Goal: Task Accomplishment & Management: Manage account settings

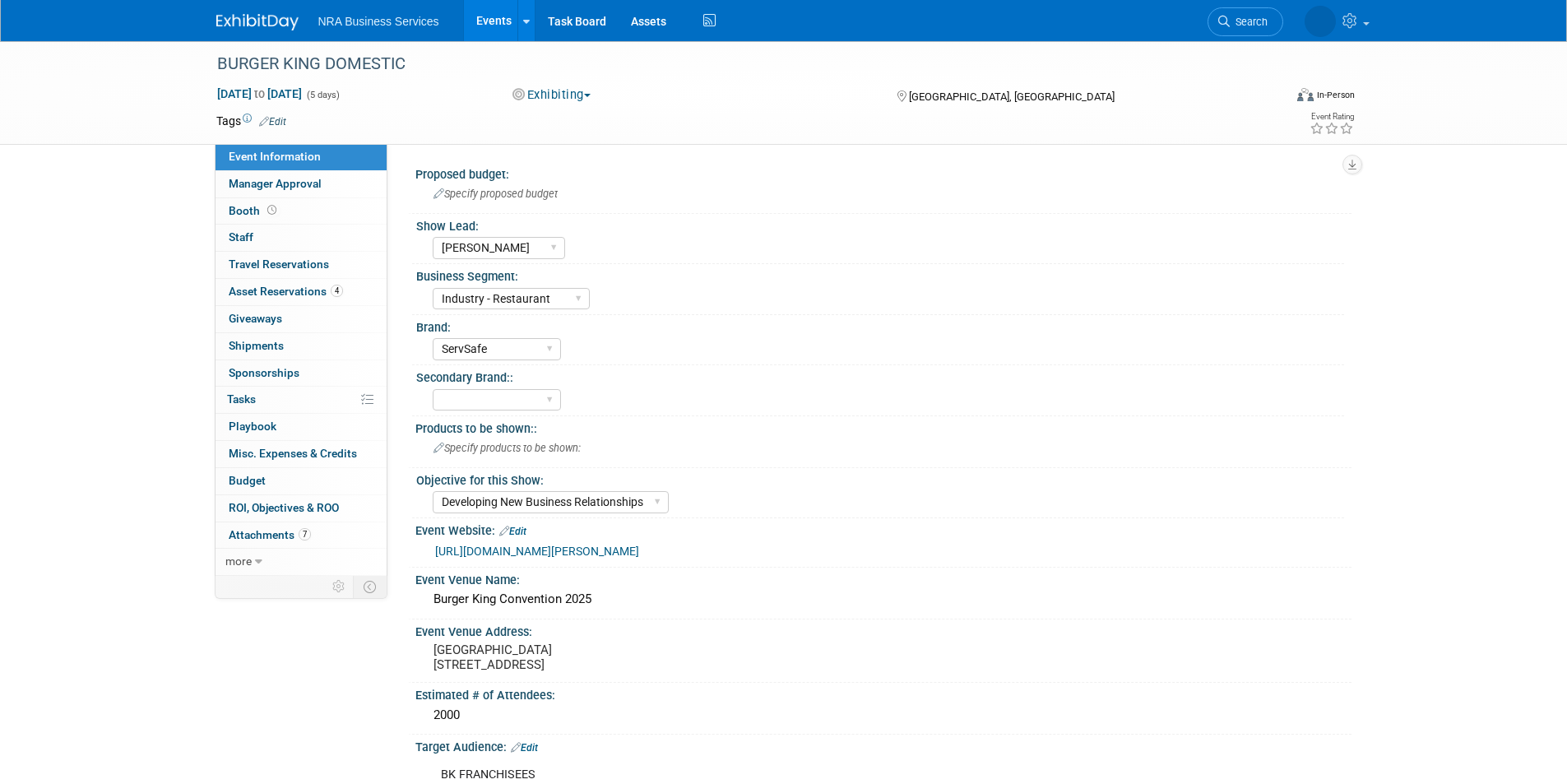
select select "Elisa C"
select select "Industry - Restaurant"
select select "ServSafe"
select select "Developing New Business Relationships"
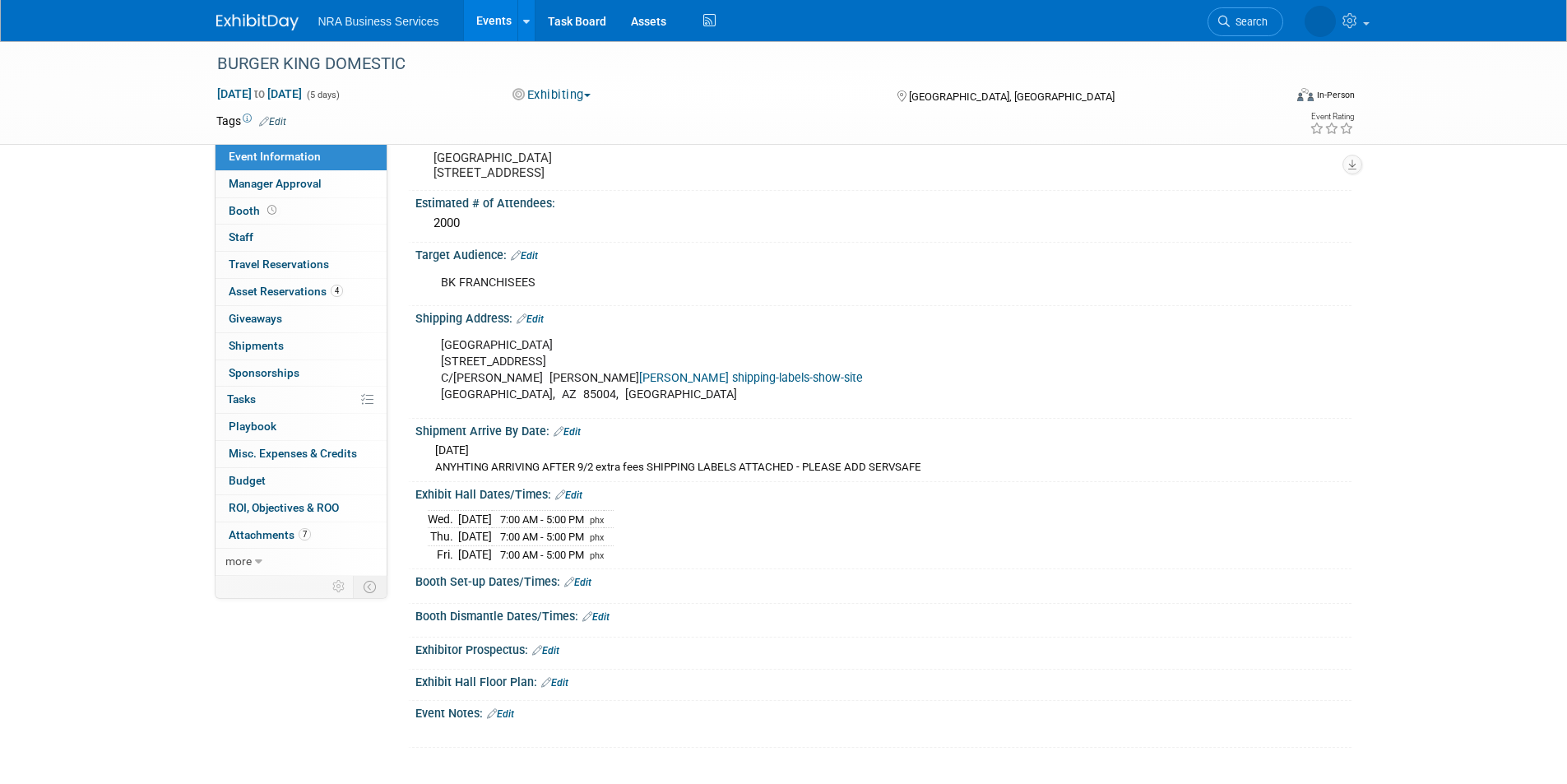
scroll to position [493, 0]
click at [1012, 345] on div "Phoenix Convention Center 100 N 3rd St C/O Freeman SERVSAFE BOOTH freeman shipp…" at bounding box center [801, 369] width 741 height 82
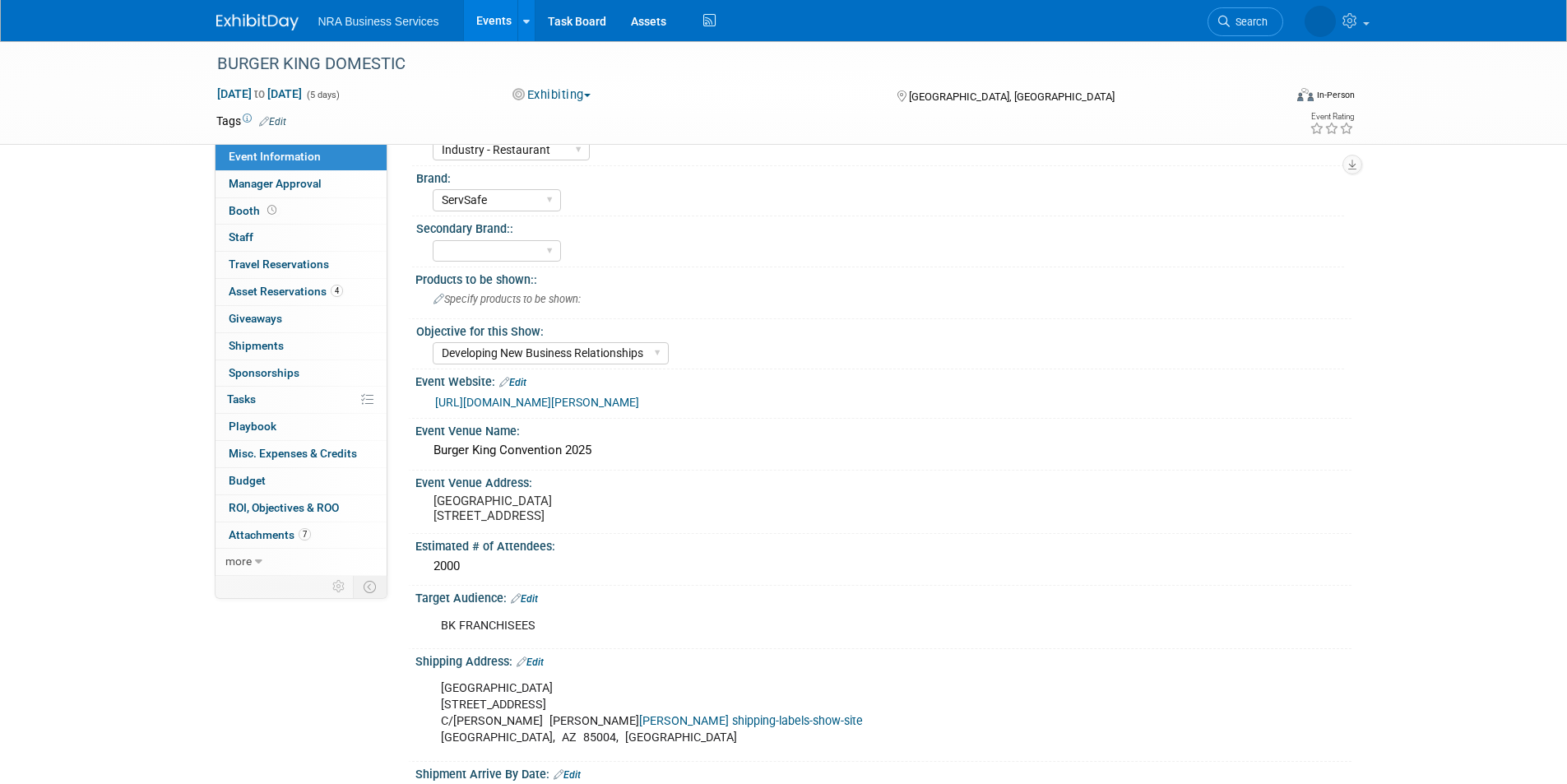
scroll to position [0, 0]
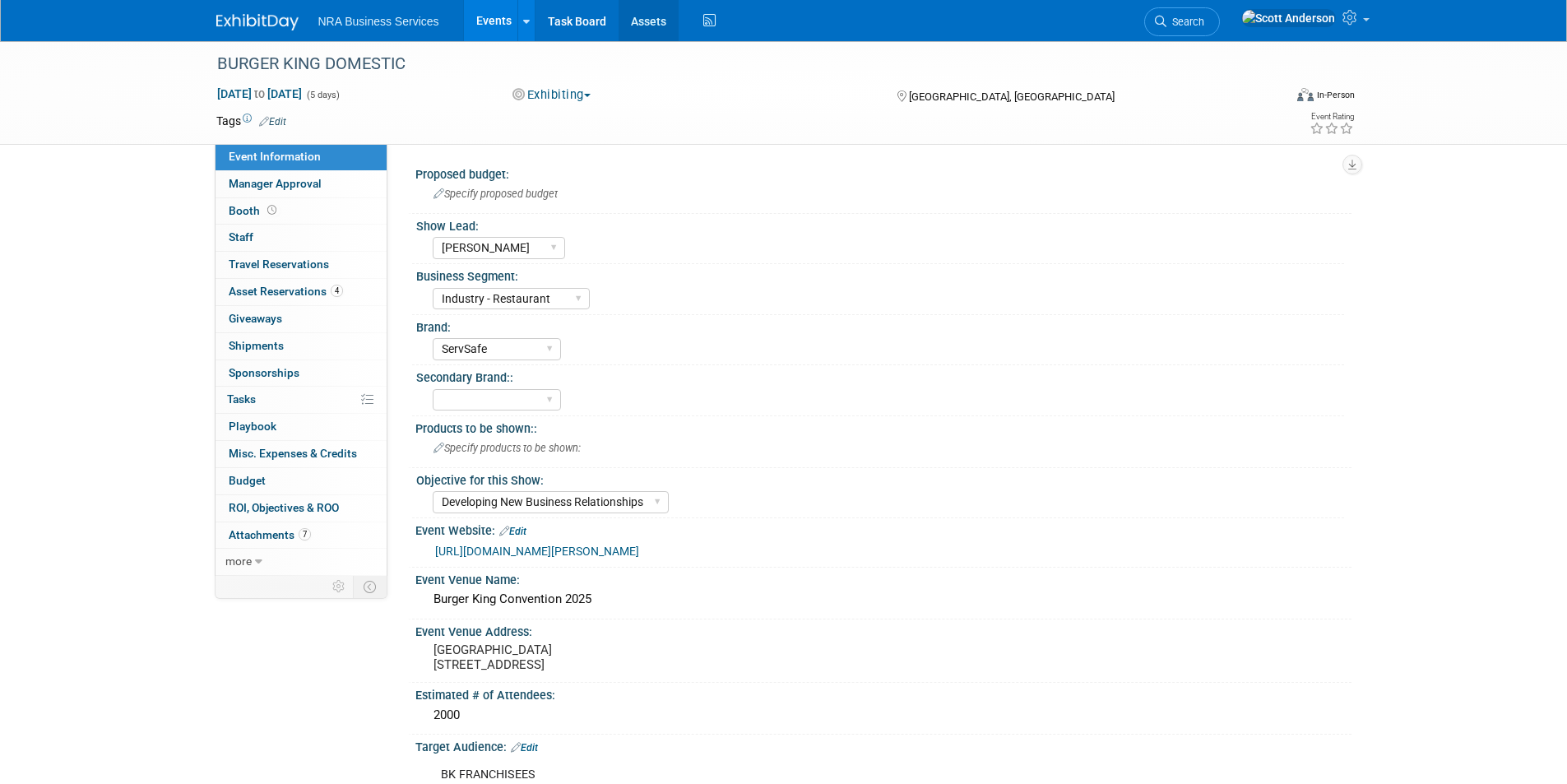
click at [648, 22] on link "Assets" at bounding box center [648, 21] width 60 height 41
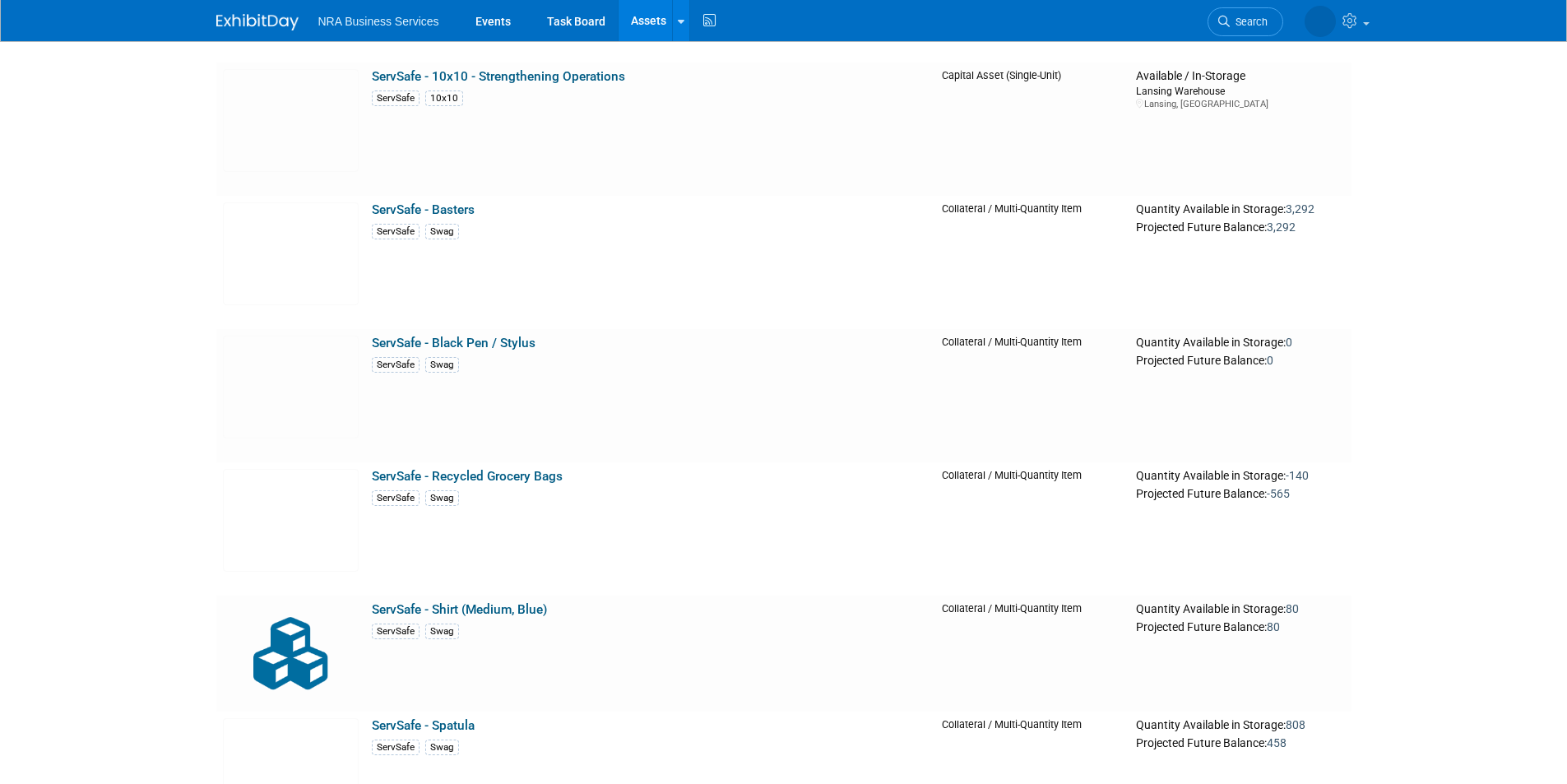
scroll to position [3371, 0]
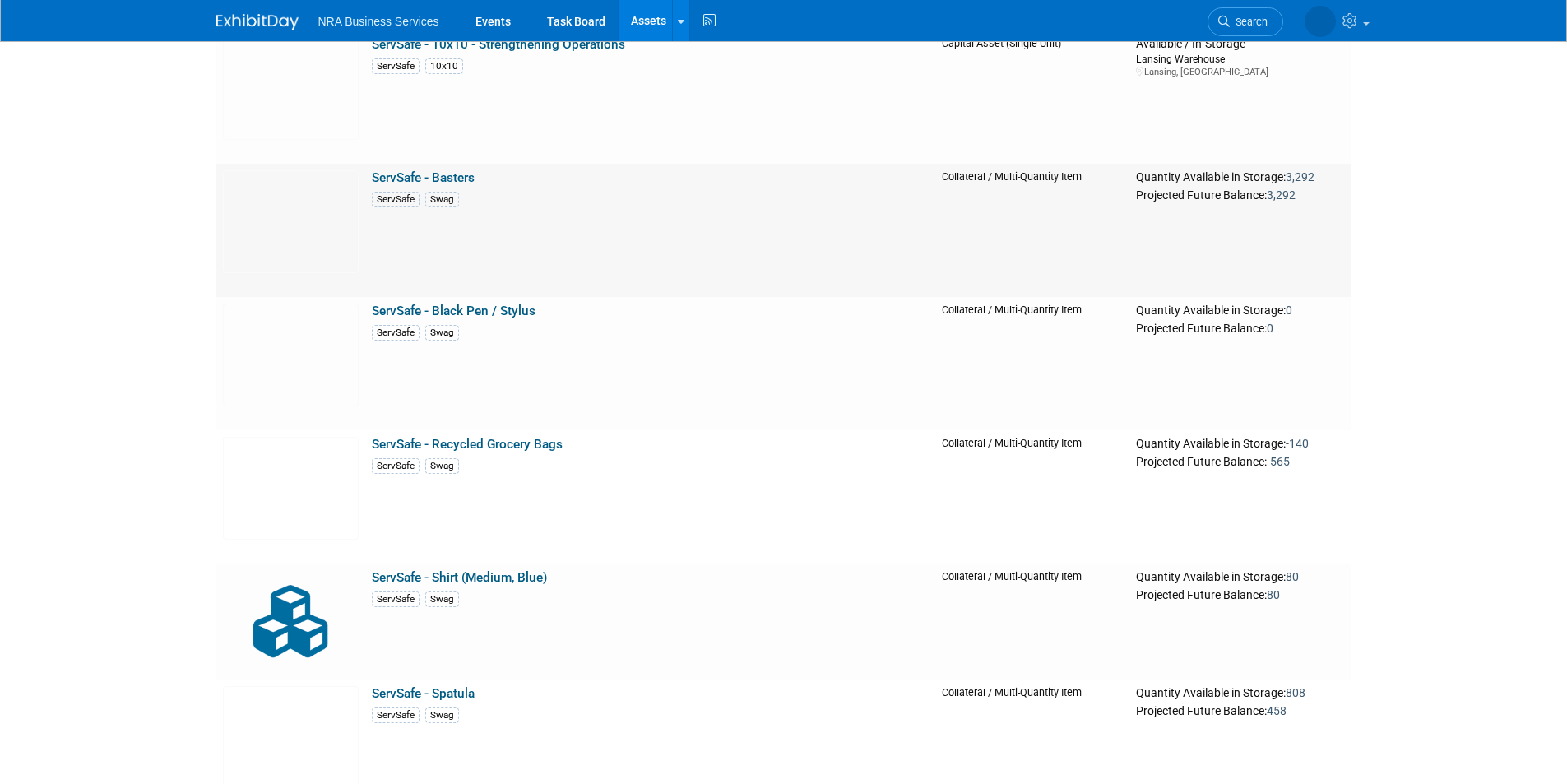
click at [459, 178] on link "ServSafe - Basters" at bounding box center [423, 177] width 103 height 15
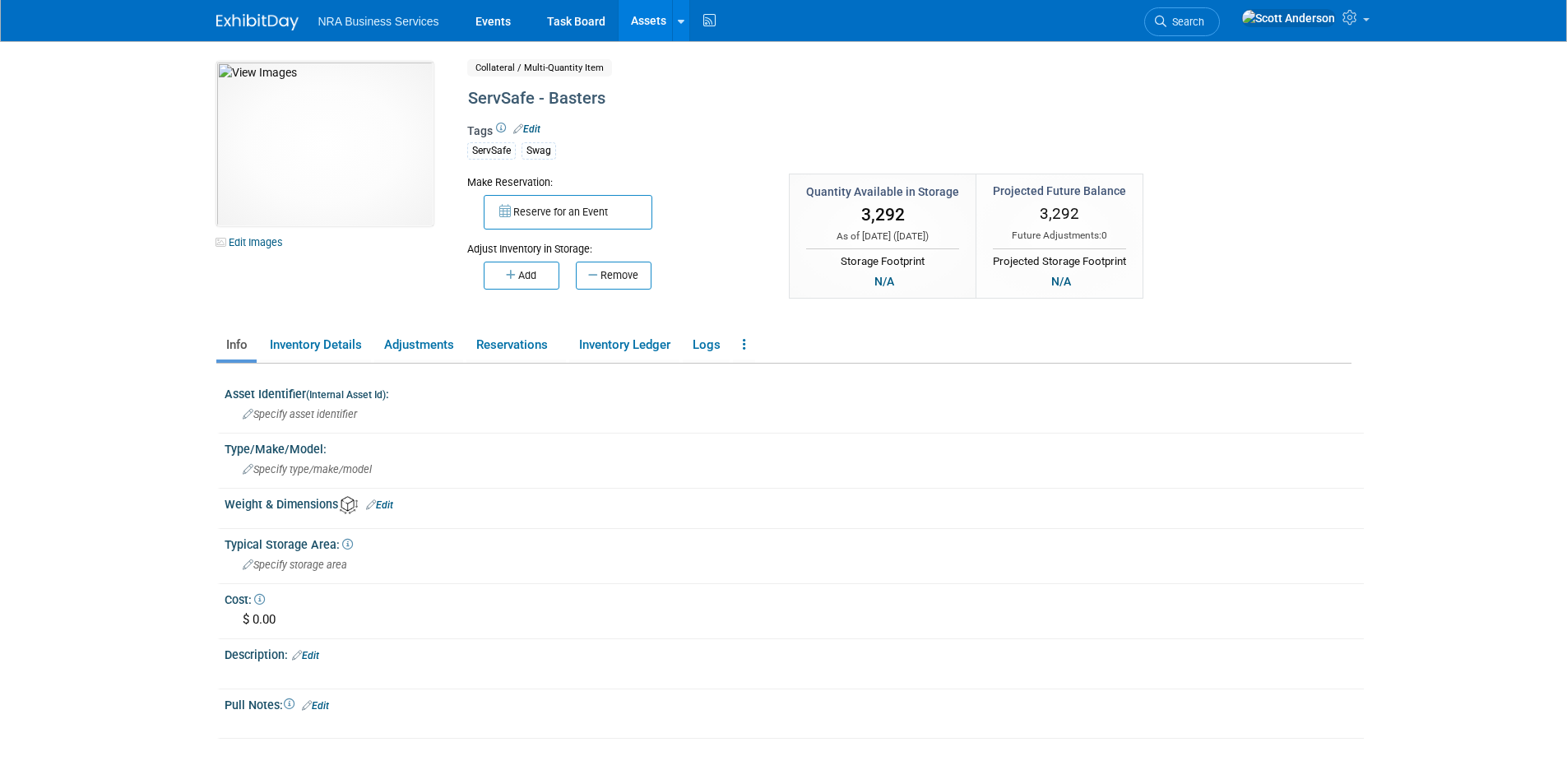
click at [634, 20] on link "Assets" at bounding box center [648, 21] width 60 height 41
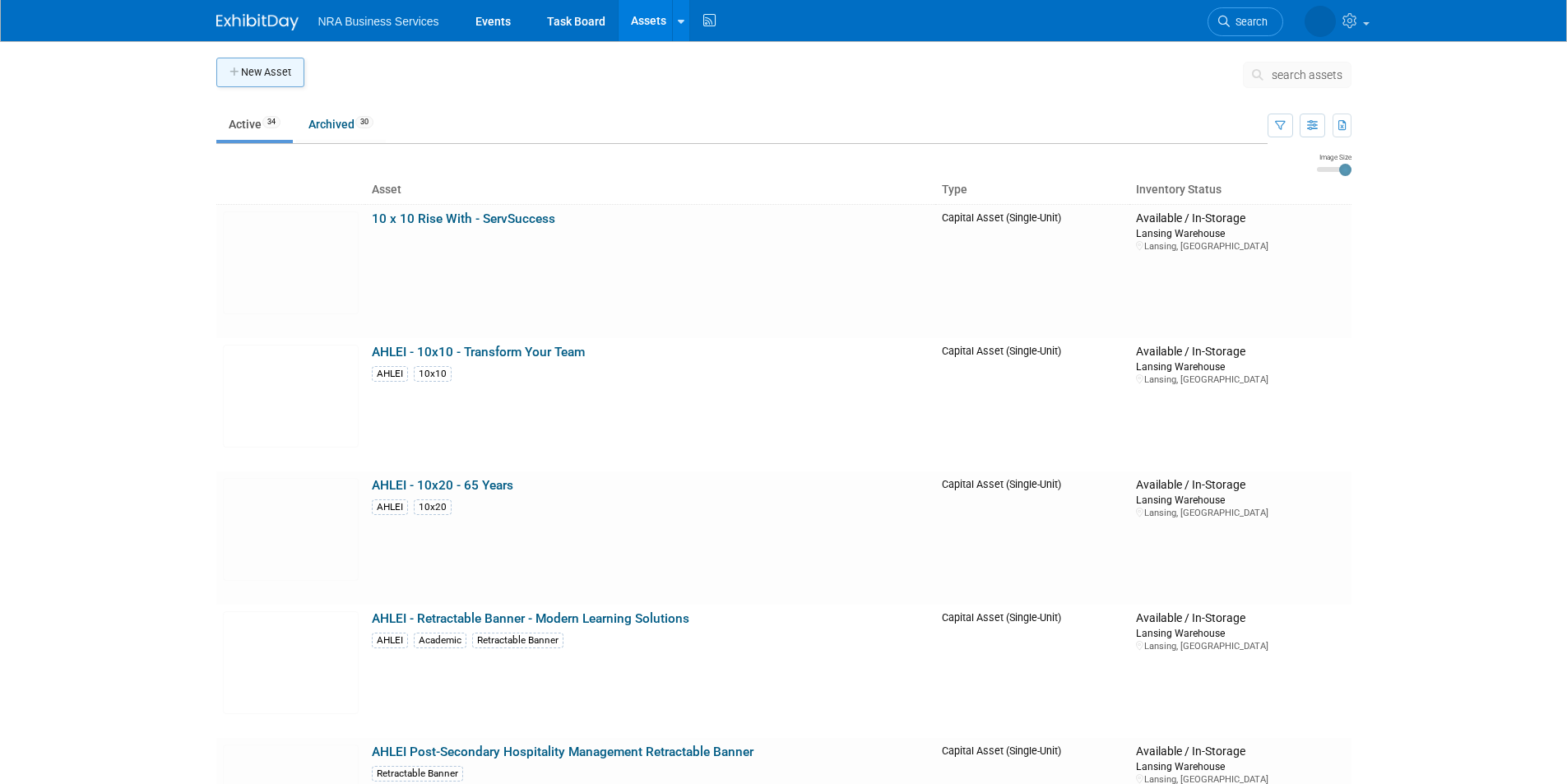
click at [263, 75] on button "New Asset" at bounding box center [261, 72] width 88 height 30
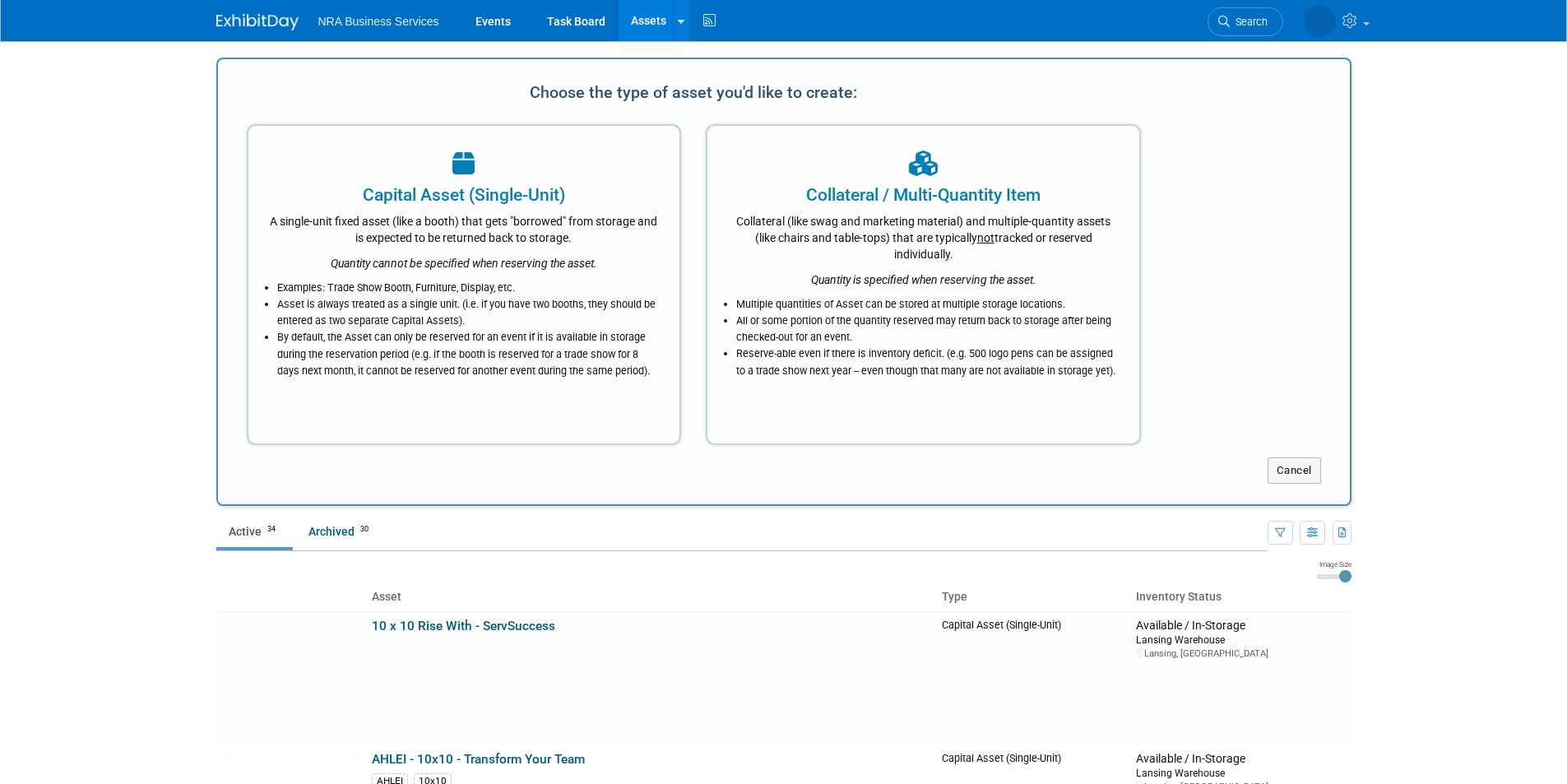
click at [515, 200] on div "Capital Asset (Single-Unit)" at bounding box center [464, 195] width 390 height 25
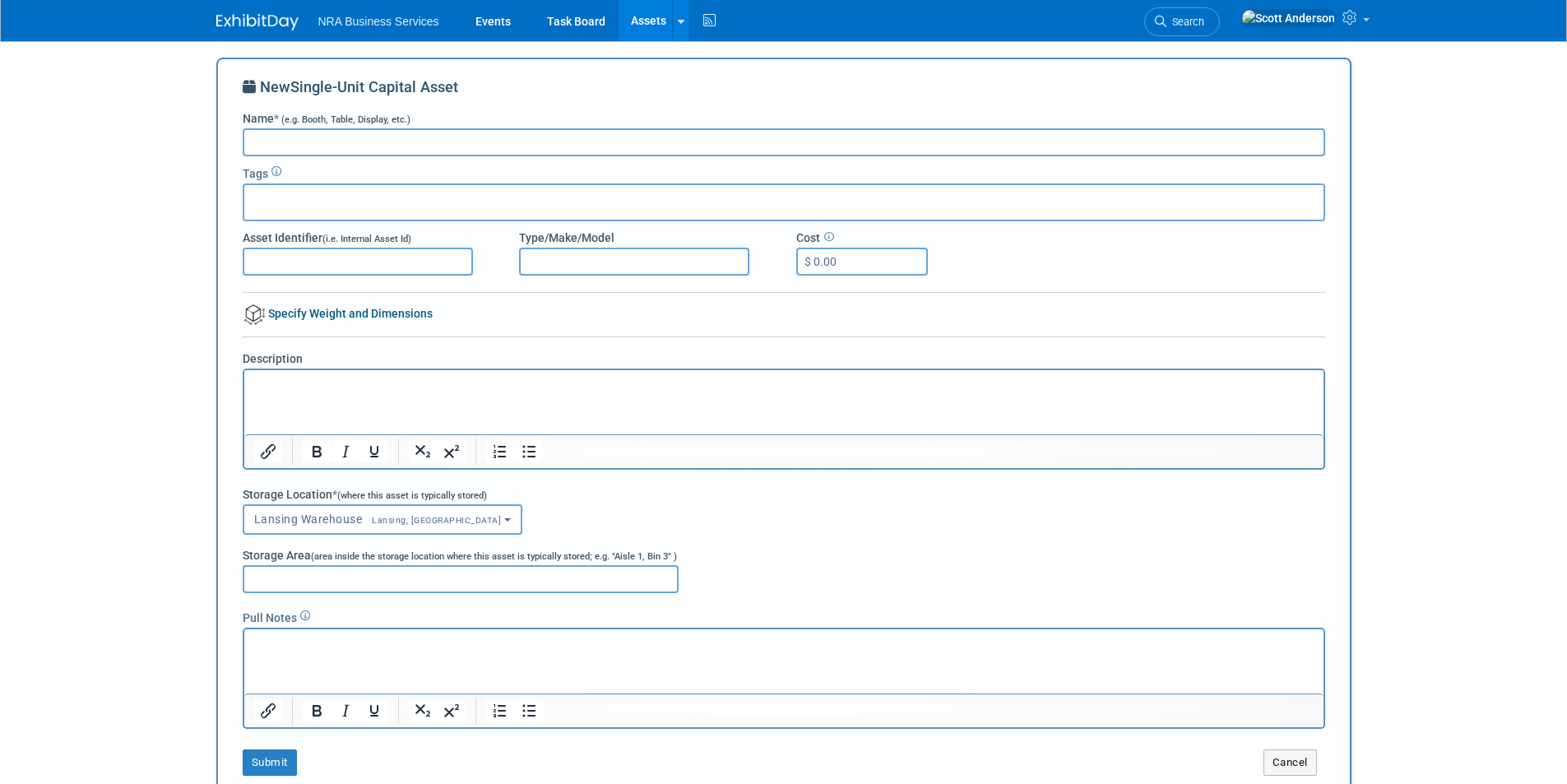
click at [329, 143] on input "Name * (e.g. Booth, Table, Display, etc.)" at bounding box center [784, 141] width 1083 height 28
type input "AHLEI Wine Stopper"
click at [417, 208] on div at bounding box center [784, 202] width 1083 height 38
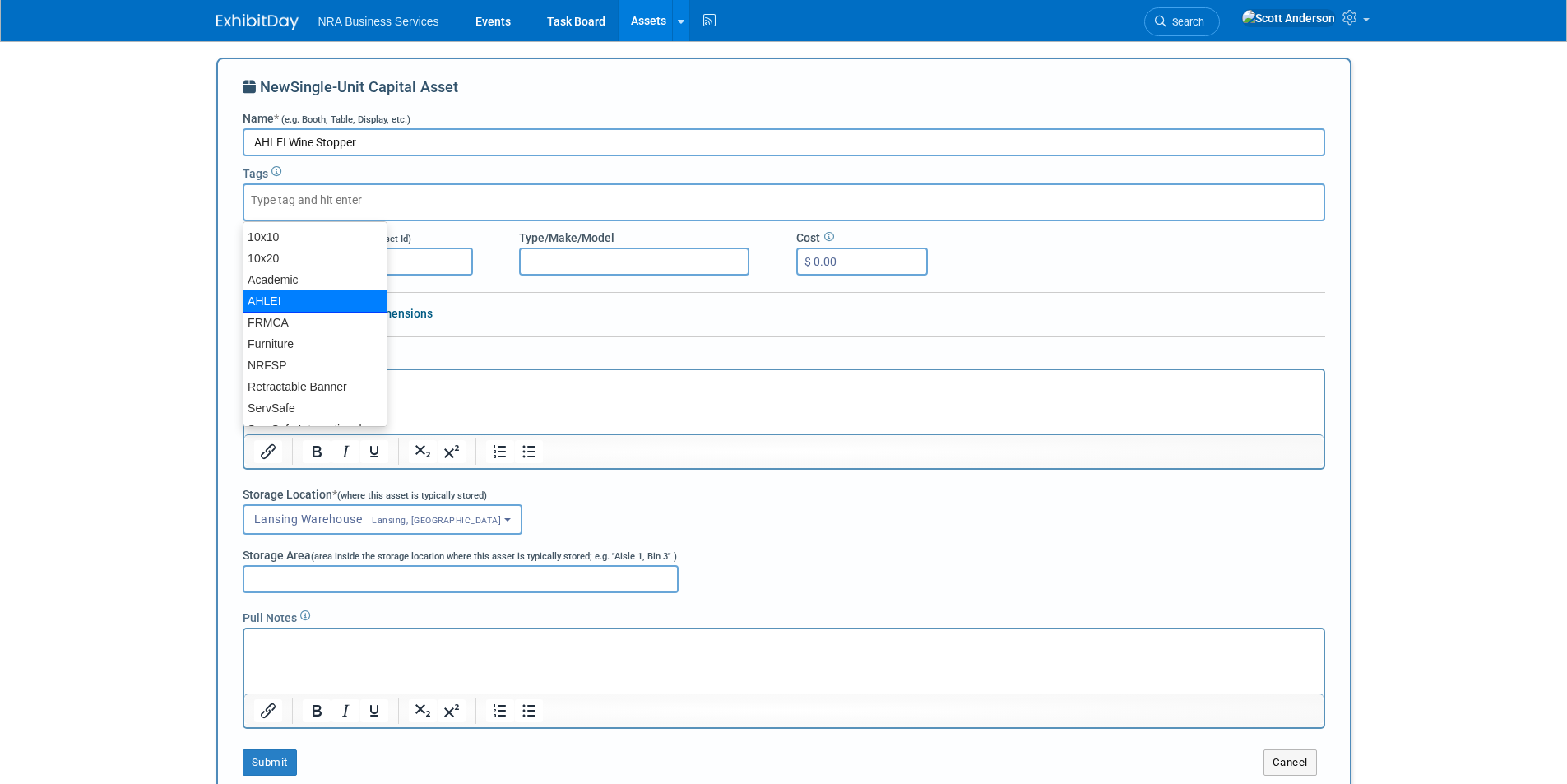
click at [295, 303] on div "AHLEI" at bounding box center [315, 301] width 145 height 23
type input "AHLEI"
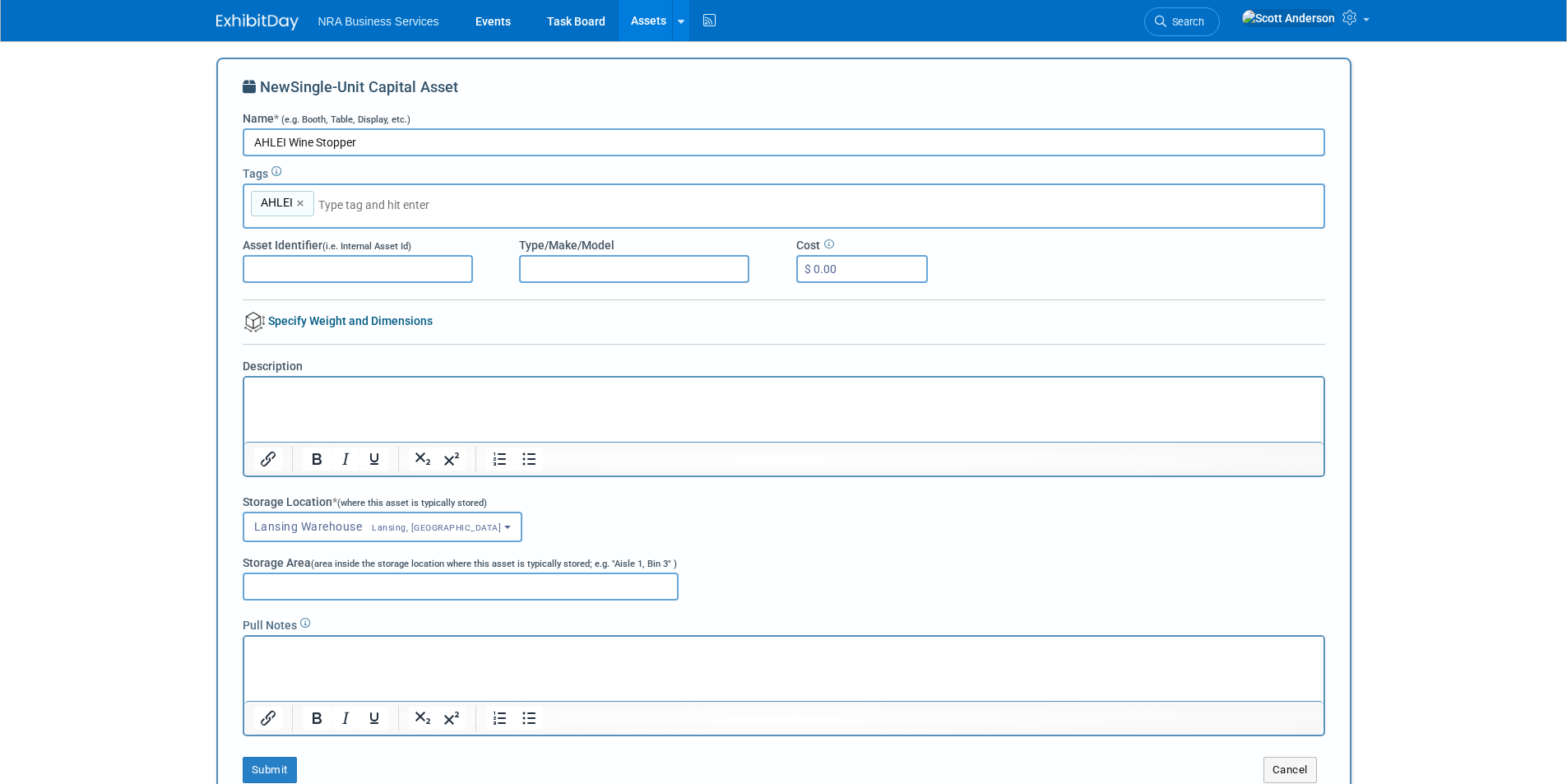
drag, startPoint x: 370, startPoint y: 142, endPoint x: 256, endPoint y: 147, distance: 114.1
click at [249, 148] on input "AHLEI Wine Stopper" at bounding box center [784, 141] width 1083 height 28
drag, startPoint x: 307, startPoint y: 399, endPoint x: 283, endPoint y: 409, distance: 26.0
click at [283, 399] on html at bounding box center [783, 388] width 1079 height 23
paste body "Rich Text Area. Press ALT-0 for help."
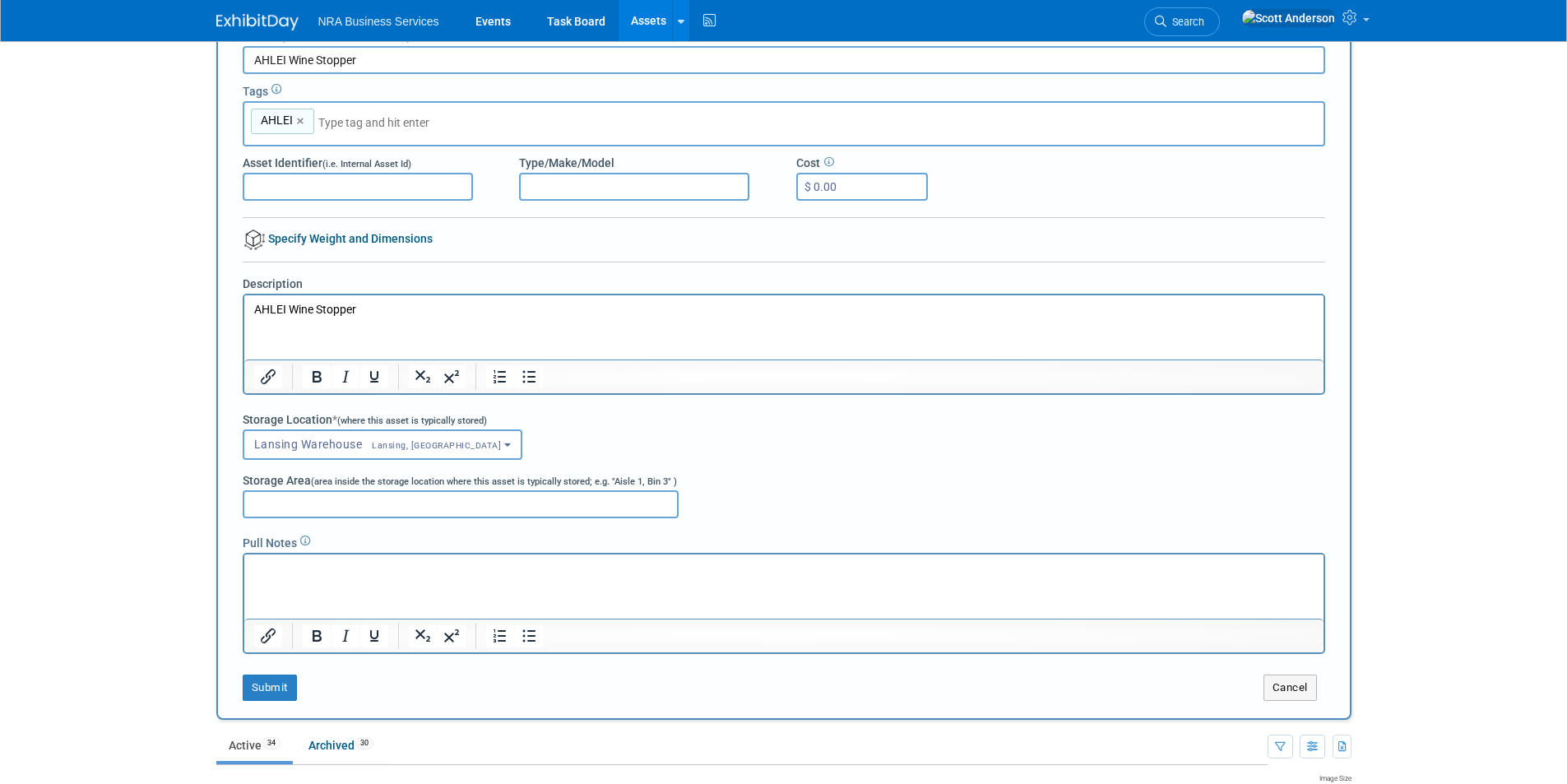
scroll to position [165, 0]
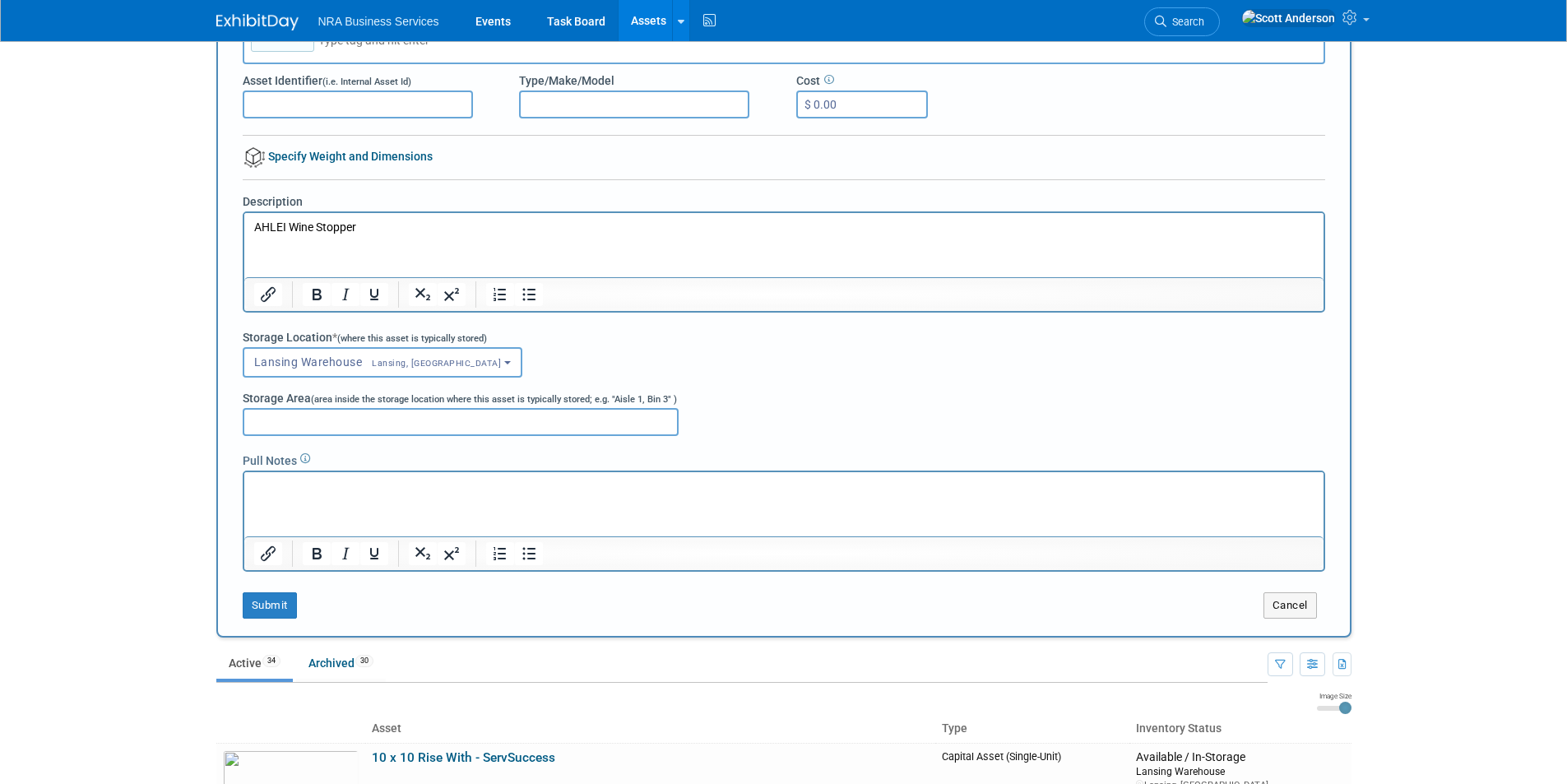
click at [543, 423] on input "Storage Area (area inside the storage location where this asset is typically st…" at bounding box center [460, 422] width 436 height 28
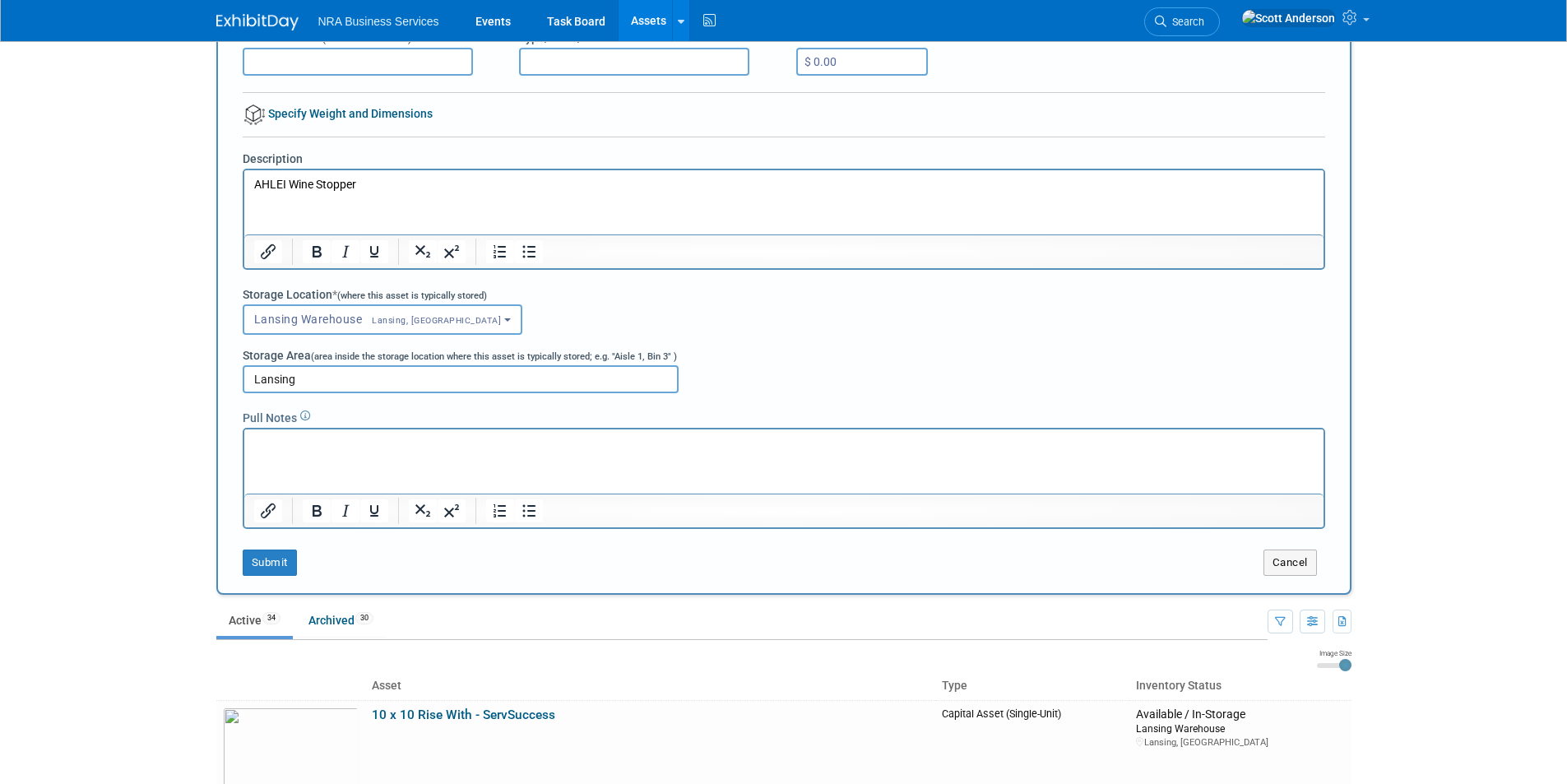
scroll to position [247, 0]
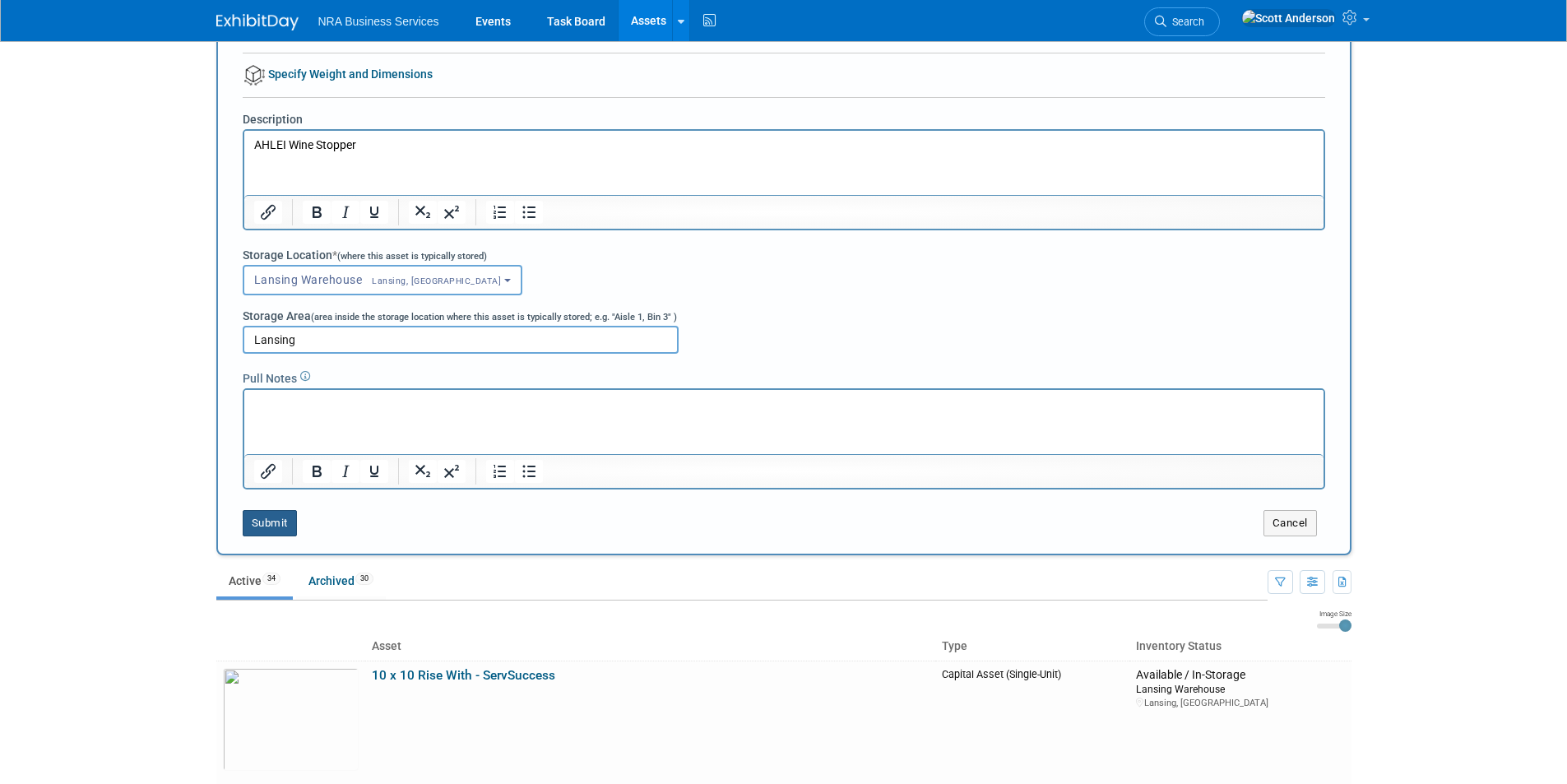
type input "Lansing"
click at [269, 524] on button "Submit" at bounding box center [270, 523] width 55 height 26
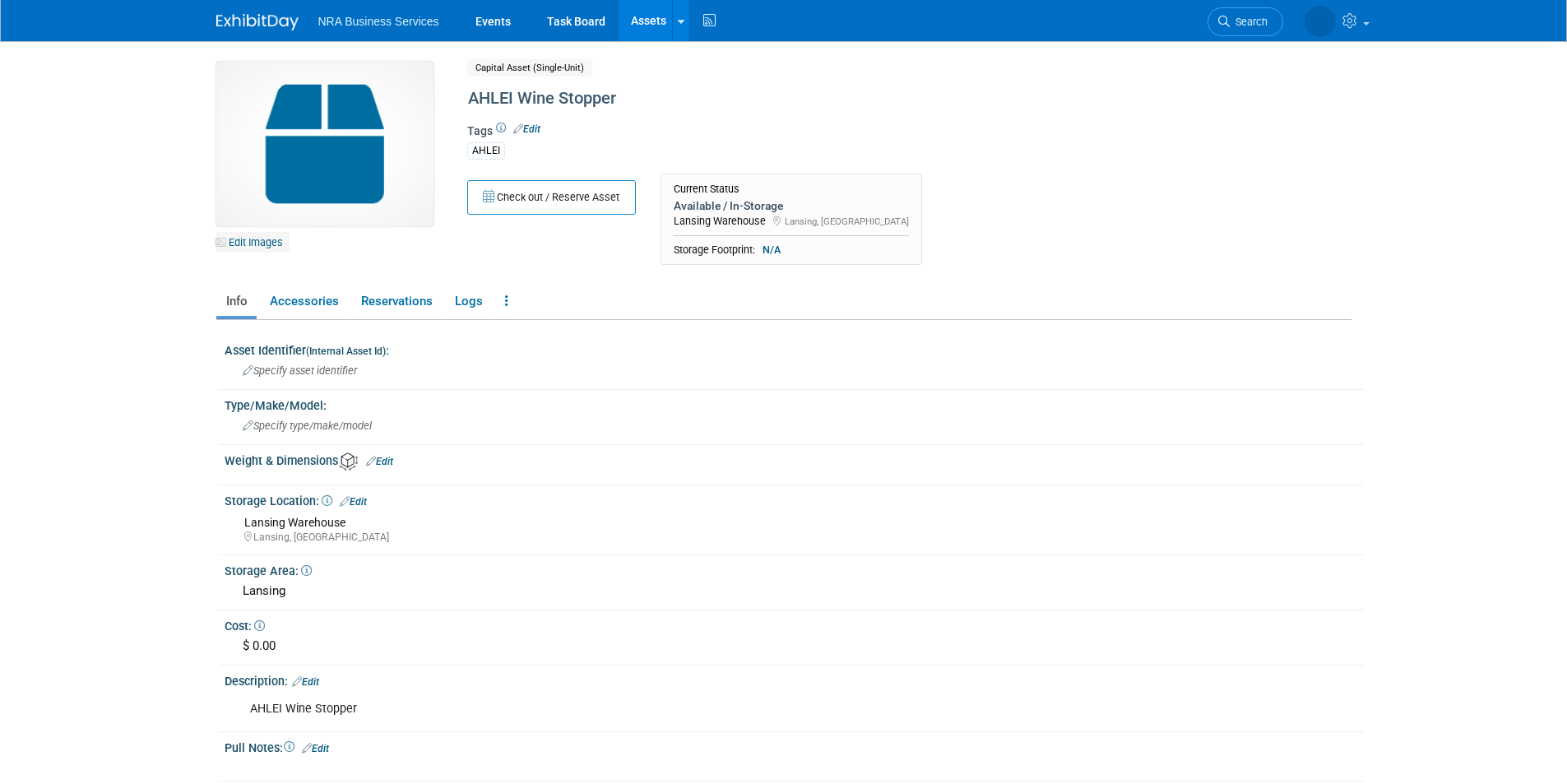
click at [259, 240] on link "Edit Images" at bounding box center [253, 242] width 73 height 21
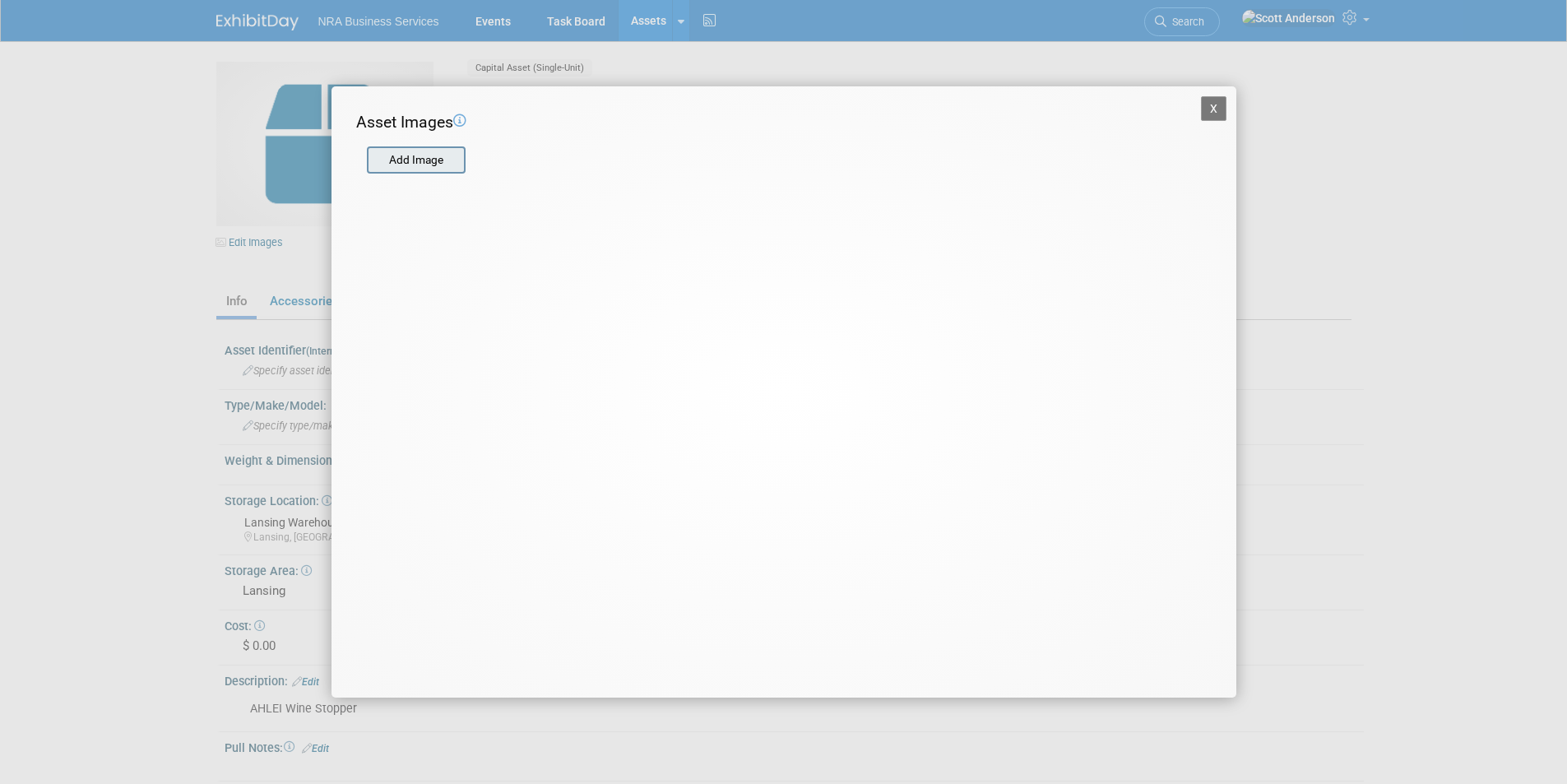
click at [402, 159] on input "file" at bounding box center [365, 160] width 196 height 25
click at [402, 162] on input "file" at bounding box center [365, 160] width 196 height 25
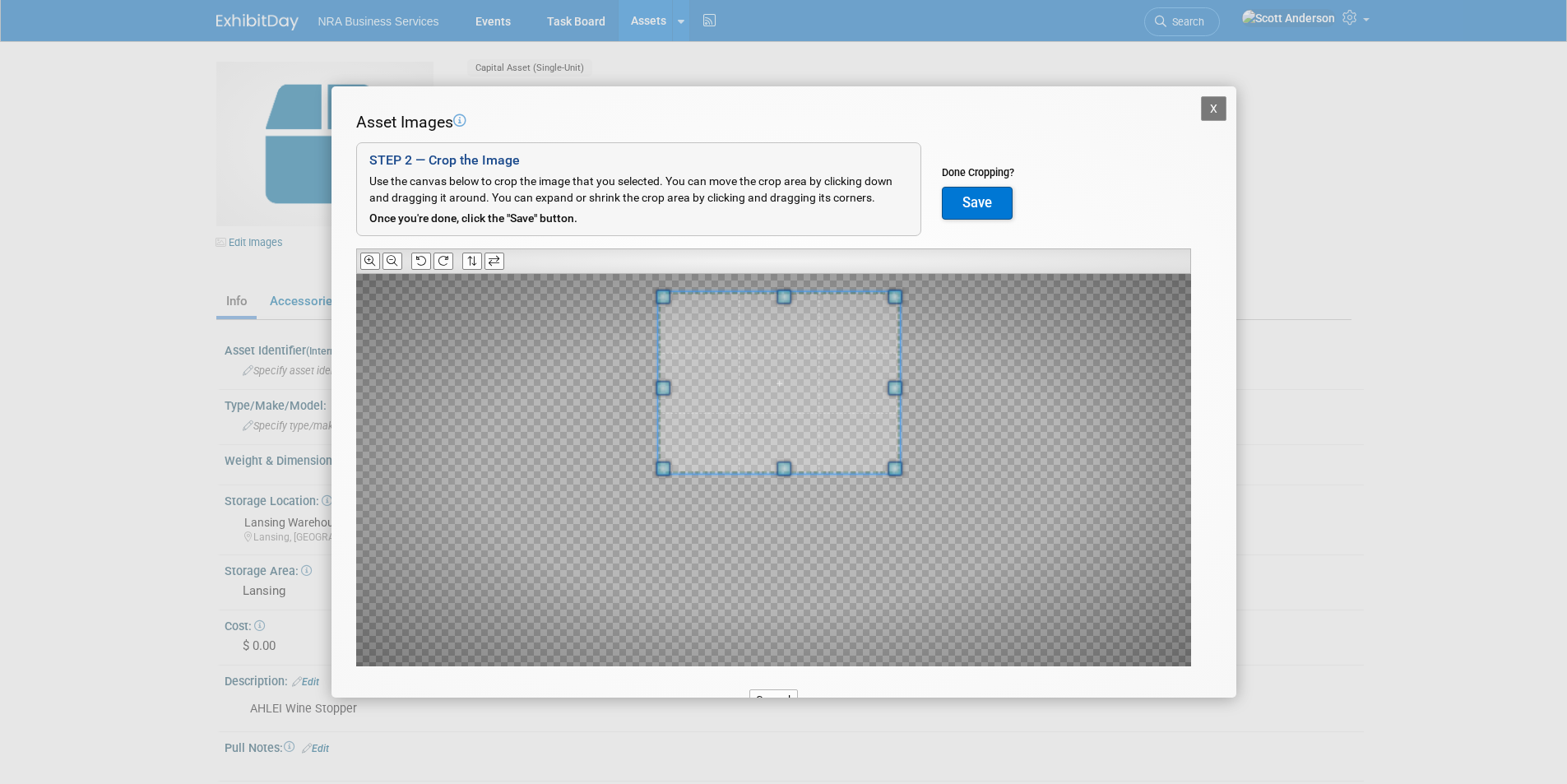
click at [782, 349] on span at bounding box center [779, 383] width 243 height 183
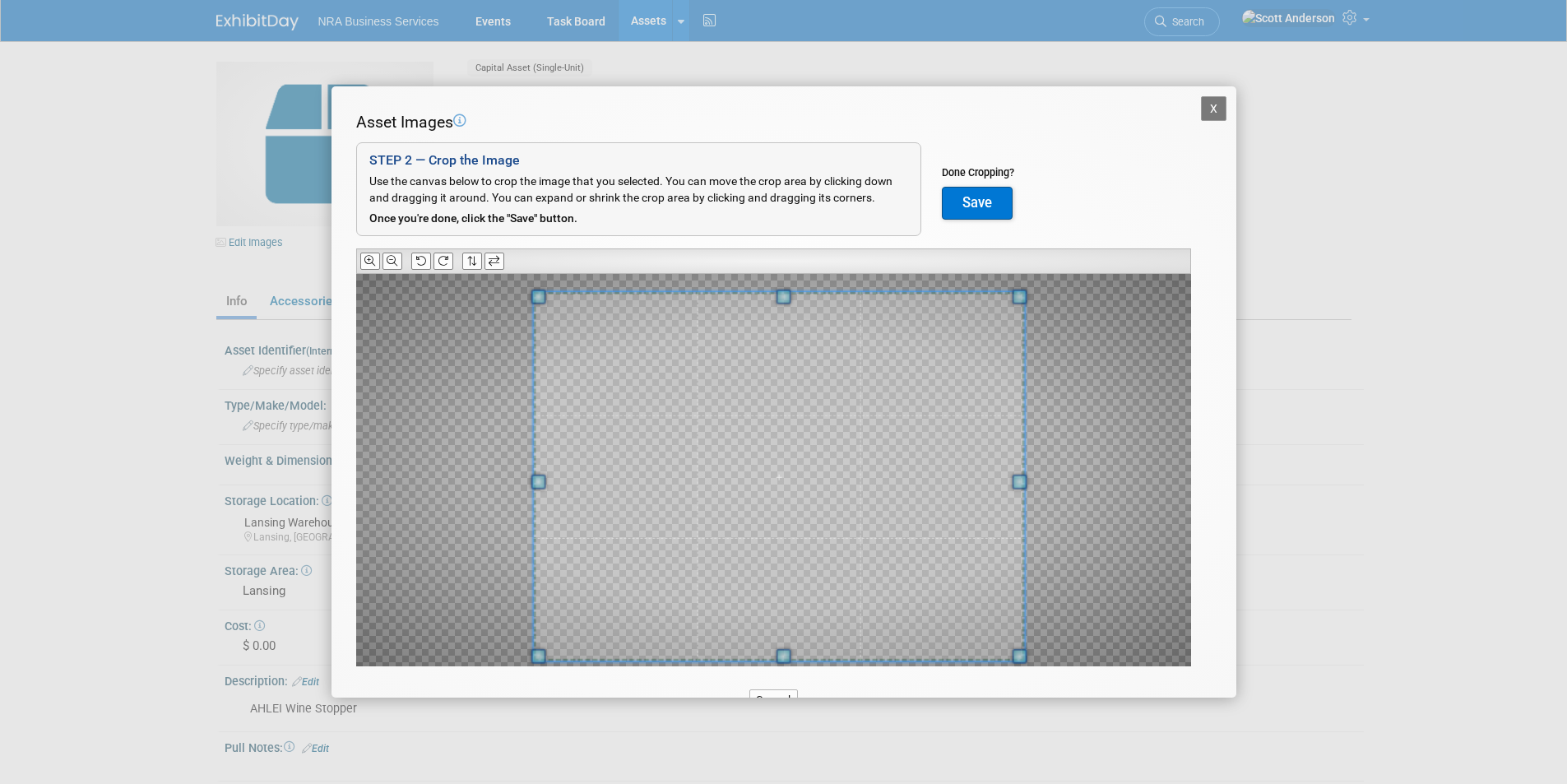
click at [781, 657] on span at bounding box center [784, 656] width 15 height 15
click at [1047, 481] on div at bounding box center [774, 470] width 835 height 392
click at [968, 198] on button "Save" at bounding box center [977, 203] width 71 height 33
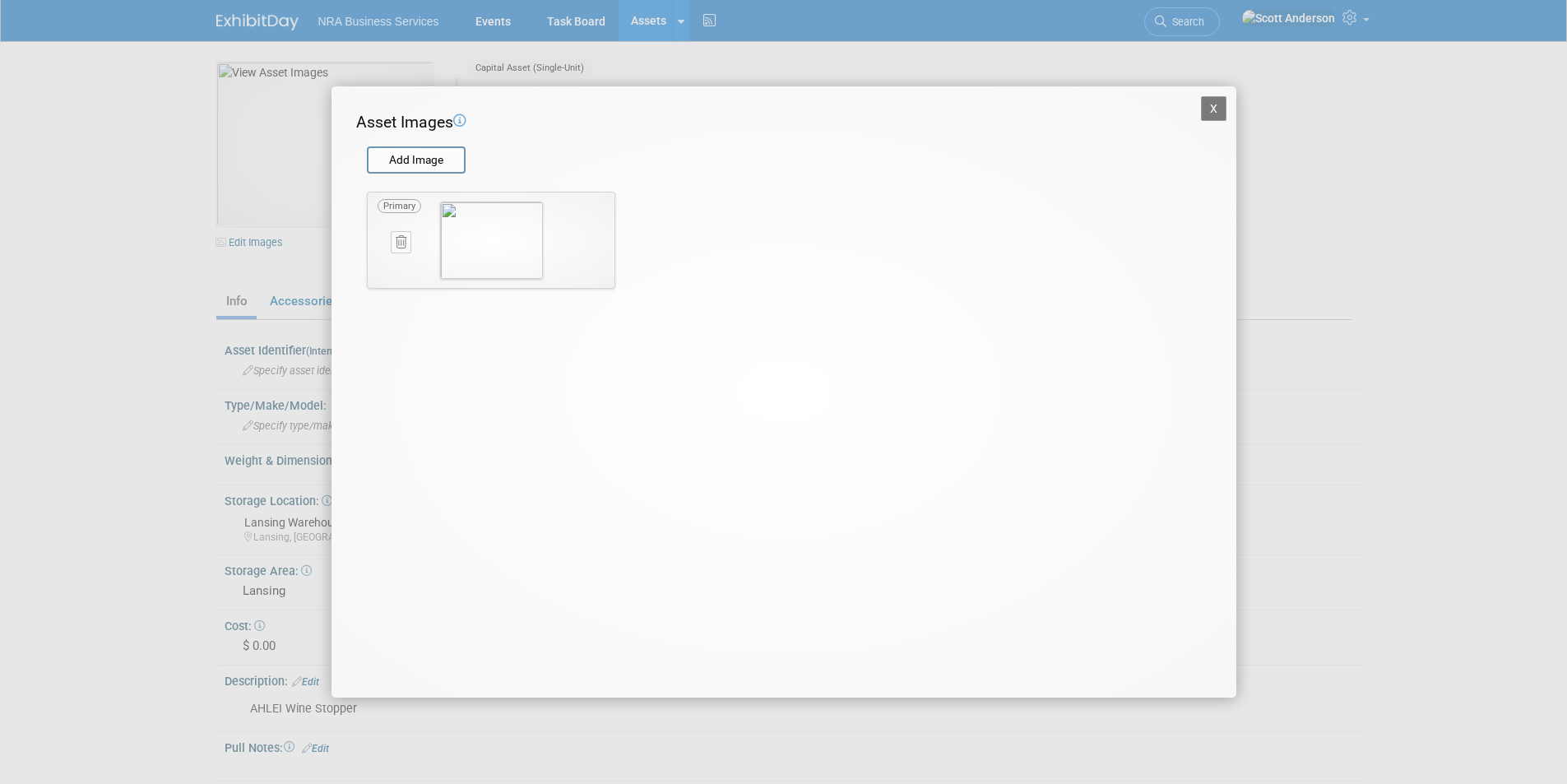
click at [1217, 107] on button "X" at bounding box center [1213, 108] width 26 height 25
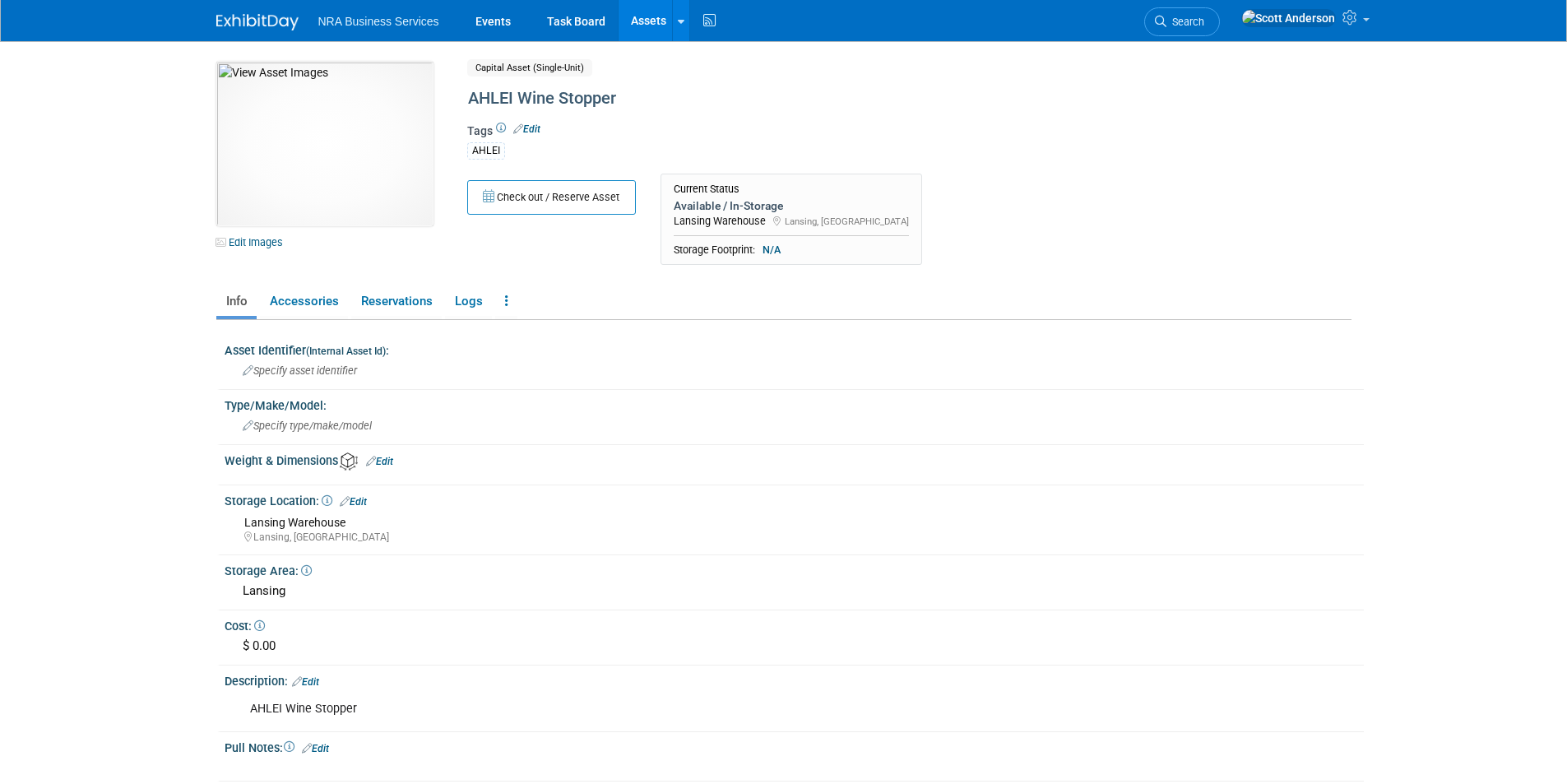
click at [531, 128] on link "Edit" at bounding box center [527, 129] width 27 height 12
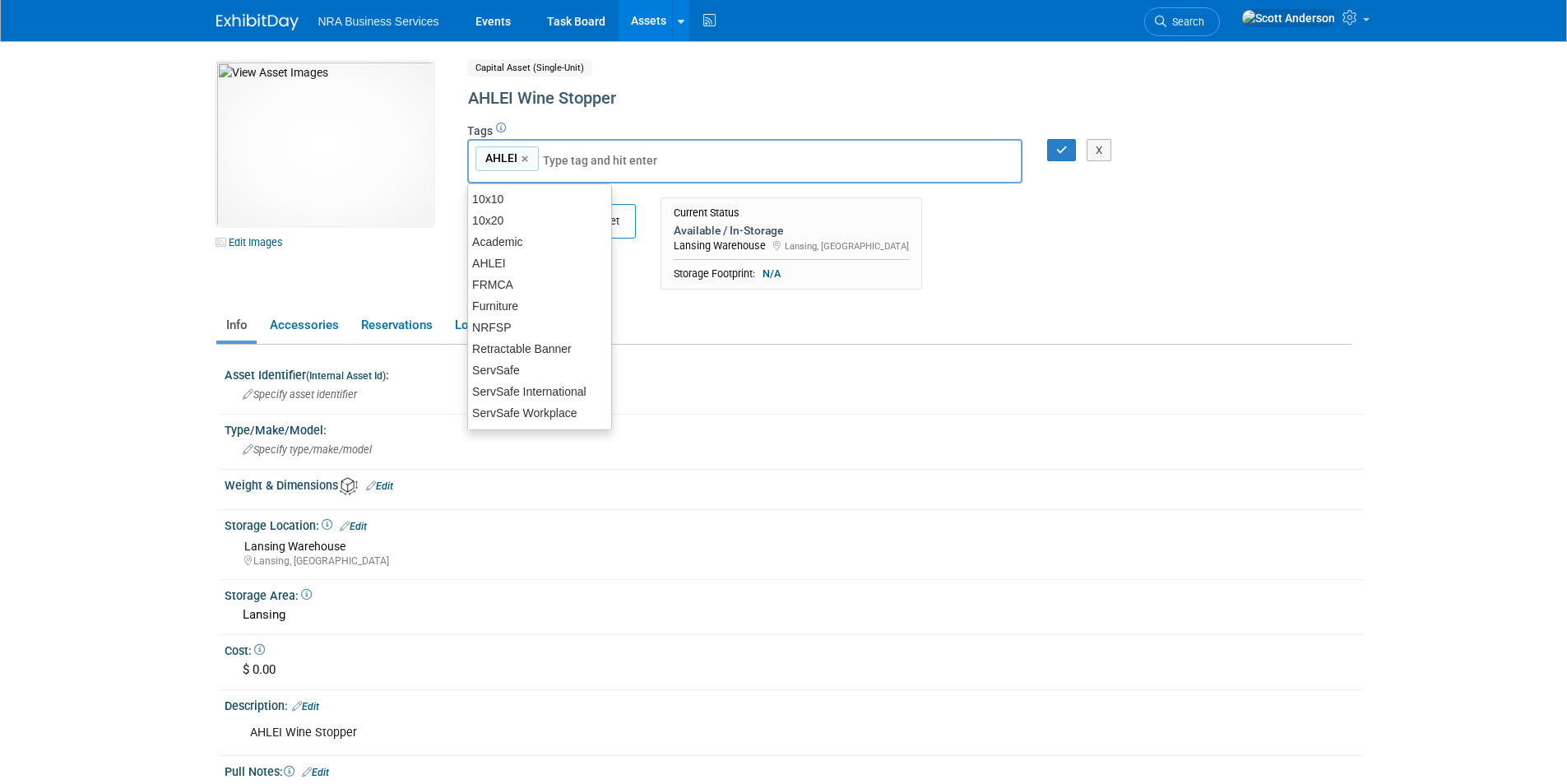
click at [986, 268] on div "Check out / Reserve Asset Current Status Available / In-Storage Lansing Warehou…" at bounding box center [842, 247] width 774 height 100
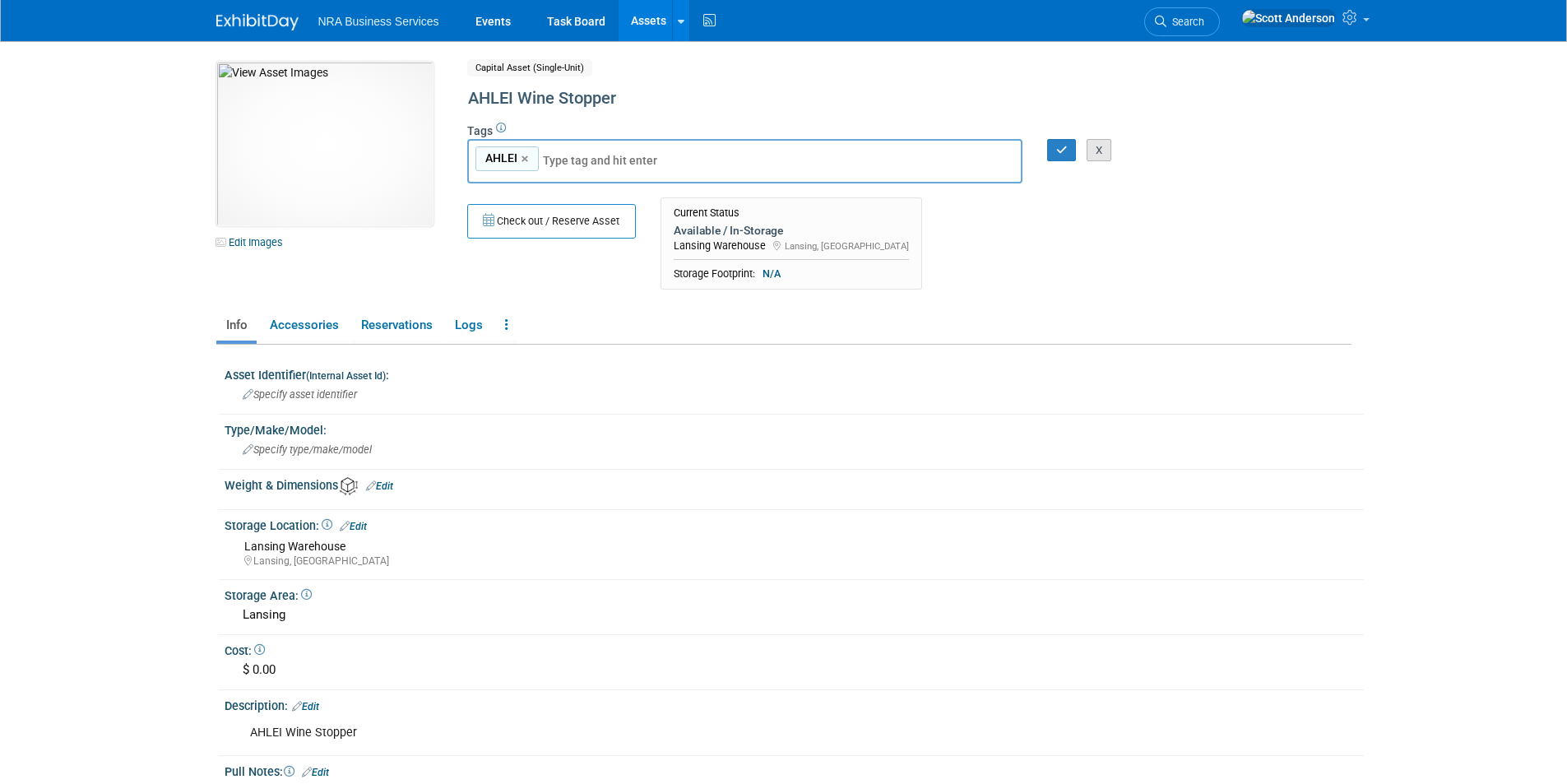
click at [1098, 147] on button "X" at bounding box center [1100, 150] width 25 height 23
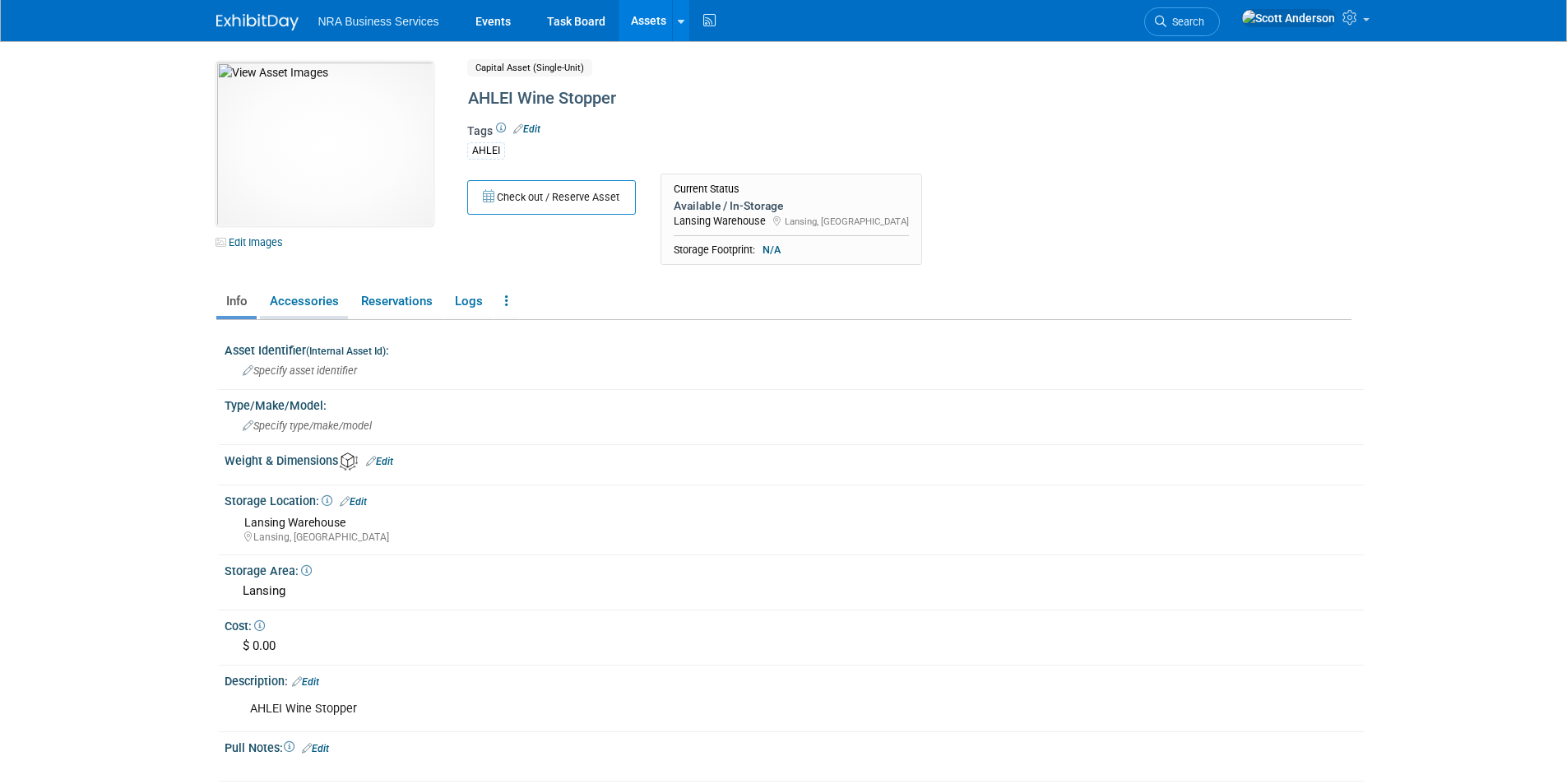
click at [301, 299] on link "Accessories" at bounding box center [304, 302] width 88 height 29
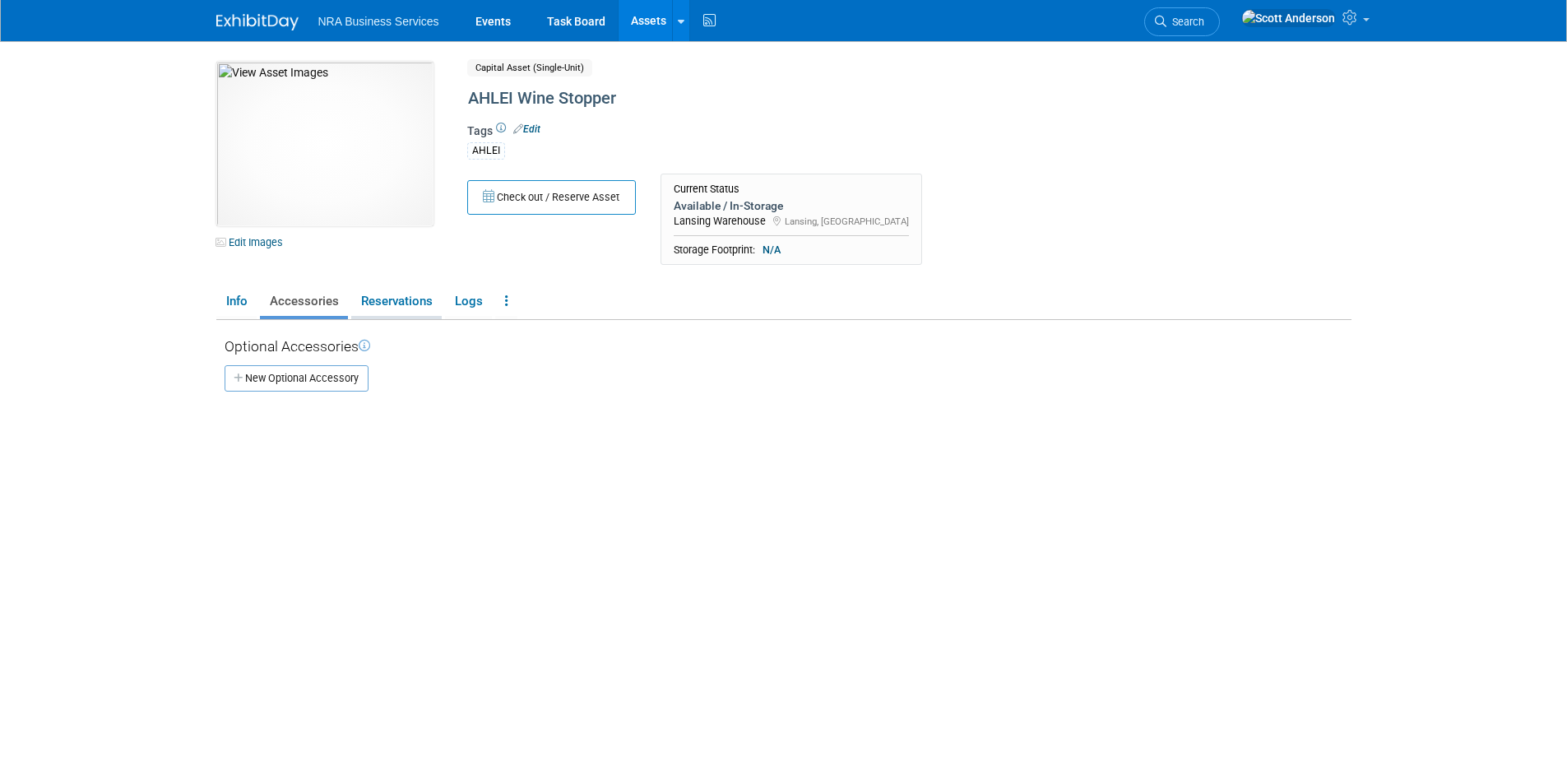
click at [397, 305] on link "Reservations" at bounding box center [396, 302] width 90 height 29
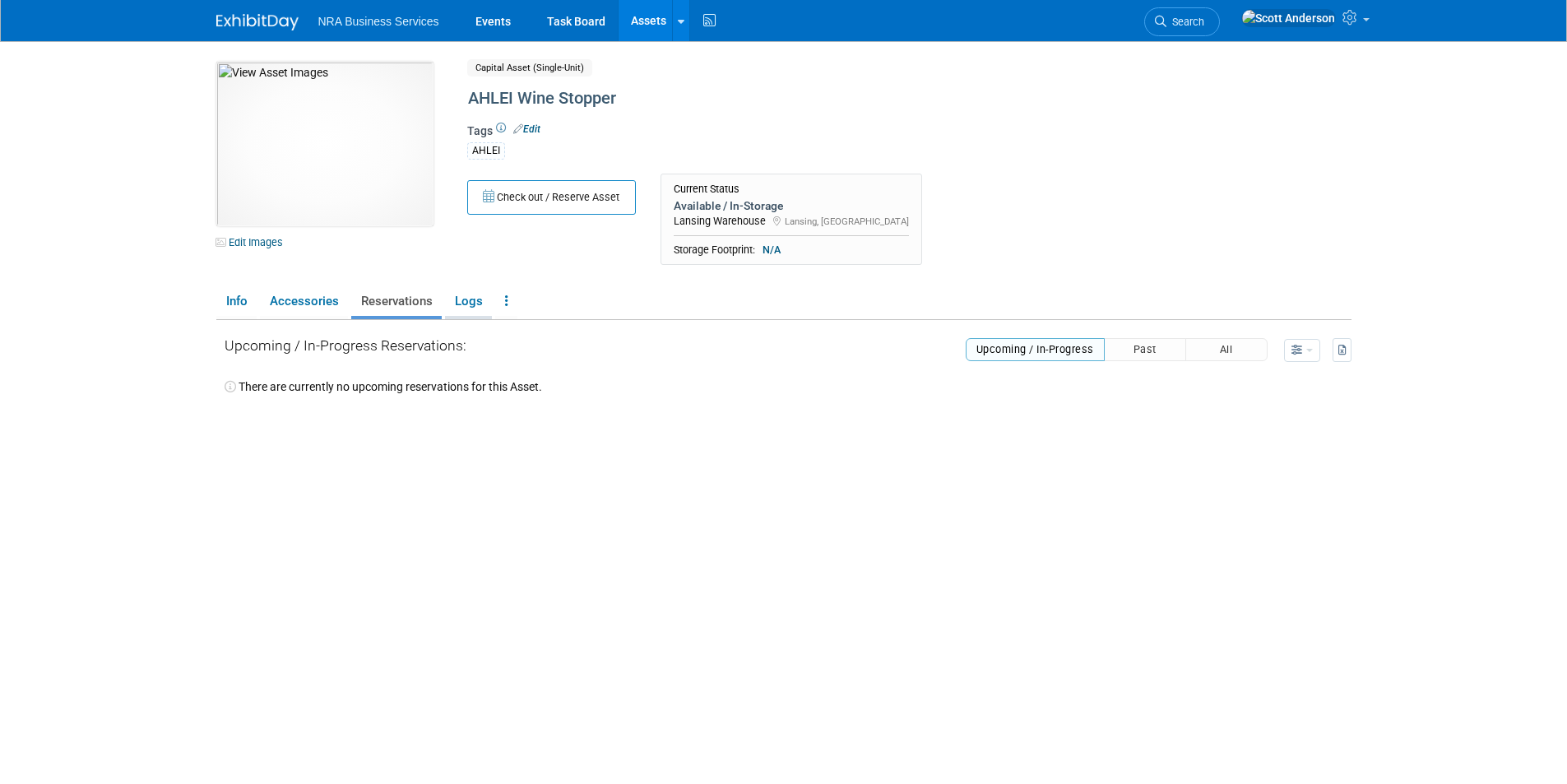
click at [466, 298] on link "Logs" at bounding box center [468, 302] width 47 height 29
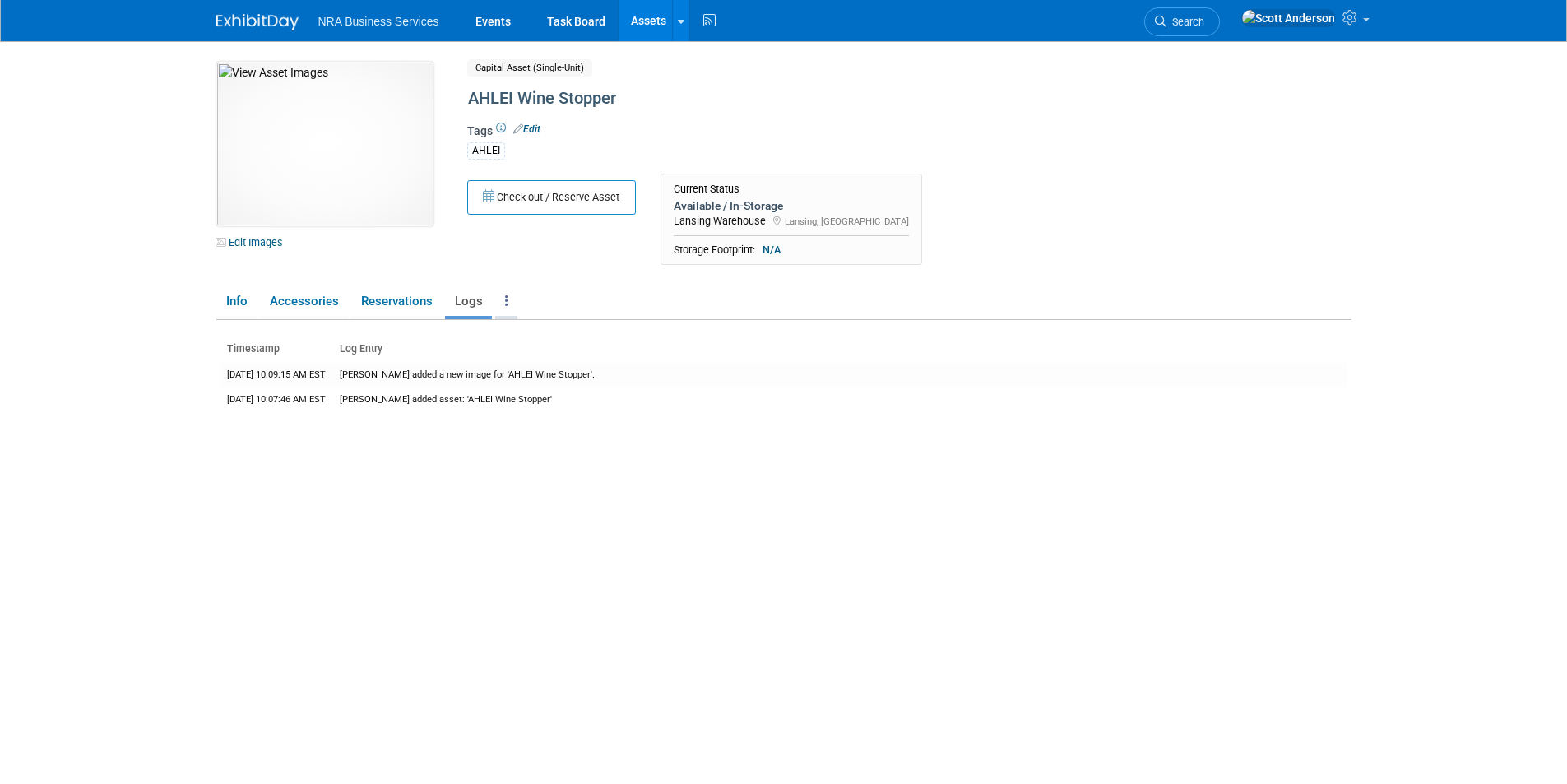
click at [509, 302] on link at bounding box center [506, 302] width 22 height 29
click at [506, 303] on icon at bounding box center [507, 301] width 4 height 13
click at [653, 20] on link "Assets" at bounding box center [648, 21] width 60 height 41
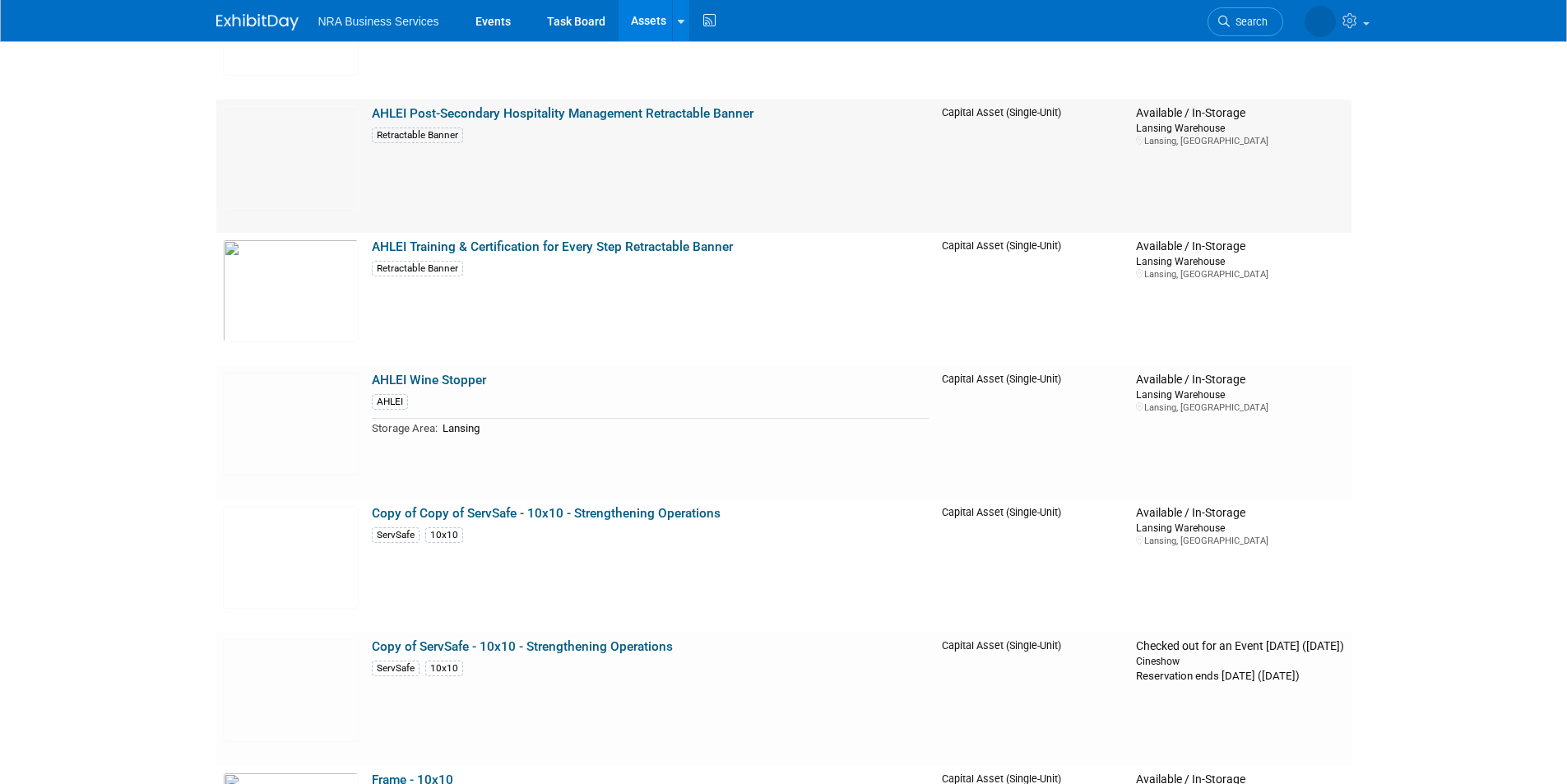
scroll to position [658, 0]
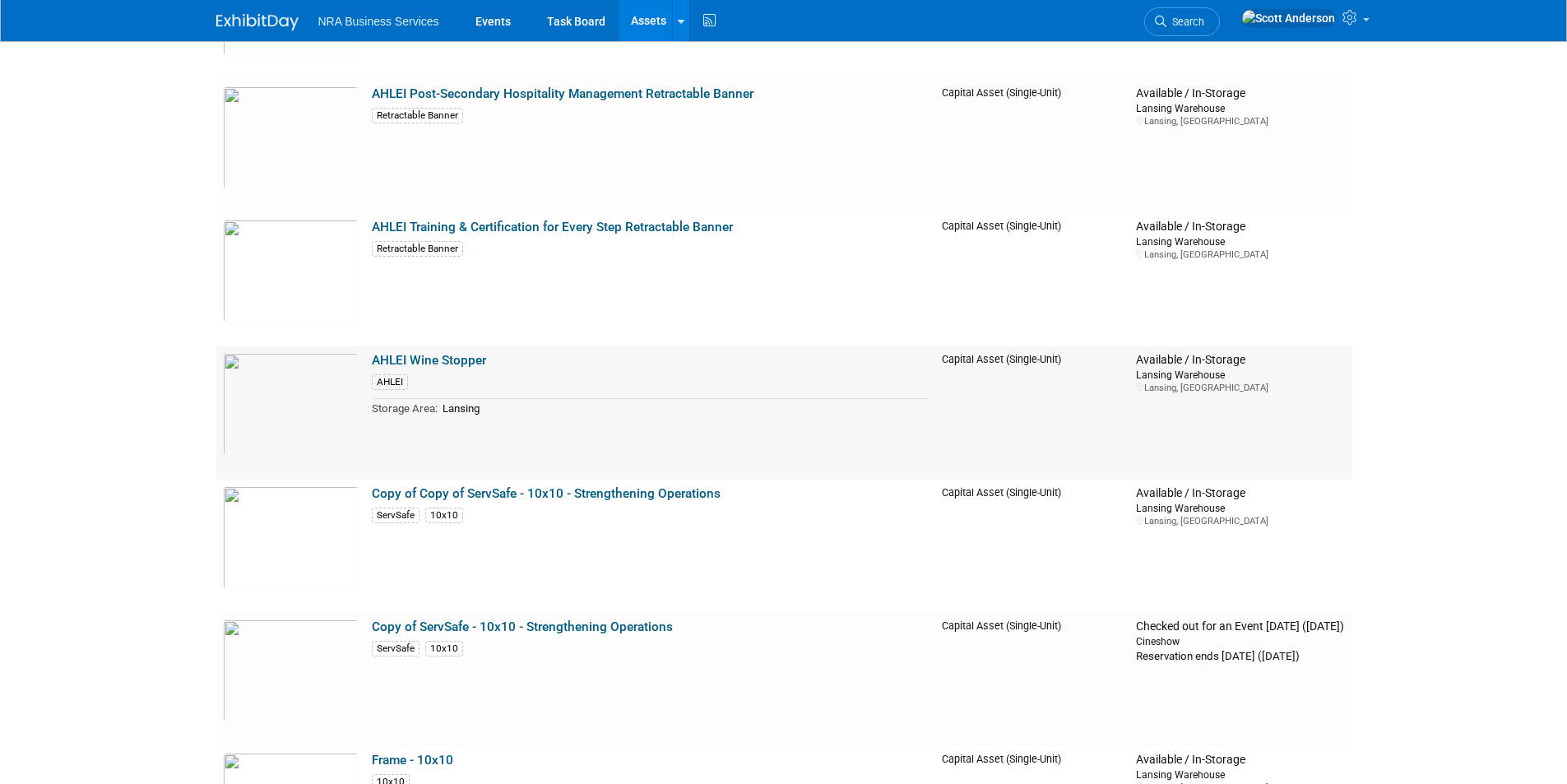
click at [466, 364] on link "AHLEI Wine Stopper" at bounding box center [429, 360] width 115 height 15
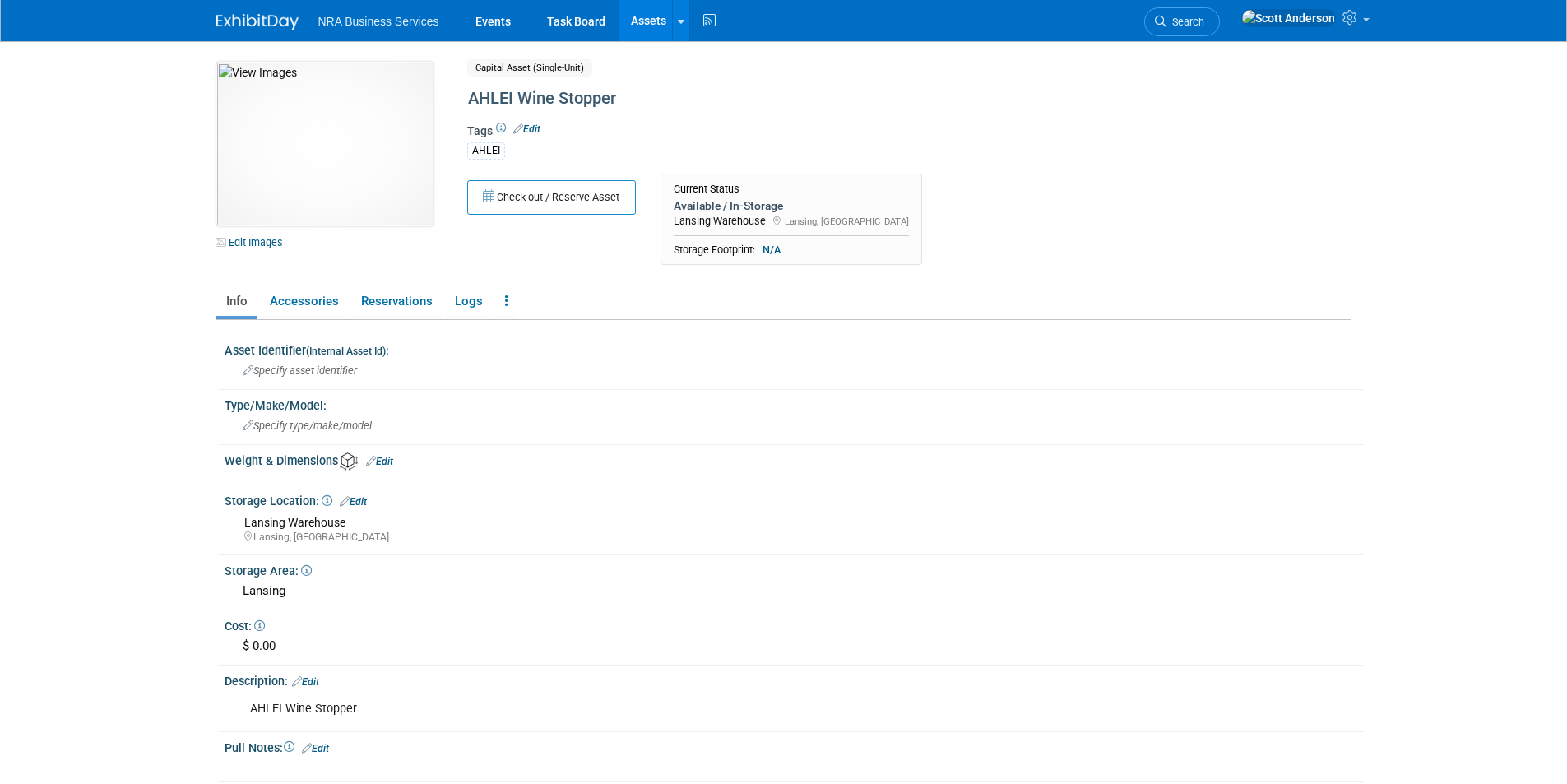
click at [539, 130] on link "Edit" at bounding box center [527, 129] width 27 height 12
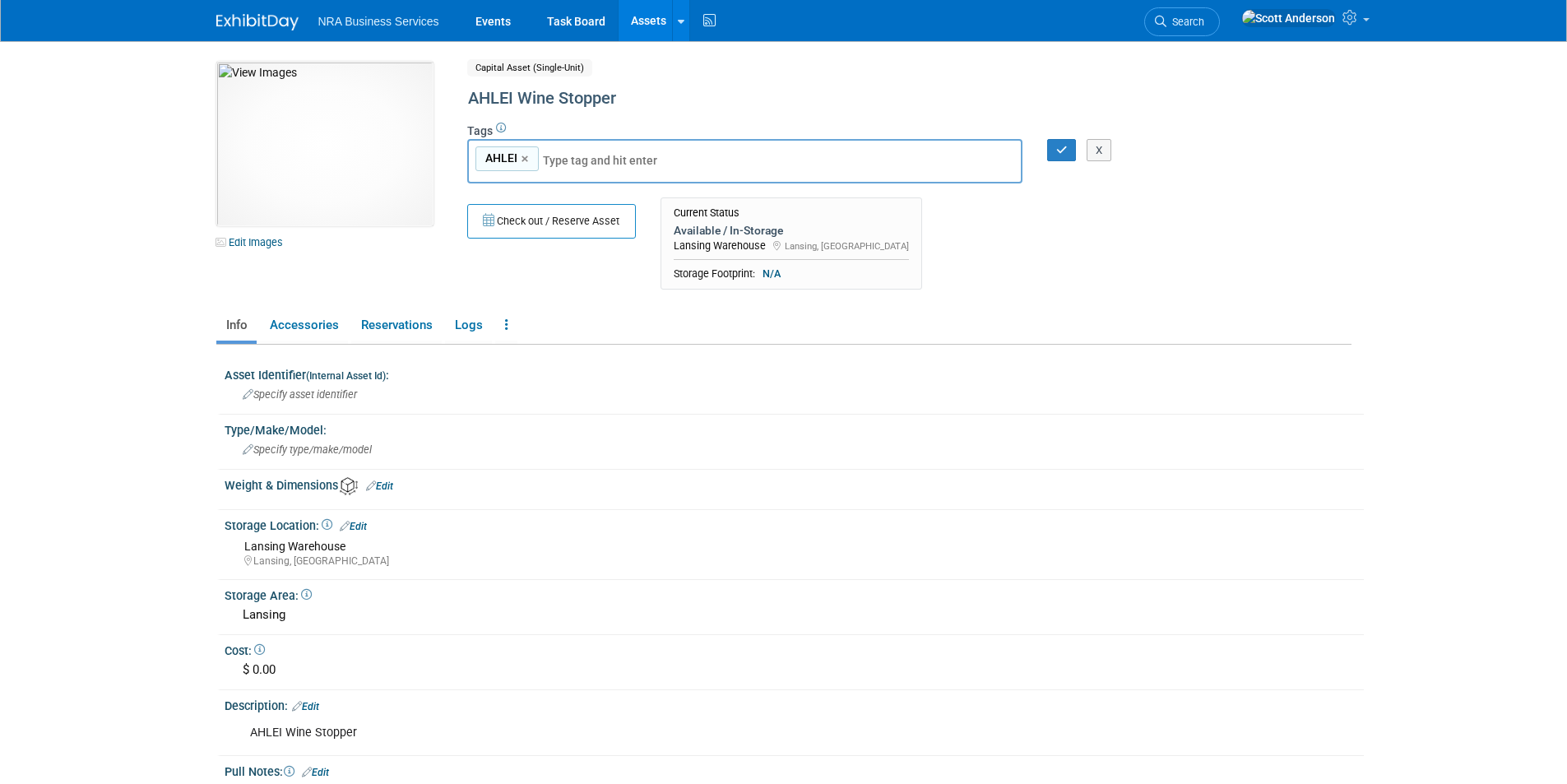
click at [539, 130] on div "Tags Edit AHLEI AHLEI AHLEI × X" at bounding box center [842, 158] width 749 height 72
click at [1108, 146] on button "X" at bounding box center [1100, 150] width 25 height 23
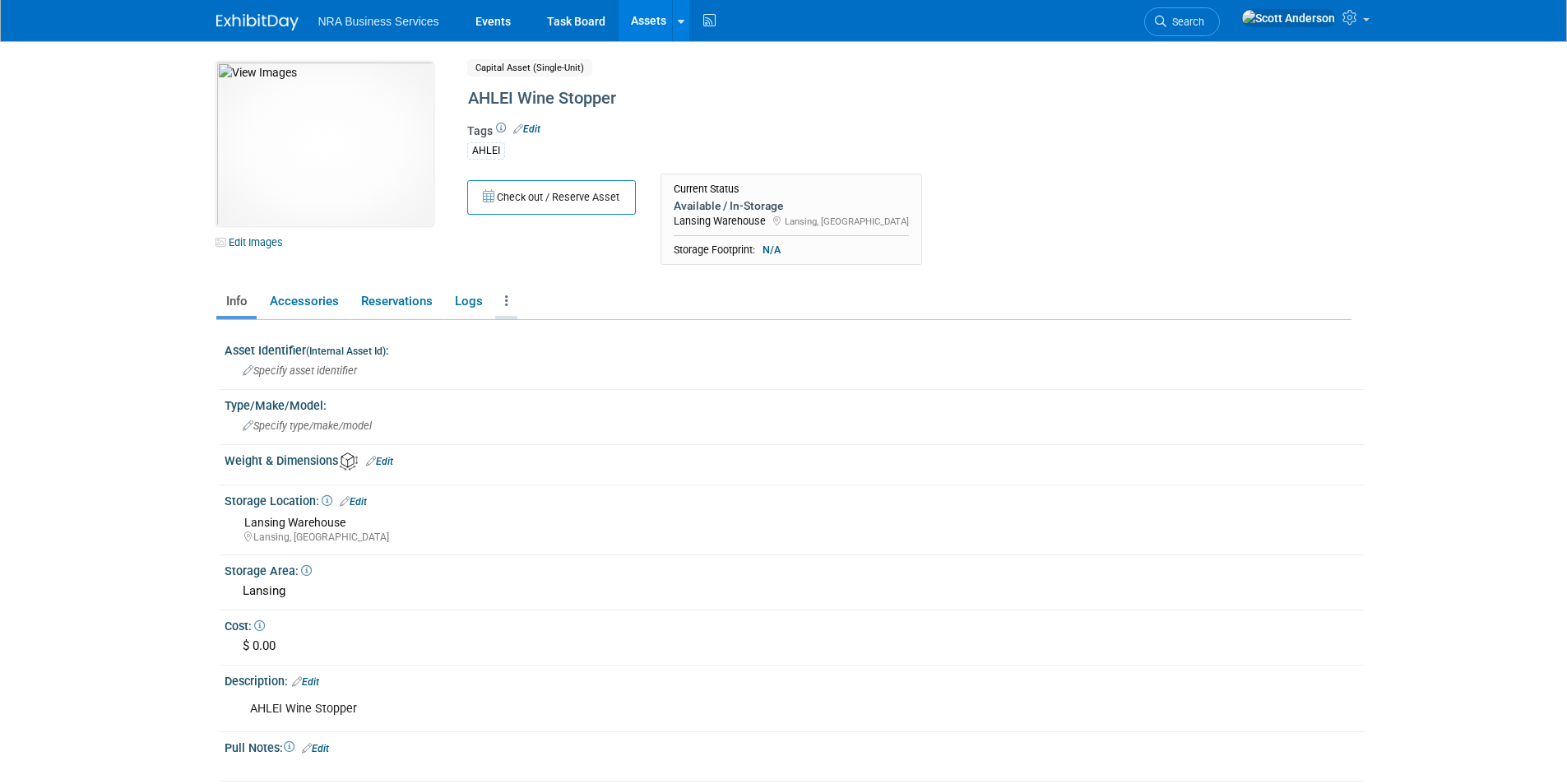
click at [509, 300] on link at bounding box center [506, 302] width 22 height 29
click at [502, 303] on link at bounding box center [506, 302] width 22 height 29
click at [537, 73] on span "Capital Asset (Single-Unit)" at bounding box center [530, 67] width 125 height 17
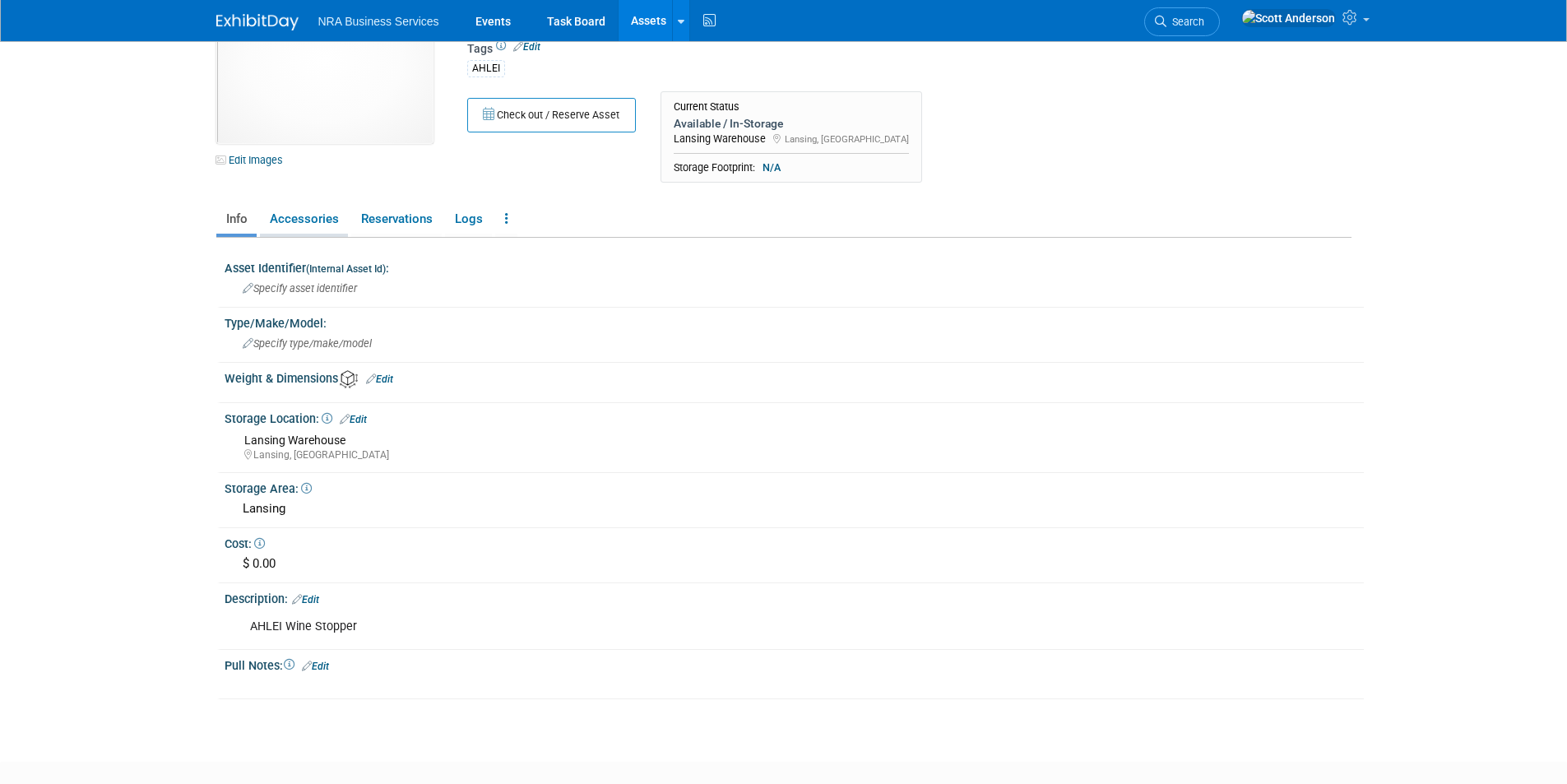
click at [323, 217] on link "Accessories" at bounding box center [304, 219] width 88 height 29
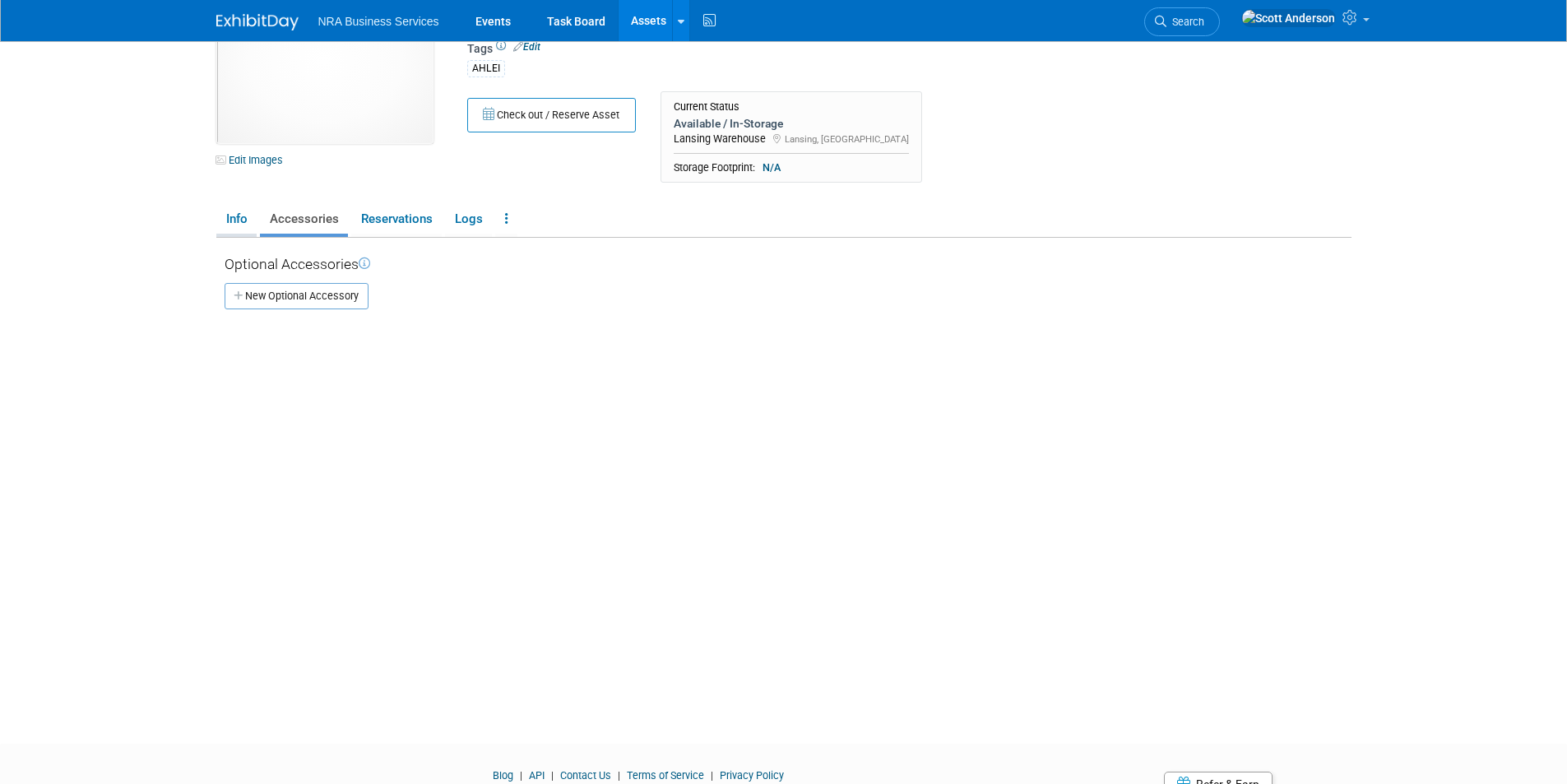
click at [229, 218] on link "Info" at bounding box center [236, 219] width 40 height 29
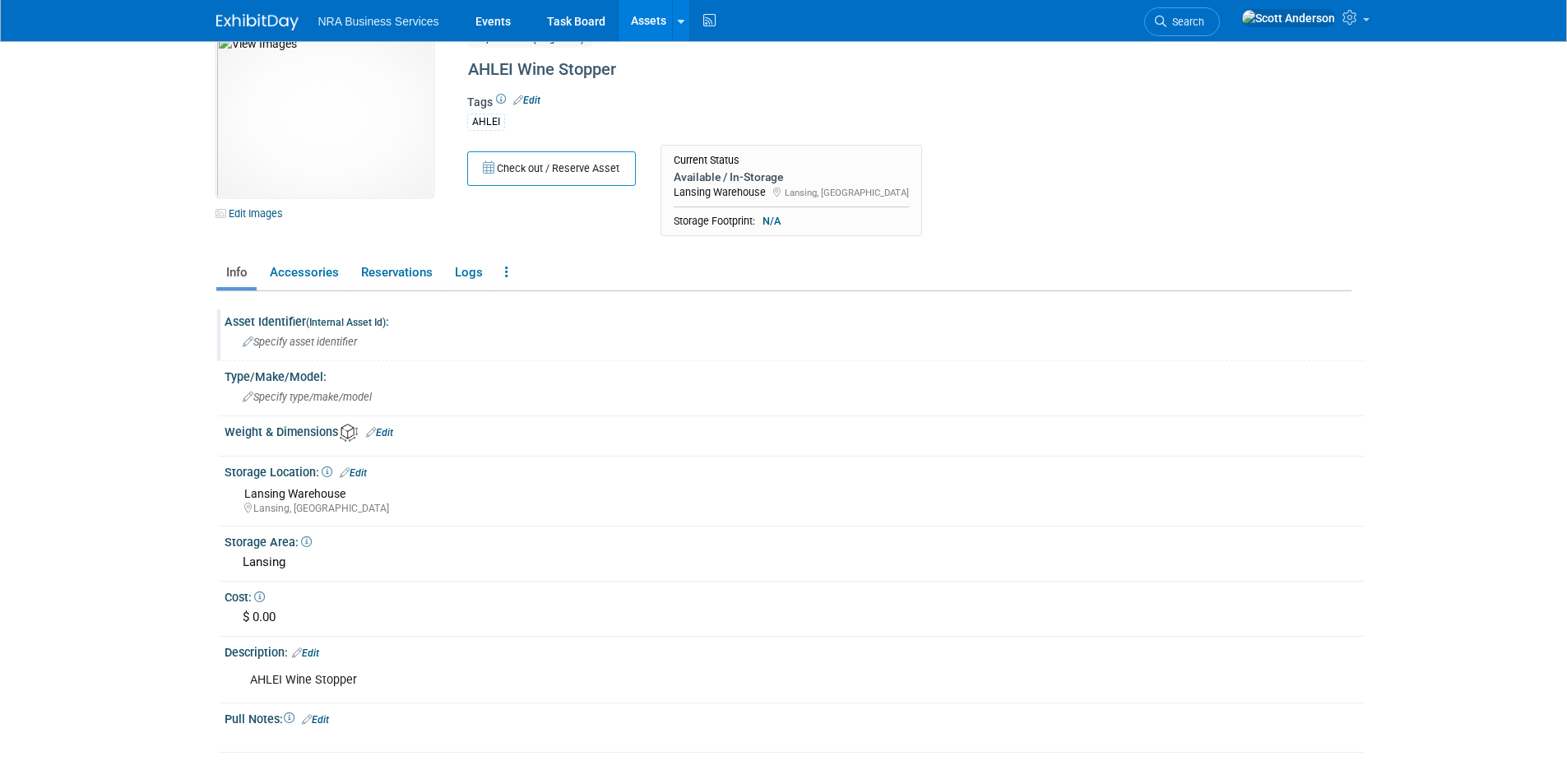
scroll to position [0, 0]
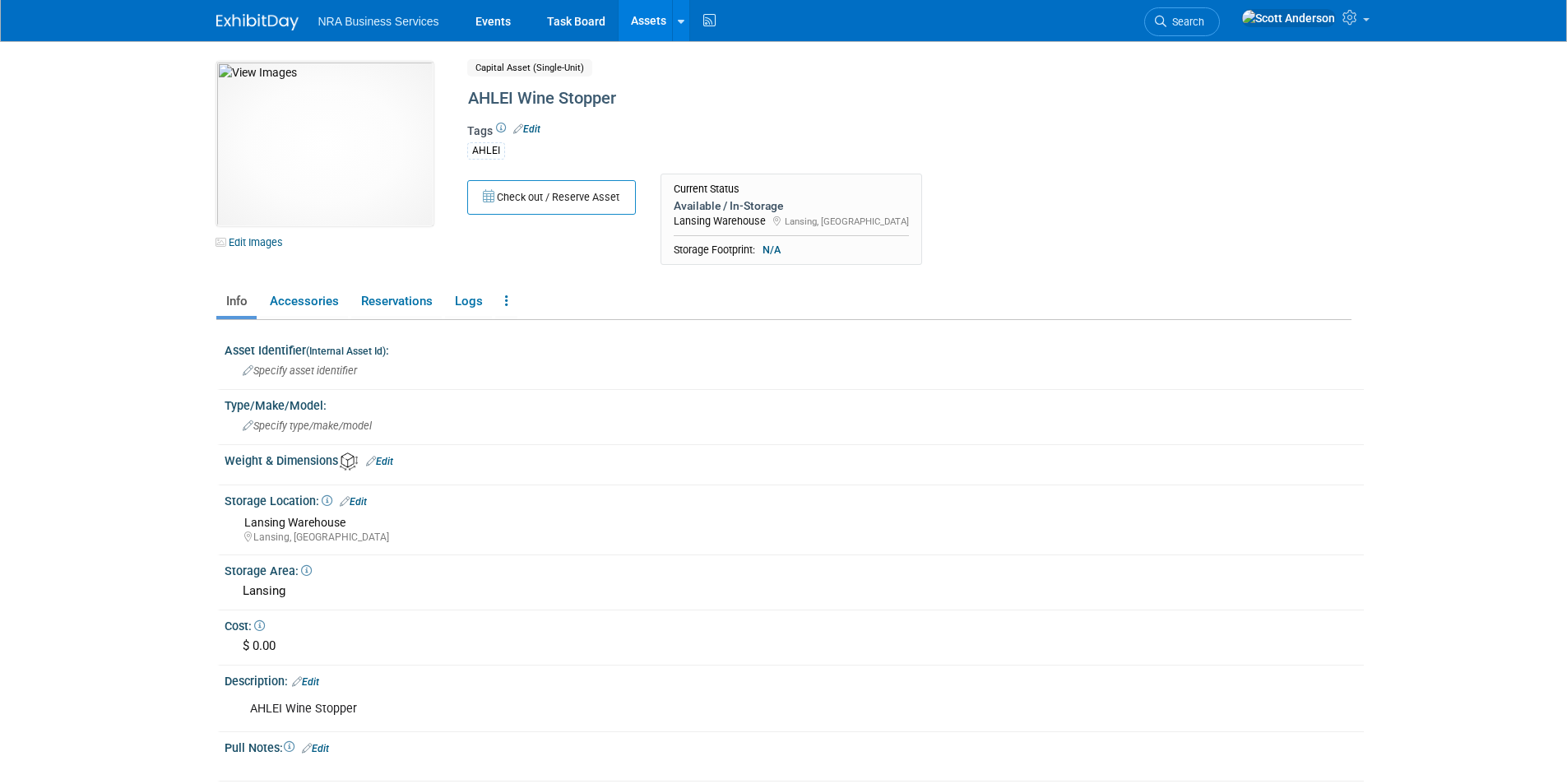
click at [533, 126] on link "Edit" at bounding box center [527, 129] width 27 height 12
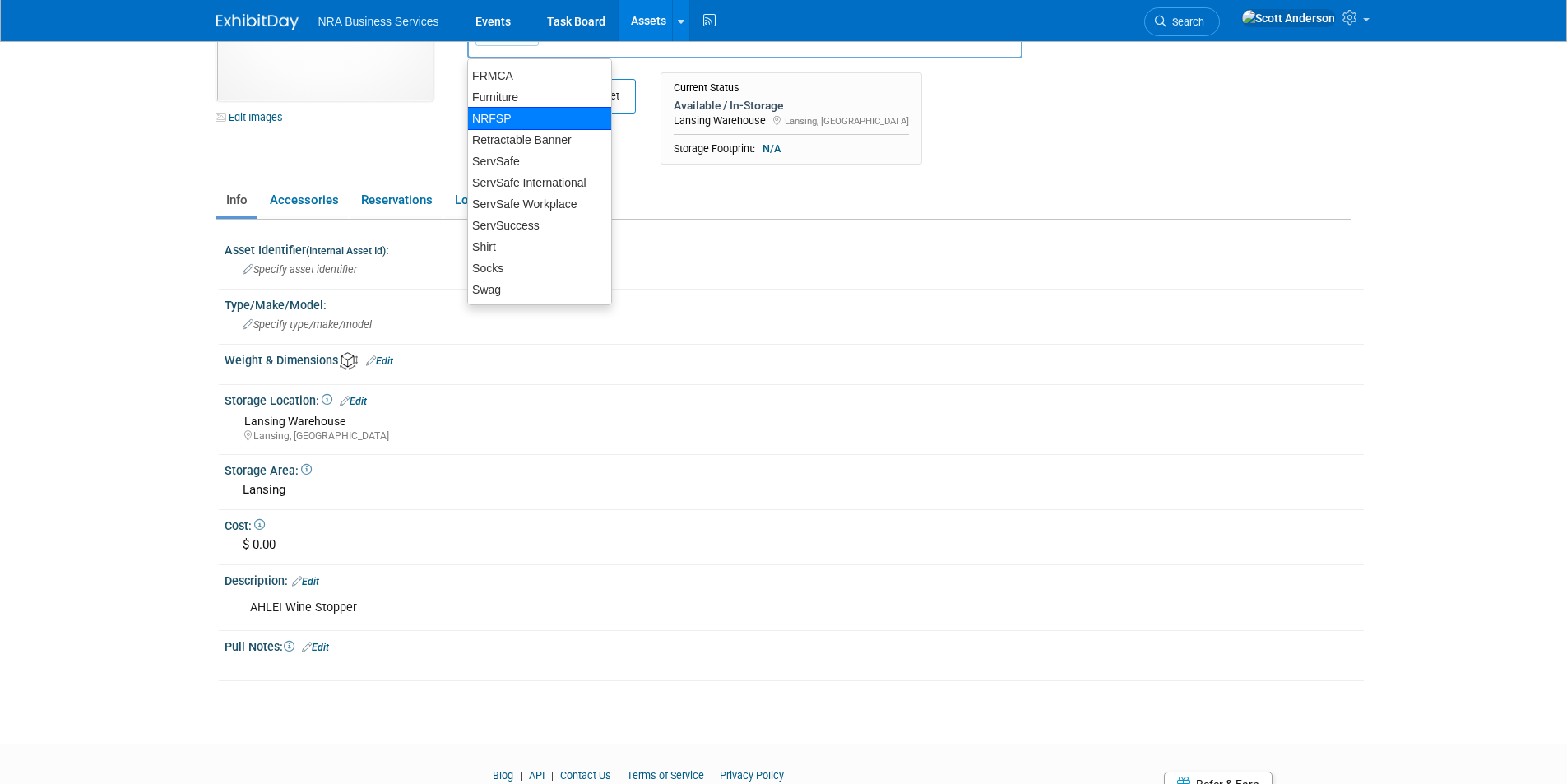
scroll to position [165, 0]
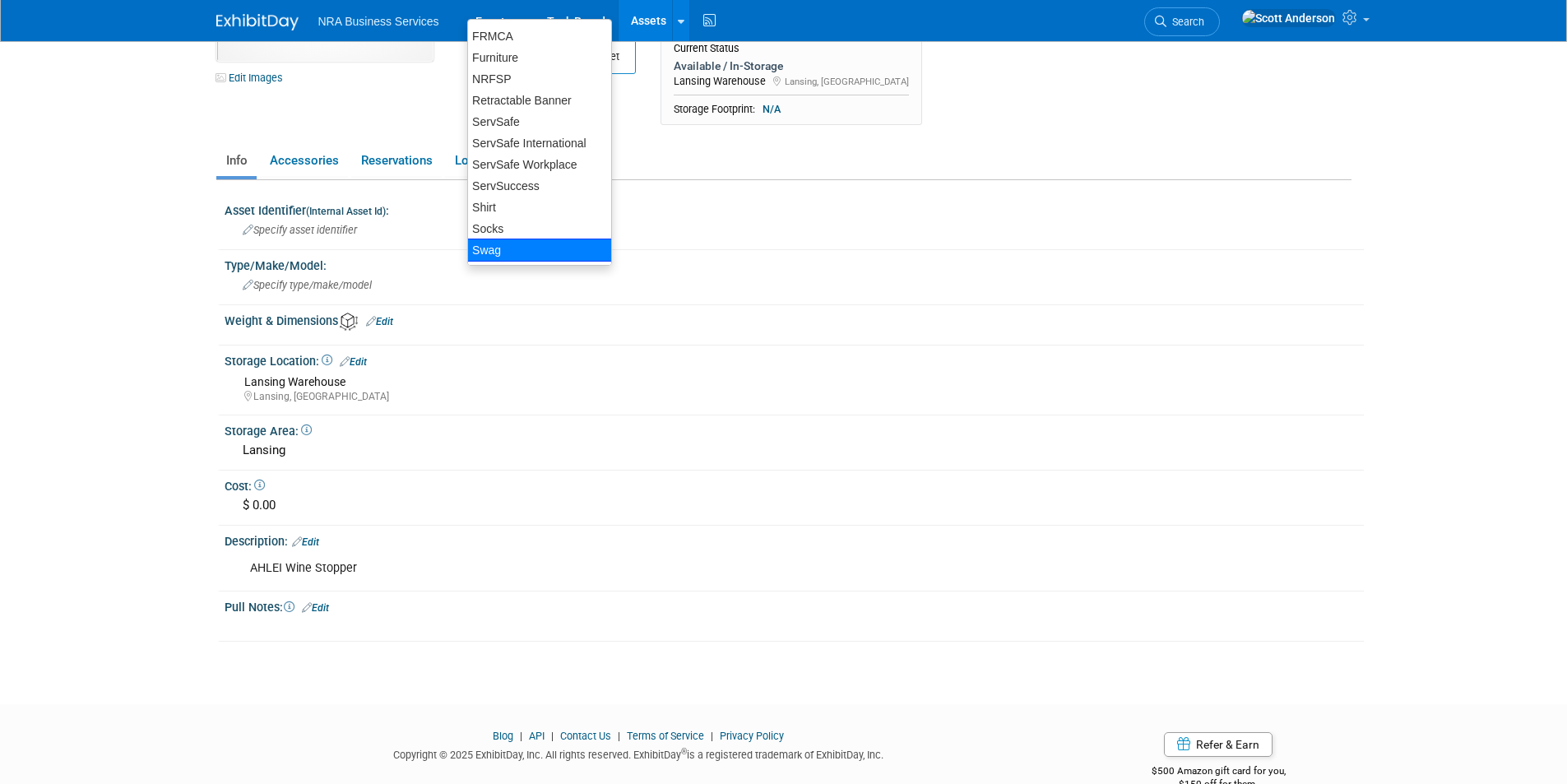
click at [489, 248] on div "Swag" at bounding box center [540, 250] width 145 height 23
type input "AHLEI, Swag"
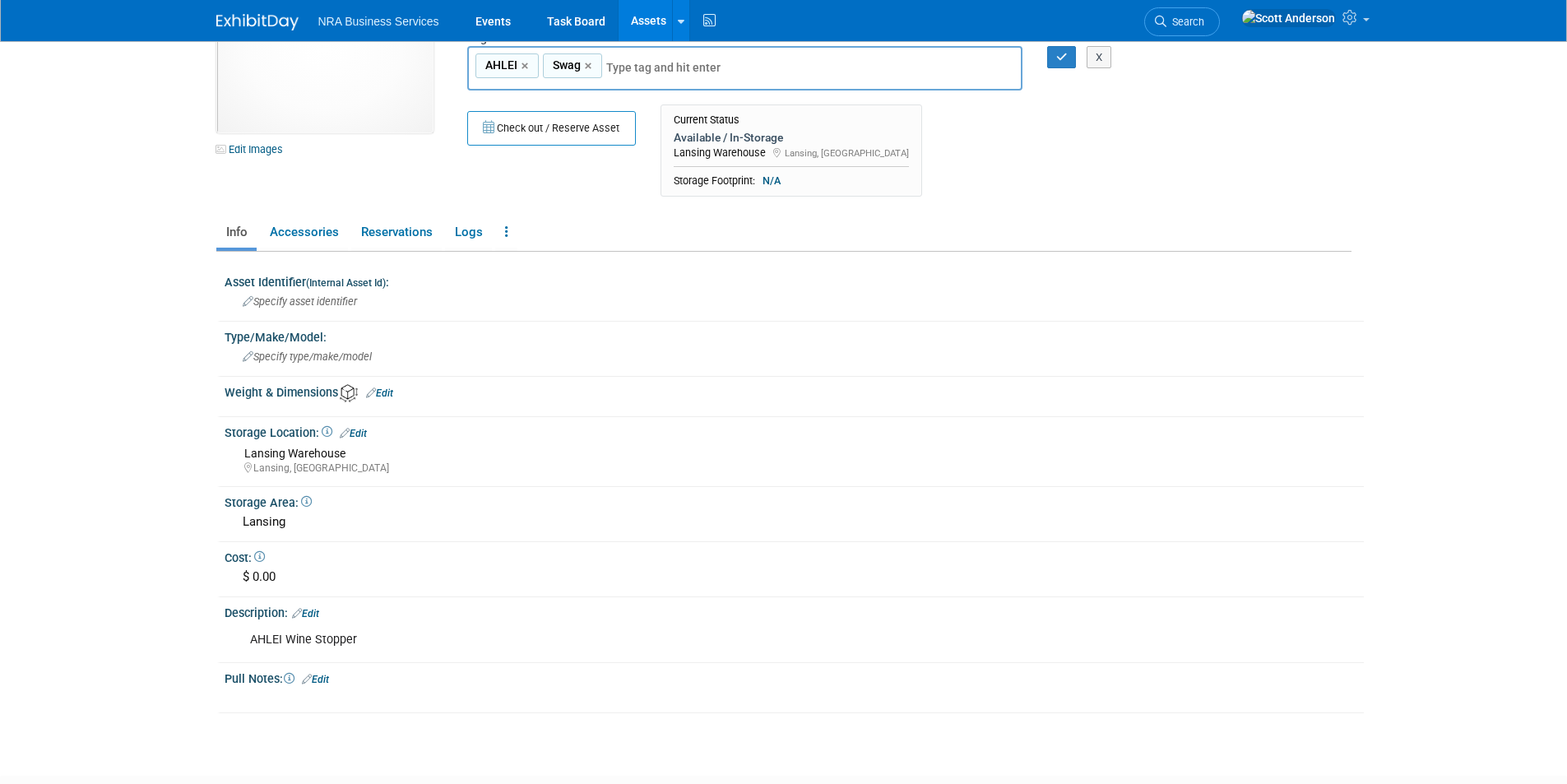
scroll to position [0, 0]
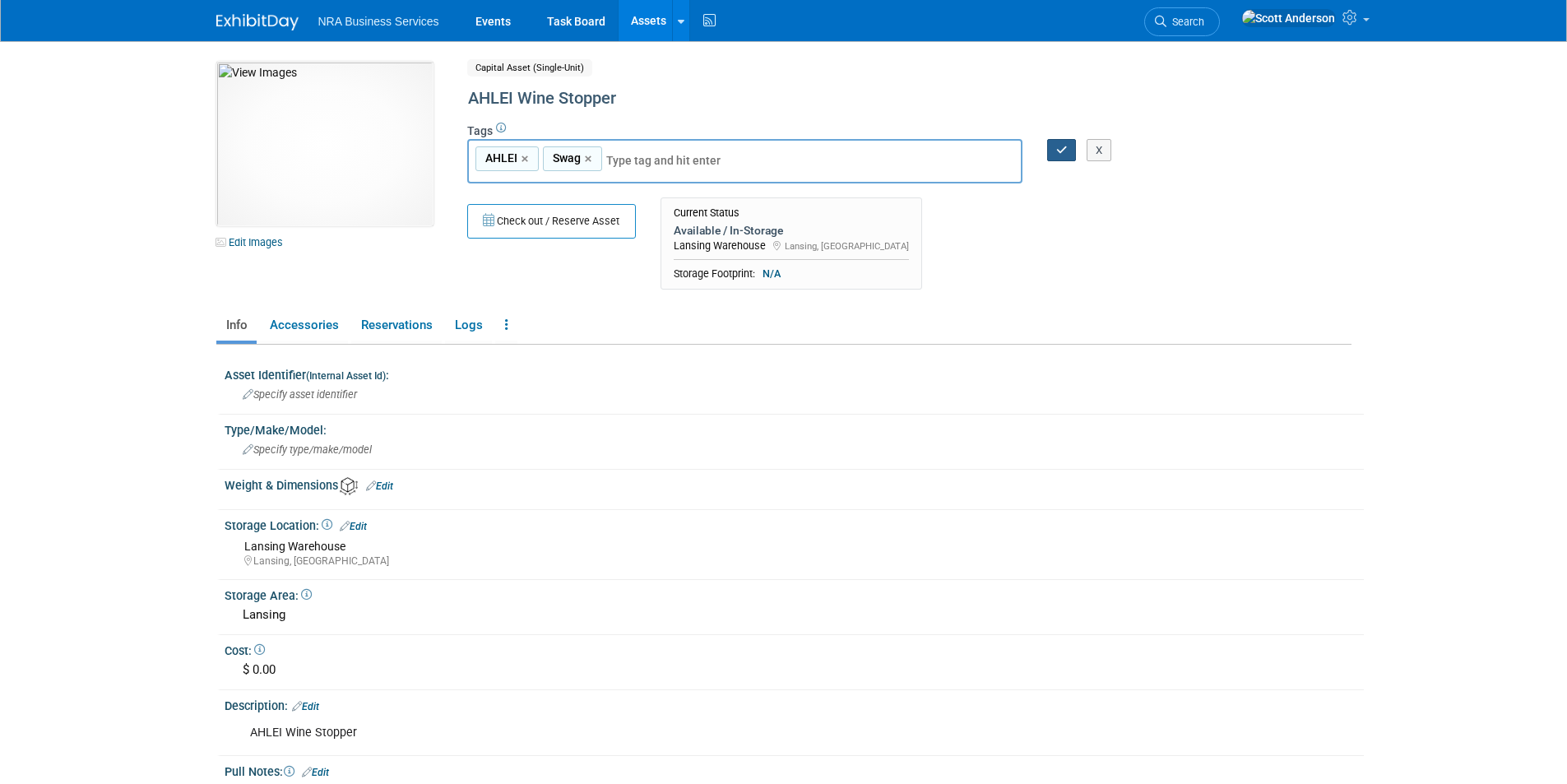
click at [1061, 150] on icon "button" at bounding box center [1062, 150] width 12 height 11
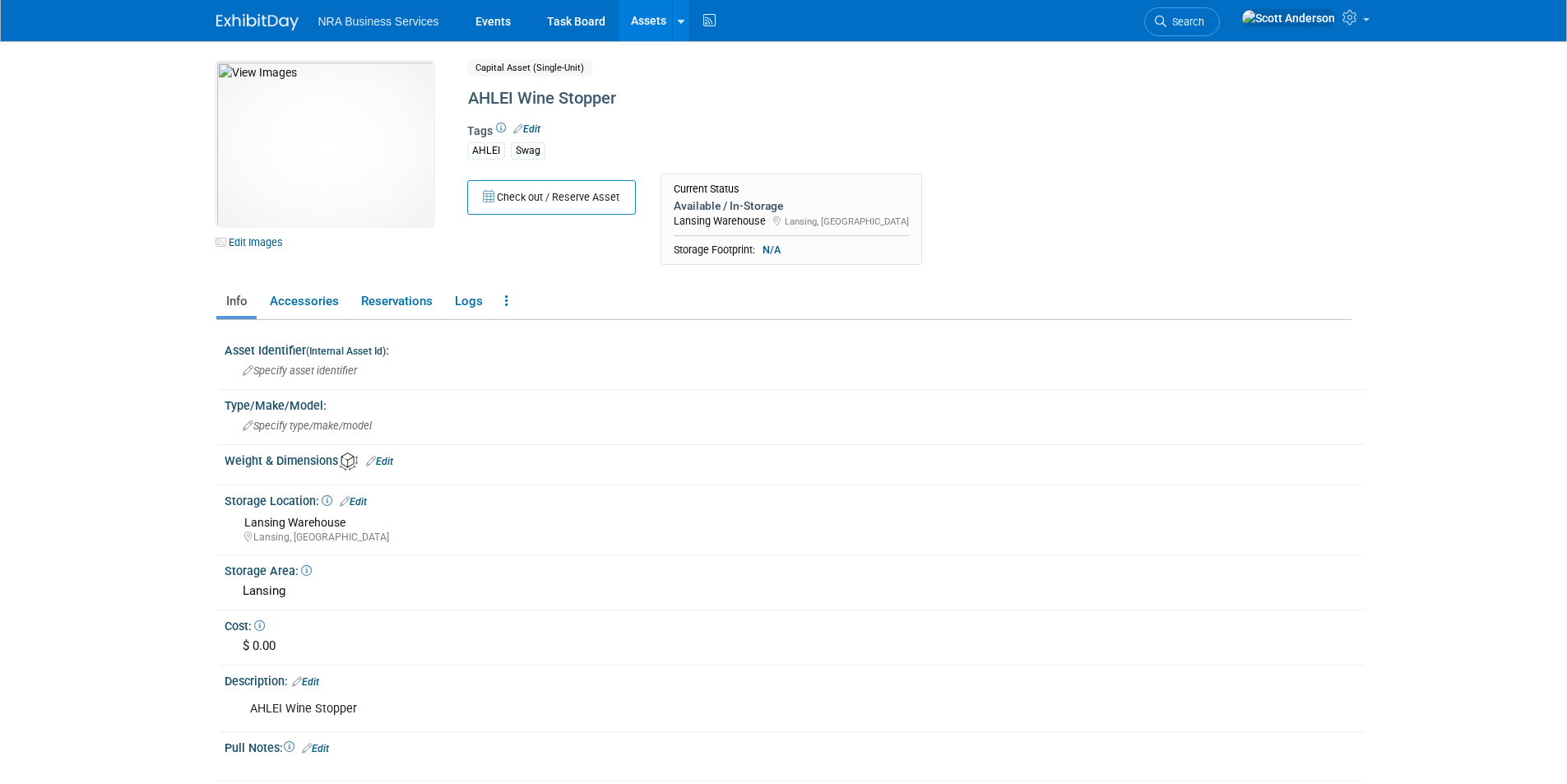
click at [648, 21] on link "Assets" at bounding box center [648, 21] width 60 height 41
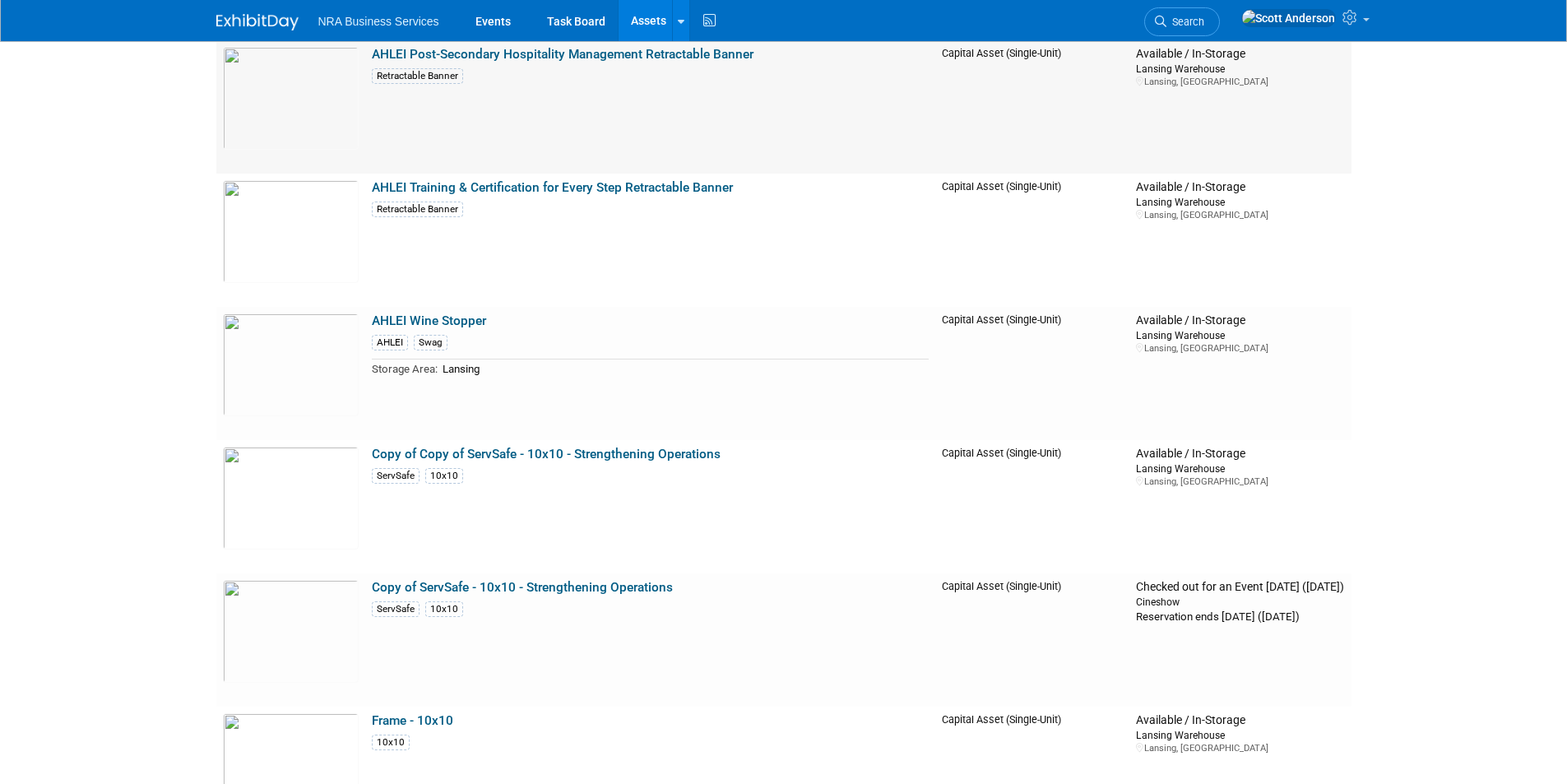
scroll to position [740, 0]
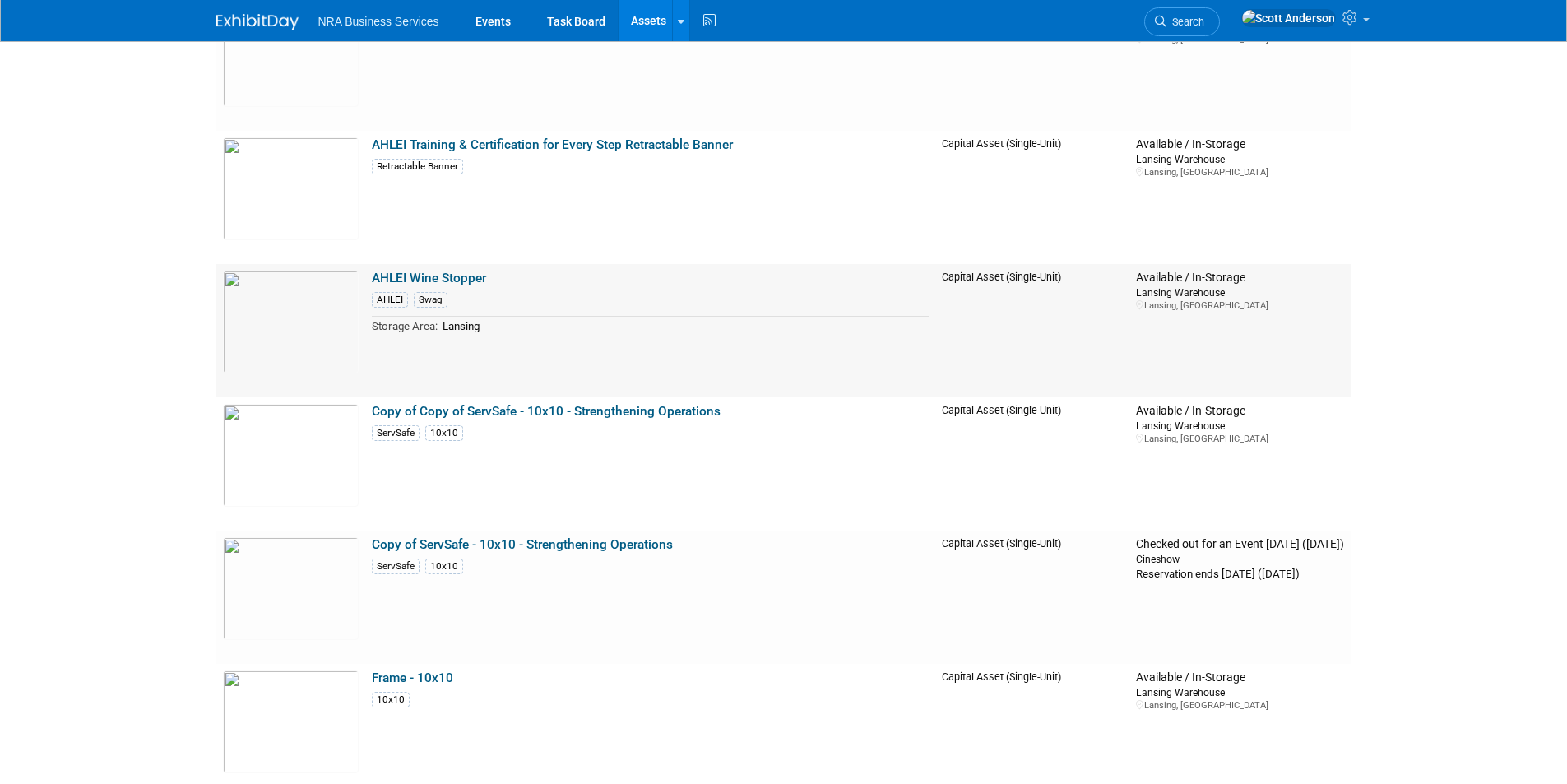
click at [599, 320] on td "Lansing" at bounding box center [683, 326] width 491 height 19
drag, startPoint x: 600, startPoint y: 305, endPoint x: 446, endPoint y: 277, distance: 156.5
click at [446, 277] on link "AHLEI Wine Stopper" at bounding box center [429, 277] width 115 height 15
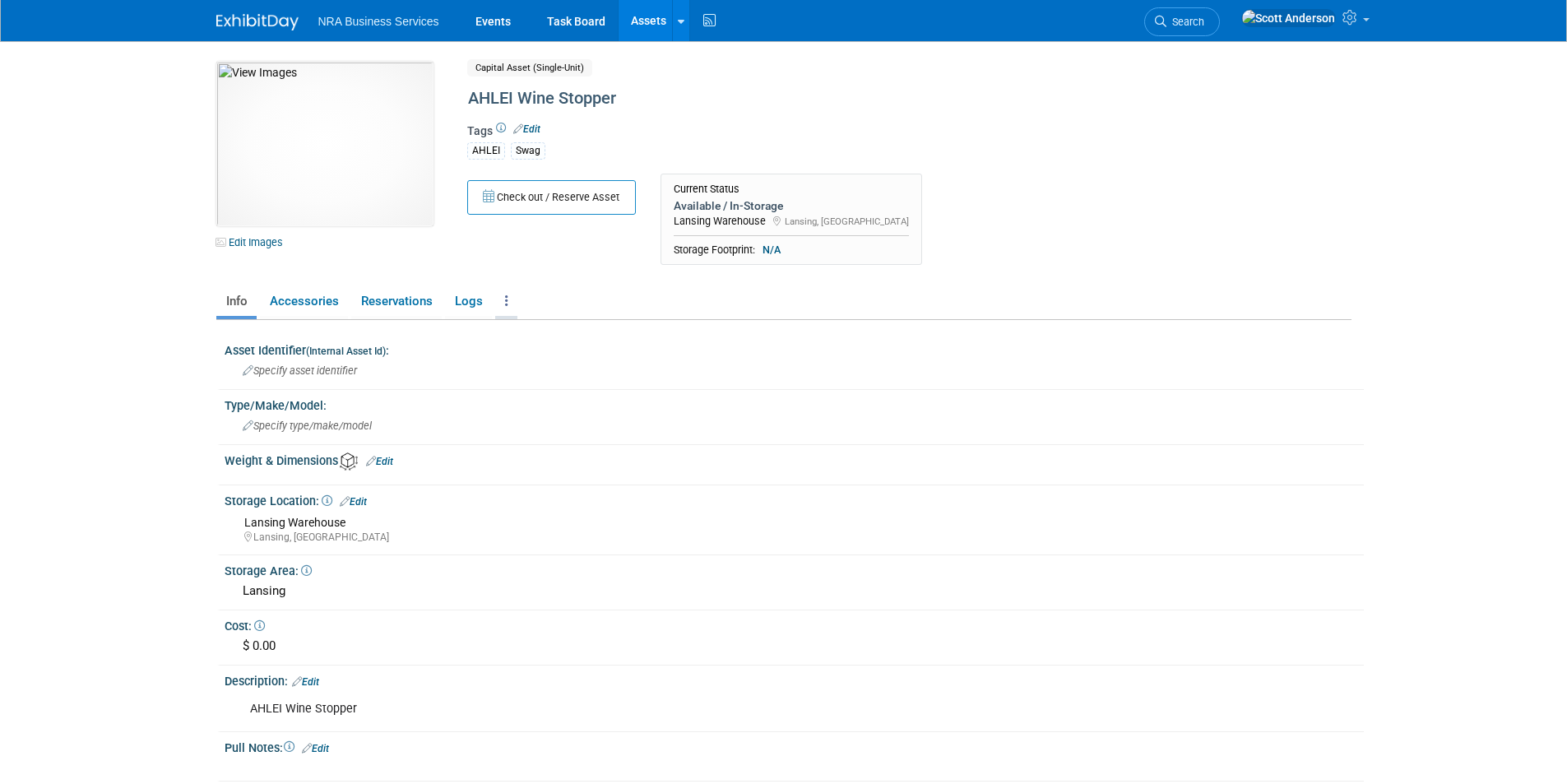
click at [505, 298] on icon at bounding box center [507, 301] width 4 height 13
click at [531, 387] on link "Archive Asset" at bounding box center [567, 388] width 143 height 28
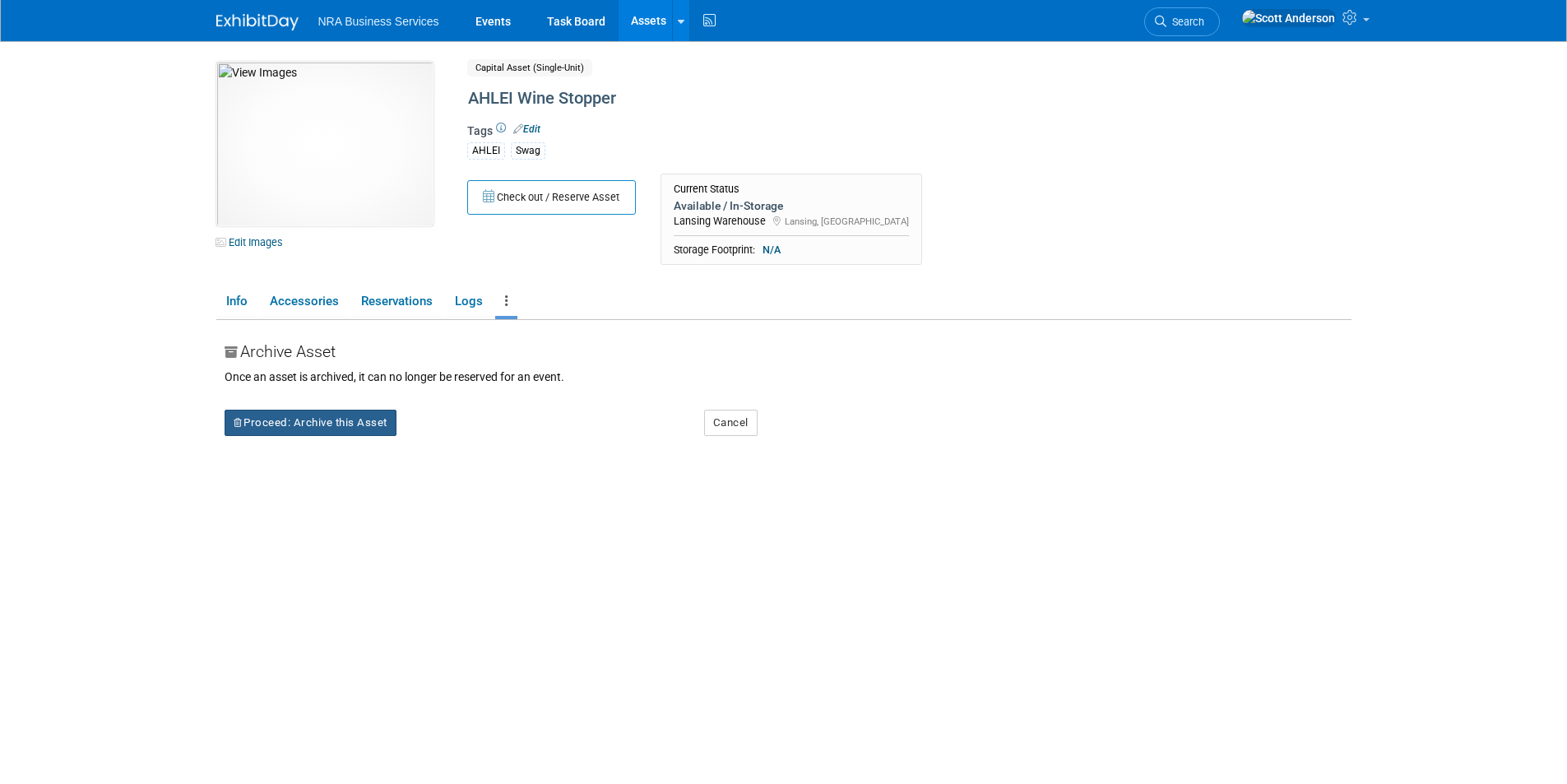
click at [323, 426] on button "Proceed: Archive this Asset" at bounding box center [311, 422] width 172 height 26
click at [457, 439] on link "Yes" at bounding box center [454, 436] width 48 height 26
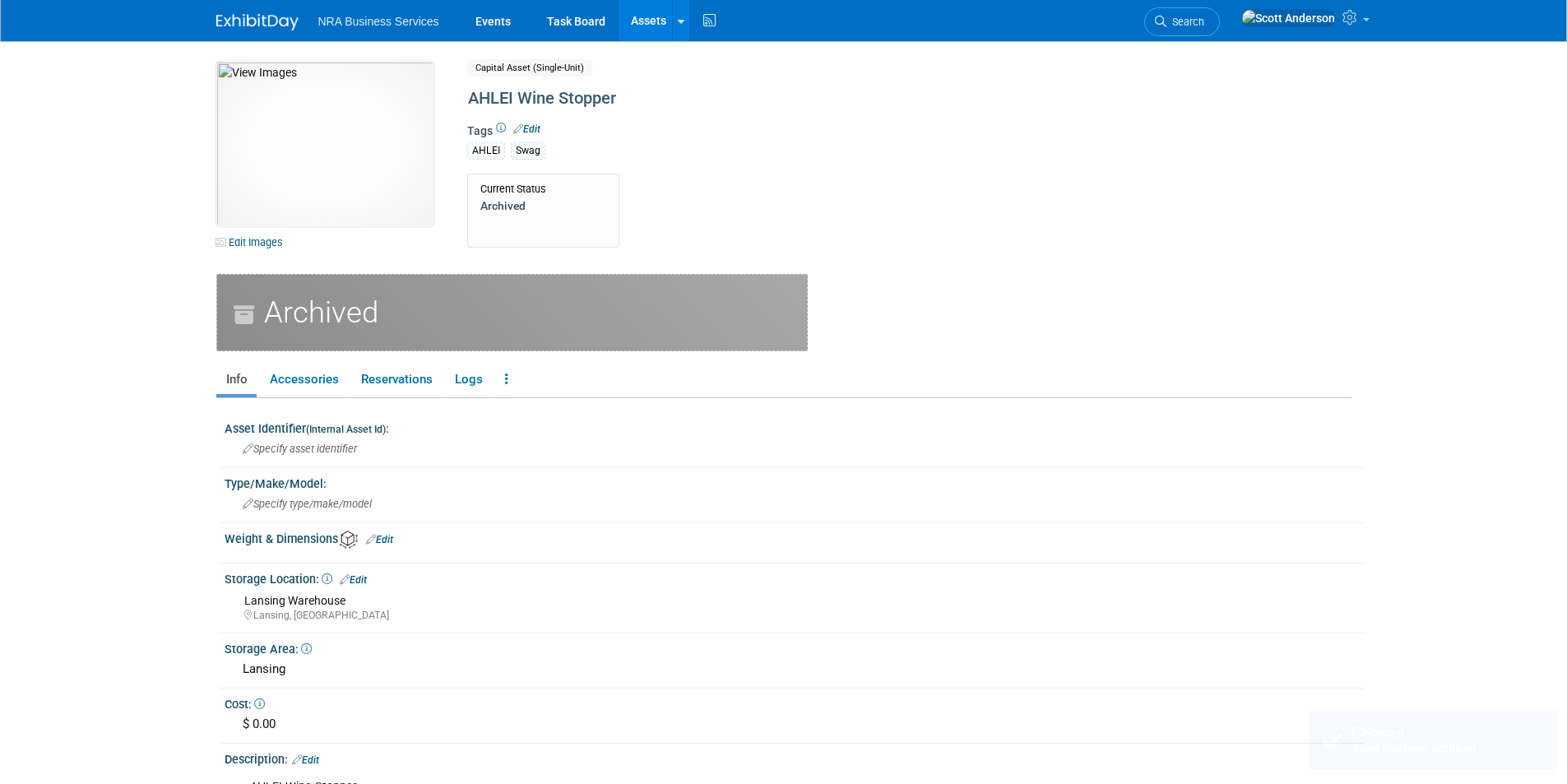
click at [638, 19] on link "Assets" at bounding box center [648, 21] width 60 height 41
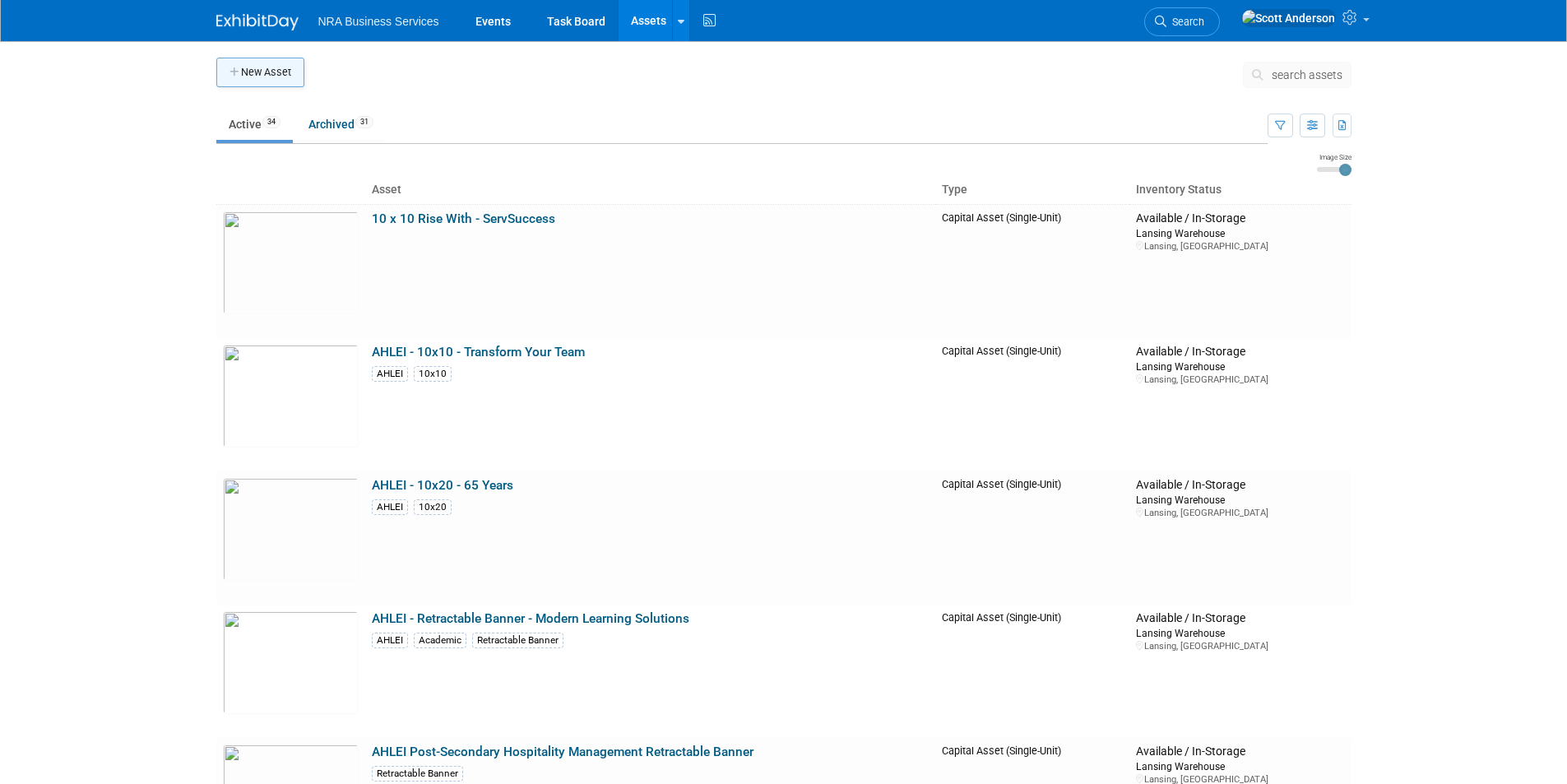
click at [265, 72] on button "New Asset" at bounding box center [261, 72] width 88 height 30
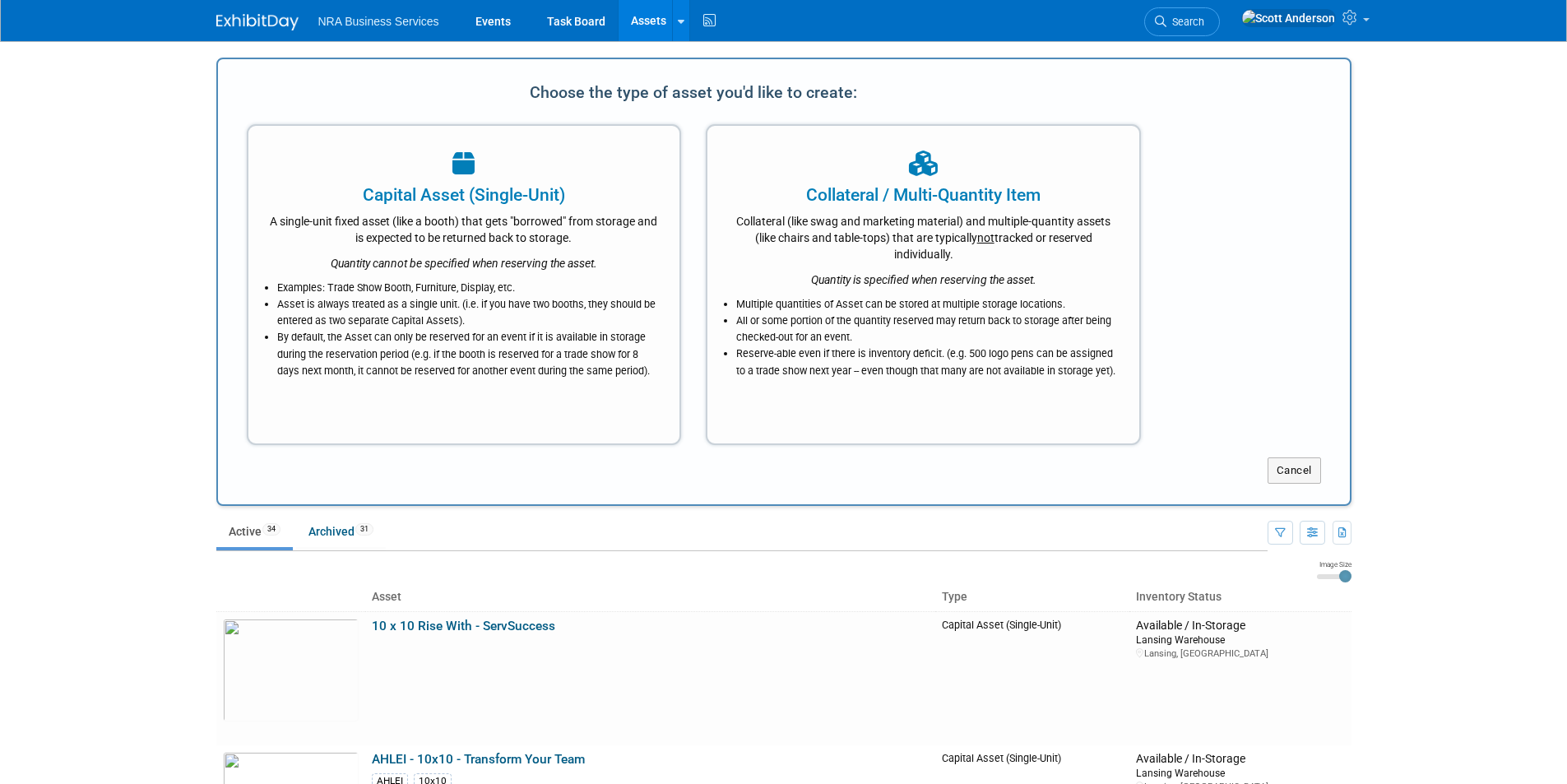
click at [832, 195] on div "Collateral / Multi-Quantity Item" at bounding box center [923, 195] width 390 height 25
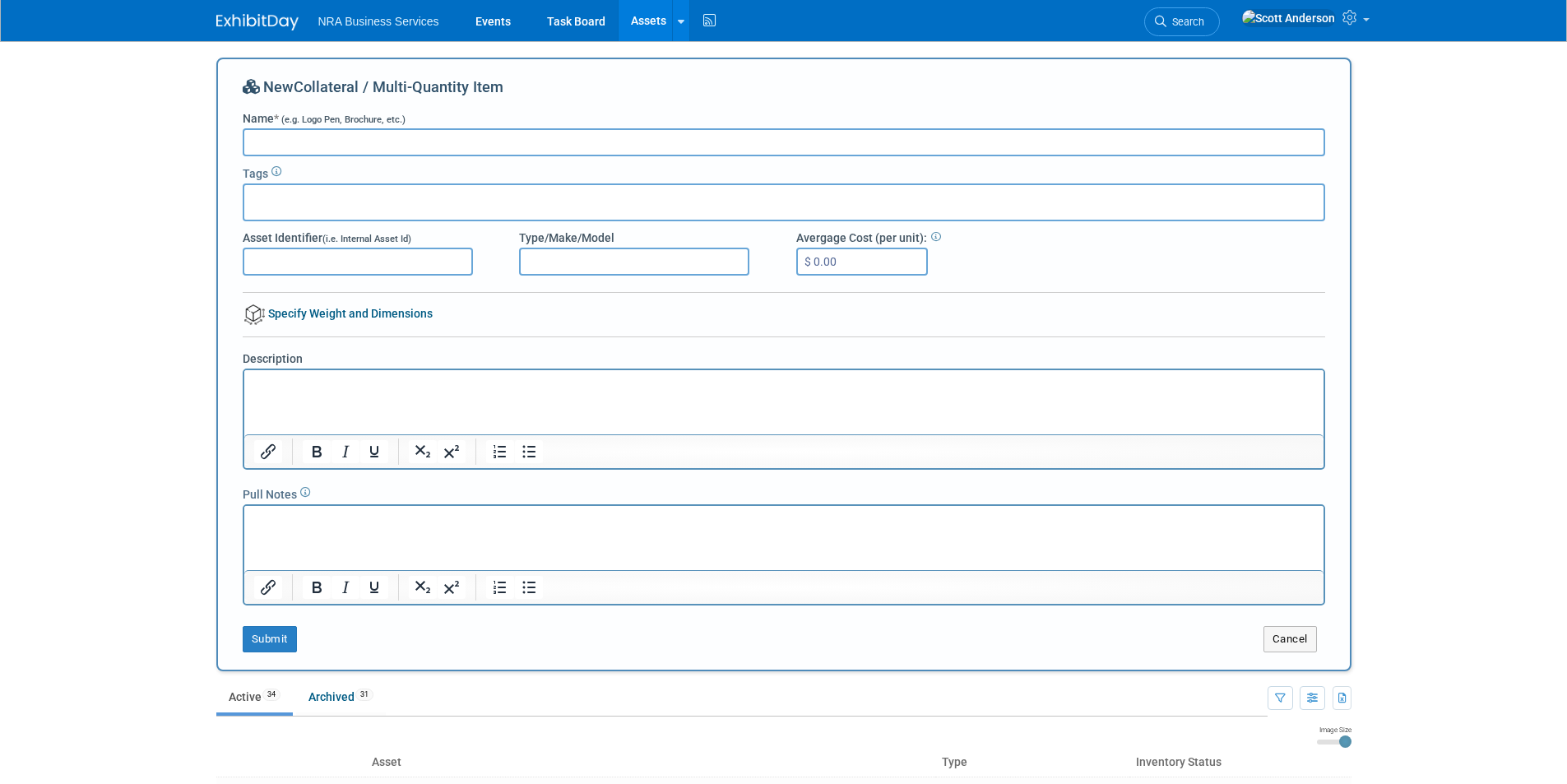
click at [381, 145] on input "Name * (e.g. Logo Pen, Brochure, etc.)" at bounding box center [784, 141] width 1083 height 28
type input "AHLEI Wine Stopper"
click at [330, 201] on input "text" at bounding box center [316, 200] width 132 height 16
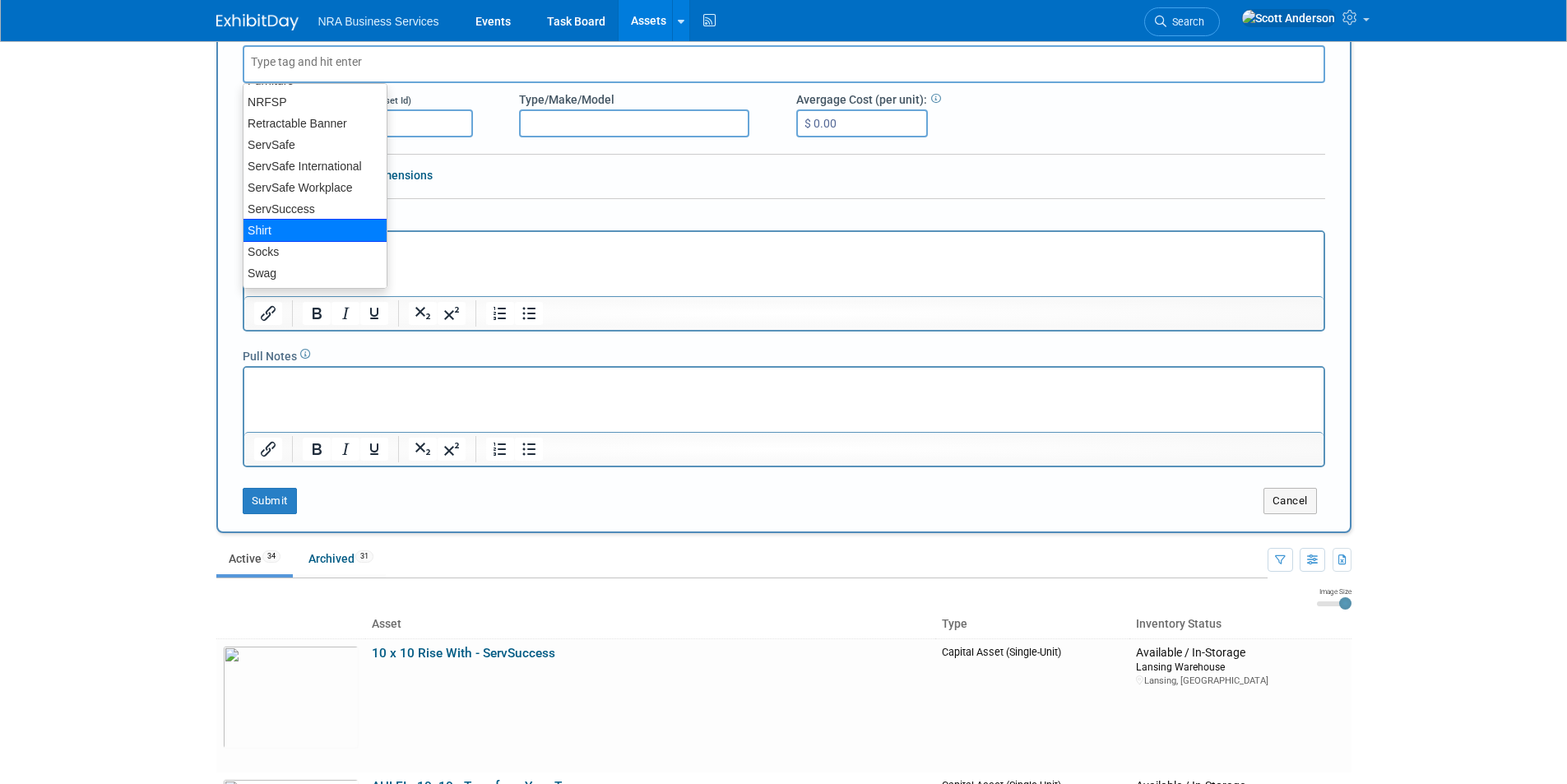
scroll to position [165, 0]
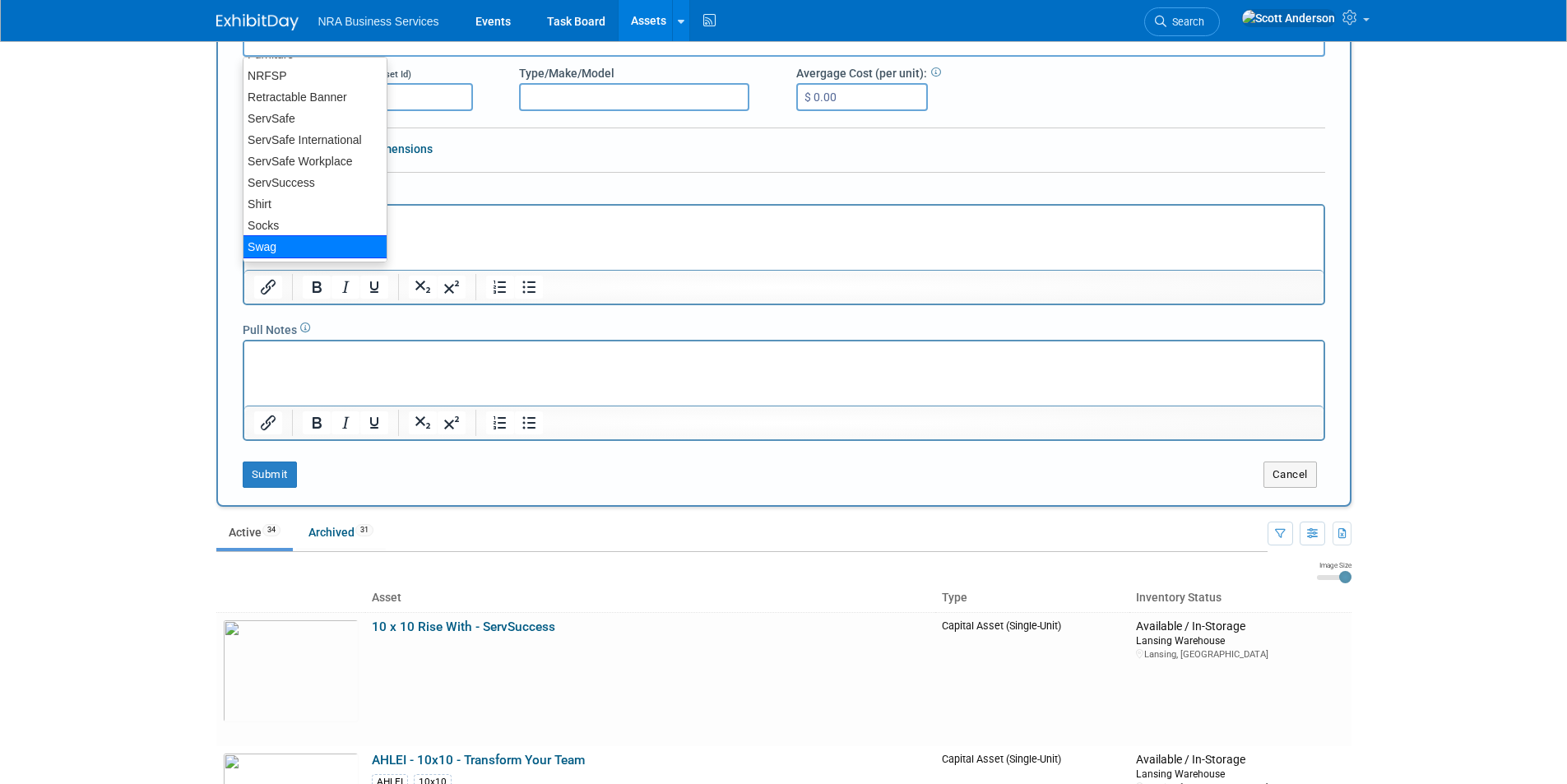
click at [267, 243] on div "Swag" at bounding box center [315, 247] width 145 height 23
type input "Swag"
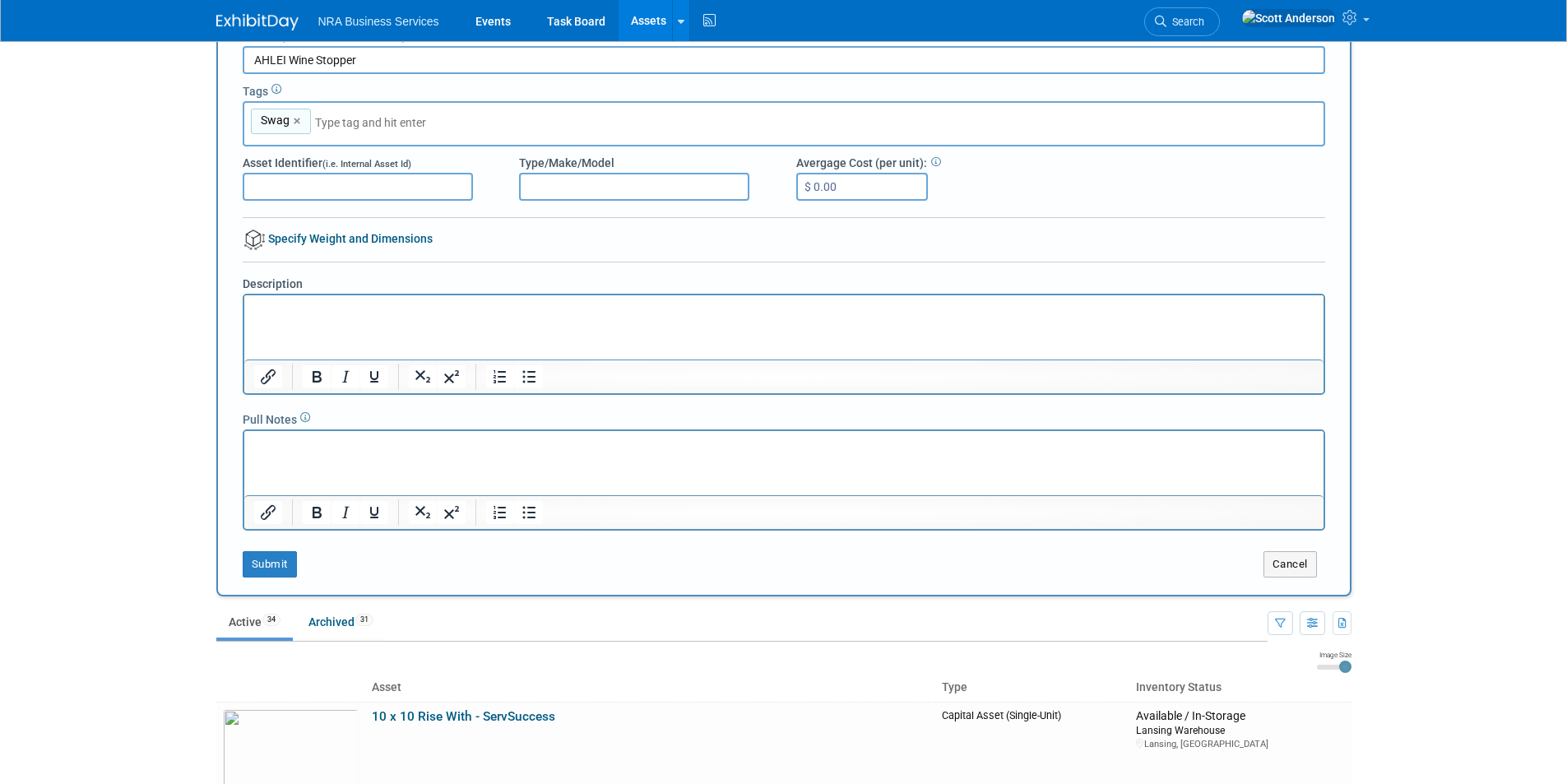
scroll to position [0, 0]
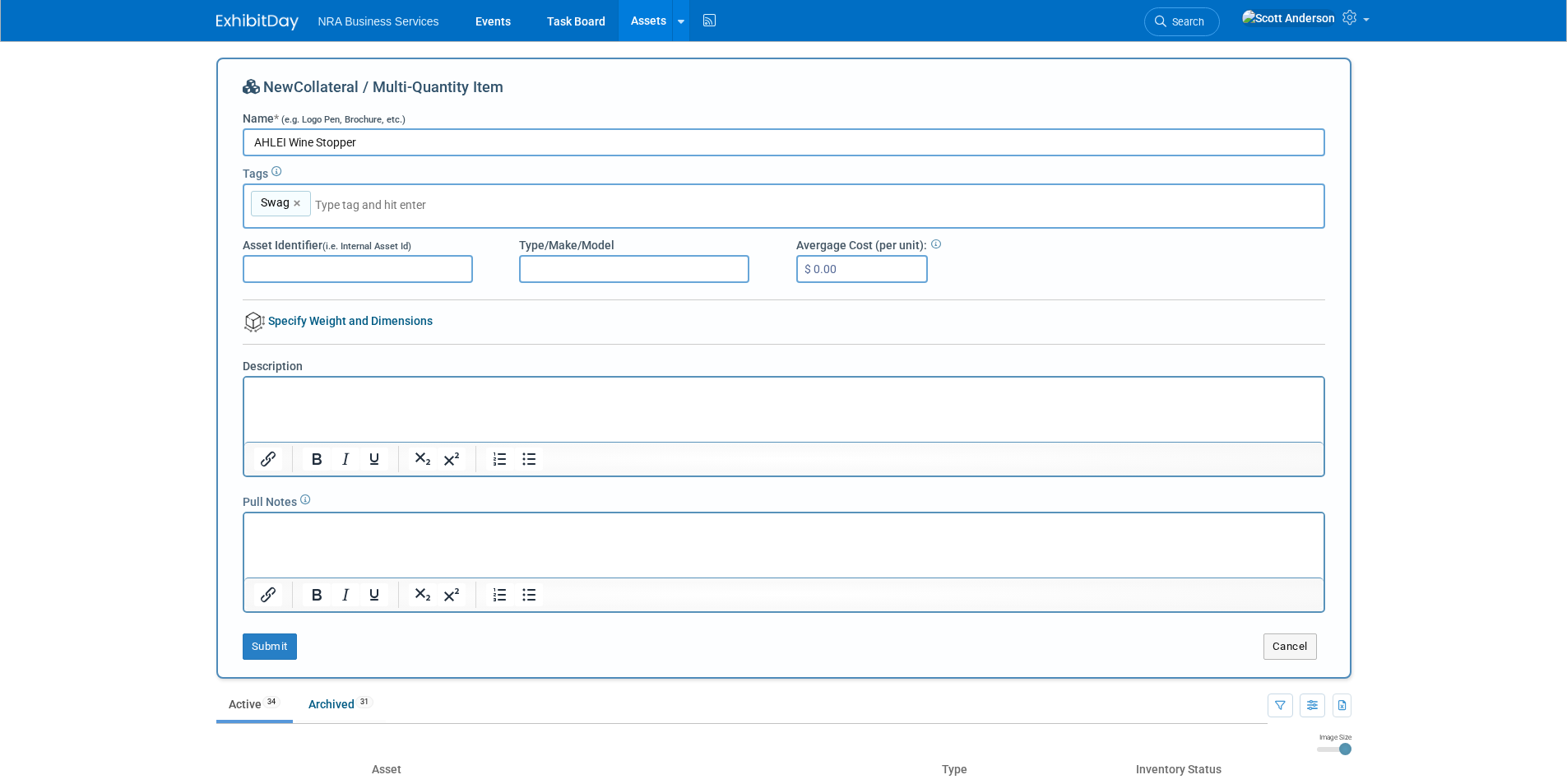
drag, startPoint x: 368, startPoint y: 143, endPoint x: 248, endPoint y: 147, distance: 120.1
click at [248, 147] on input "AHLEI Wine Stopper" at bounding box center [784, 141] width 1083 height 28
click at [288, 396] on p "Rich Text Area. Press ALT-0 for help." at bounding box center [784, 391] width 1060 height 16
paste body "Rich Text Area. Press ALT-0 for help."
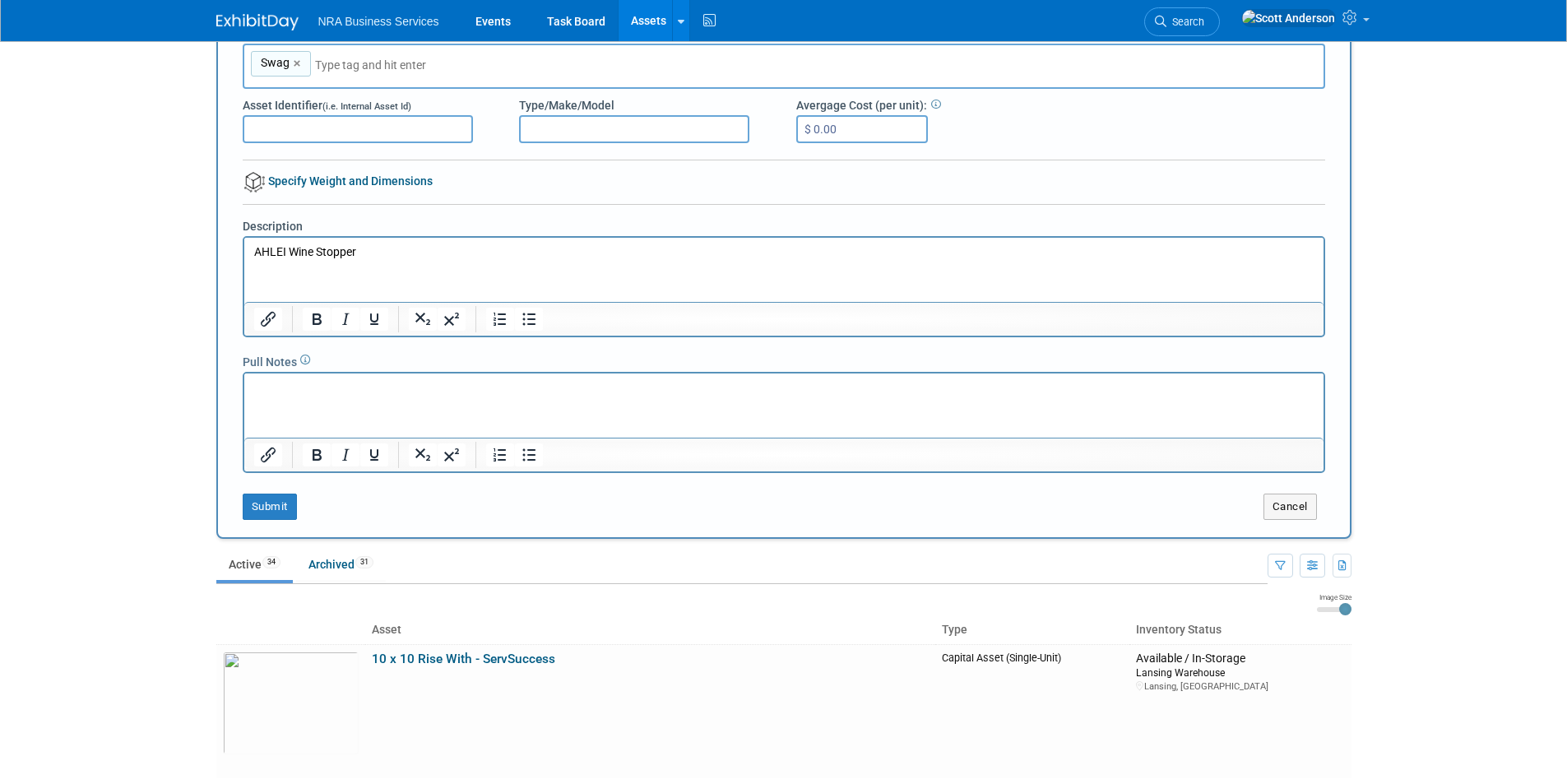
scroll to position [165, 0]
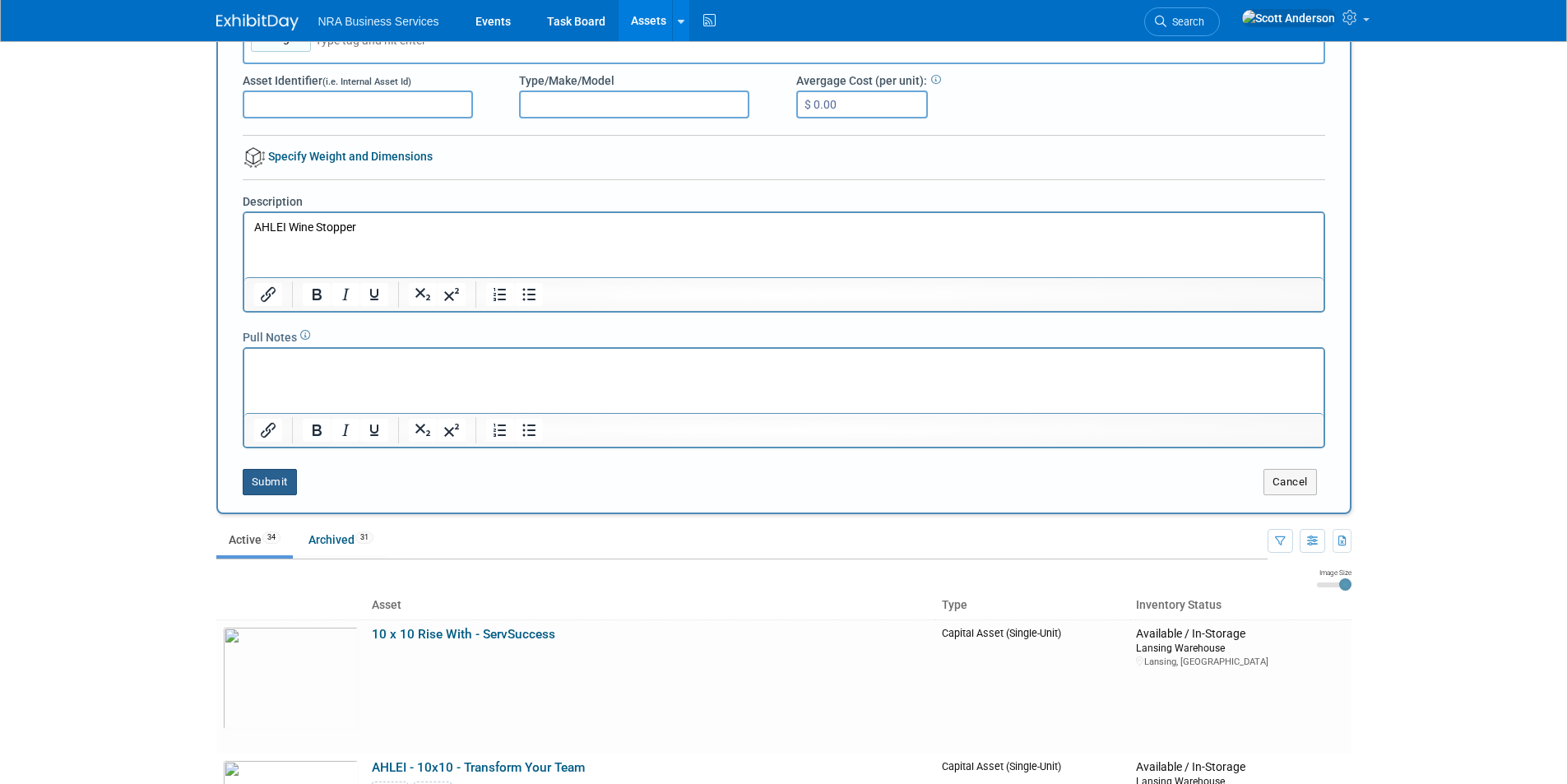
click at [271, 481] on button "Submit" at bounding box center [270, 481] width 55 height 26
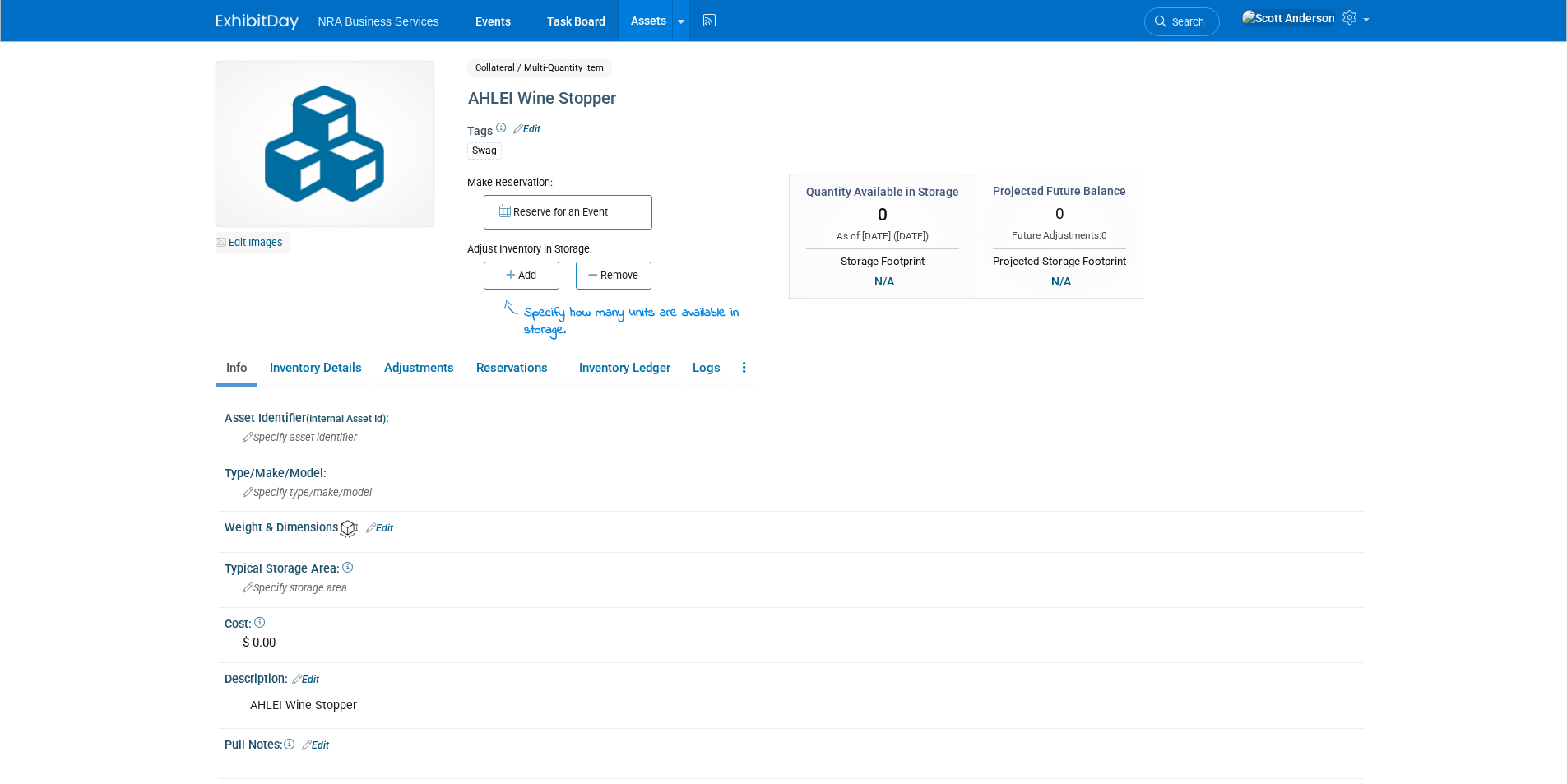
click at [258, 238] on link "Edit Images" at bounding box center [253, 242] width 73 height 21
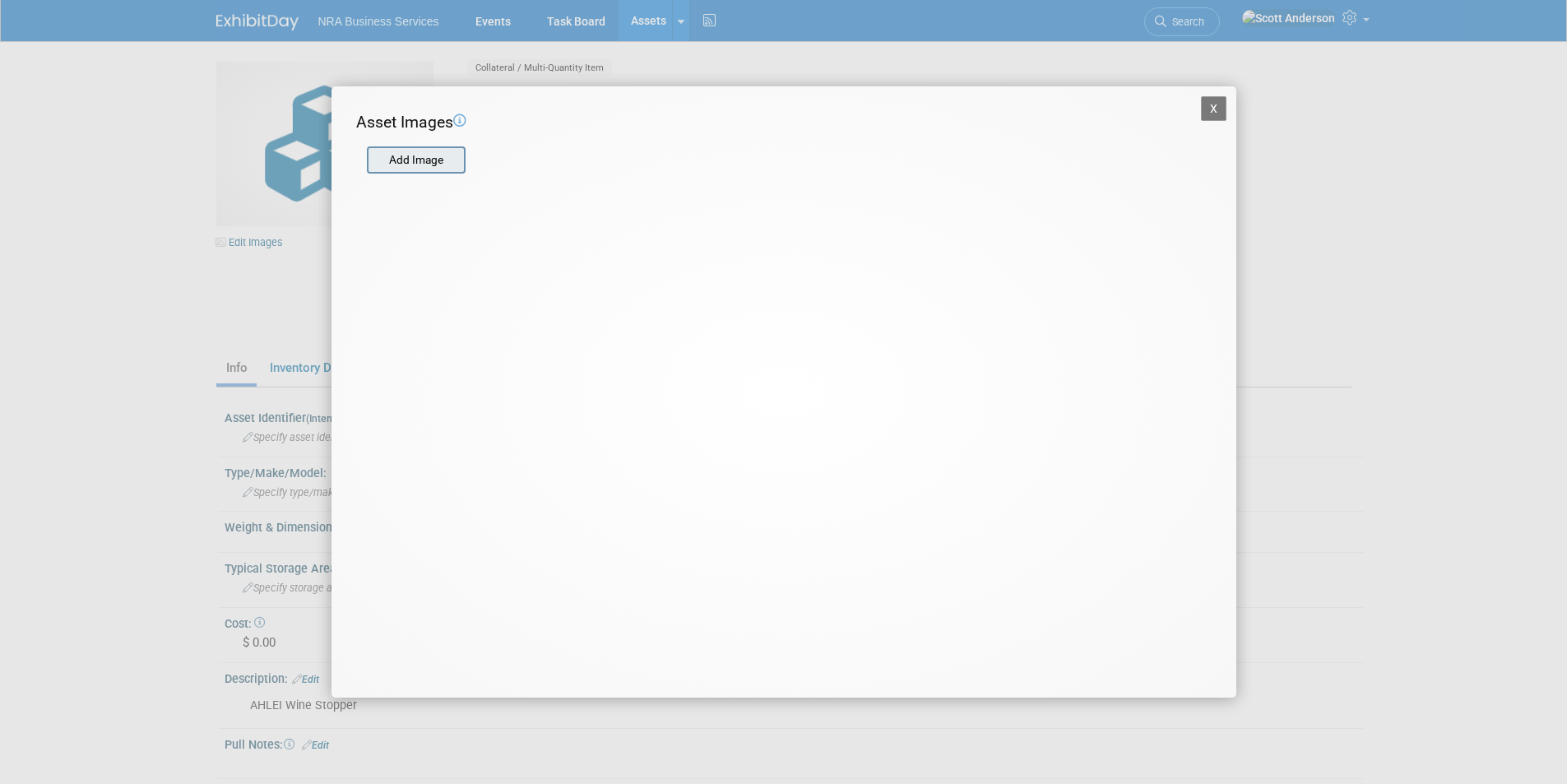
click at [432, 157] on input "file" at bounding box center [365, 160] width 196 height 25
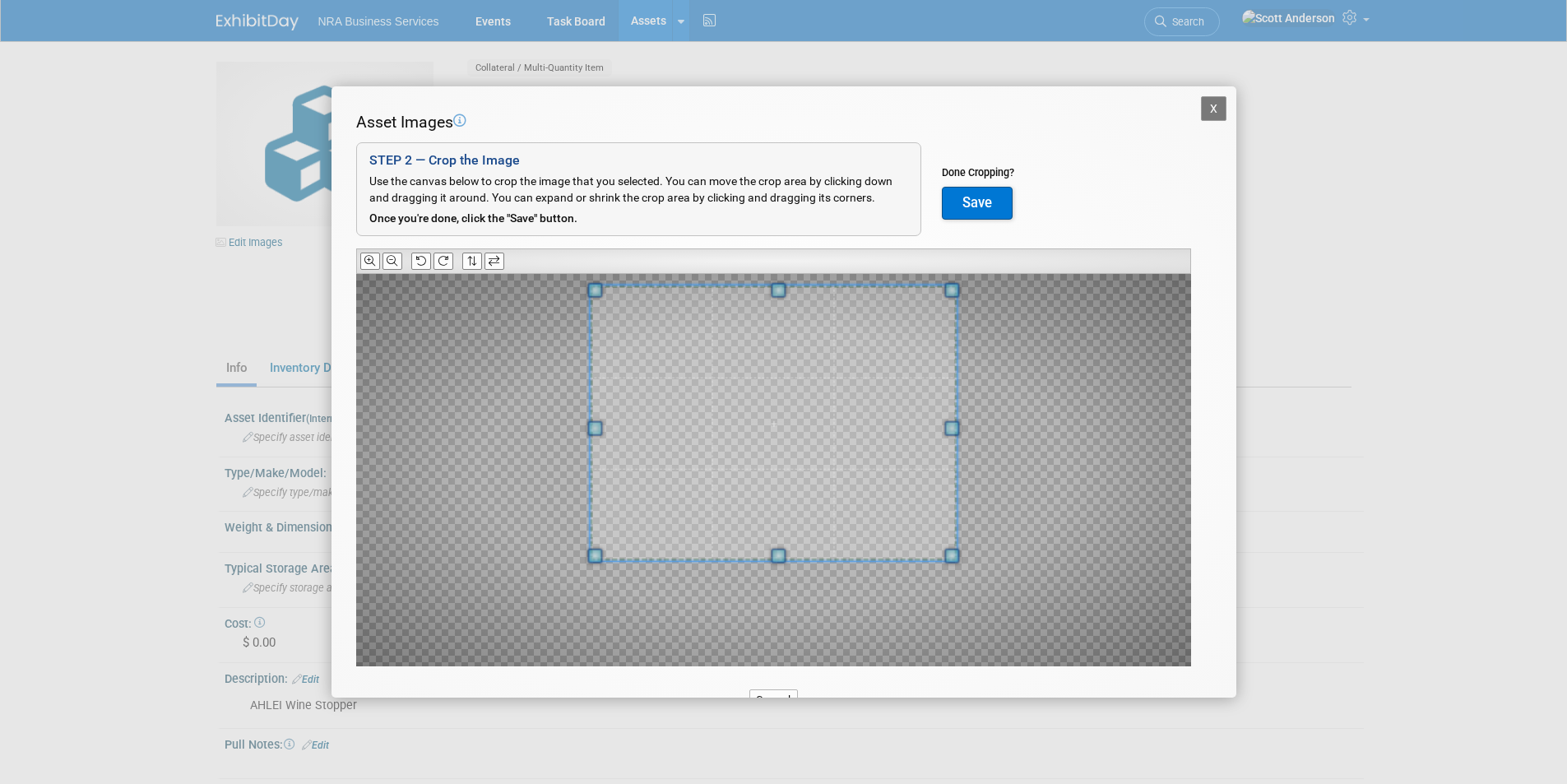
click at [787, 285] on div at bounding box center [774, 423] width 367 height 277
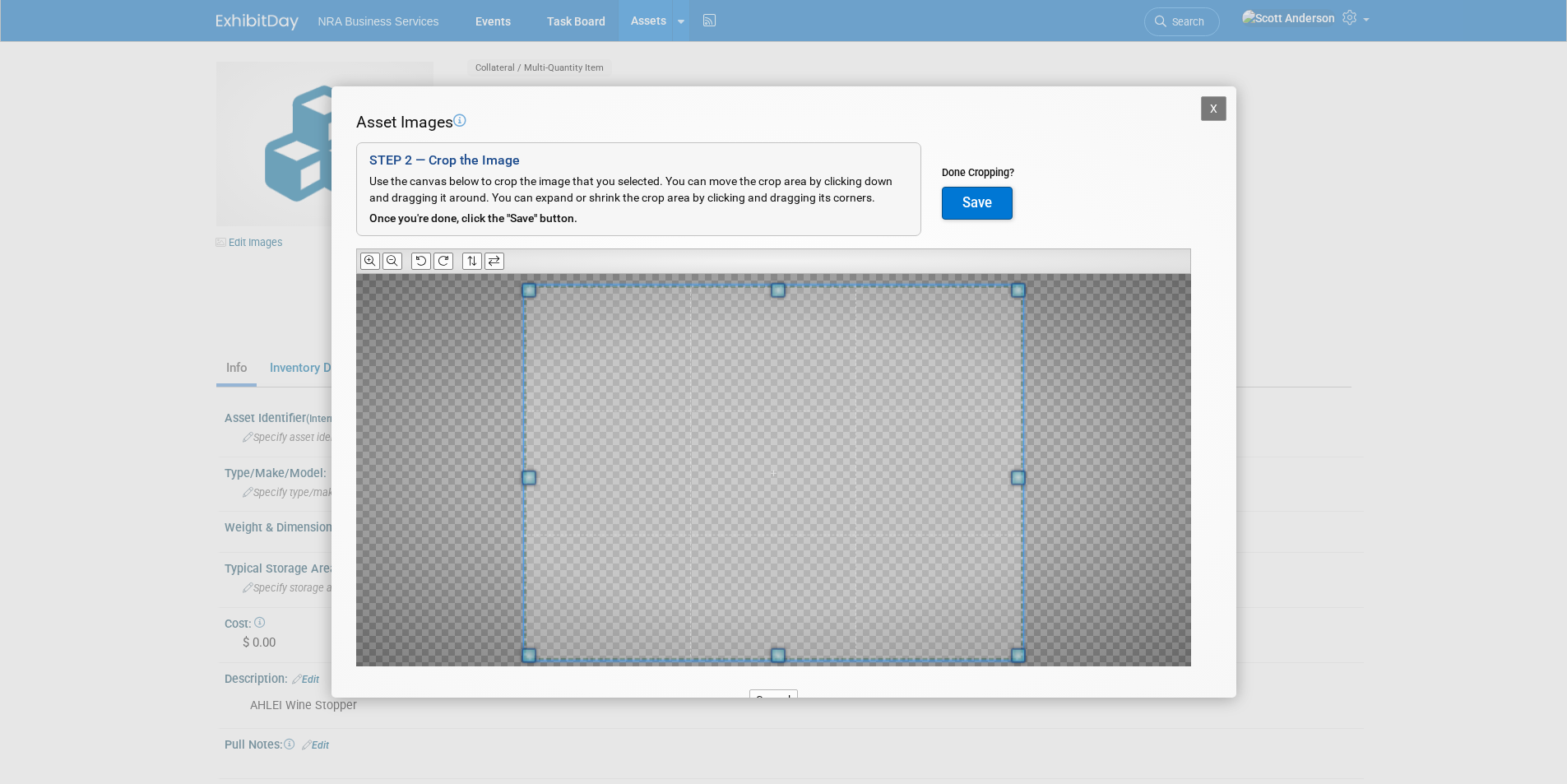
click at [792, 661] on div at bounding box center [773, 473] width 500 height 376
click at [972, 198] on button "Save" at bounding box center [977, 203] width 71 height 33
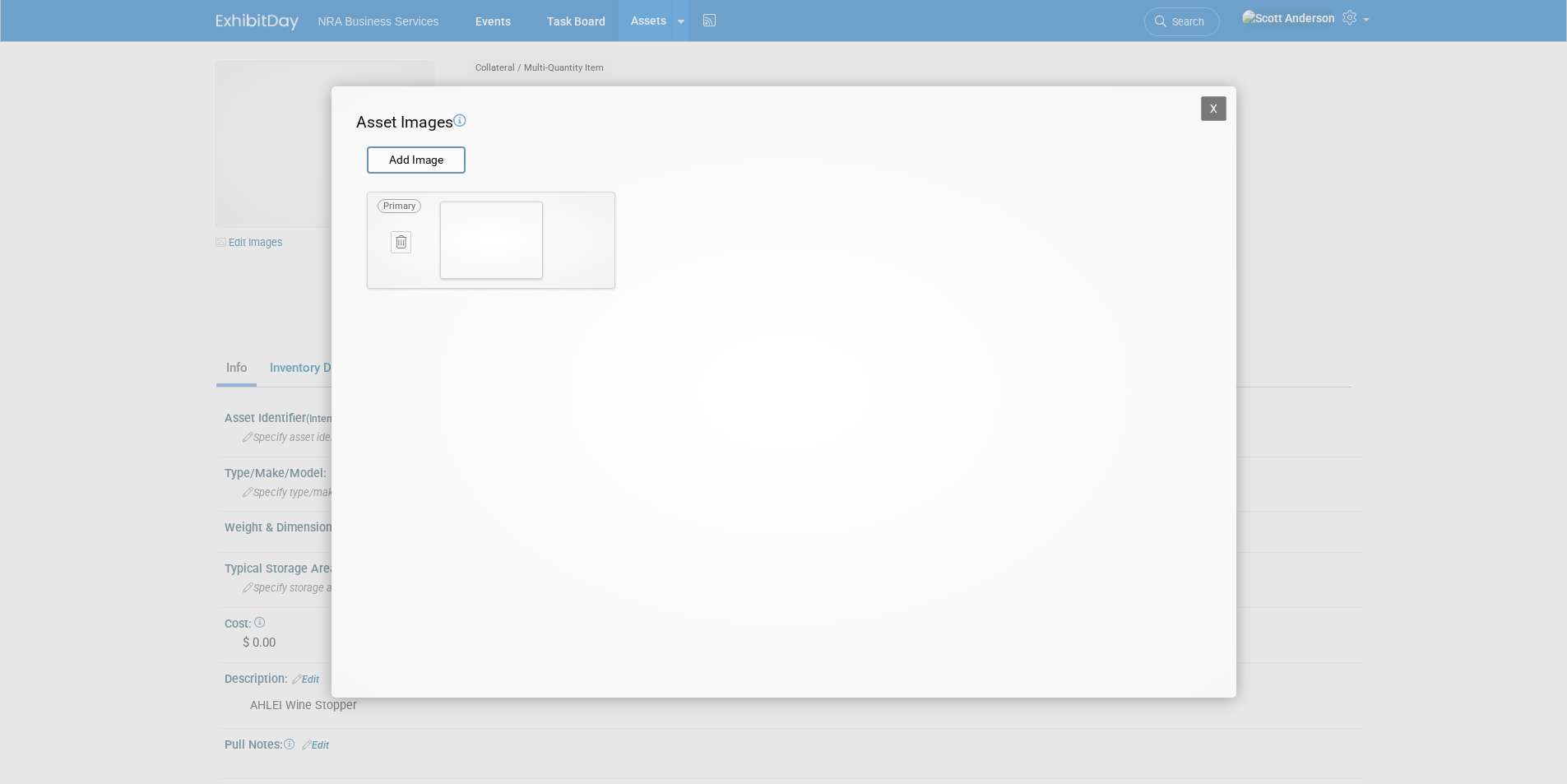
click at [1212, 107] on button "X" at bounding box center [1213, 108] width 26 height 25
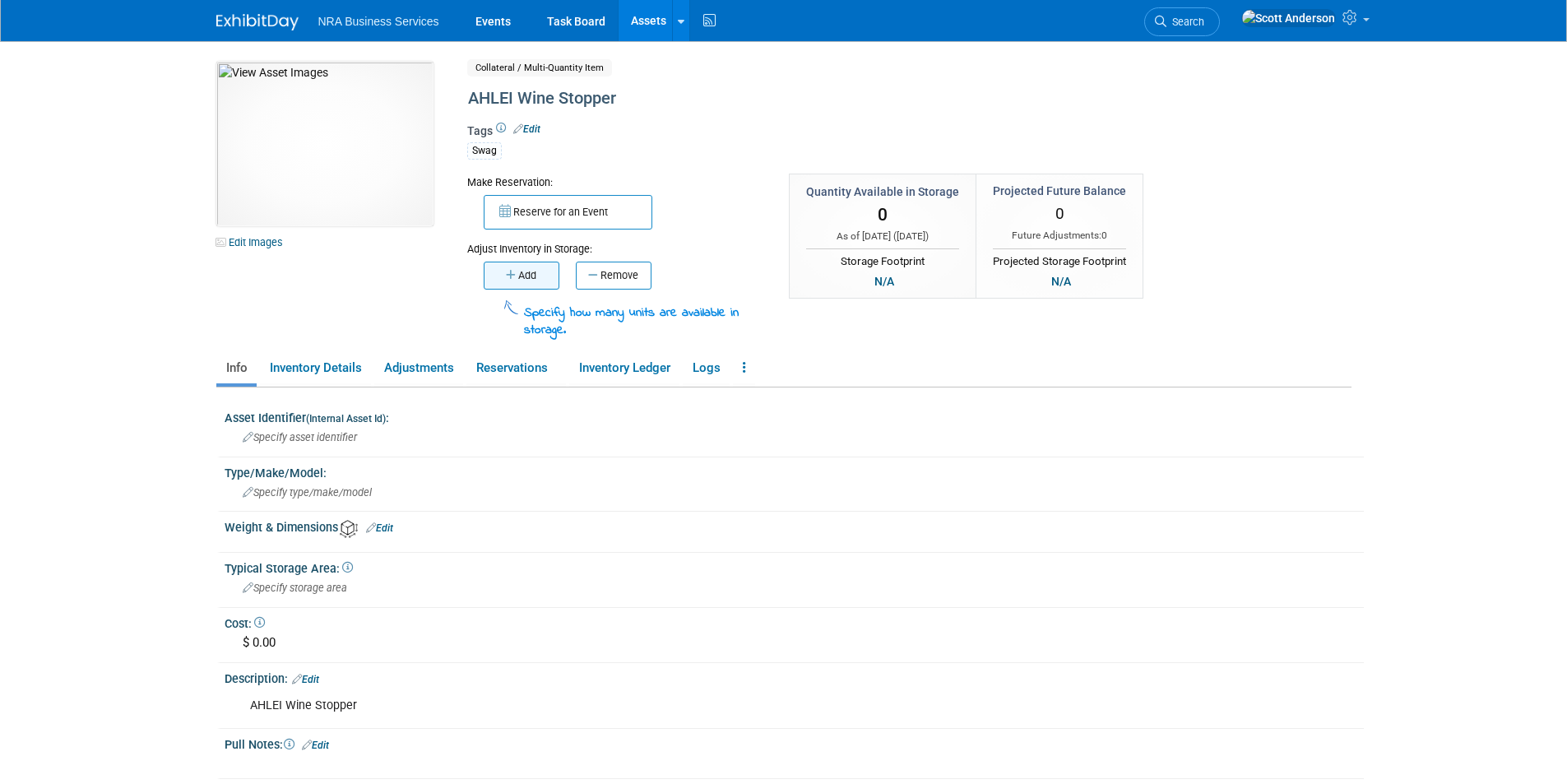
click at [511, 277] on icon "button" at bounding box center [512, 275] width 13 height 11
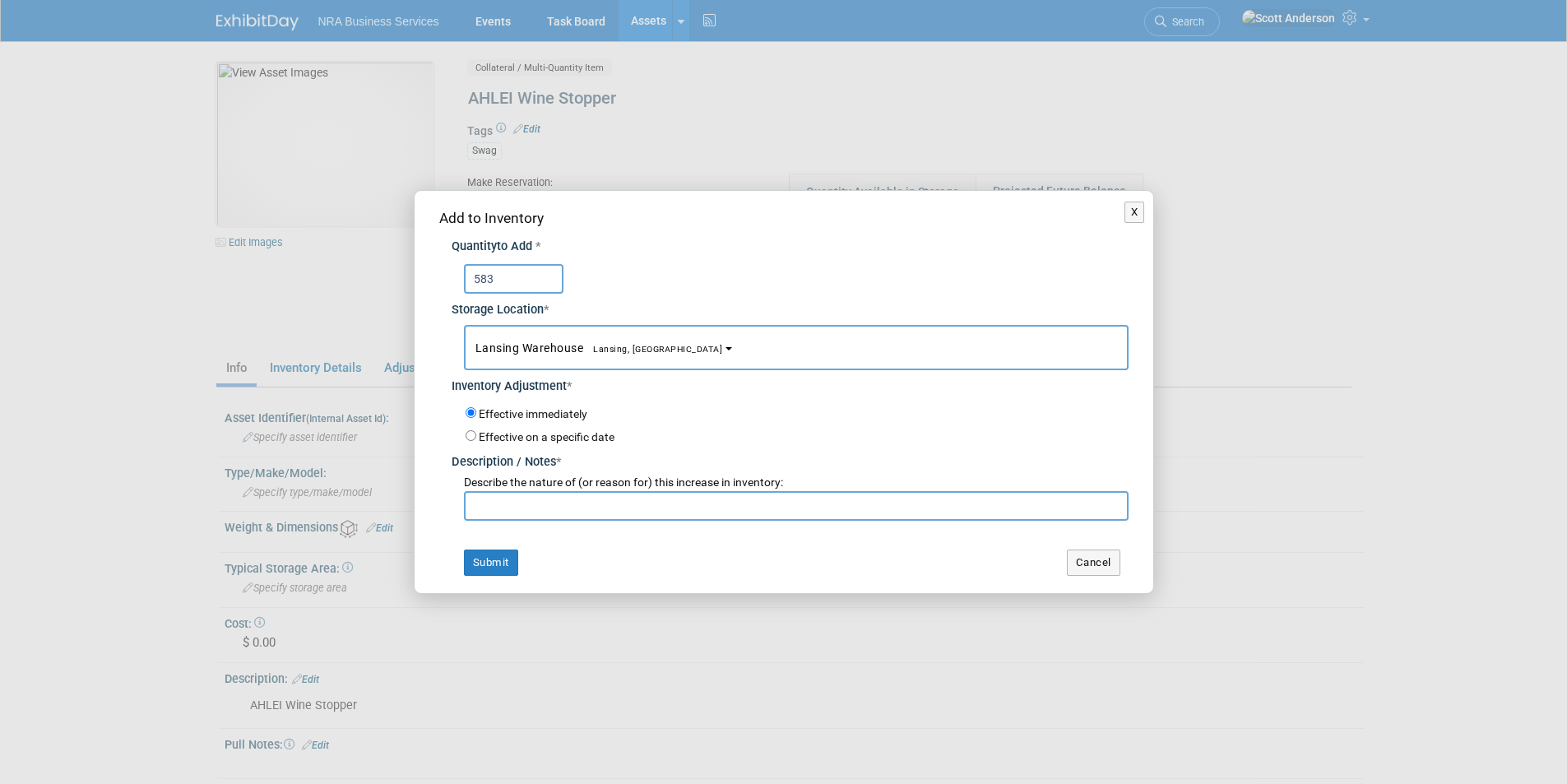
type input "583"
click at [631, 504] on input "text" at bounding box center [796, 505] width 664 height 30
type input "New Stock"
click at [487, 559] on button "Submit" at bounding box center [491, 562] width 55 height 26
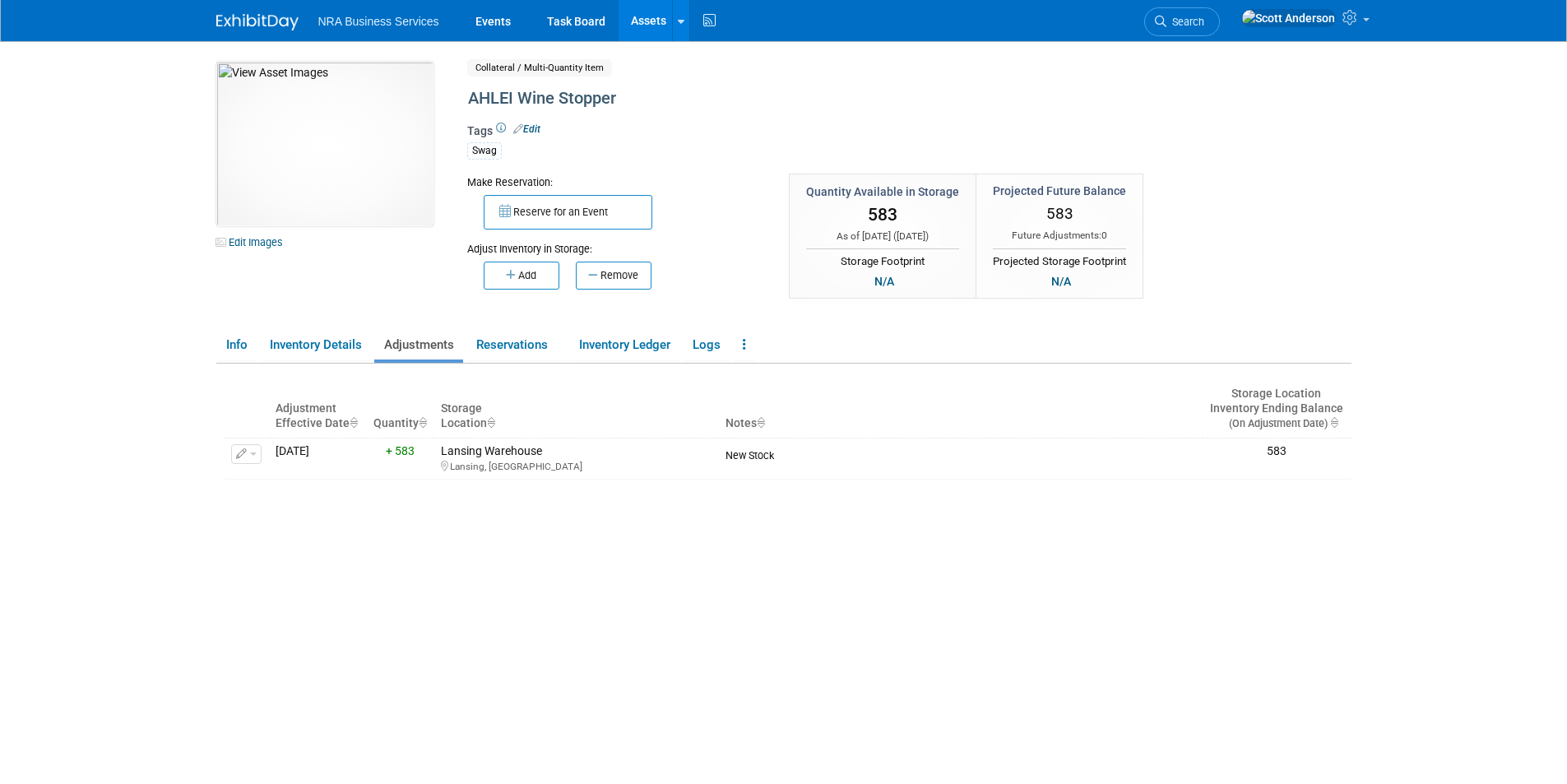
click at [643, 17] on link "Assets" at bounding box center [648, 21] width 60 height 41
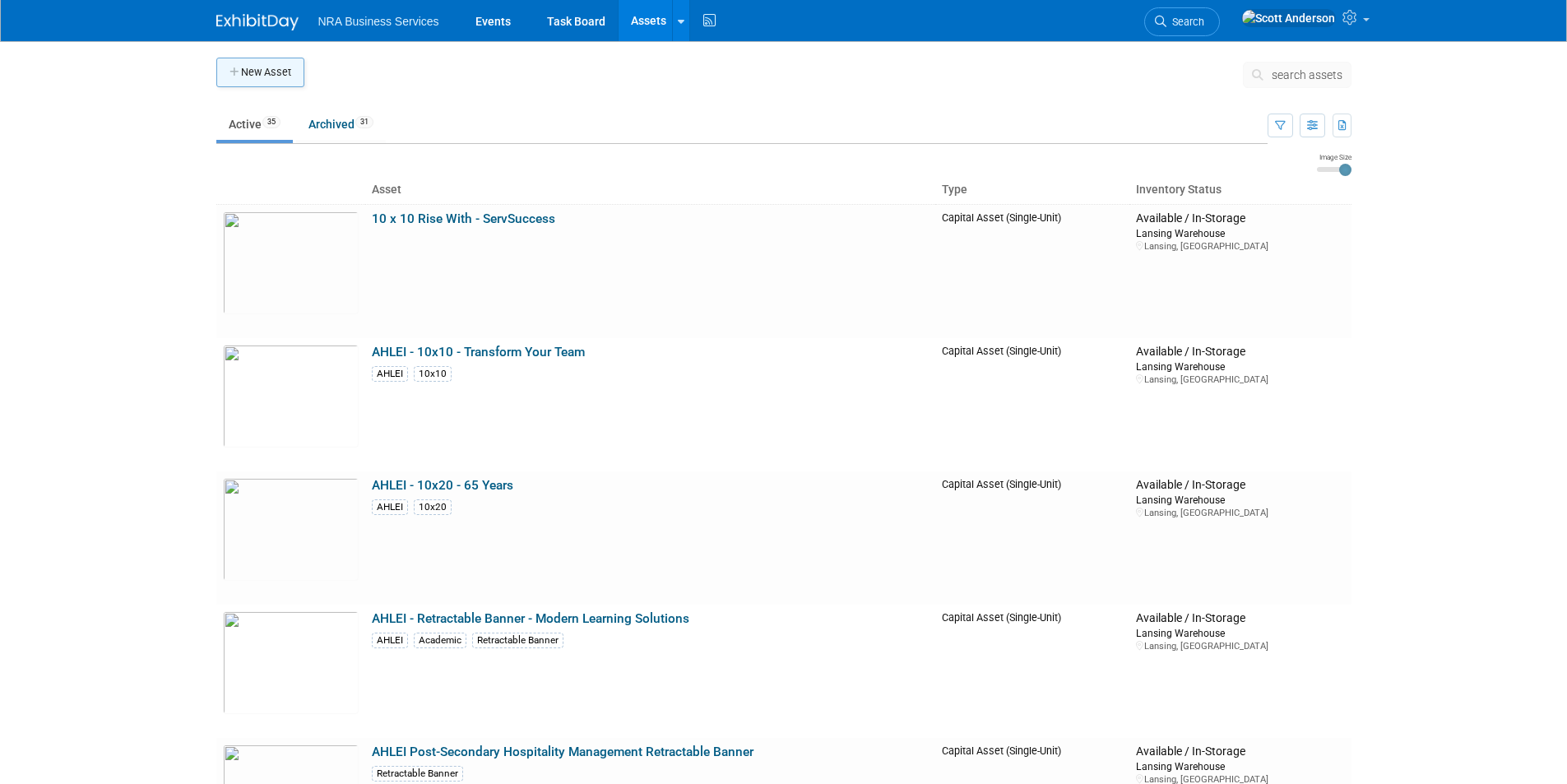
click at [253, 72] on button "New Asset" at bounding box center [261, 72] width 88 height 30
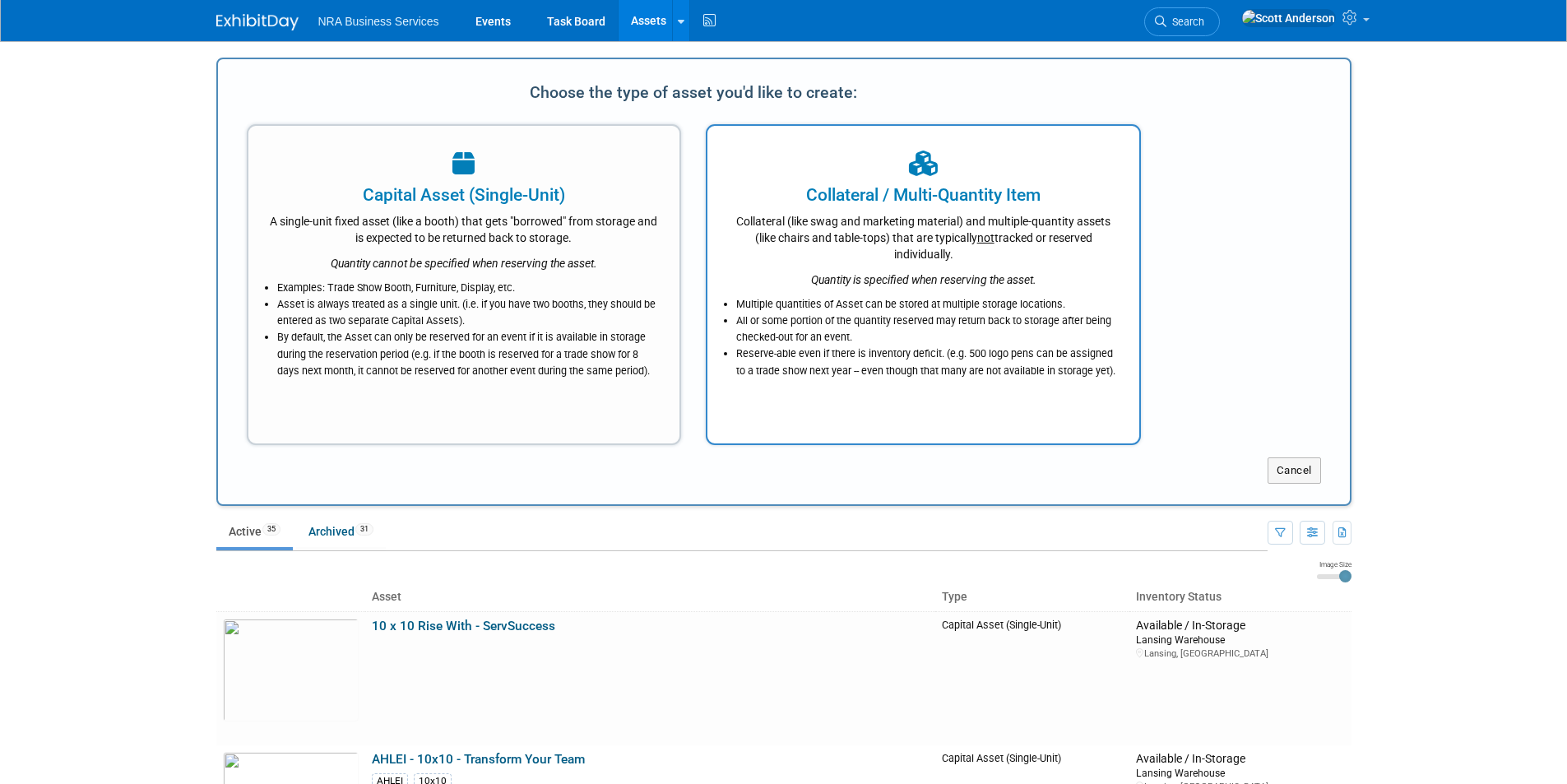
click at [843, 196] on div "Collateral / Multi-Quantity Item" at bounding box center [923, 195] width 390 height 25
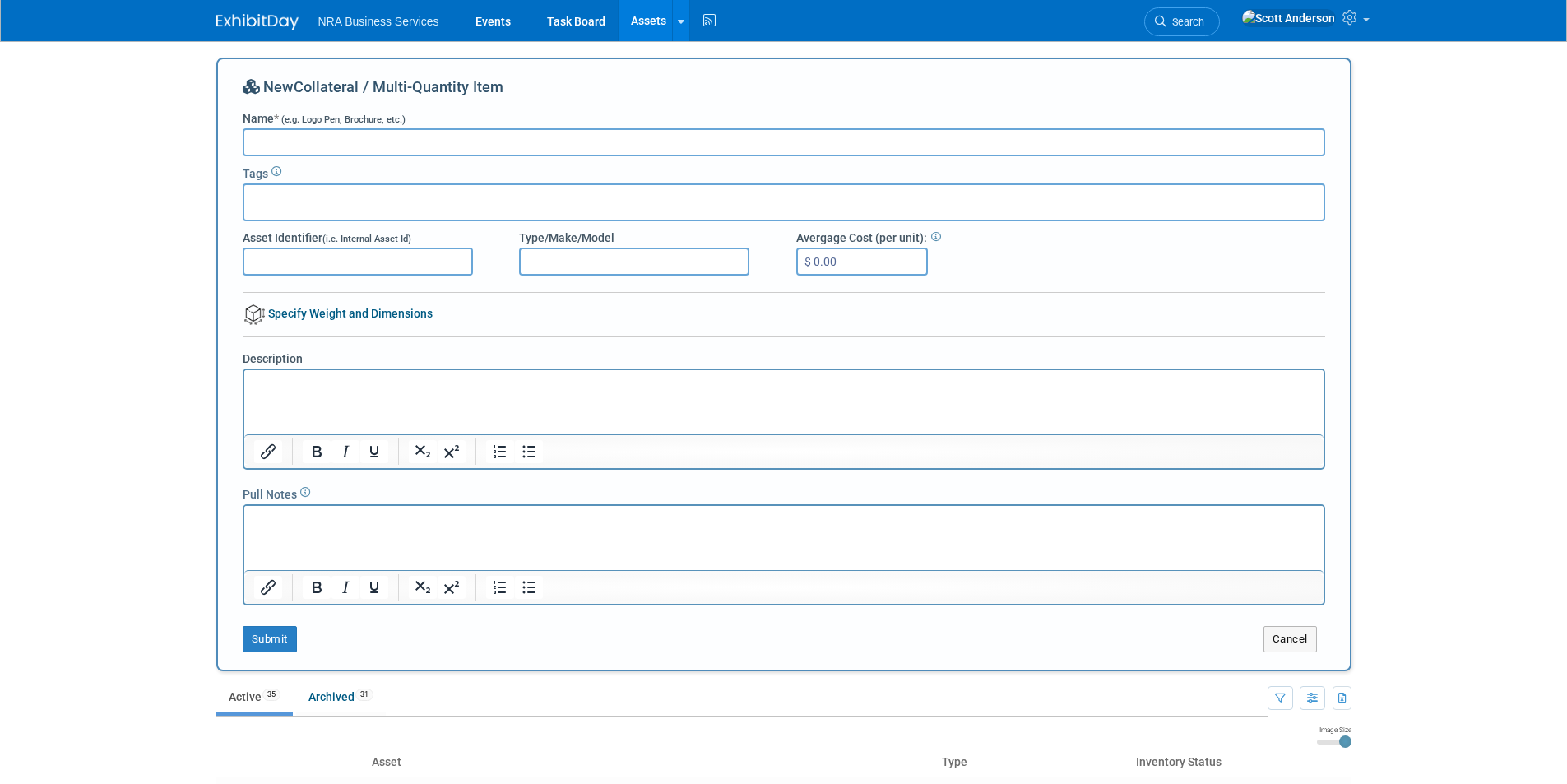
click at [370, 140] on input "Name * (e.g. Logo Pen, Brochure, etc.)" at bounding box center [784, 141] width 1083 height 28
drag, startPoint x: 385, startPoint y: 145, endPoint x: 250, endPoint y: 150, distance: 135.1
click at [250, 150] on input "ServSuccess Jar Opener" at bounding box center [784, 141] width 1083 height 28
type input "ServSuccess Jar Opener"
click at [324, 203] on input "text" at bounding box center [316, 200] width 132 height 16
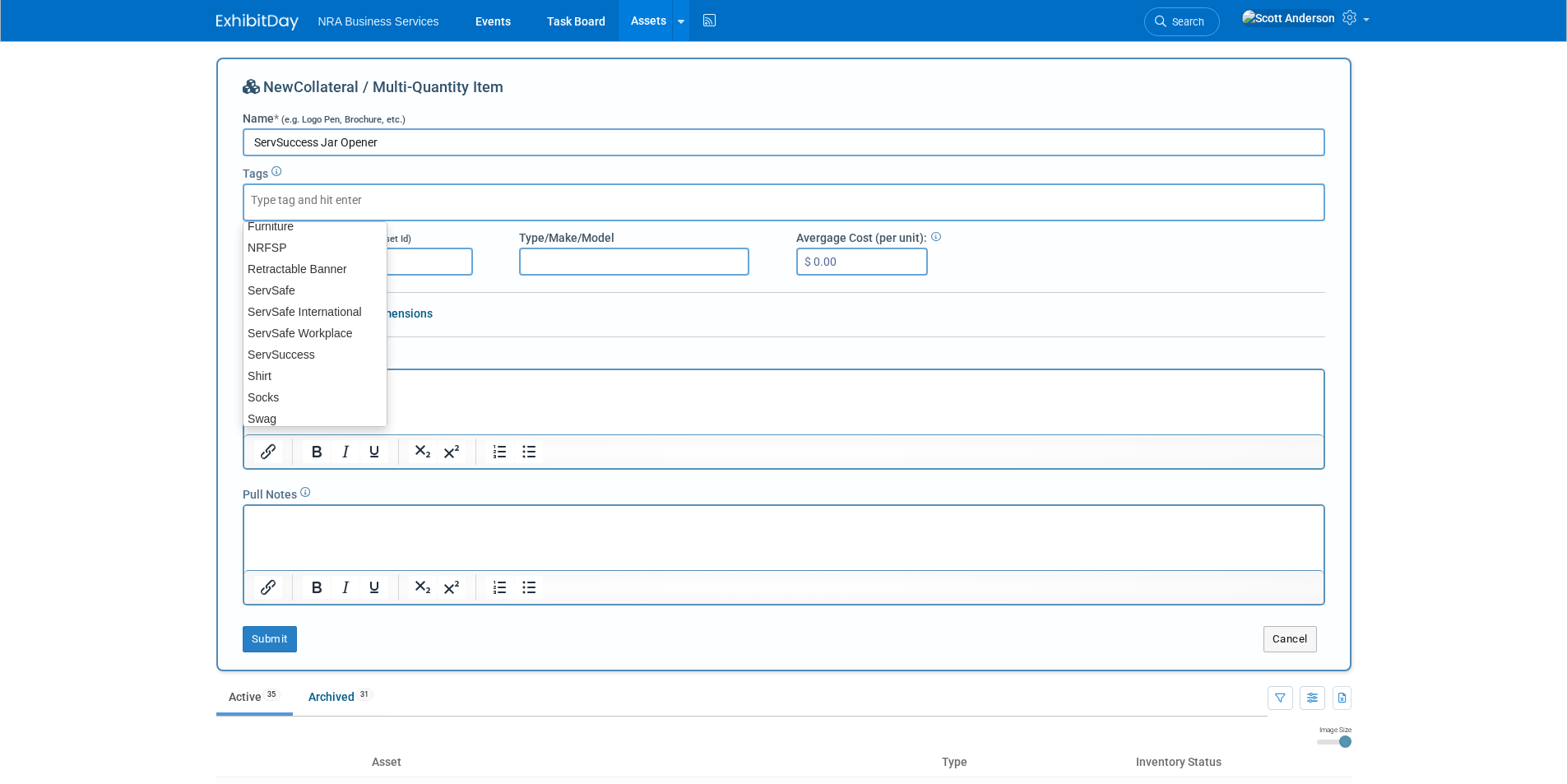
scroll to position [125, 0]
click at [295, 407] on div "Swag" at bounding box center [315, 411] width 145 height 23
type input "Swag"
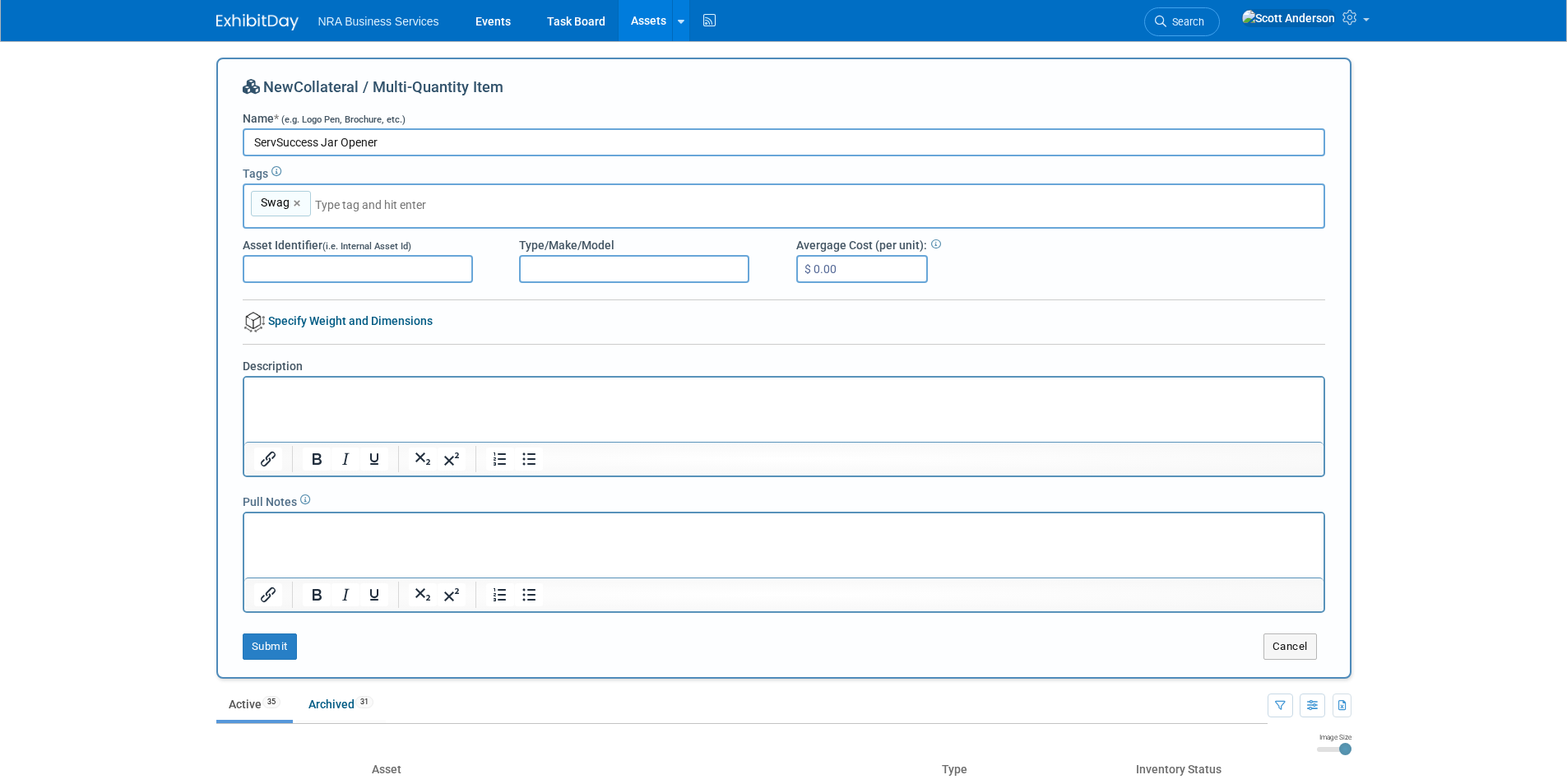
click at [337, 389] on p "Rich Text Area. Press ALT-0 for help." at bounding box center [784, 391] width 1060 height 16
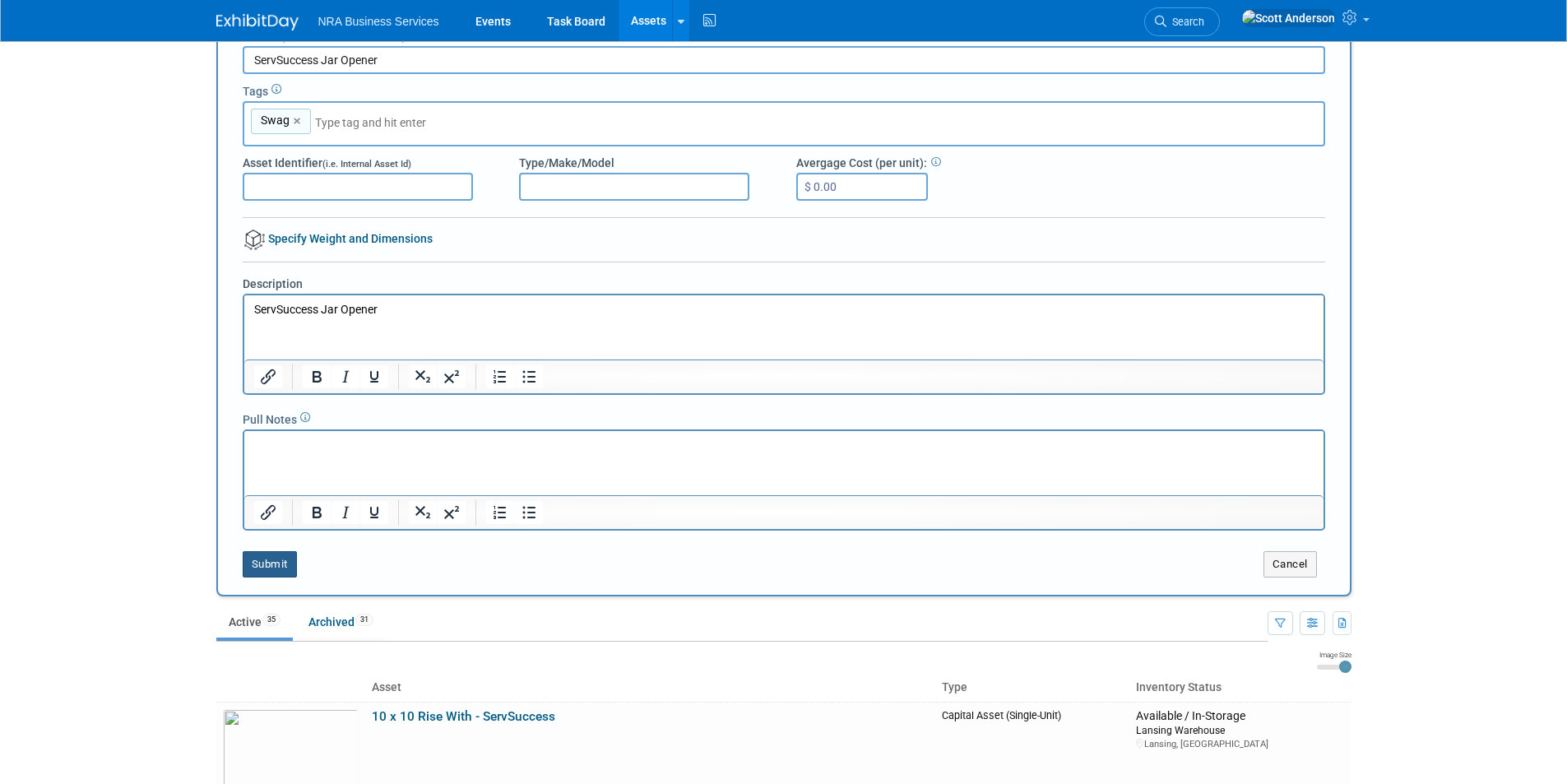
click at [272, 564] on button "Submit" at bounding box center [270, 564] width 55 height 26
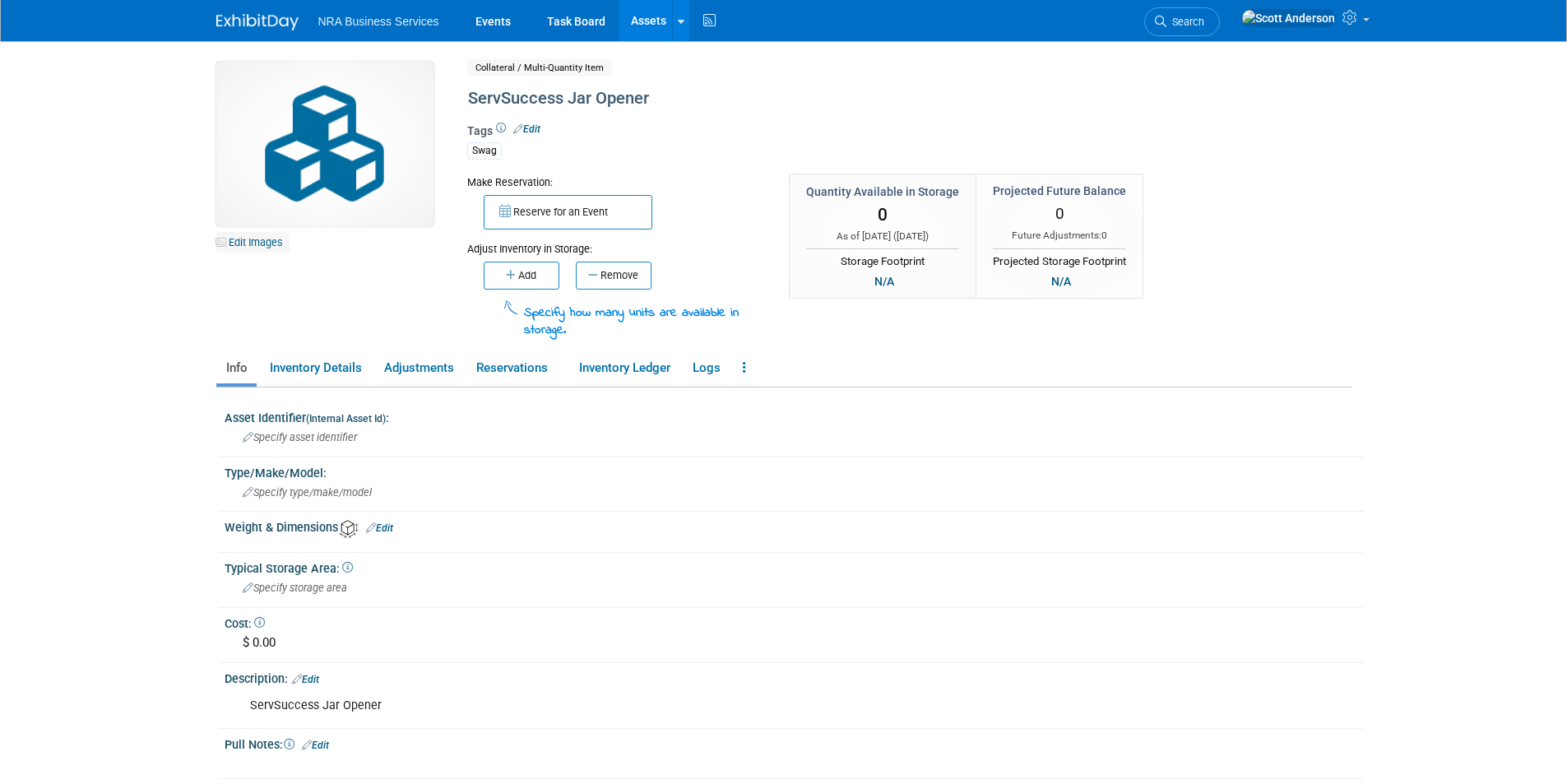
click at [253, 242] on link "Edit Images" at bounding box center [253, 242] width 73 height 21
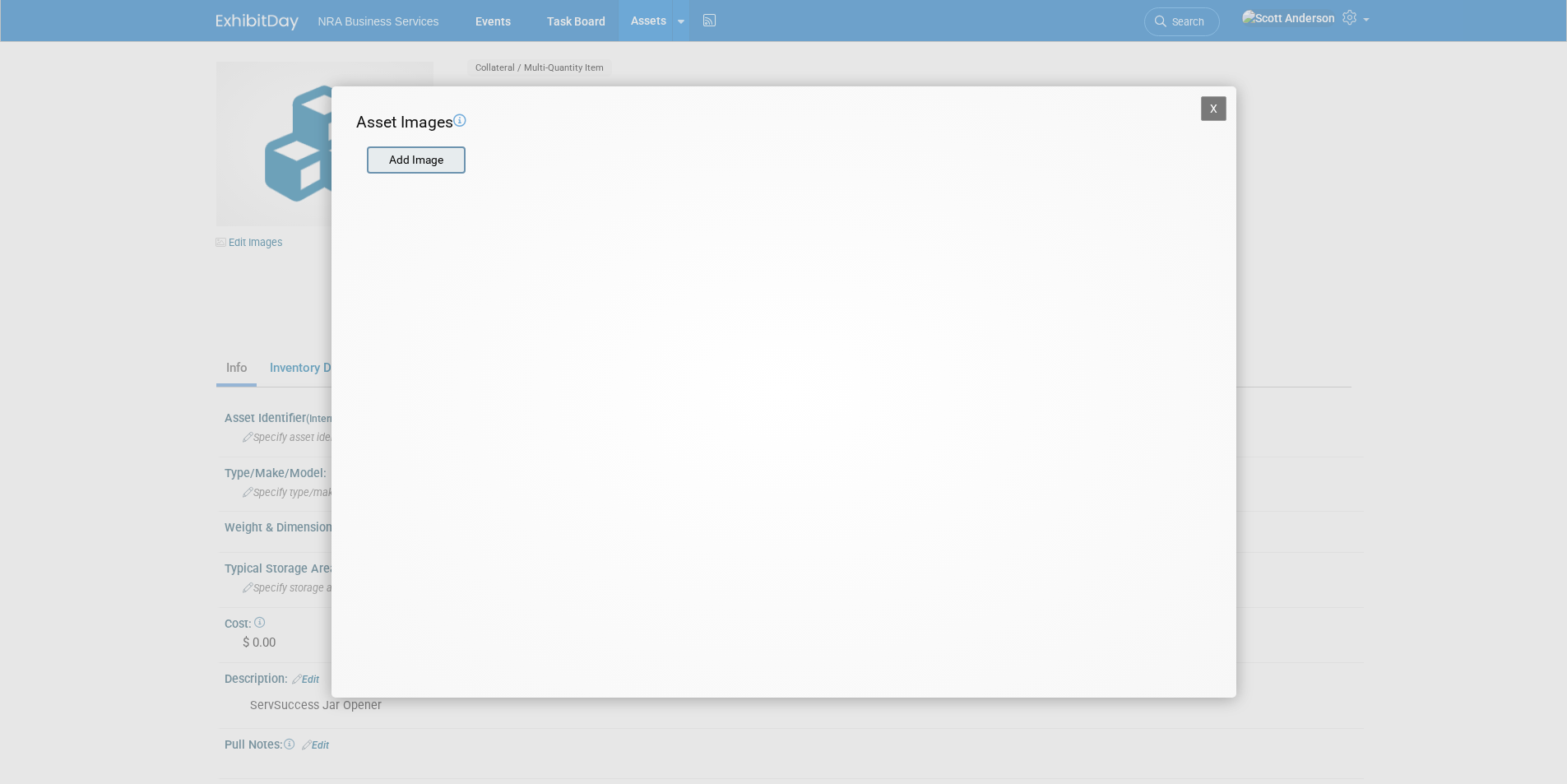
click at [410, 160] on input "file" at bounding box center [365, 160] width 196 height 25
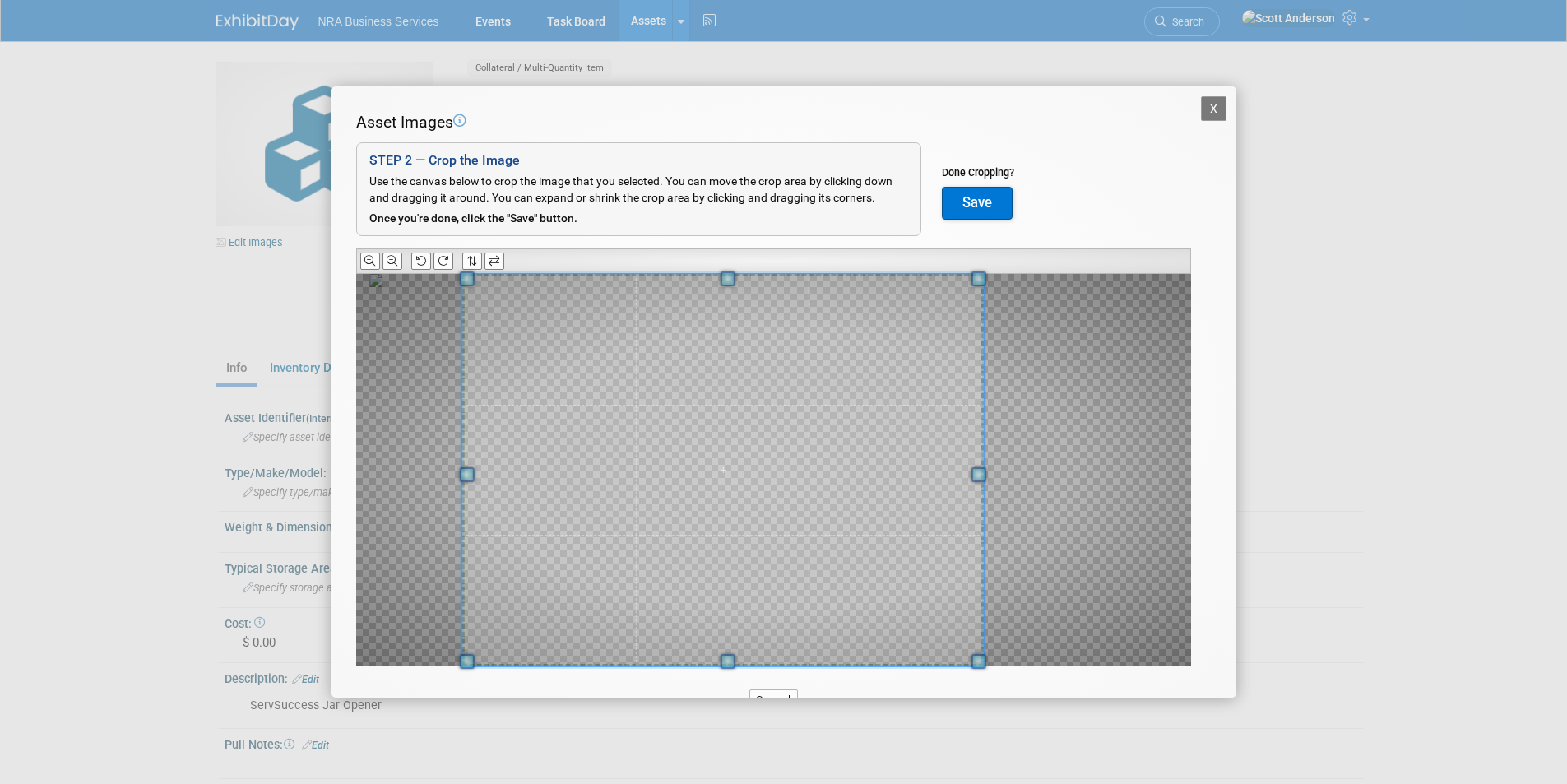
click at [377, 481] on div at bounding box center [774, 470] width 835 height 392
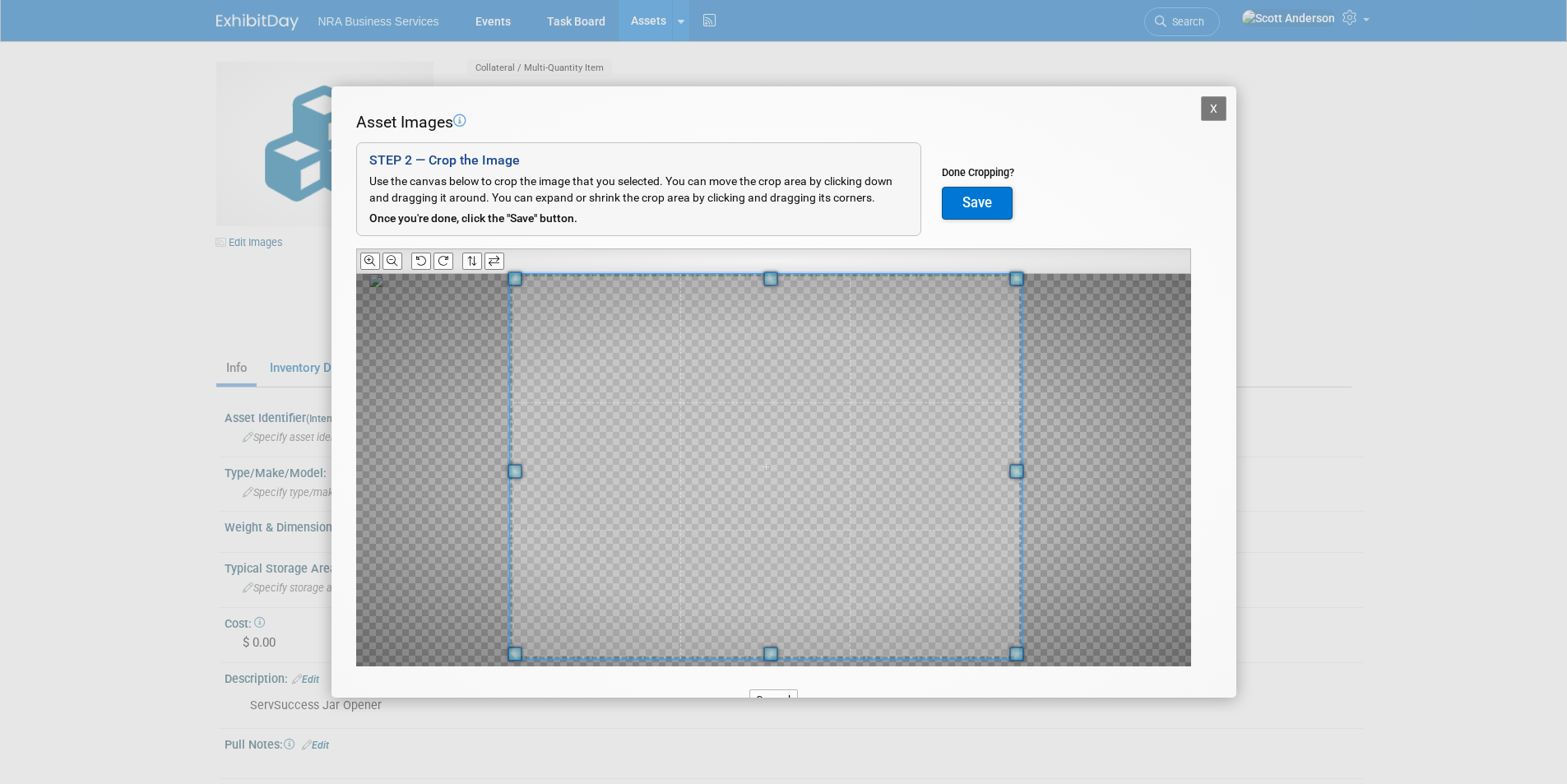
click at [759, 473] on span at bounding box center [766, 466] width 511 height 385
click at [1201, 109] on button "X" at bounding box center [1213, 108] width 26 height 25
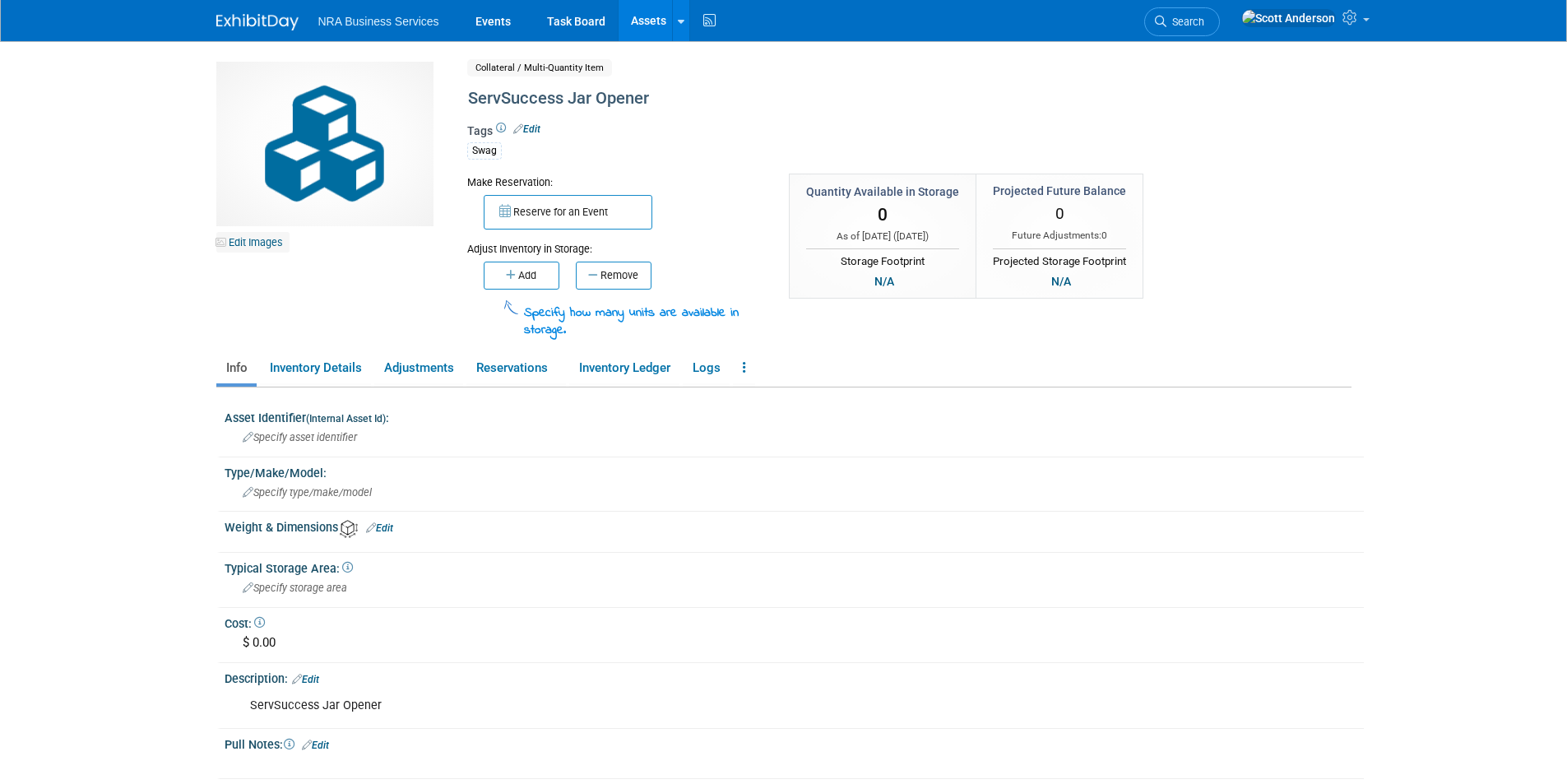
click at [266, 243] on link "Edit Images" at bounding box center [253, 242] width 73 height 21
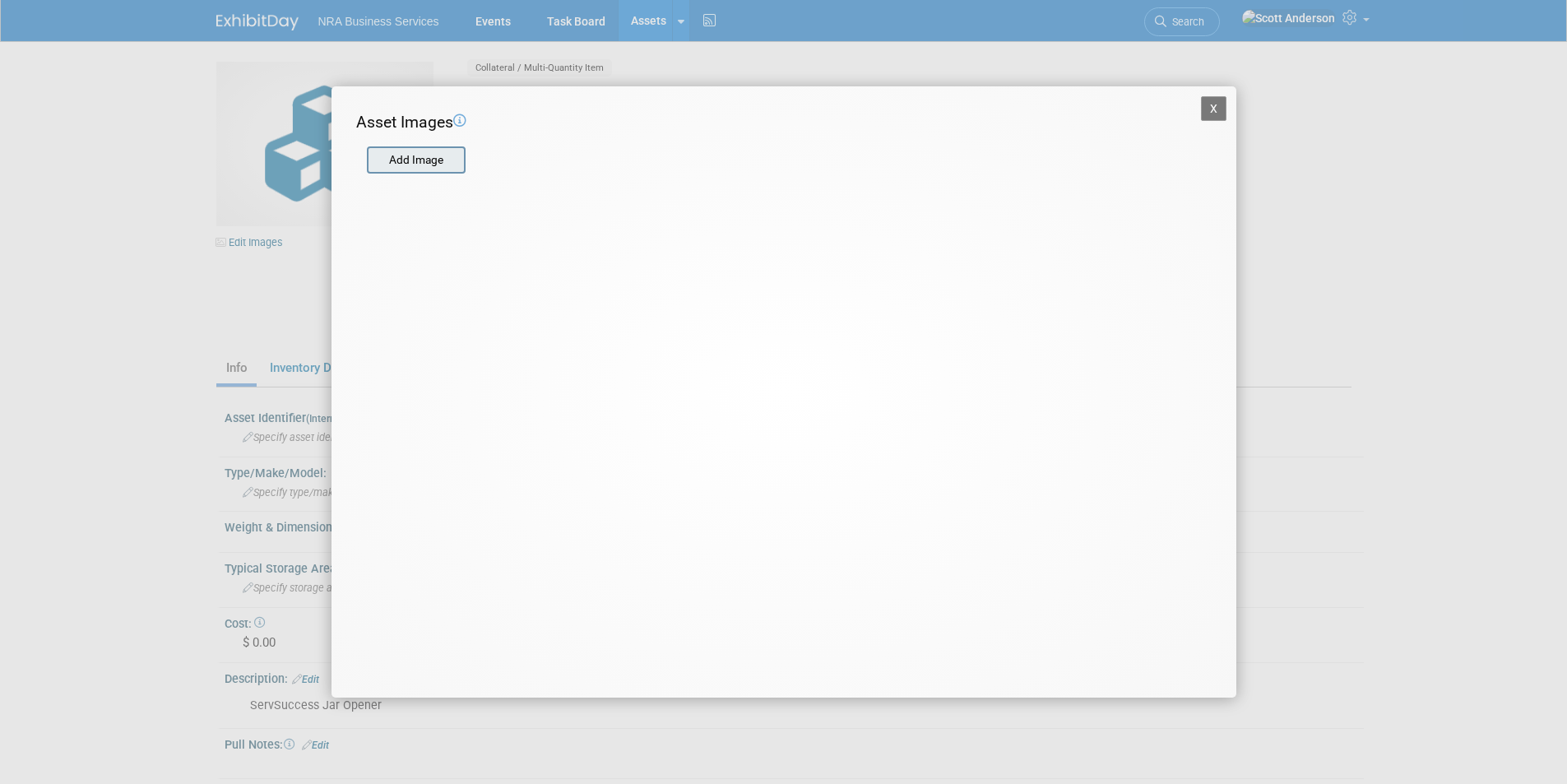
click at [420, 160] on input "file" at bounding box center [365, 160] width 196 height 25
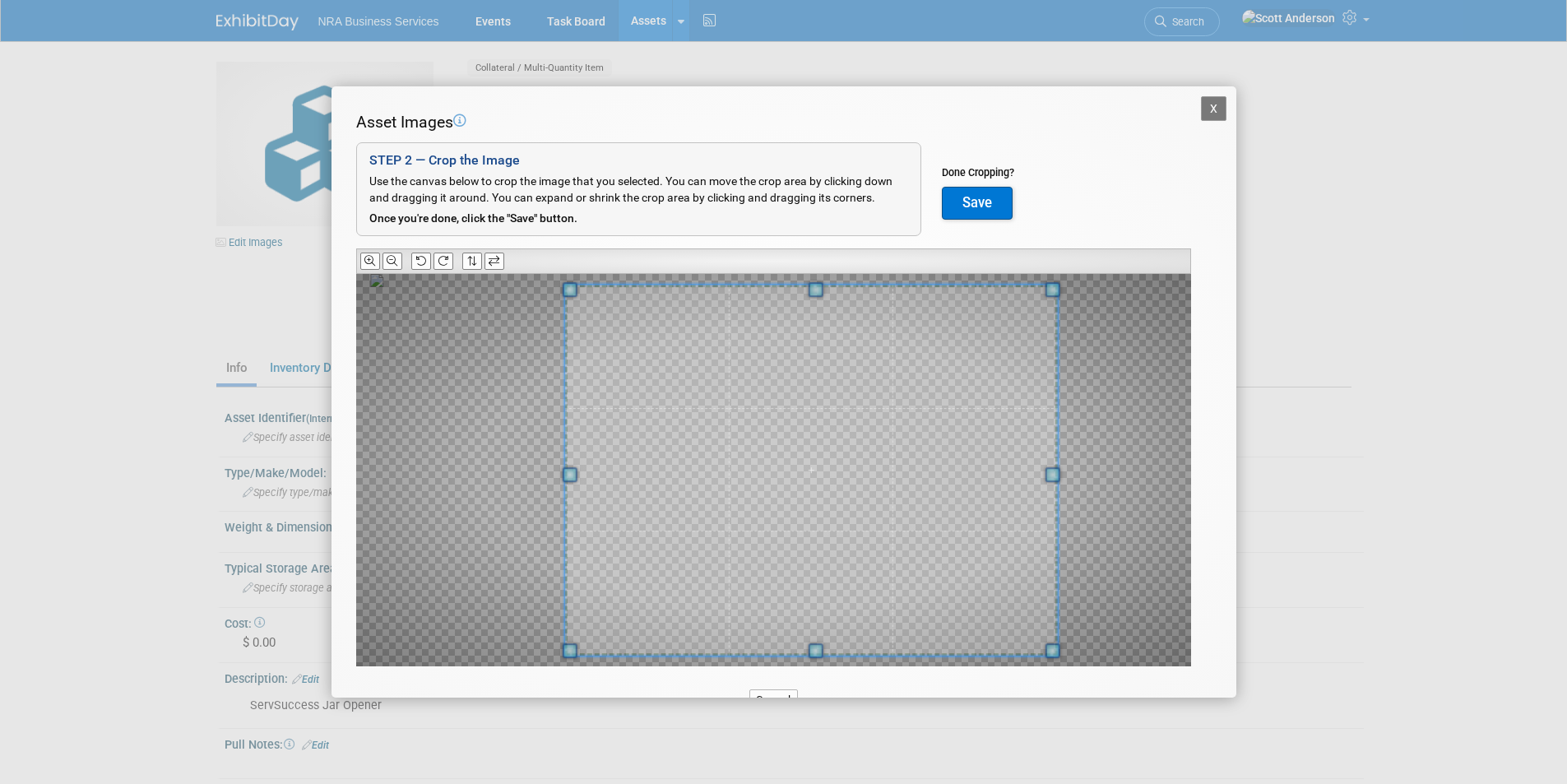
click at [1058, 481] on div at bounding box center [774, 470] width 835 height 392
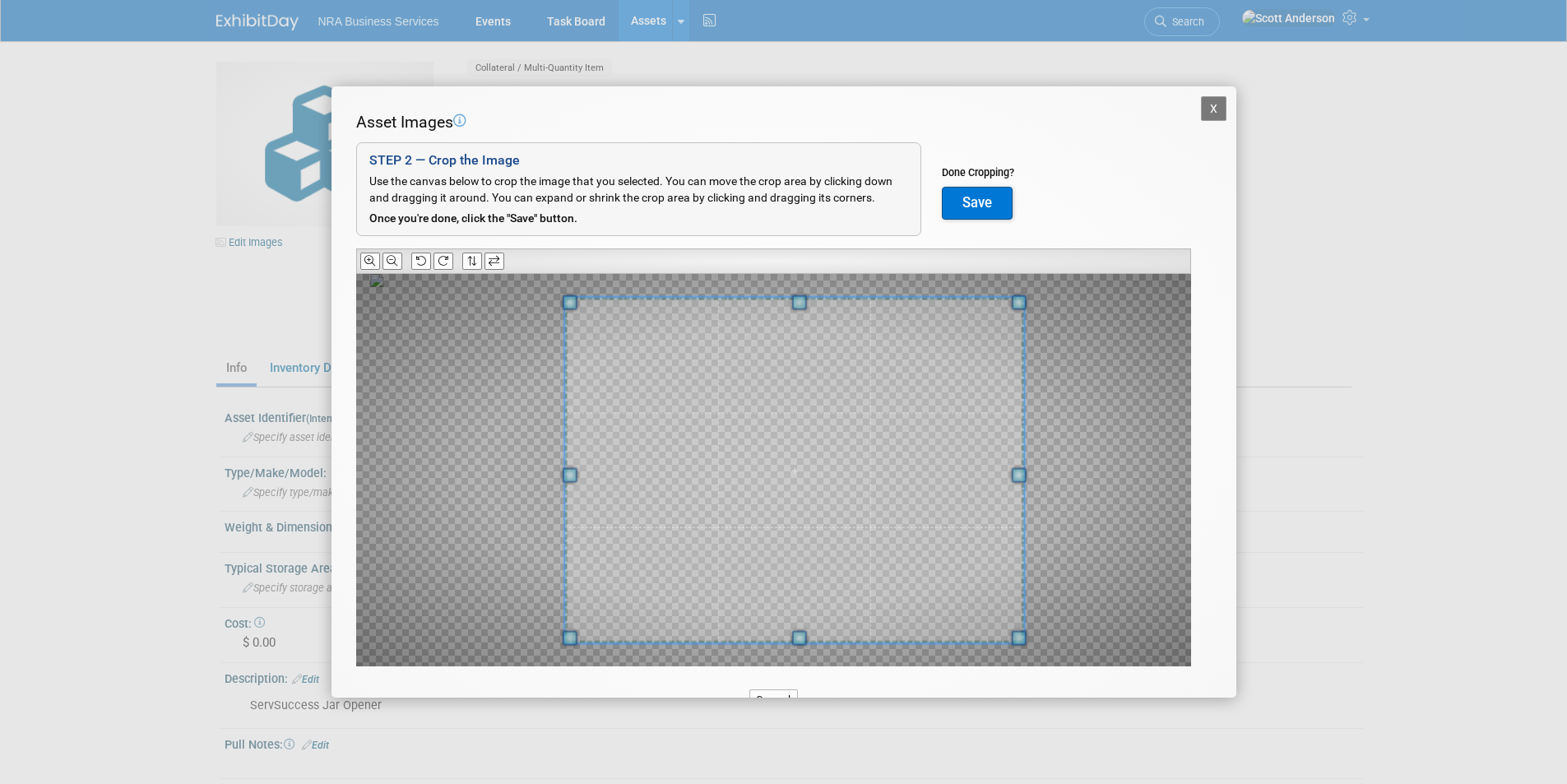
click at [1201, 101] on button "X" at bounding box center [1213, 108] width 26 height 25
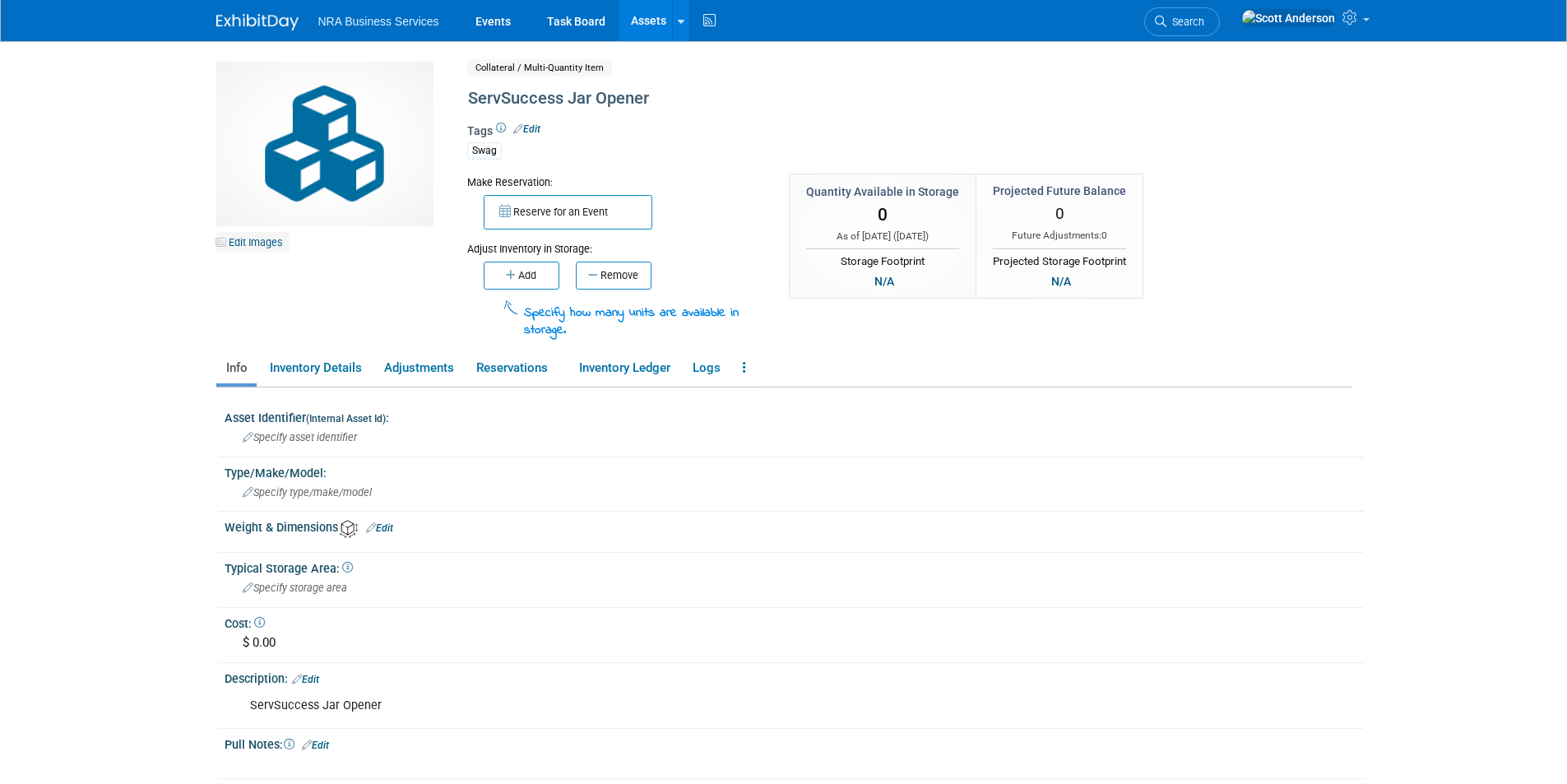
click at [249, 243] on link "Edit Images" at bounding box center [253, 242] width 73 height 21
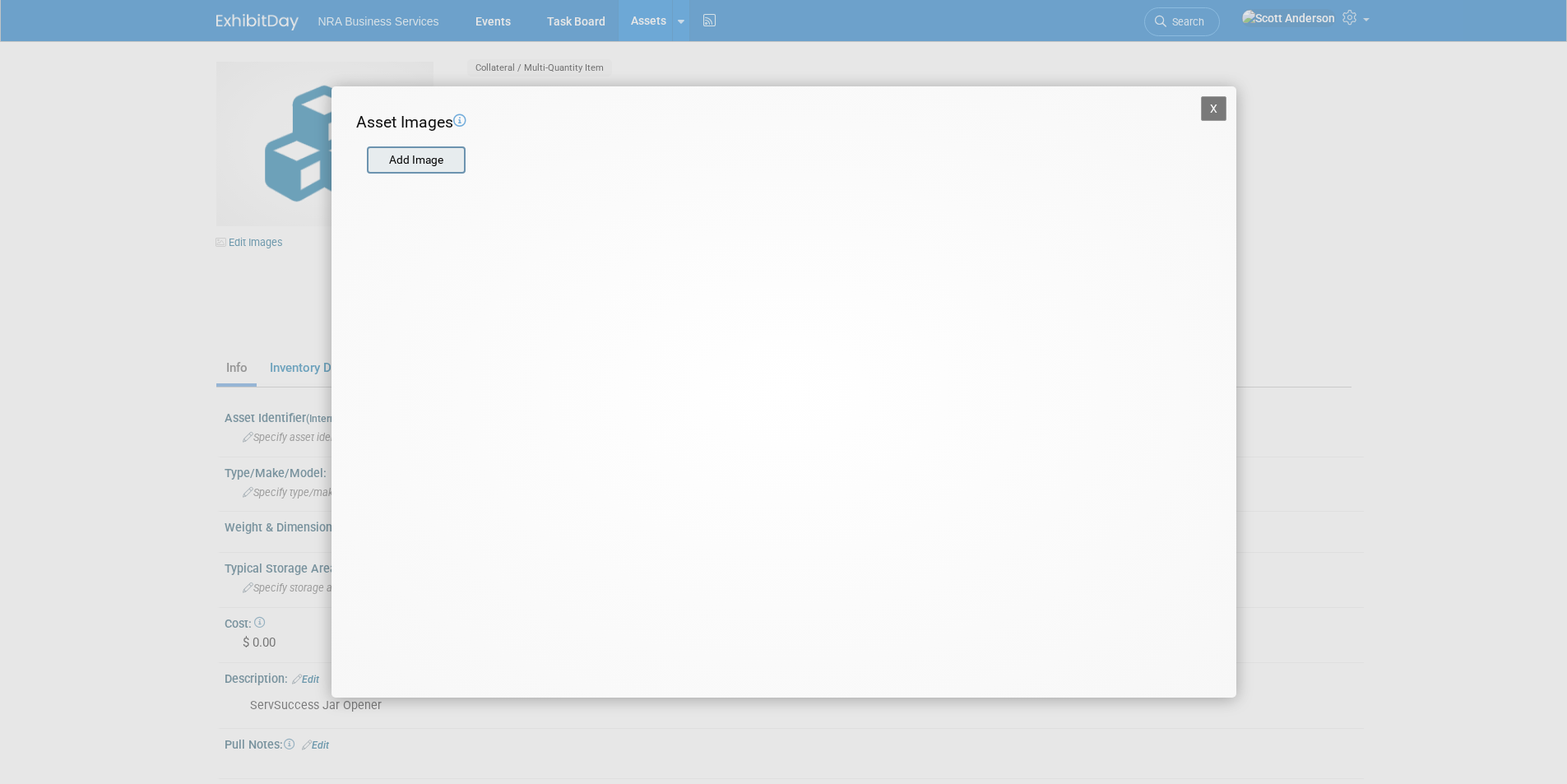
click at [408, 166] on input "file" at bounding box center [365, 160] width 196 height 25
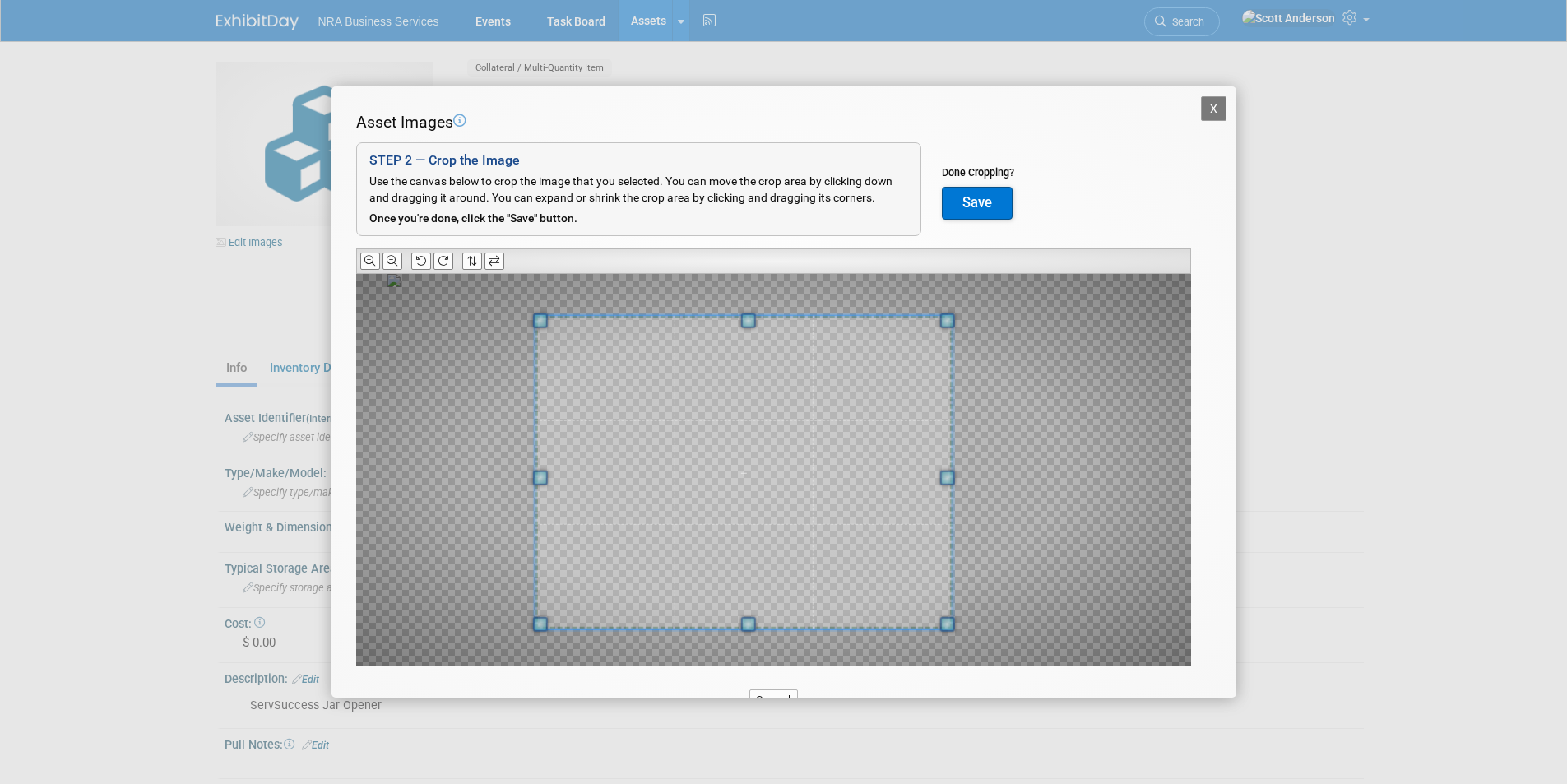
click at [626, 445] on span at bounding box center [743, 473] width 417 height 314
click at [986, 197] on button "Save" at bounding box center [977, 203] width 71 height 33
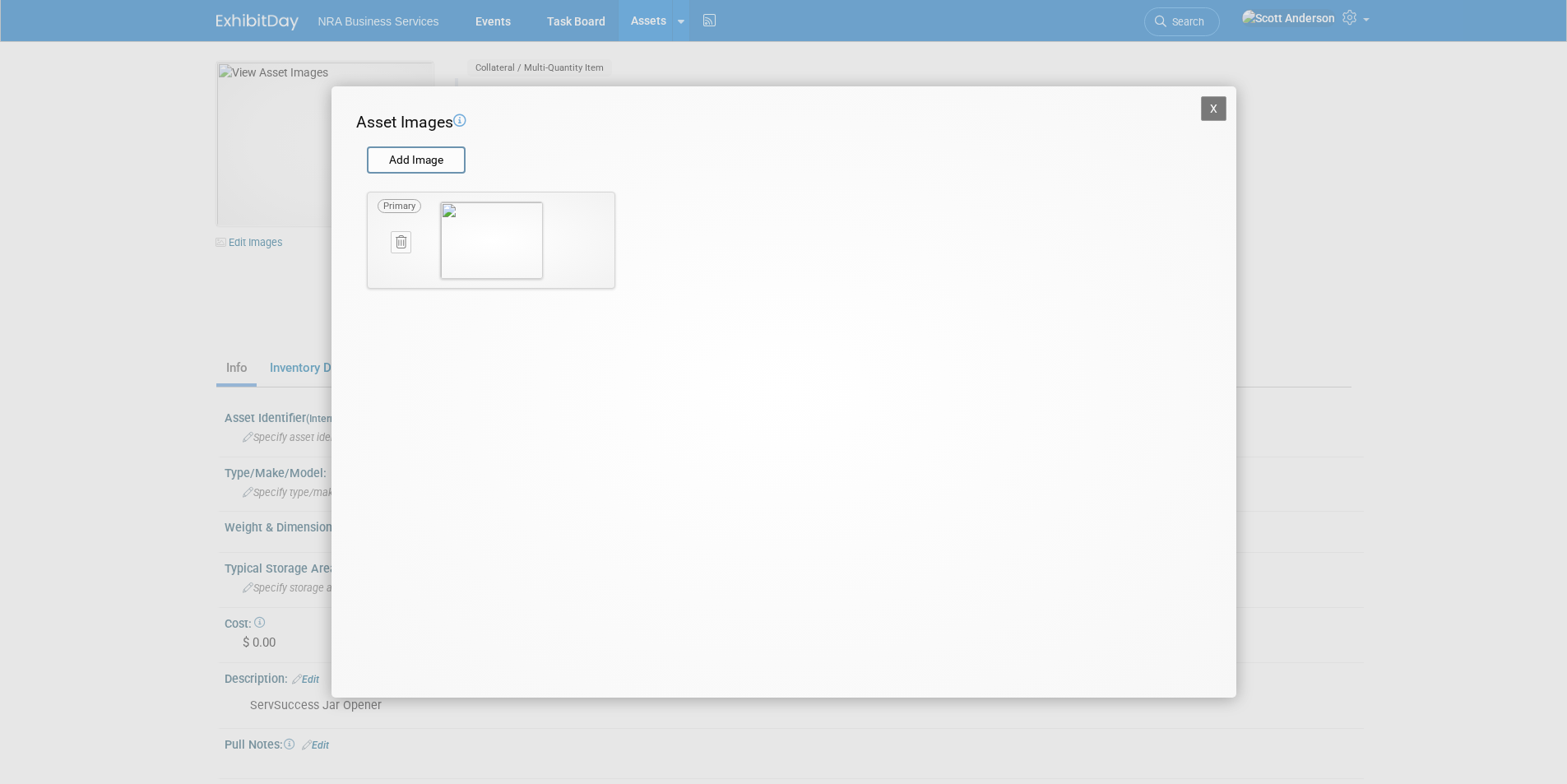
click at [1213, 106] on button "X" at bounding box center [1213, 108] width 26 height 25
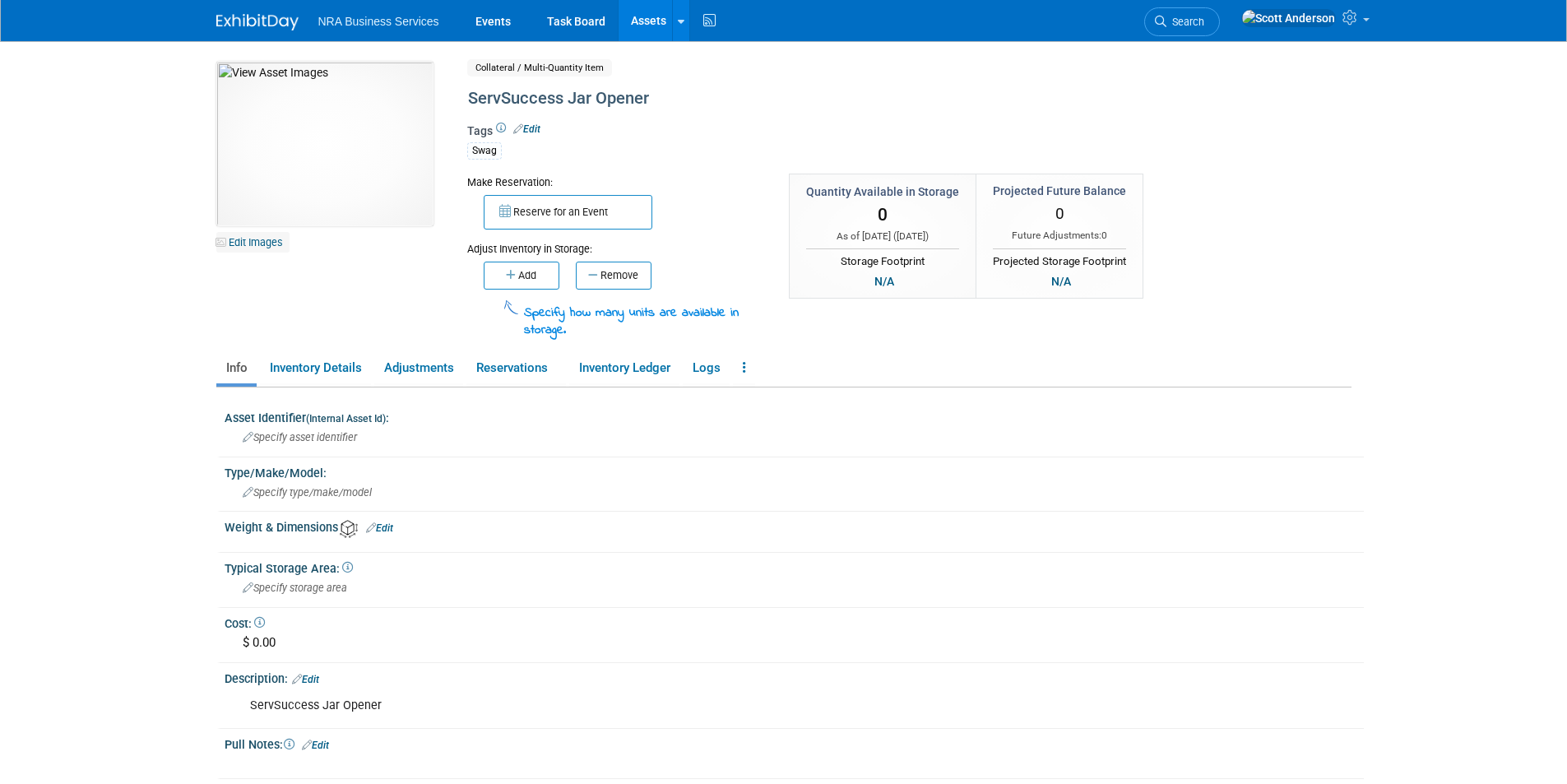
click at [262, 243] on link "Edit Images" at bounding box center [253, 242] width 73 height 21
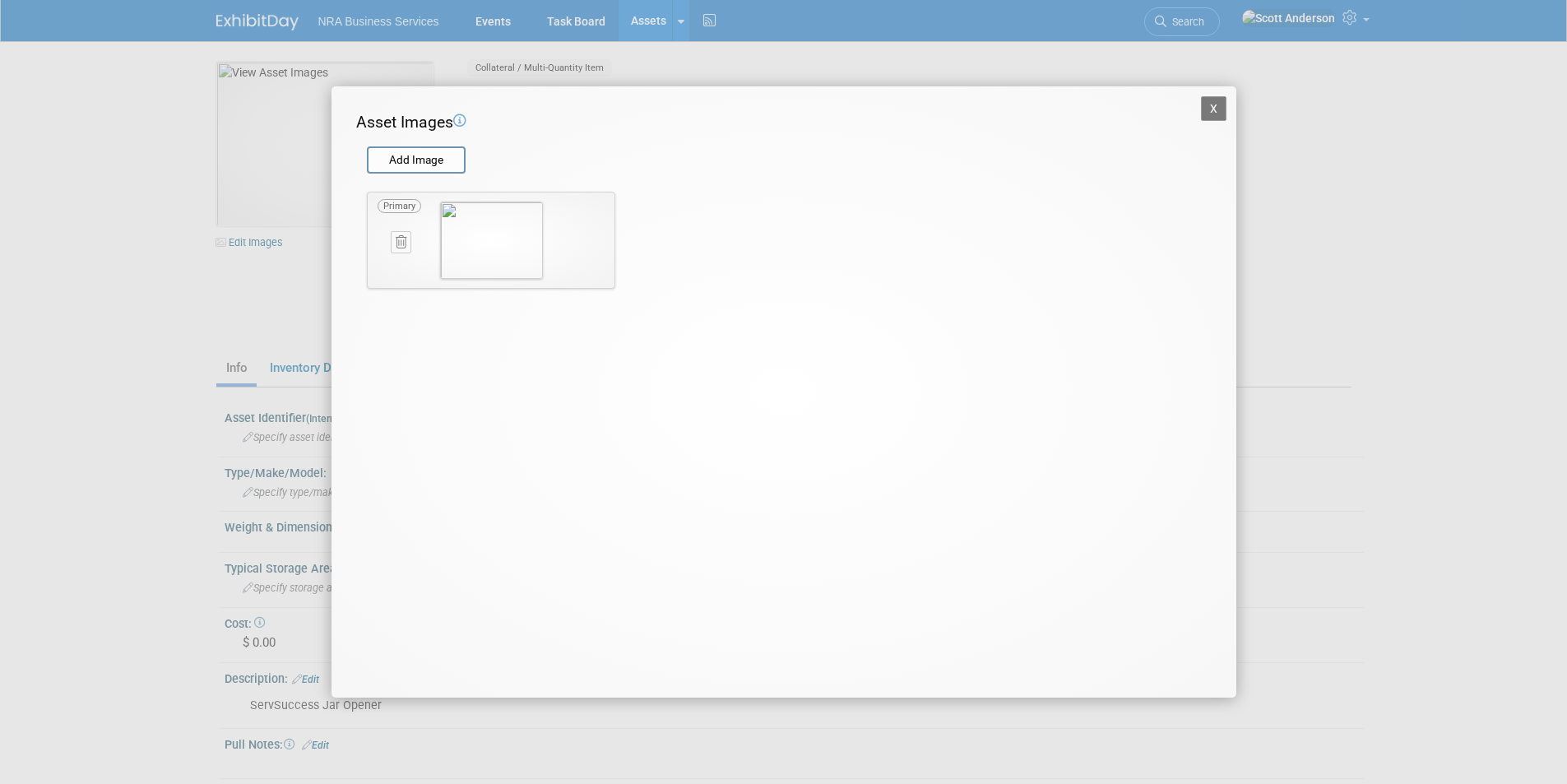
click at [398, 248] on icon at bounding box center [401, 243] width 11 height 13
click at [392, 260] on icon "button" at bounding box center [392, 260] width 11 height 10
click at [415, 166] on input "file" at bounding box center [365, 160] width 196 height 25
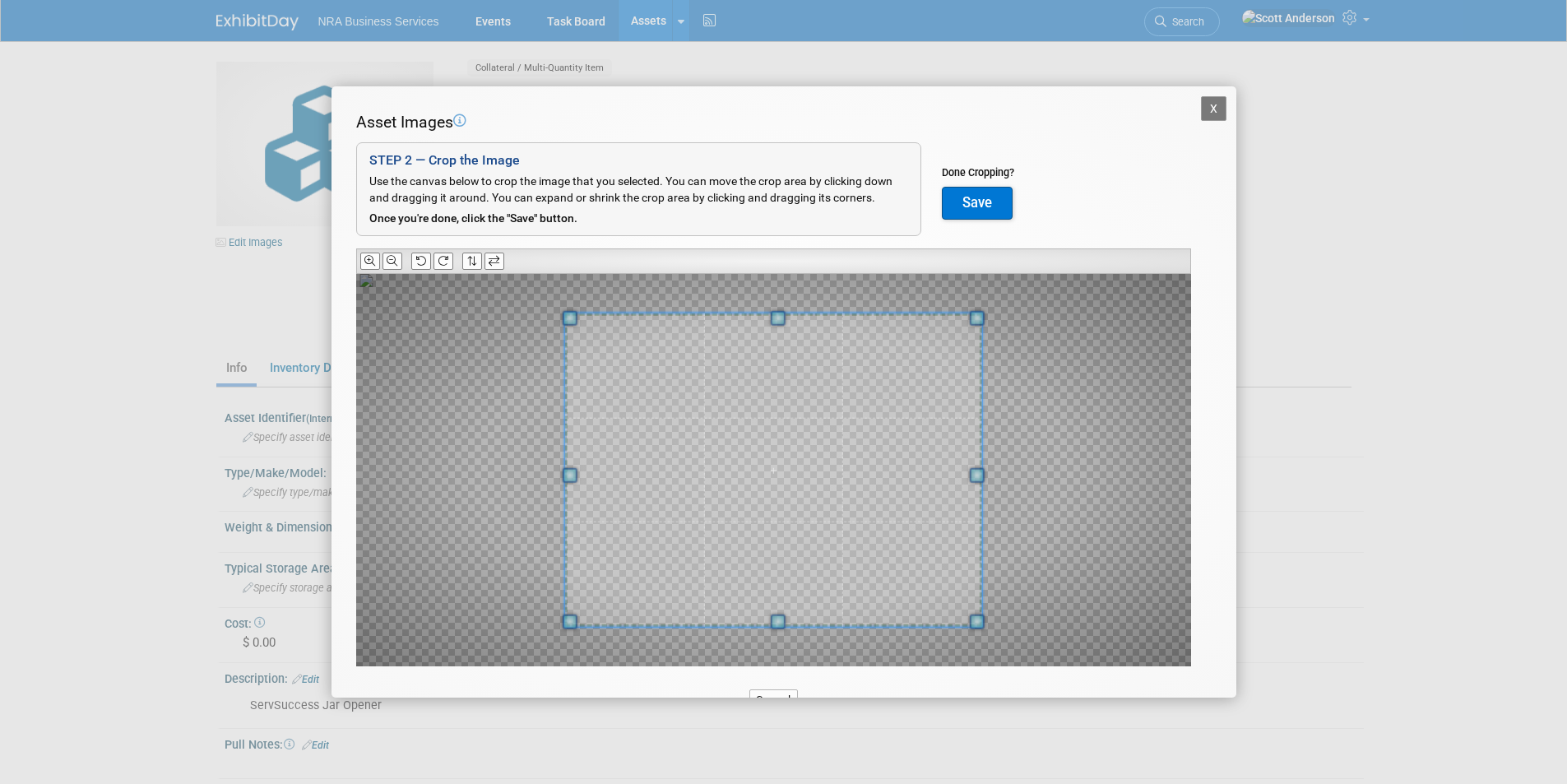
click at [973, 199] on button "Save" at bounding box center [977, 203] width 71 height 33
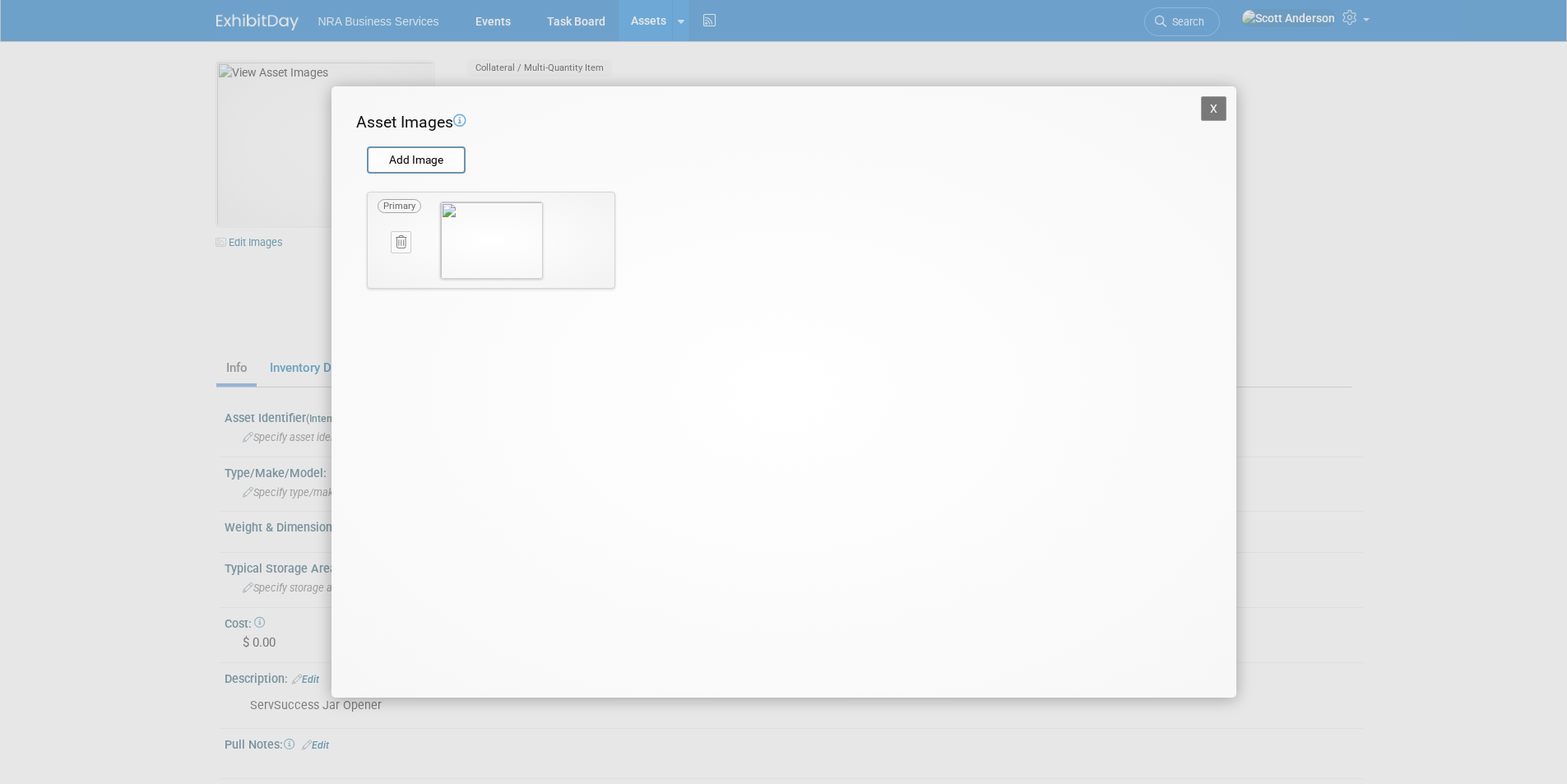
click at [1212, 106] on button "X" at bounding box center [1213, 108] width 26 height 25
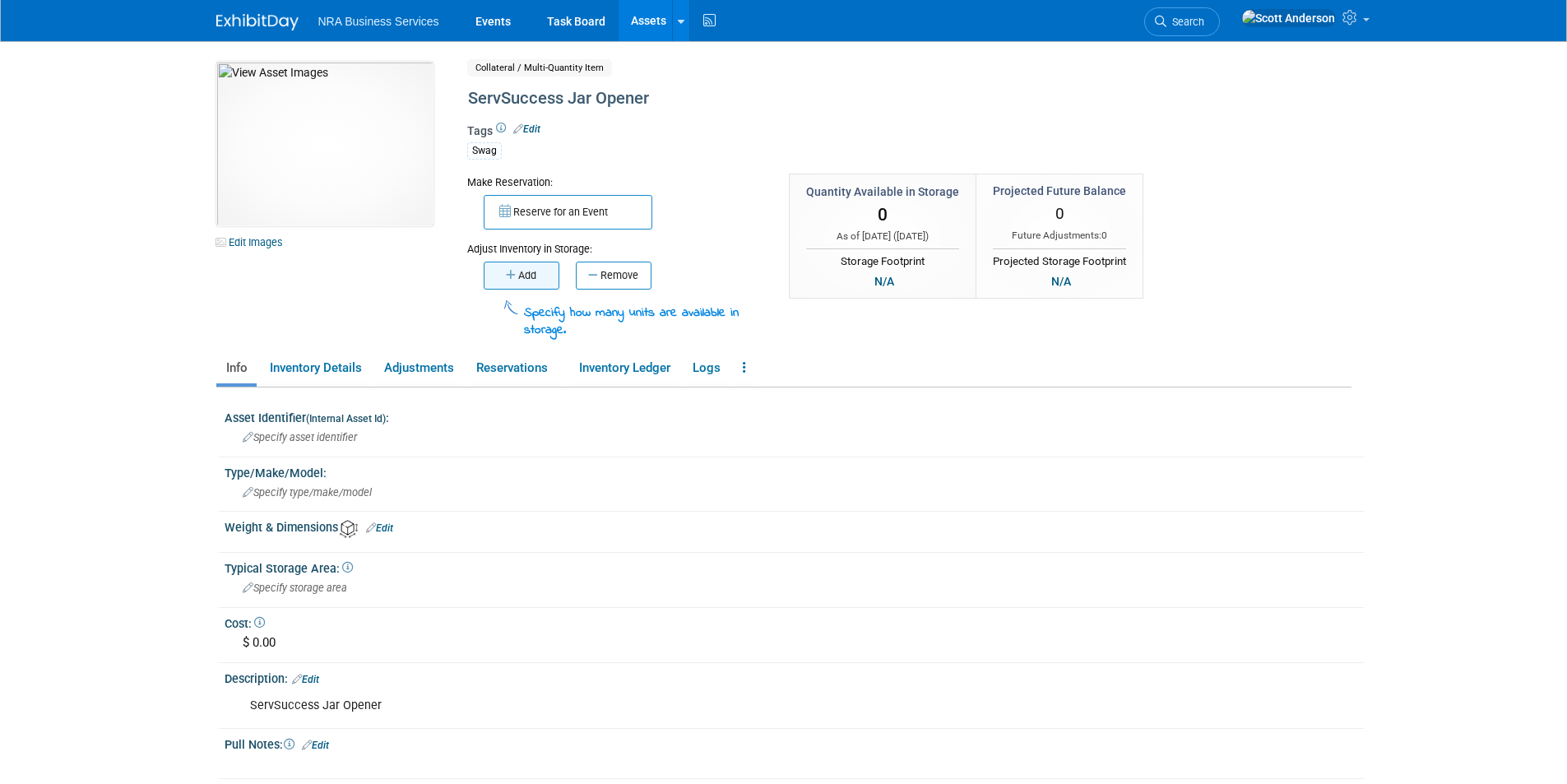
click at [511, 271] on icon "button" at bounding box center [512, 275] width 13 height 11
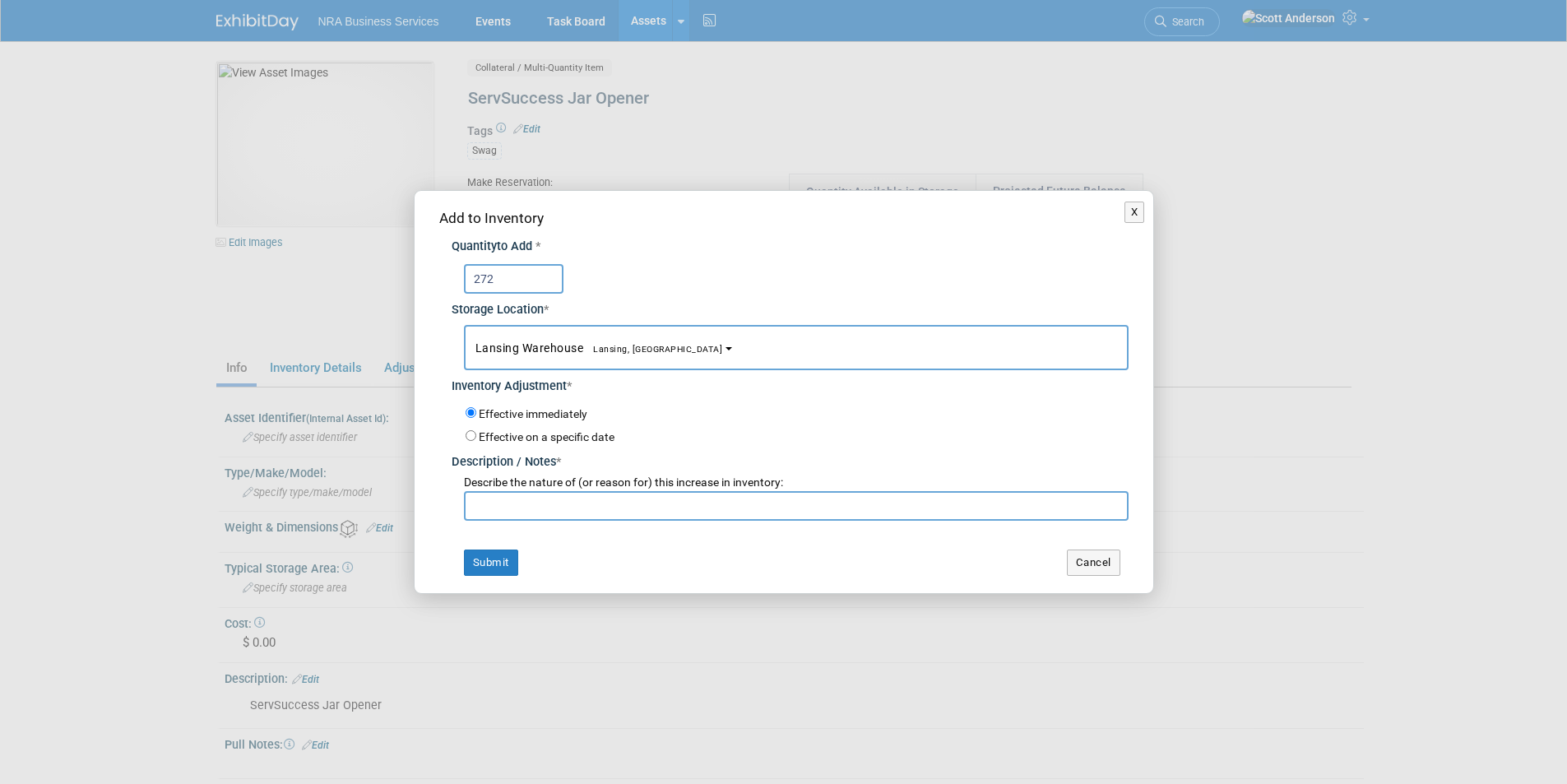
type input "272"
click at [543, 503] on input "text" at bounding box center [796, 505] width 664 height 30
type input "New Stock"
click at [501, 561] on button "Submit" at bounding box center [491, 562] width 55 height 26
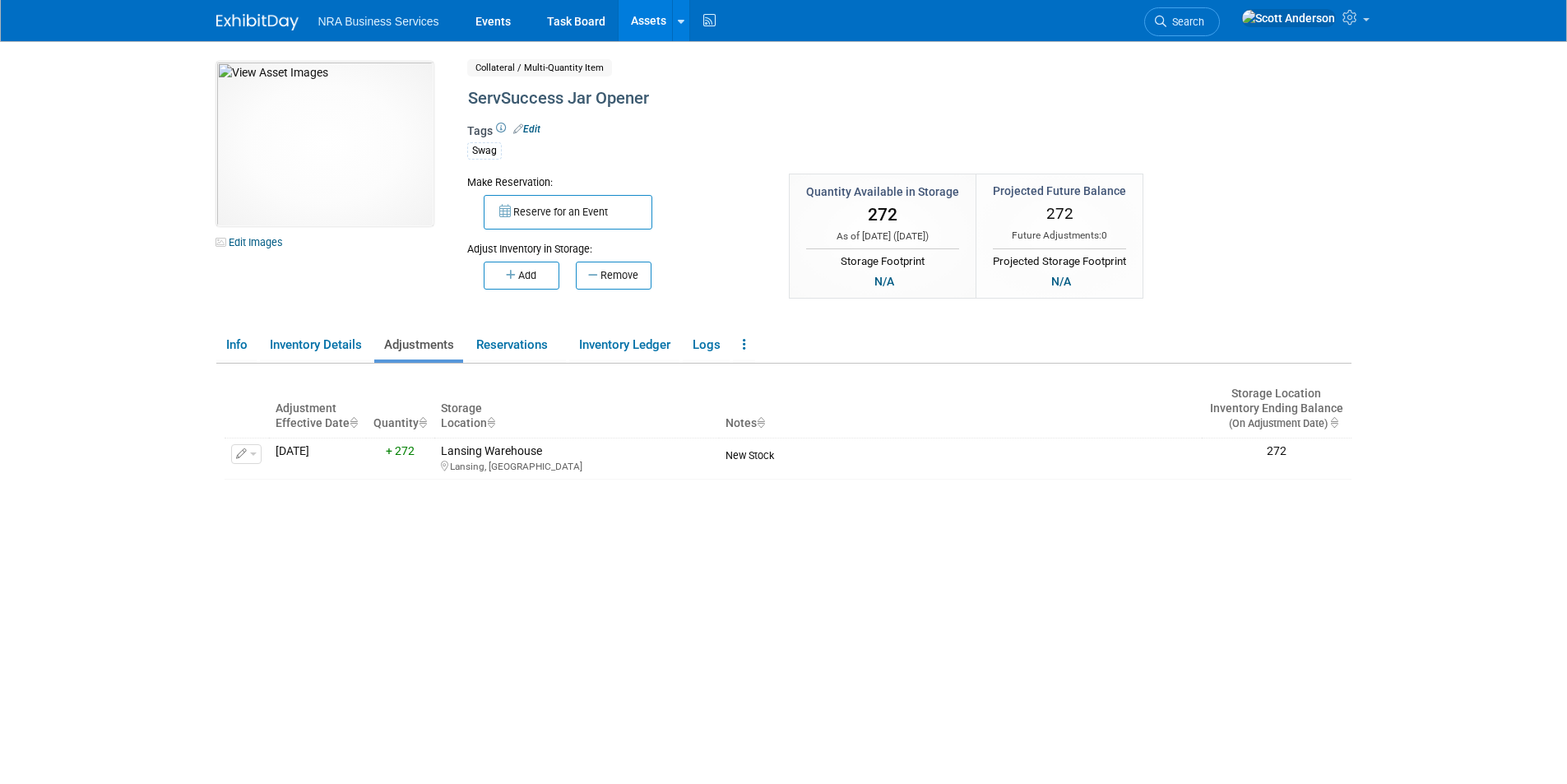
click at [646, 17] on link "Assets" at bounding box center [648, 21] width 60 height 41
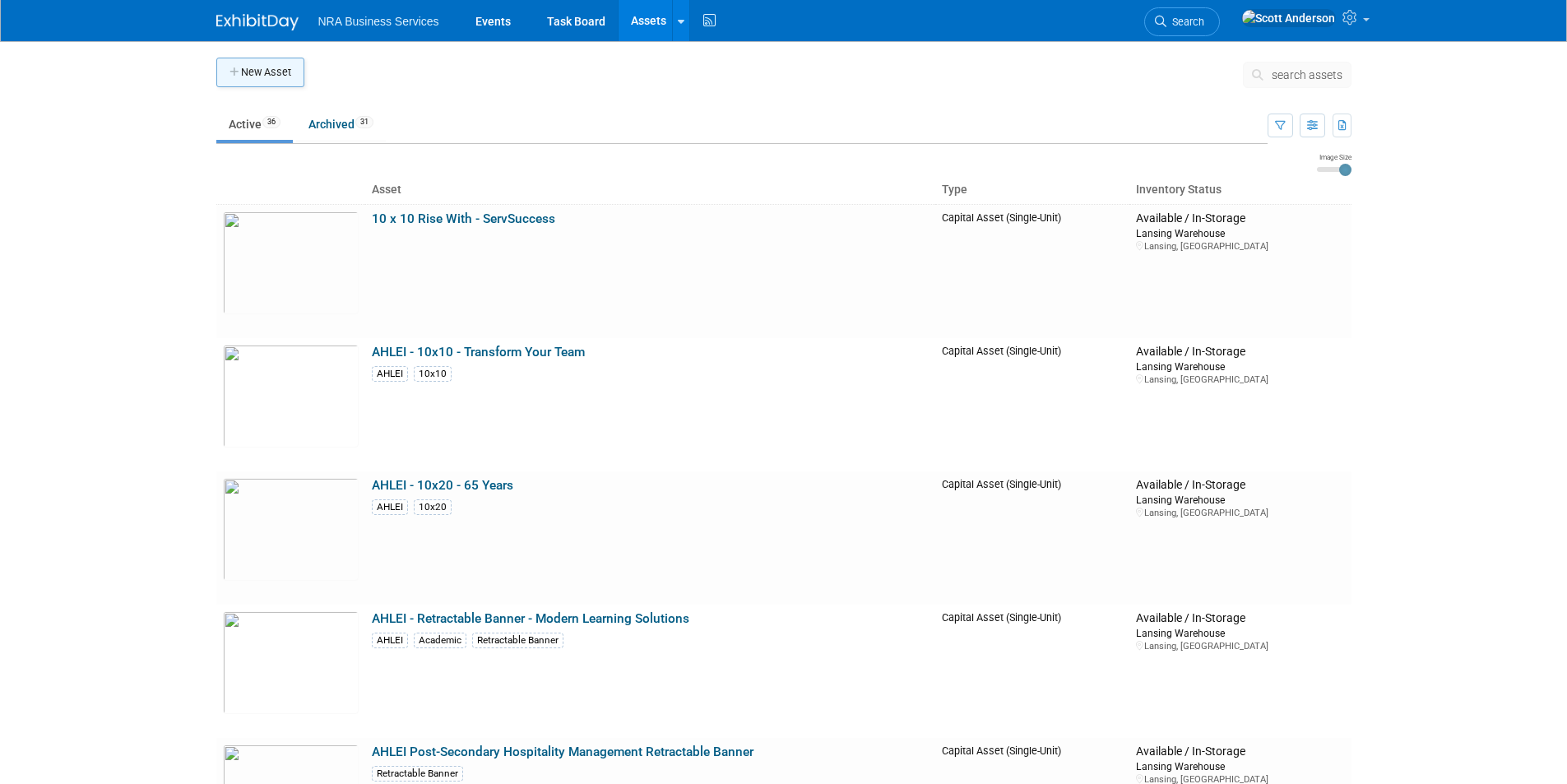
click at [274, 72] on button "New Asset" at bounding box center [261, 72] width 88 height 30
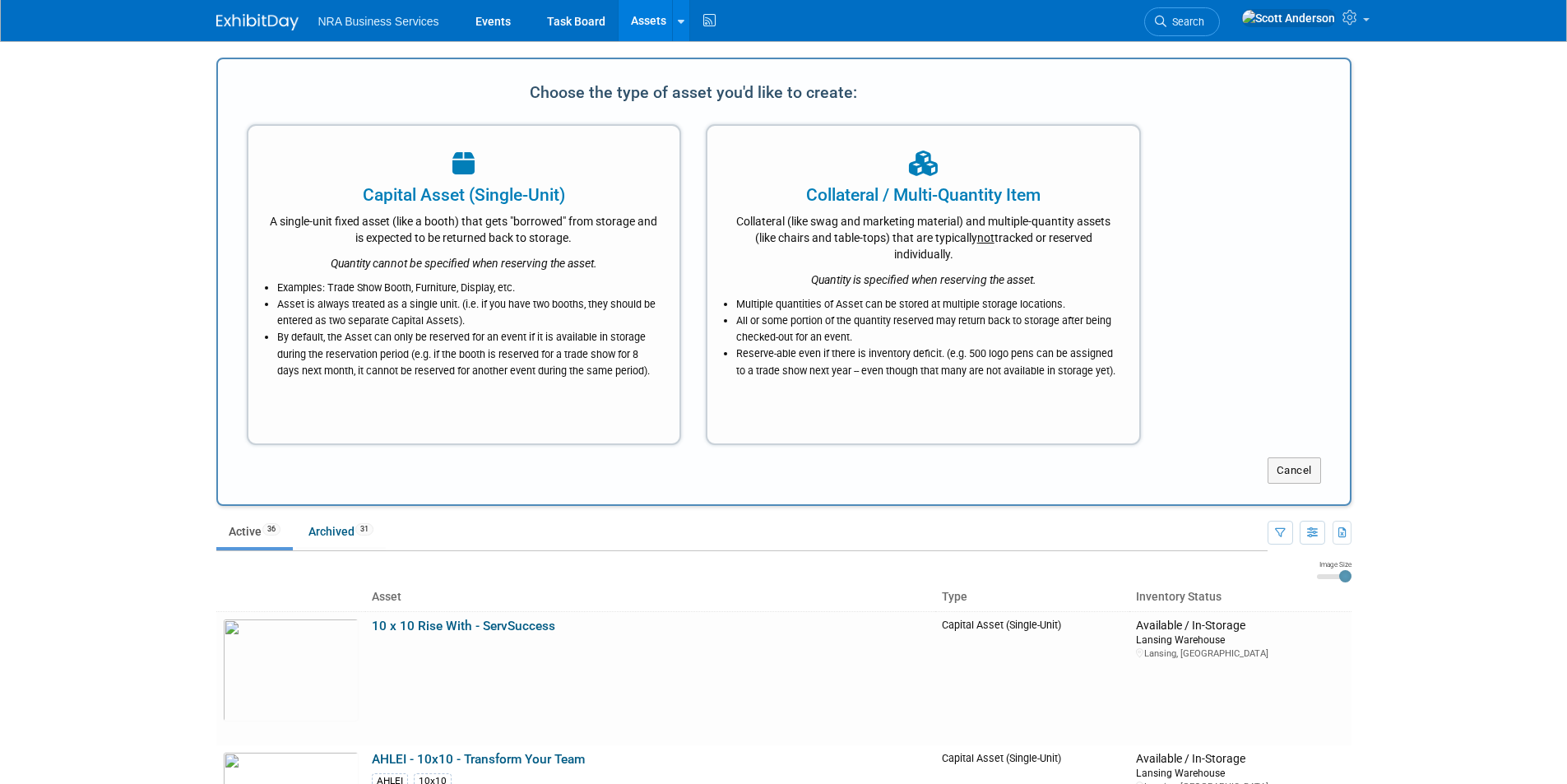
click at [825, 197] on div "Collateral / Multi-Quantity Item" at bounding box center [923, 195] width 390 height 25
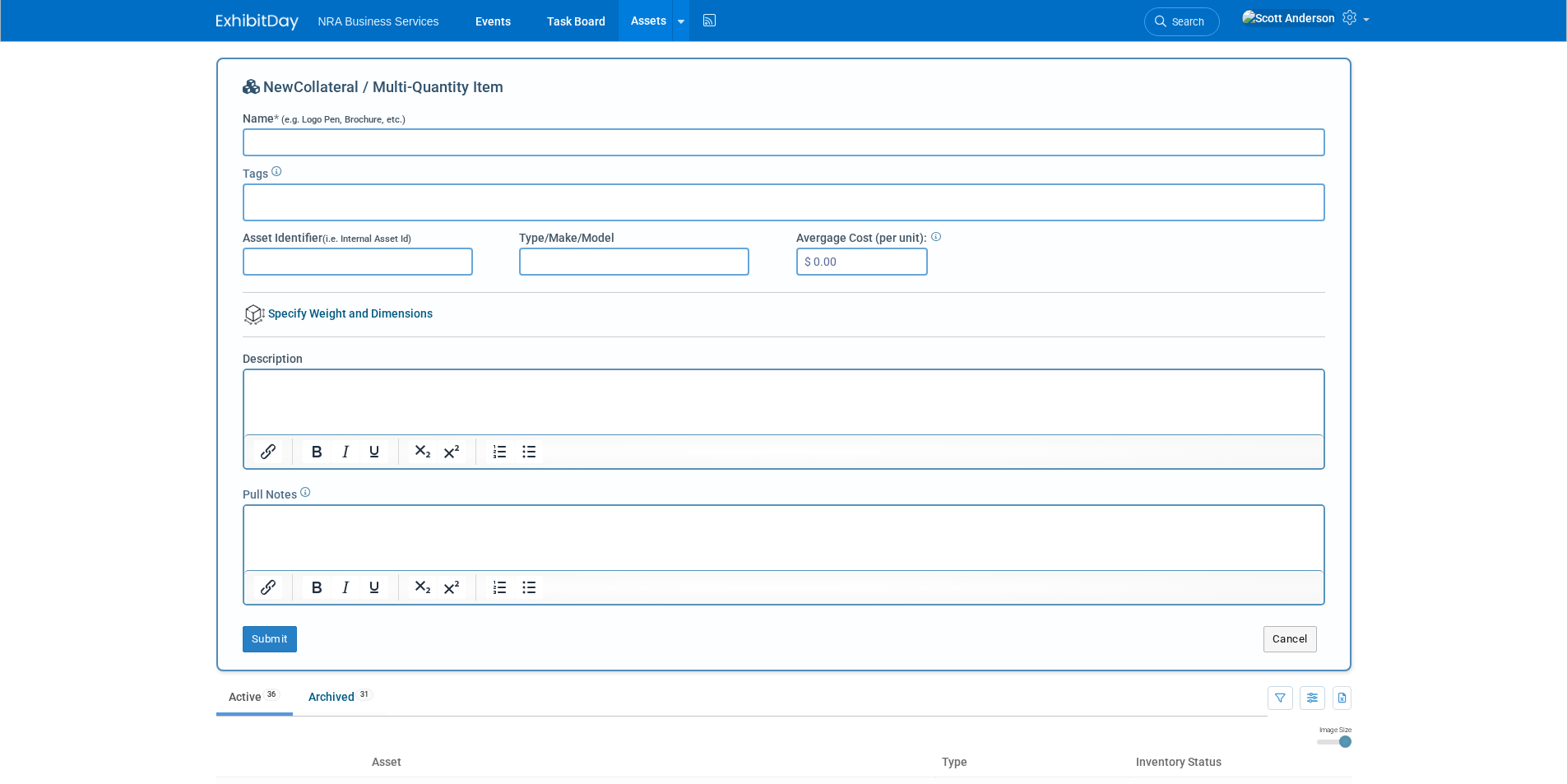
click at [415, 141] on input "Name * (e.g. Logo Pen, Brochure, etc.)" at bounding box center [784, 141] width 1083 height 28
paste input "A"
click at [415, 141] on input "Name * (e.g. Logo Pen, Brochure, etc.)" at bounding box center [784, 141] width 1083 height 28
type input "AHLEI Screen Cleaner"
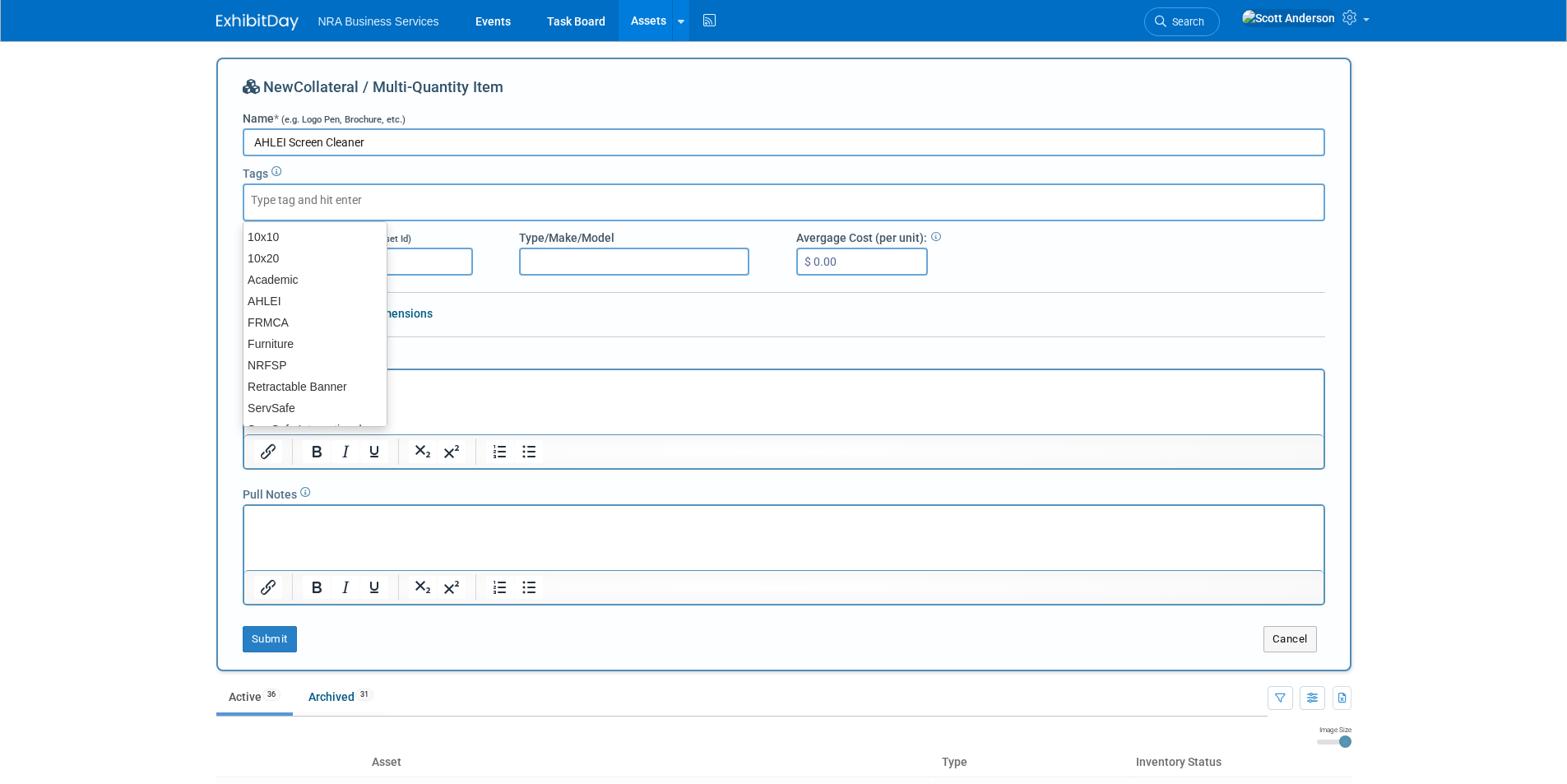
click at [381, 209] on div at bounding box center [784, 202] width 1083 height 38
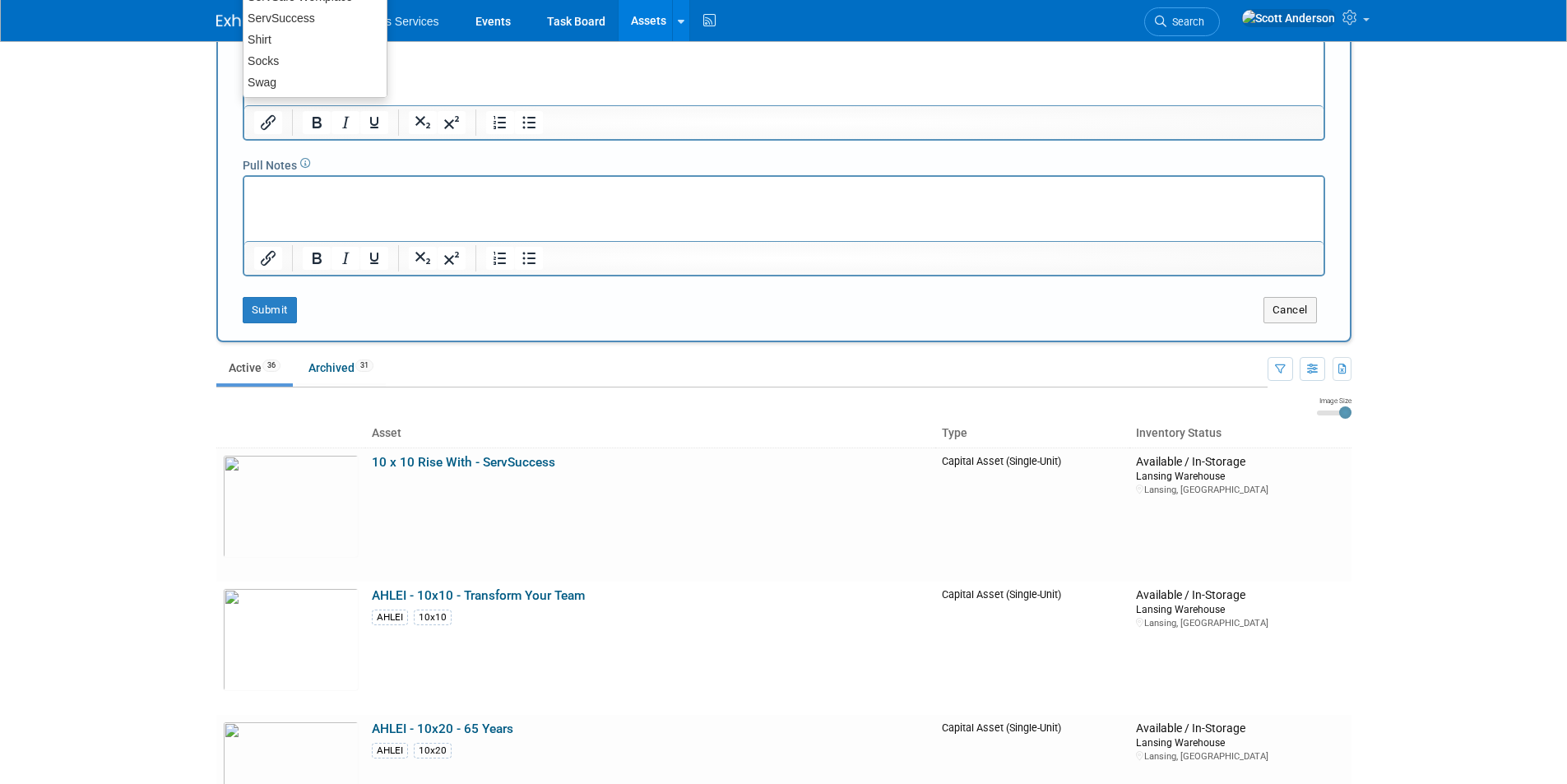
scroll to position [247, 0]
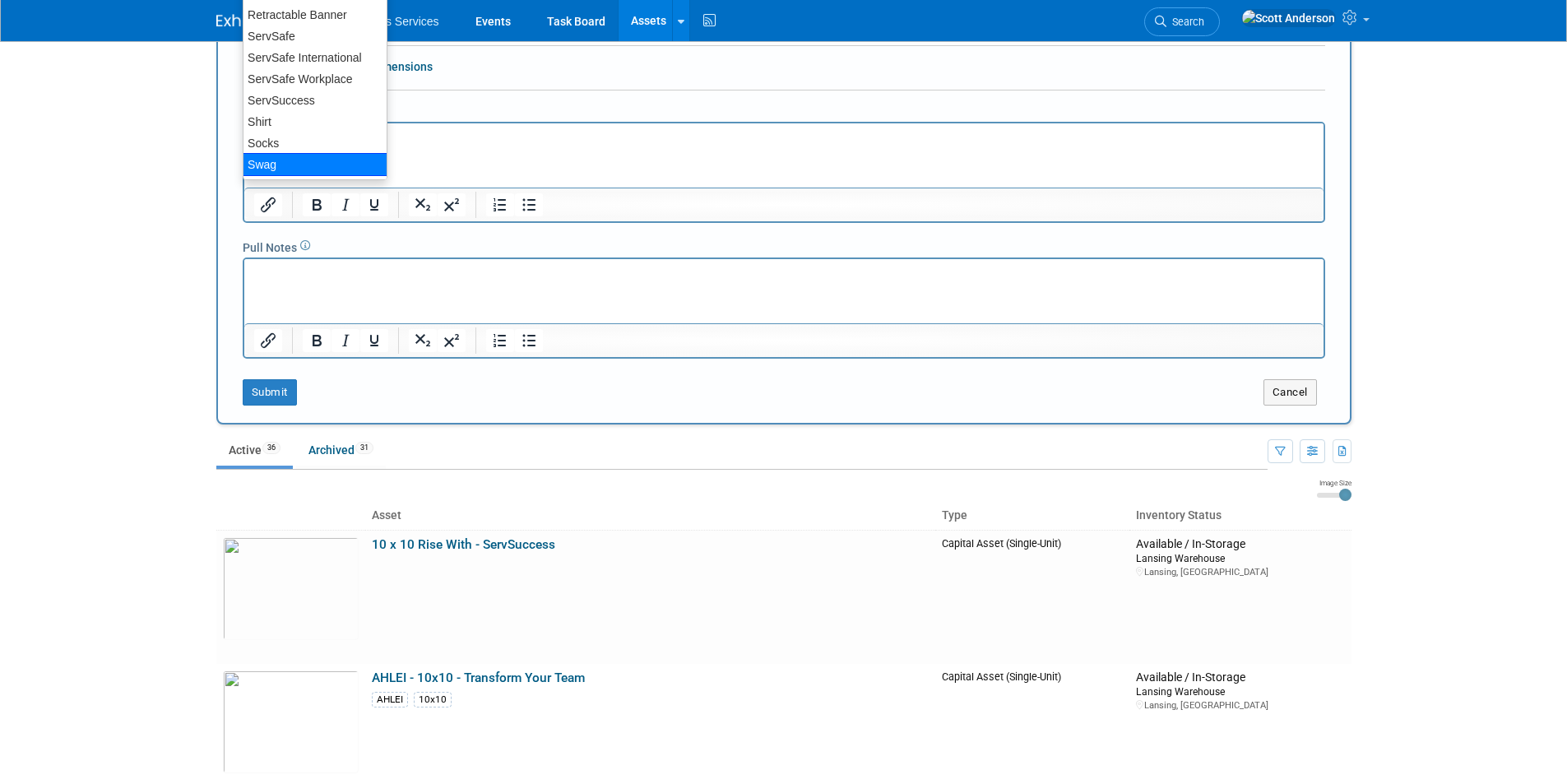
click at [272, 161] on div "Swag" at bounding box center [315, 165] width 145 height 23
type input "Swag"
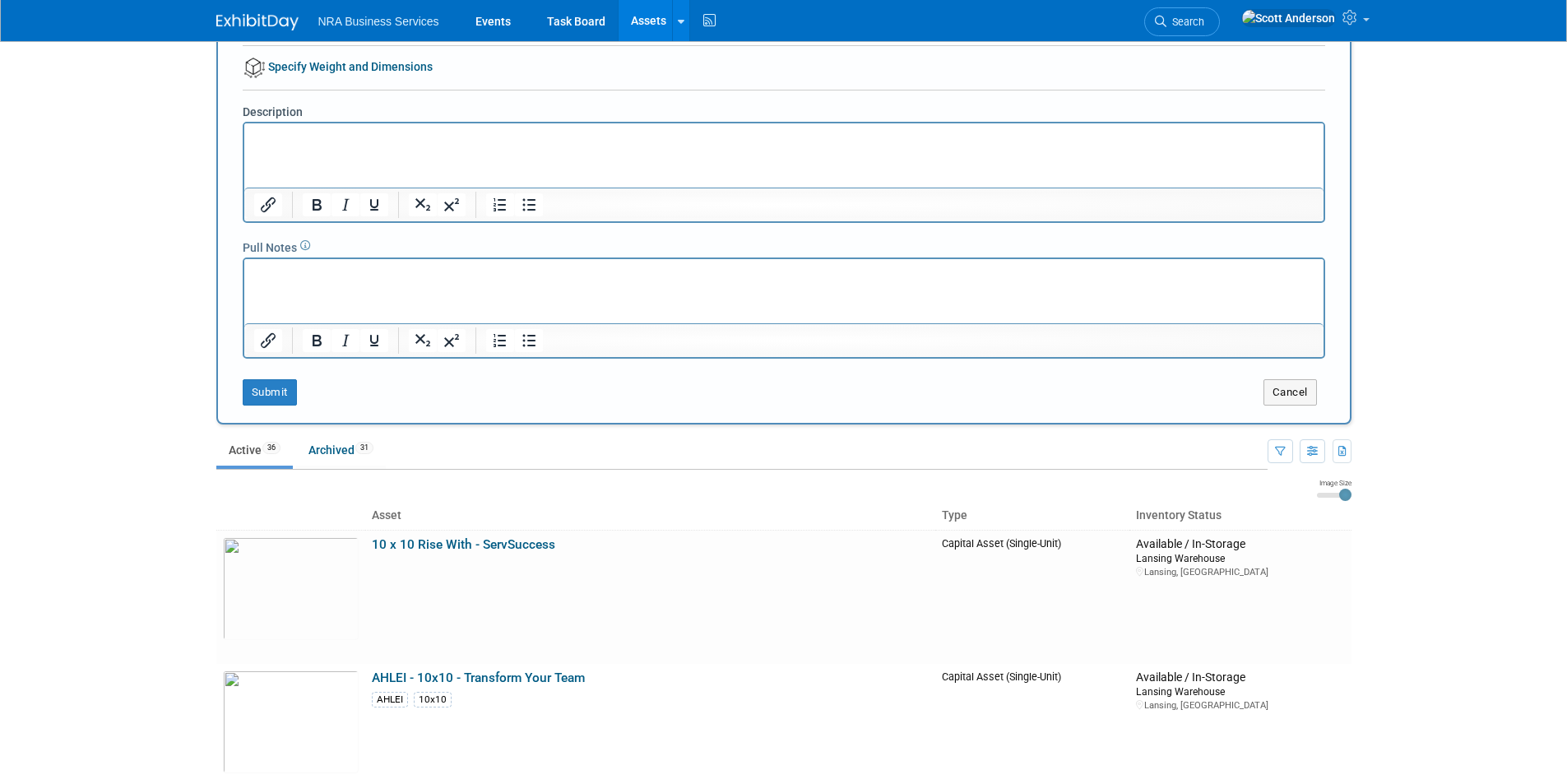
click at [357, 146] on html at bounding box center [783, 134] width 1079 height 23
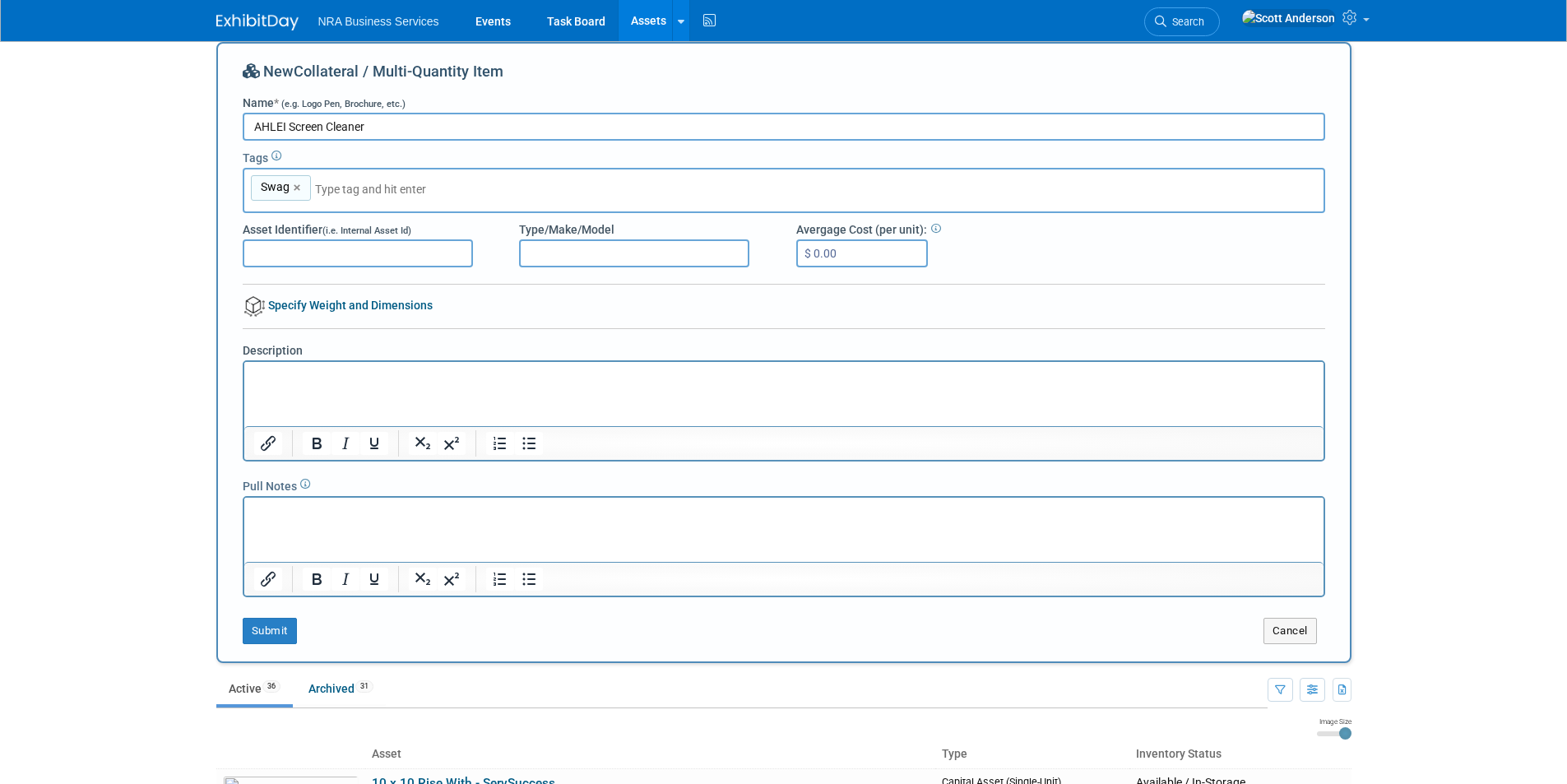
scroll to position [7, 0]
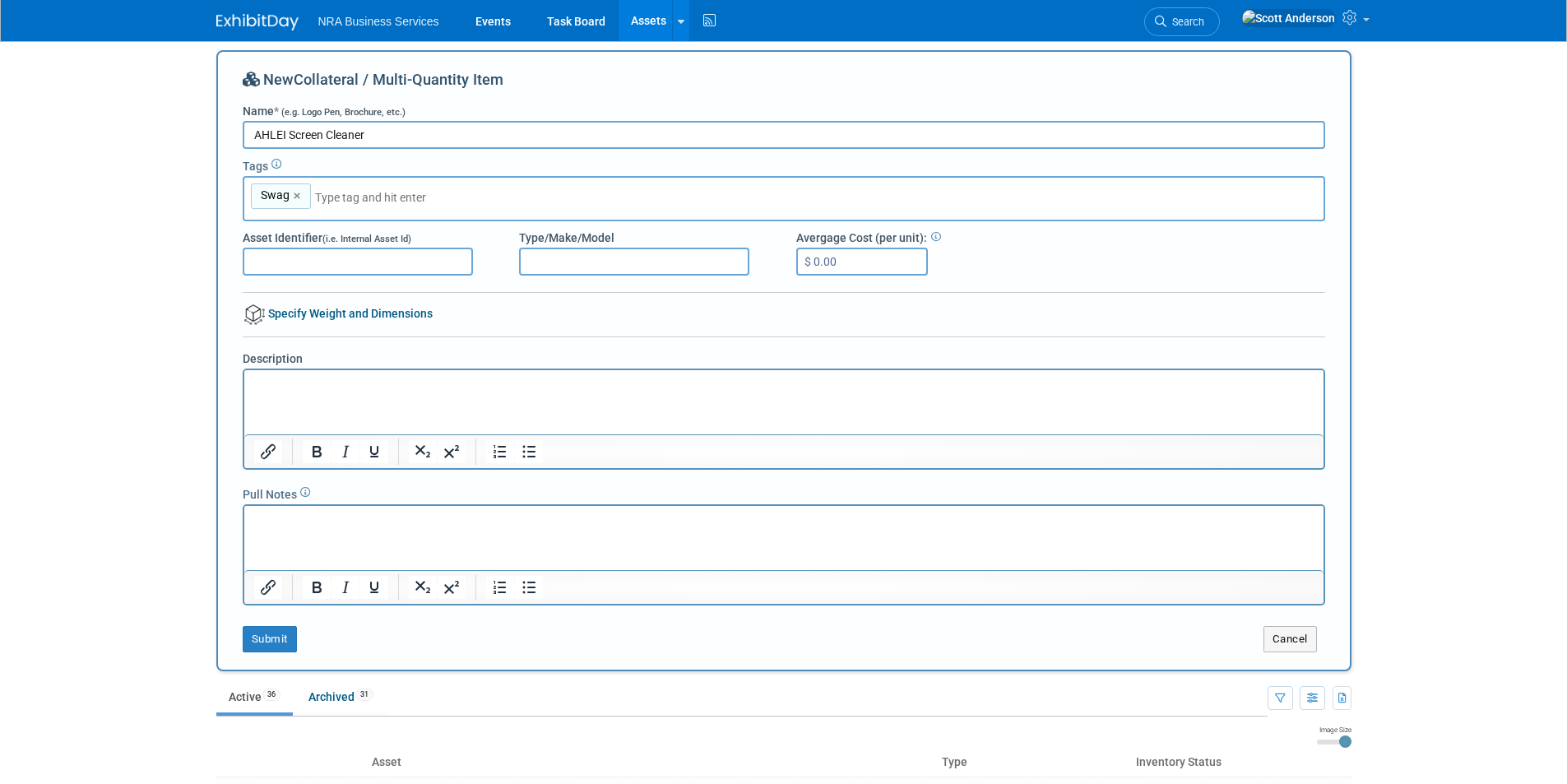
click at [397, 139] on input "AHLEI Screen Cleaner" at bounding box center [784, 134] width 1083 height 28
drag, startPoint x: 396, startPoint y: 136, endPoint x: 238, endPoint y: 148, distance: 158.5
click at [238, 148] on div "AHLEI Screen Cleaner" at bounding box center [784, 134] width 1108 height 28
click at [316, 379] on p "Rich Text Area. Press ALT-0 for help." at bounding box center [784, 384] width 1060 height 16
paste body "Rich Text Area. Press ALT-0 for help."
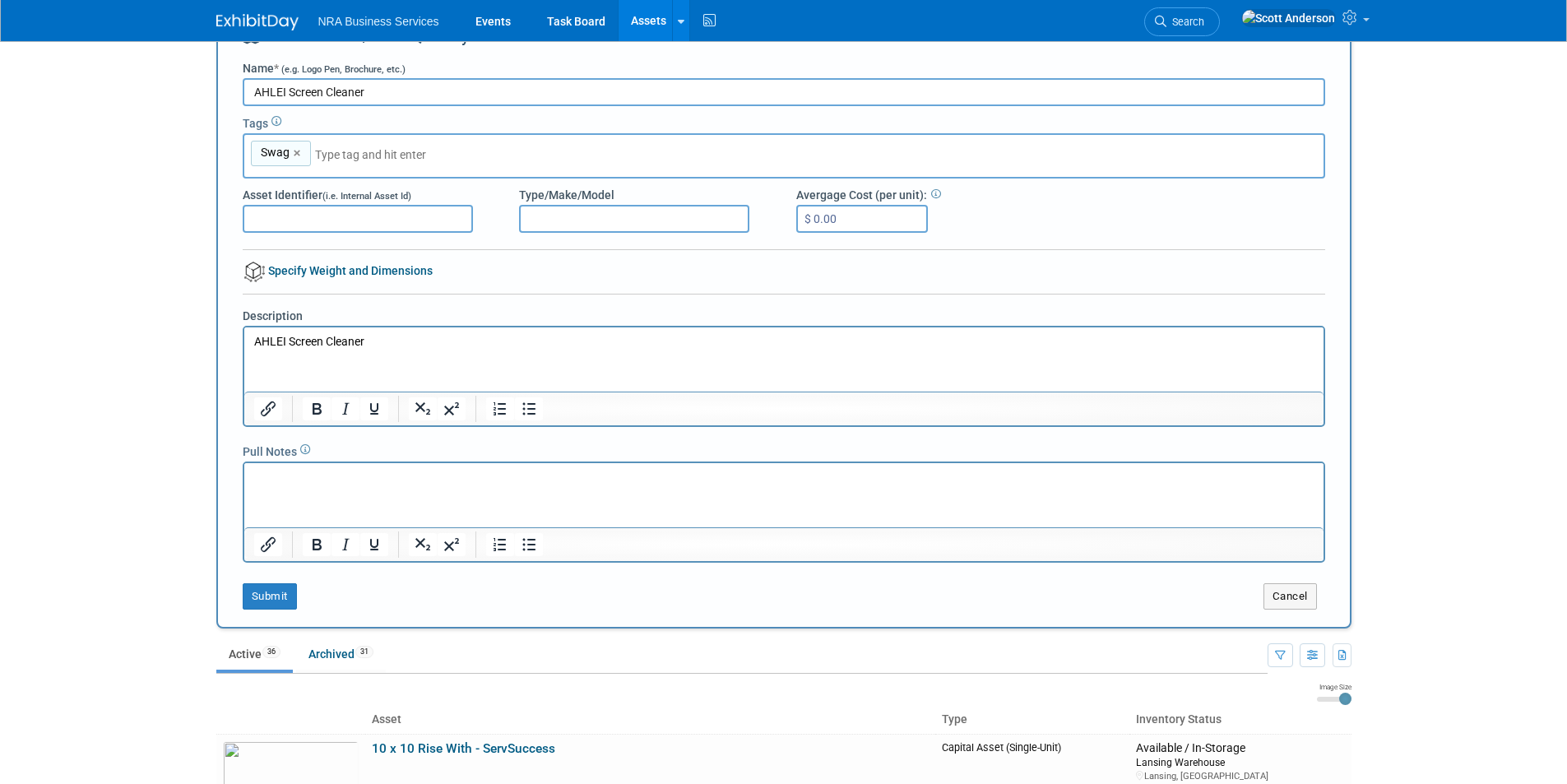
scroll to position [89, 0]
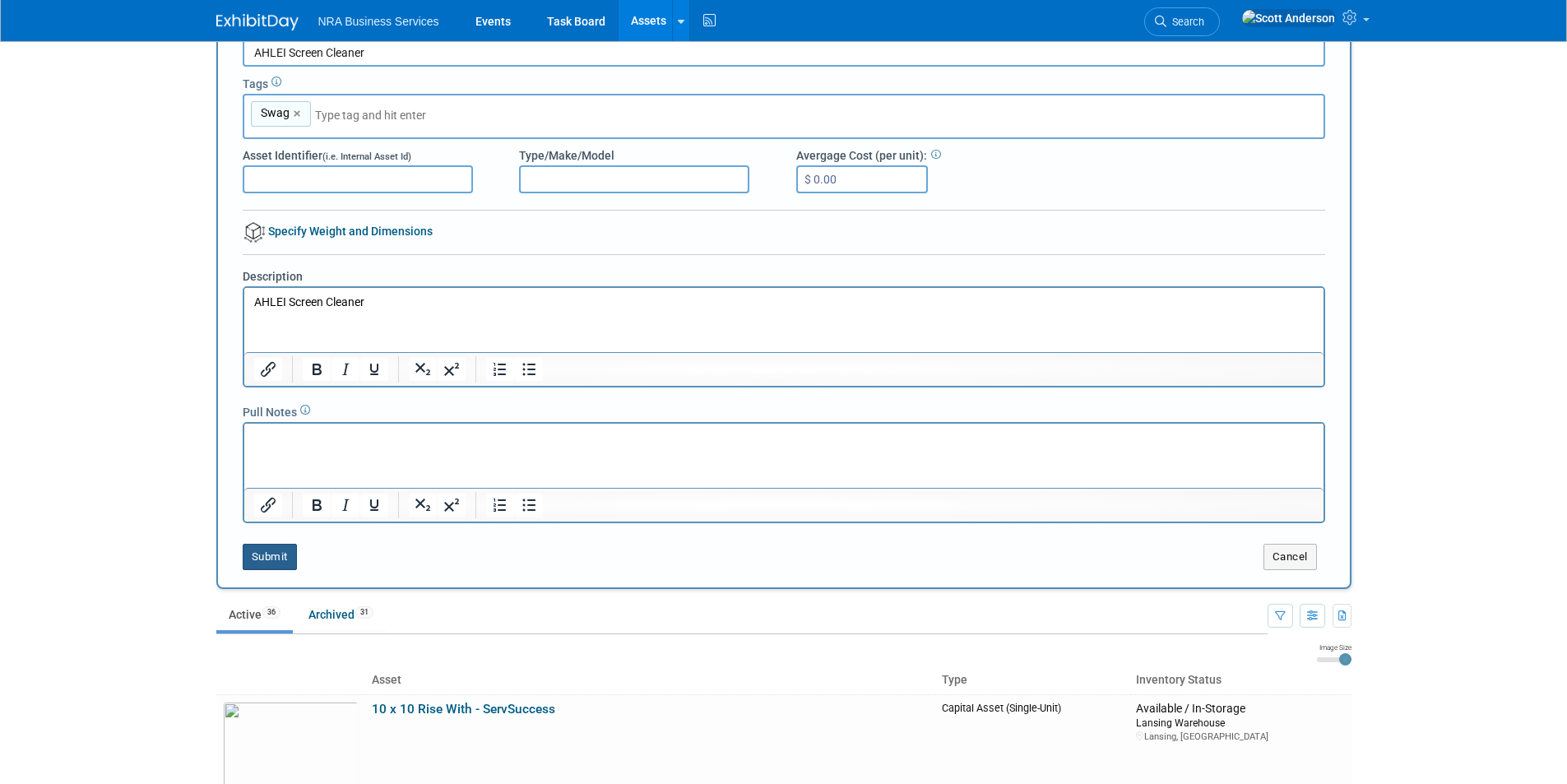
click at [266, 560] on button "Submit" at bounding box center [270, 556] width 55 height 26
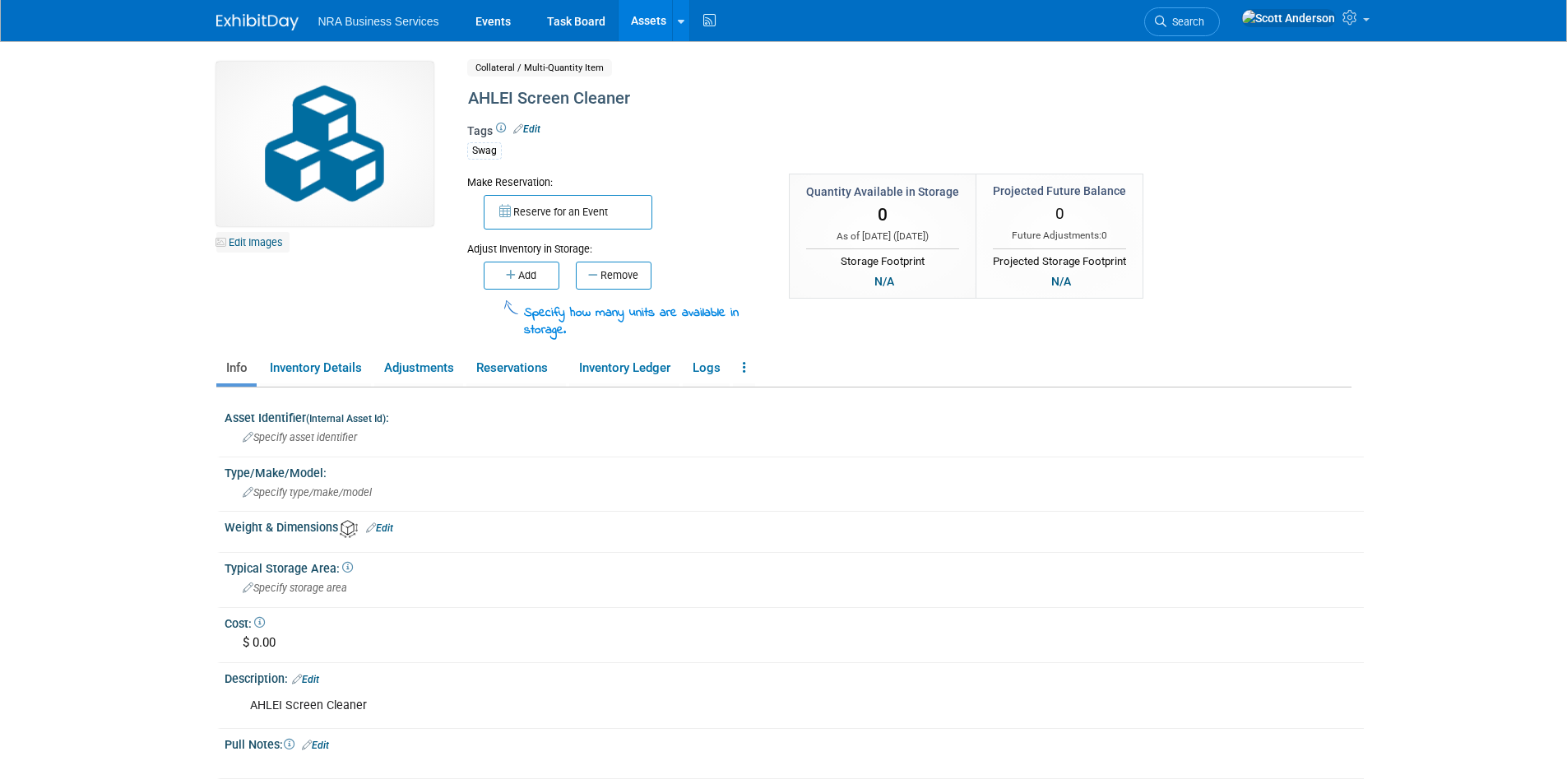
click at [253, 242] on link "Edit Images" at bounding box center [253, 242] width 73 height 21
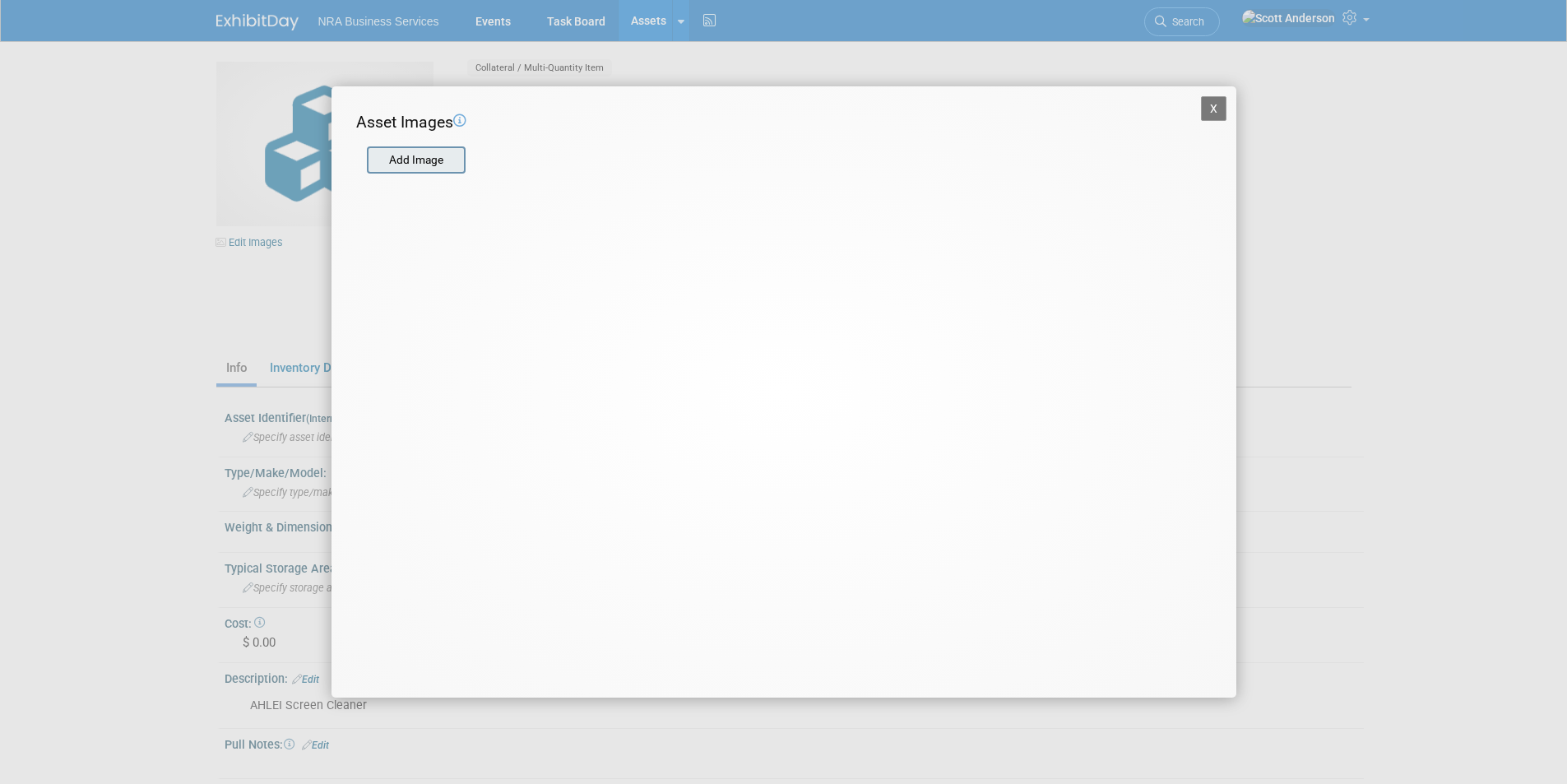
click at [417, 160] on input "file" at bounding box center [365, 160] width 196 height 25
type input "C:\fakepath\AHLEI Screen Cleaner.heic"
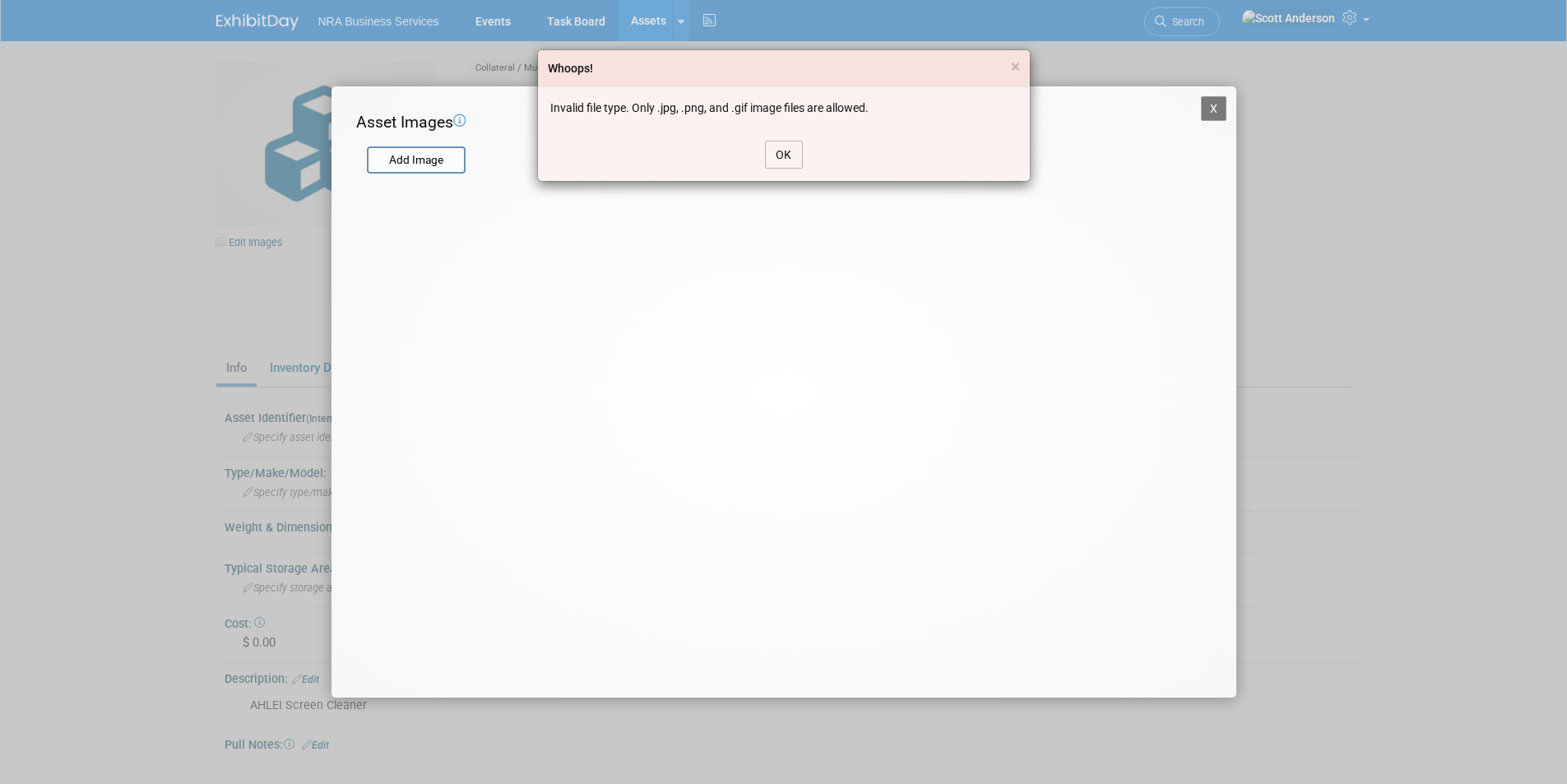
click at [786, 161] on button "OK" at bounding box center [784, 154] width 38 height 28
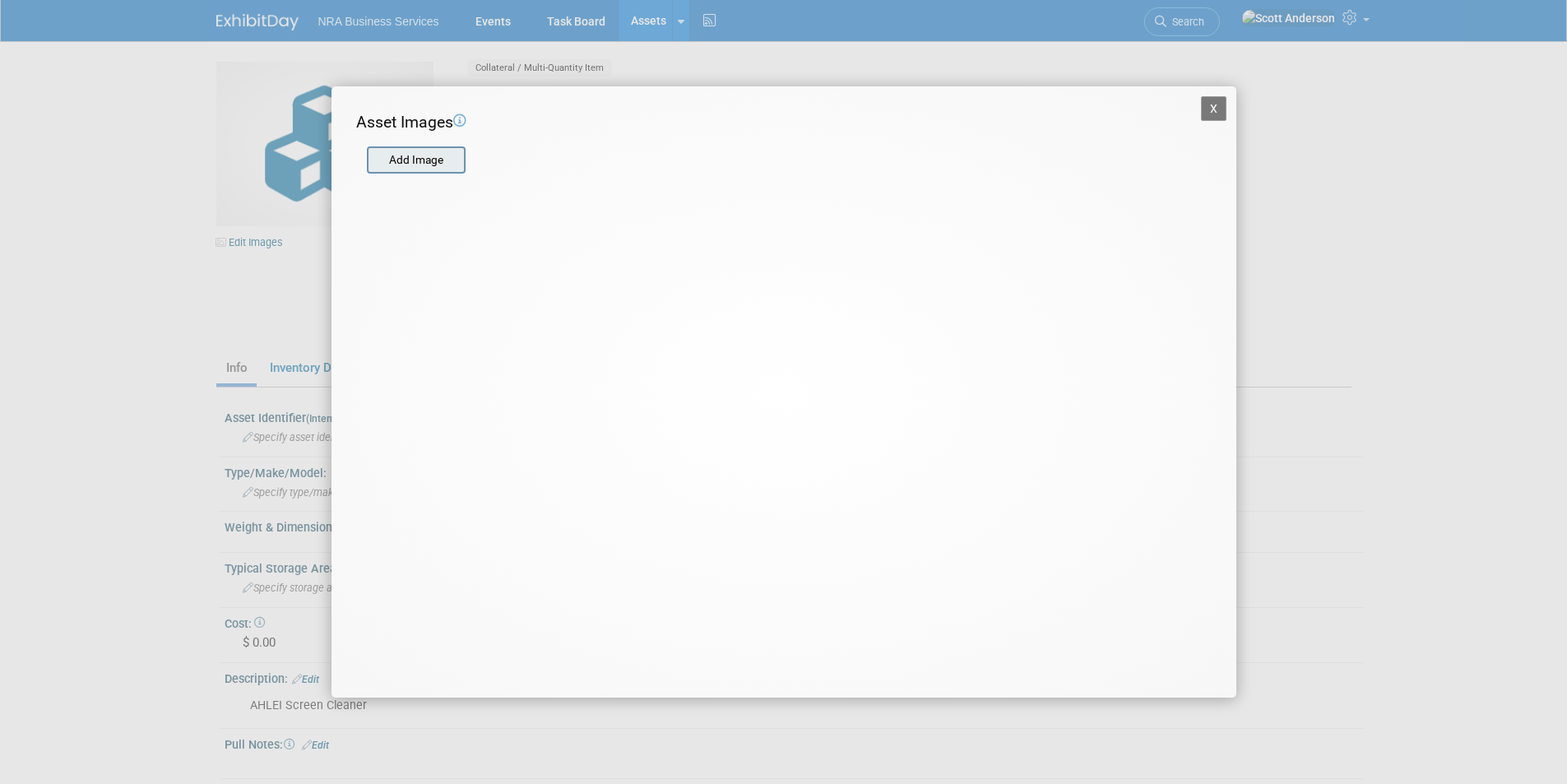
click at [419, 159] on input "file" at bounding box center [365, 160] width 196 height 25
type input "C:\fakepath\AHLEI Screen Cleaner.heic"
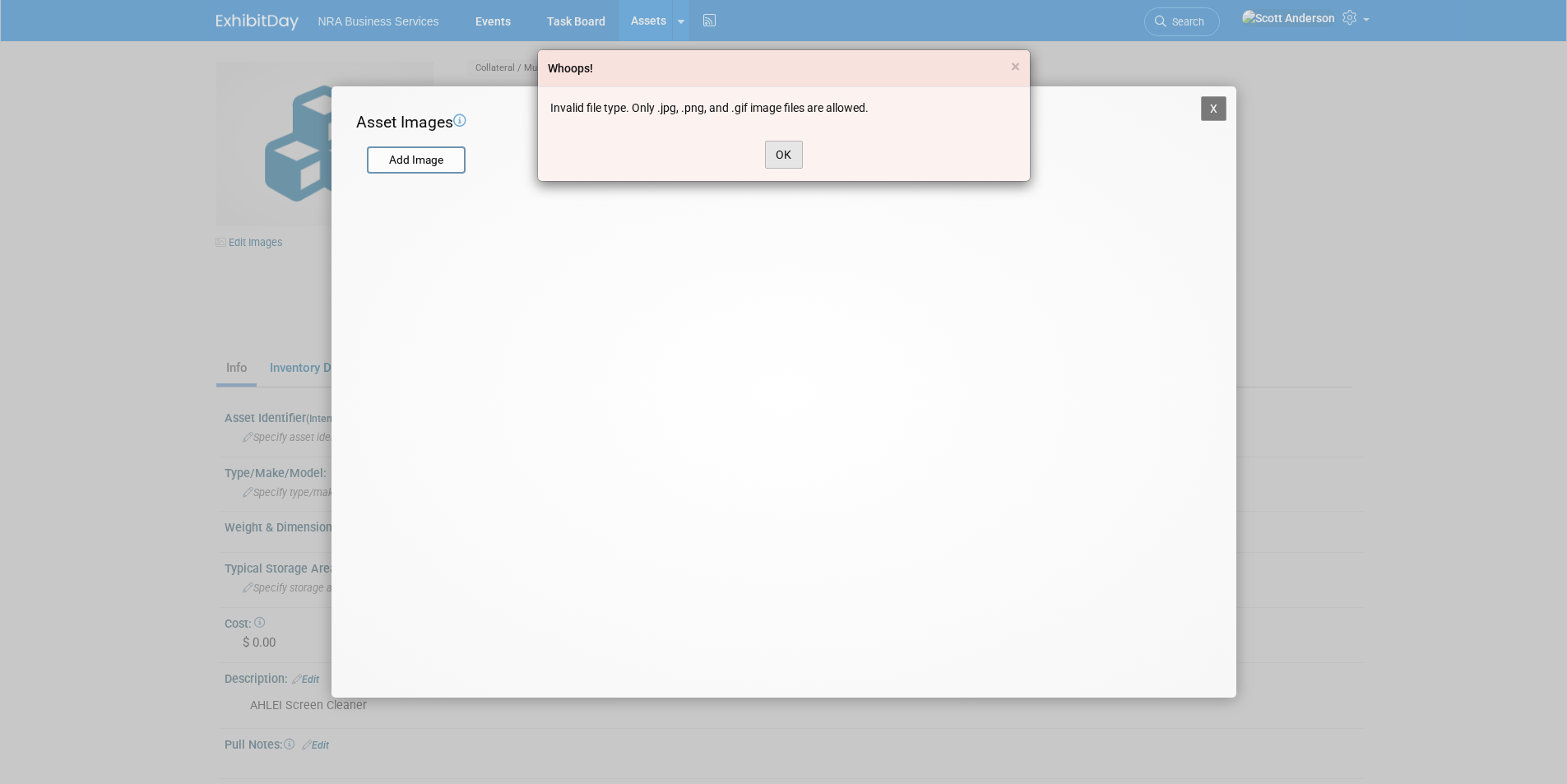
click at [784, 152] on button "OK" at bounding box center [784, 154] width 38 height 28
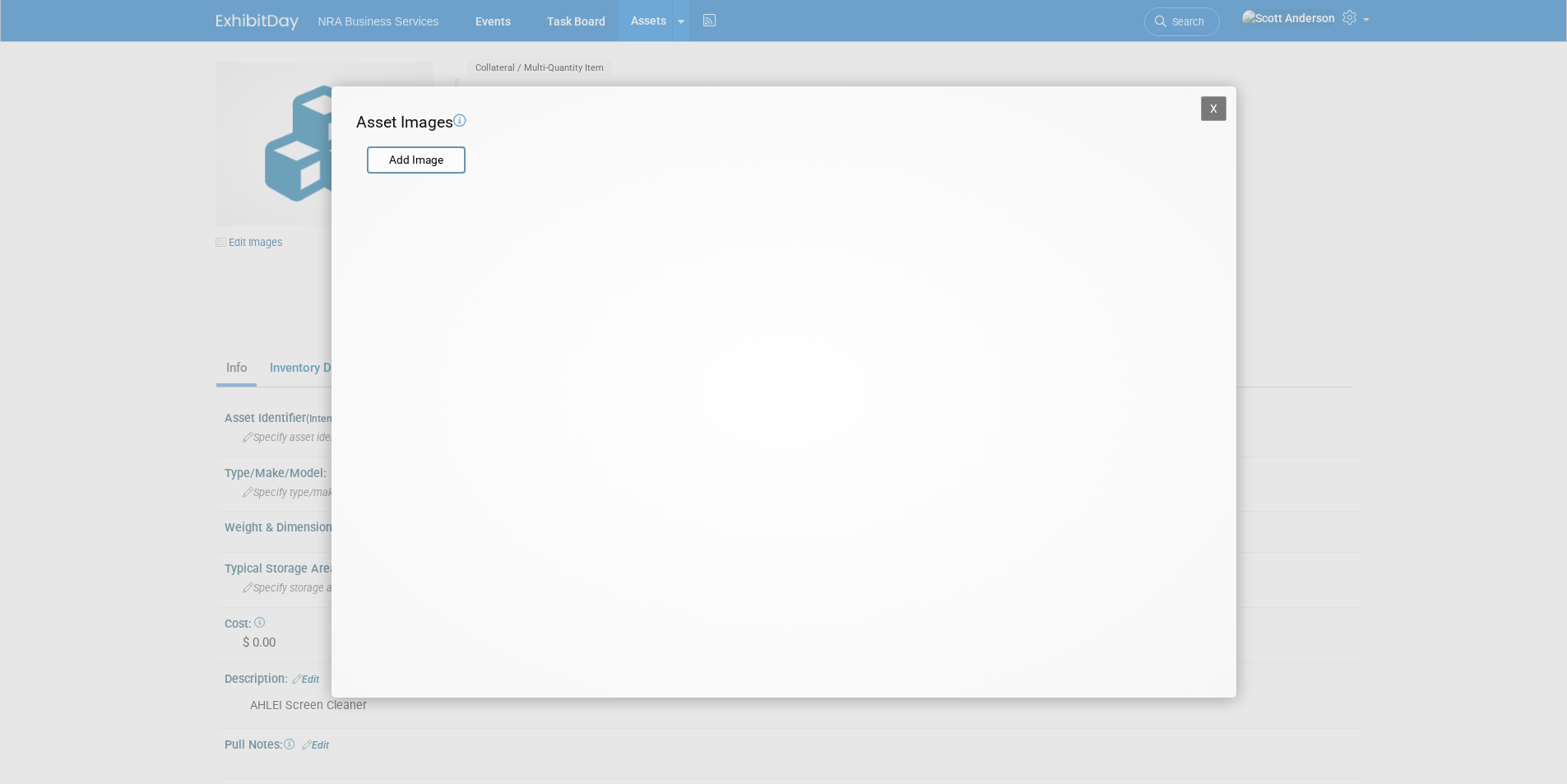
click at [1208, 108] on button "X" at bounding box center [1213, 108] width 26 height 25
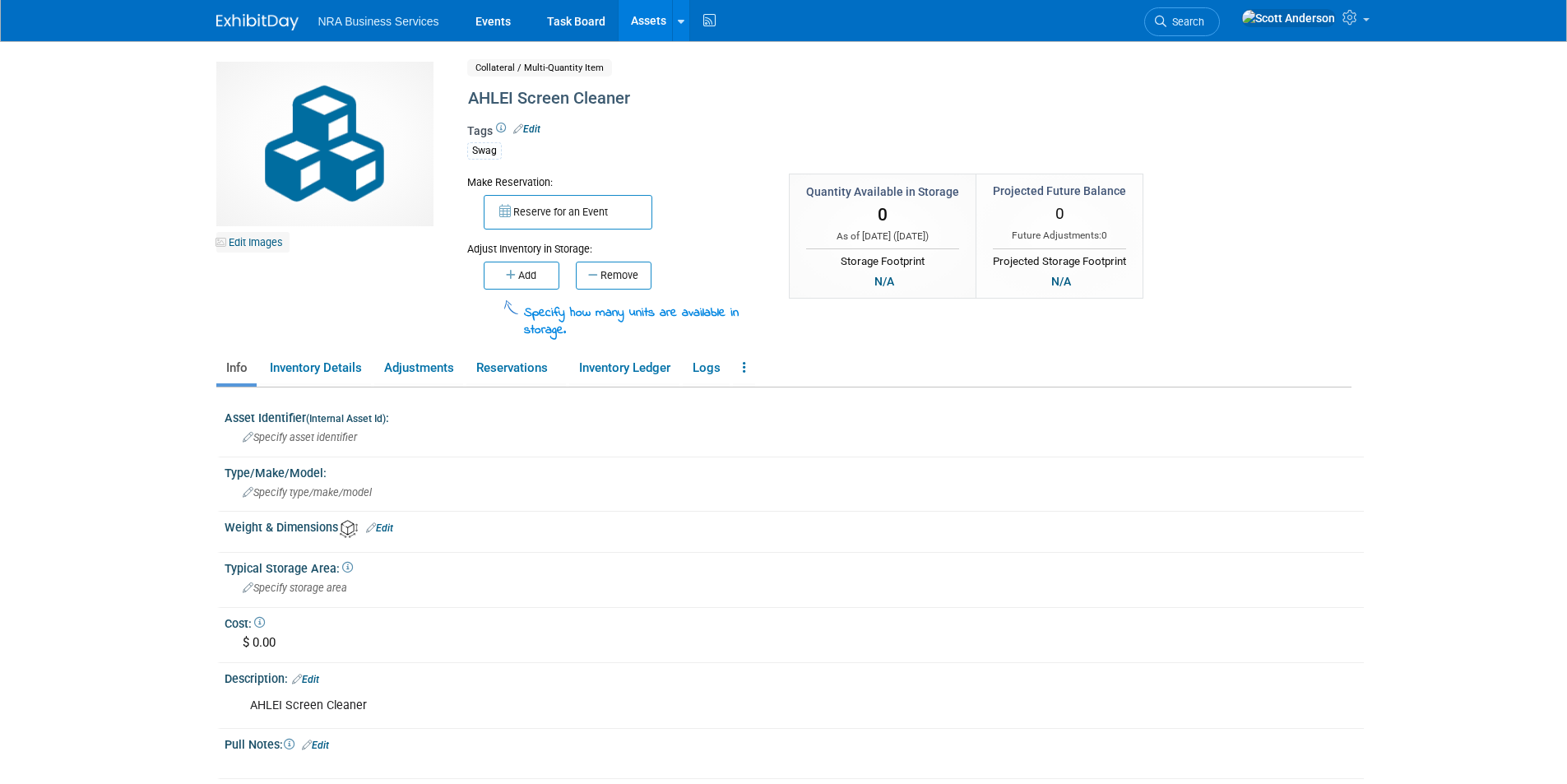
click at [238, 240] on link "Edit Images" at bounding box center [253, 242] width 73 height 21
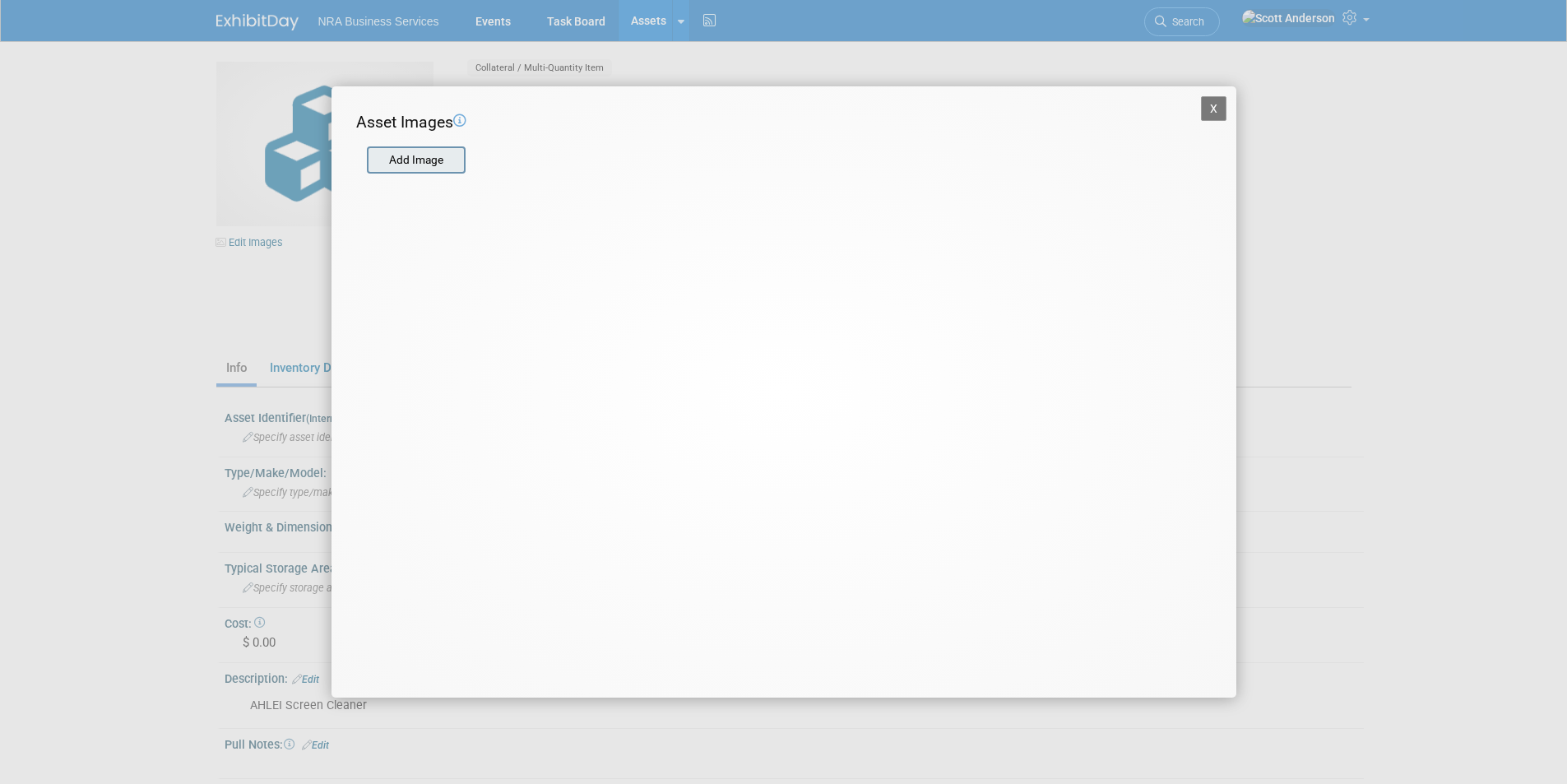
click at [416, 166] on input "file" at bounding box center [365, 160] width 196 height 25
type input "C:\fakepath\AHLEI Screen Cleaner.heic"
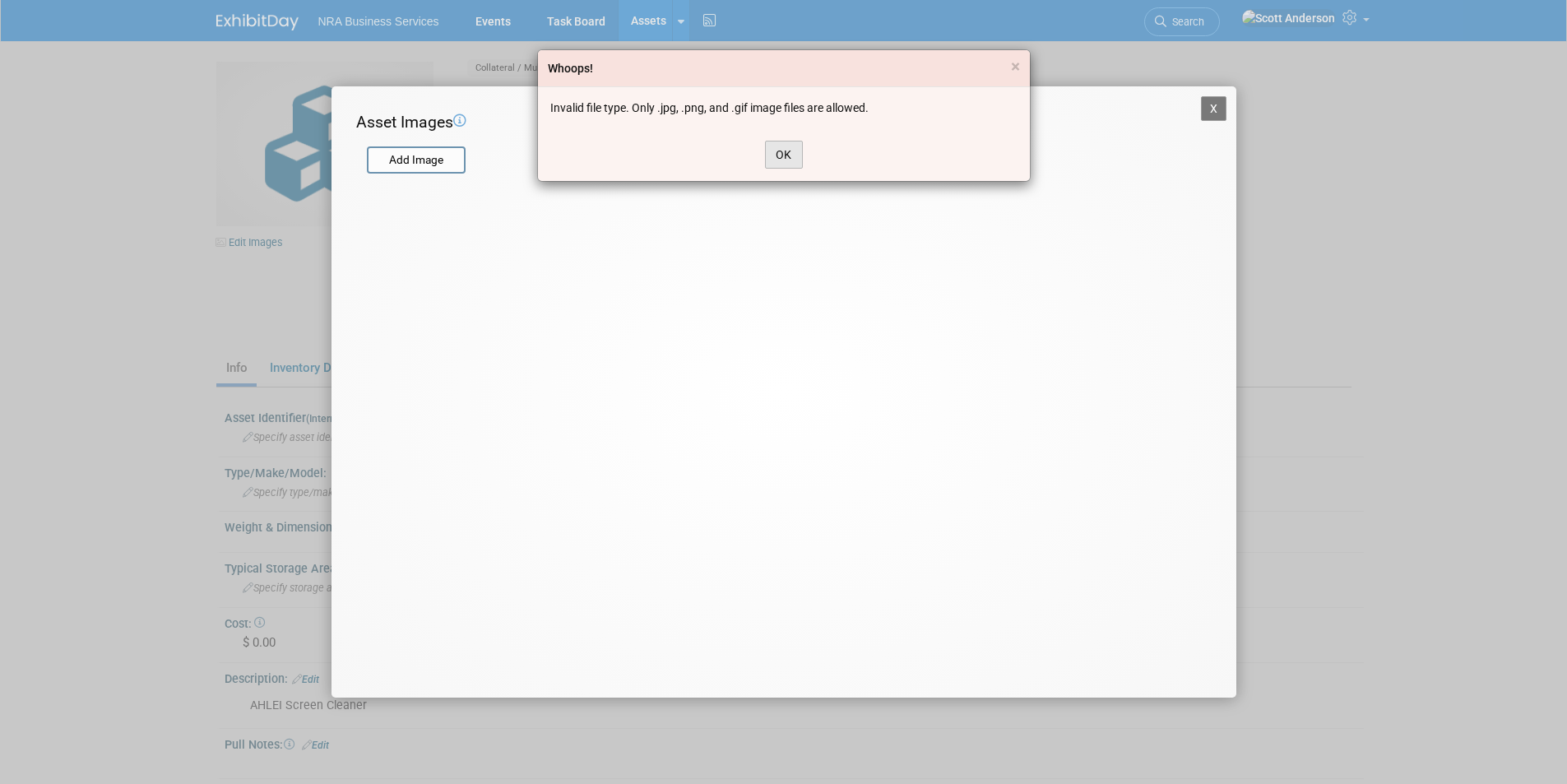
click at [774, 149] on button "OK" at bounding box center [784, 154] width 38 height 28
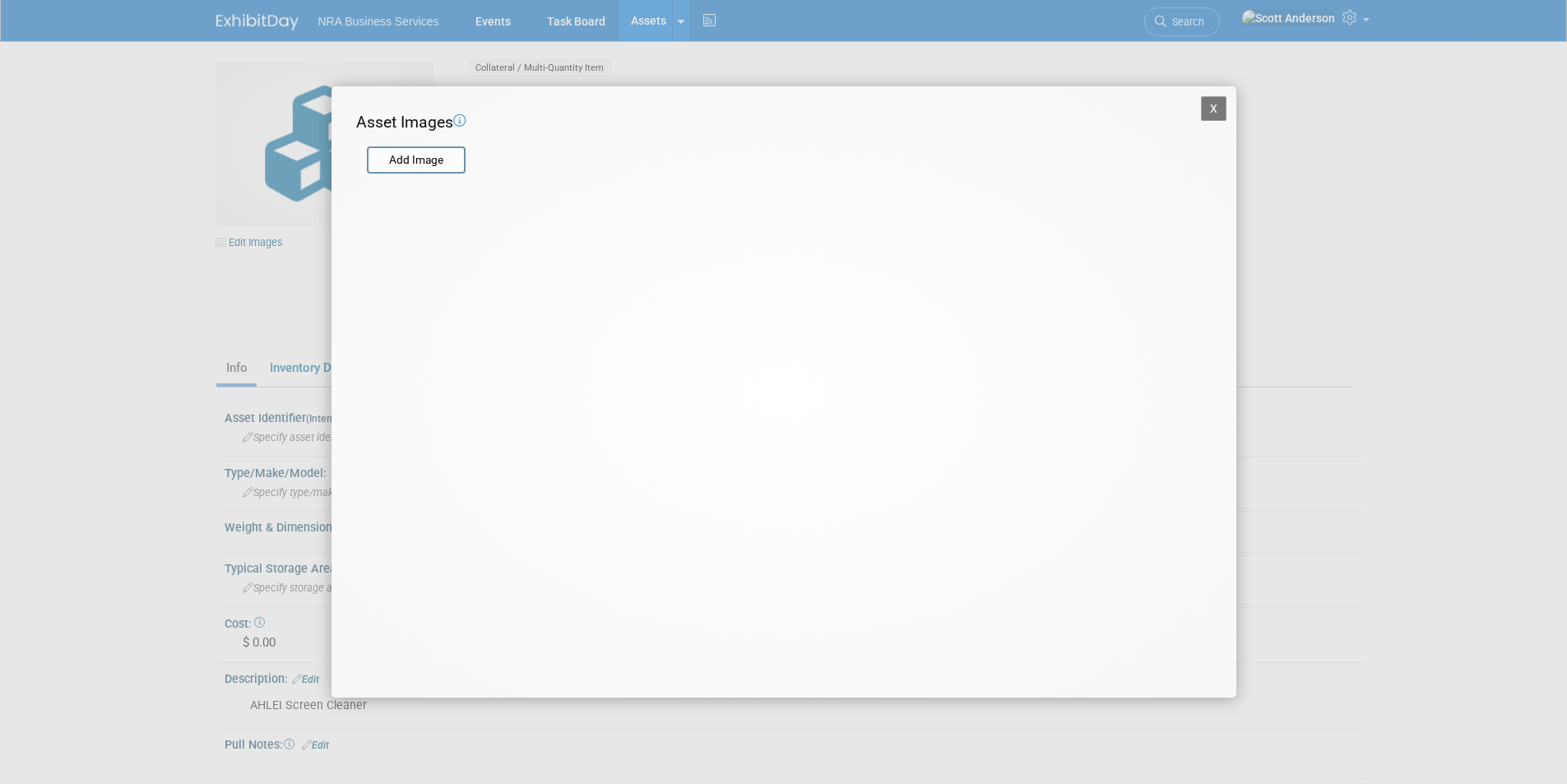
click at [1216, 107] on button "X" at bounding box center [1213, 108] width 26 height 25
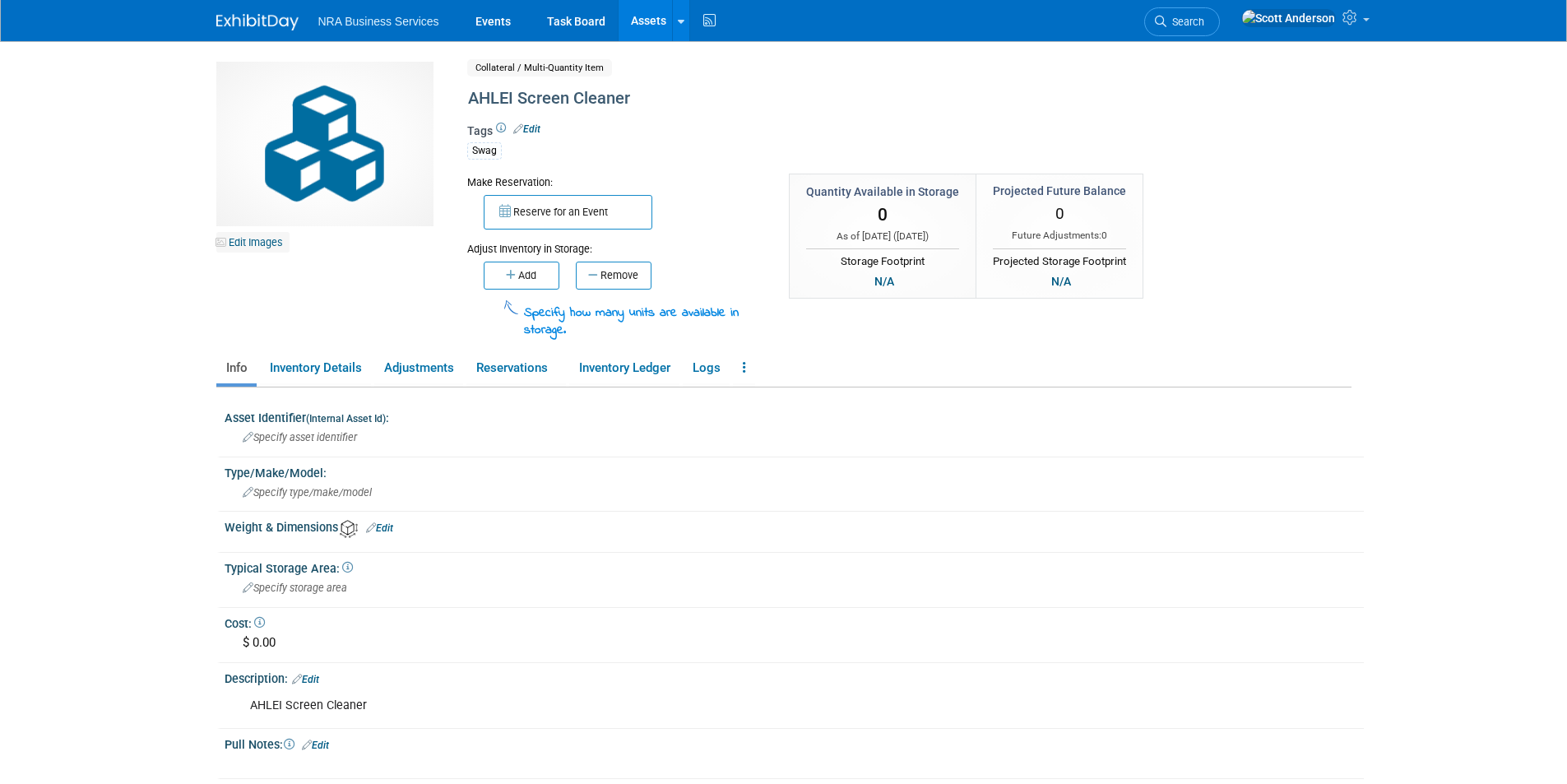
click at [251, 239] on link "Edit Images" at bounding box center [253, 242] width 73 height 21
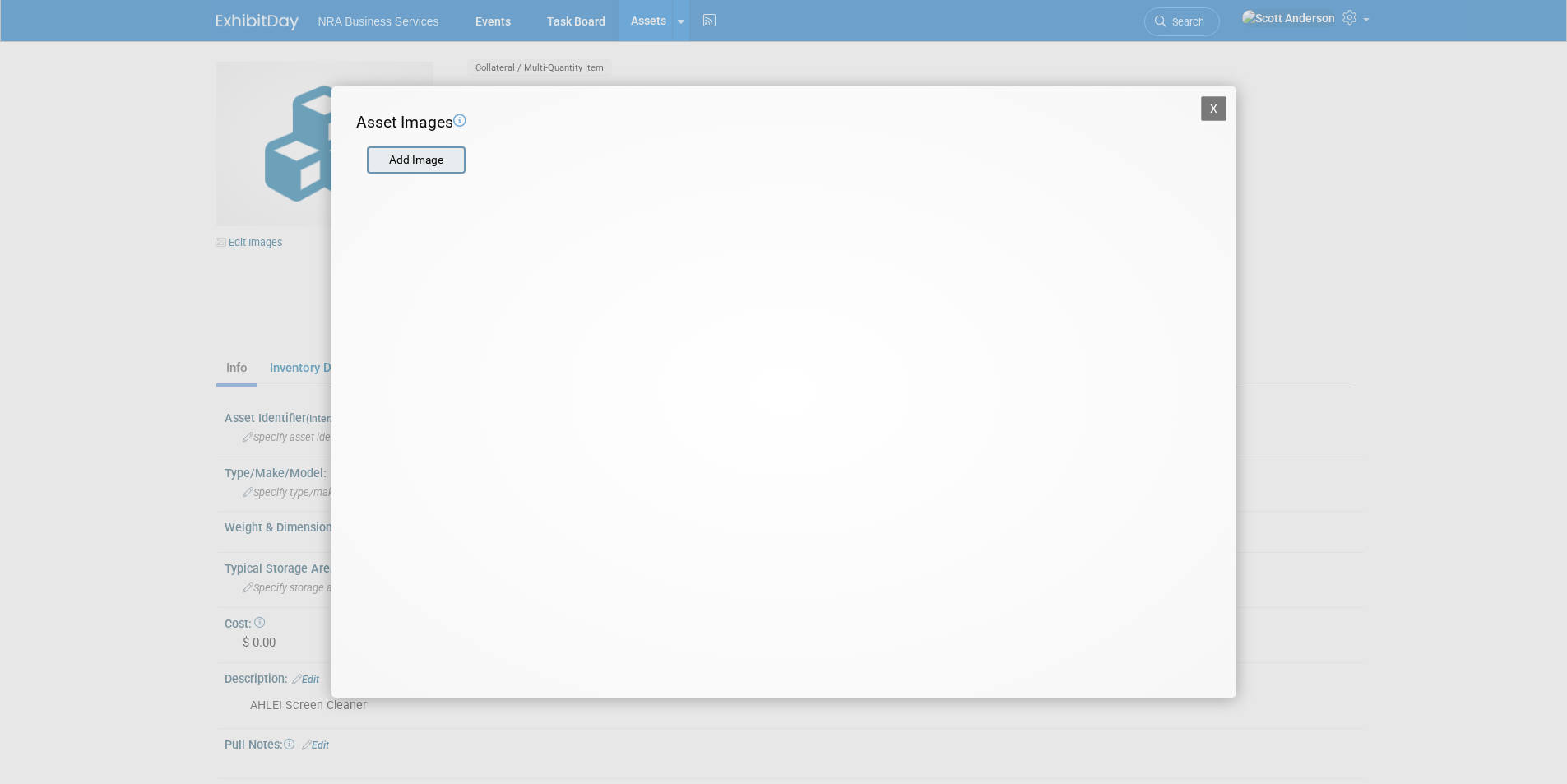
click at [410, 152] on input "file" at bounding box center [365, 160] width 196 height 25
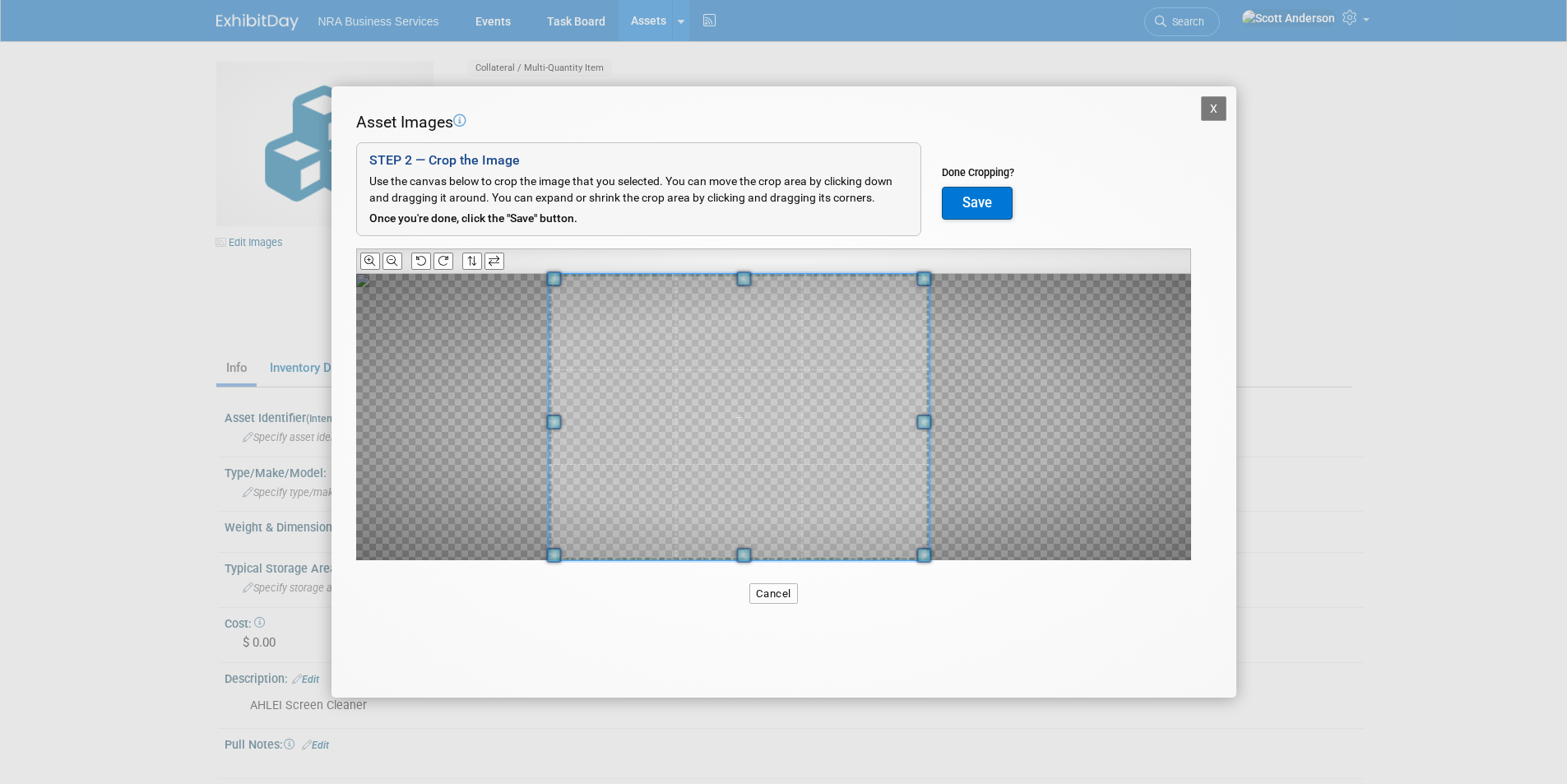
click at [487, 437] on div at bounding box center [774, 417] width 835 height 286
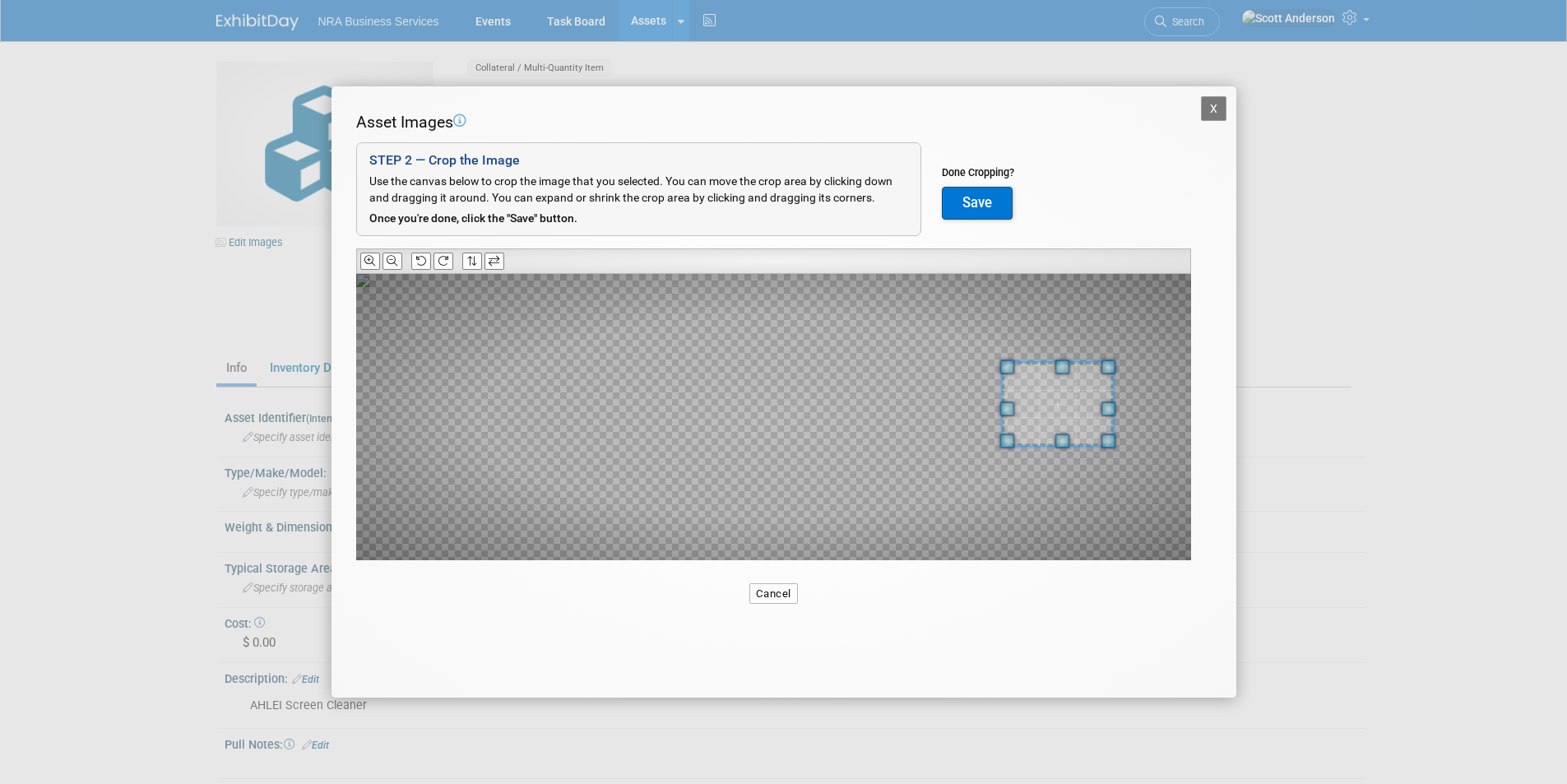
click at [1079, 439] on div at bounding box center [774, 417] width 835 height 286
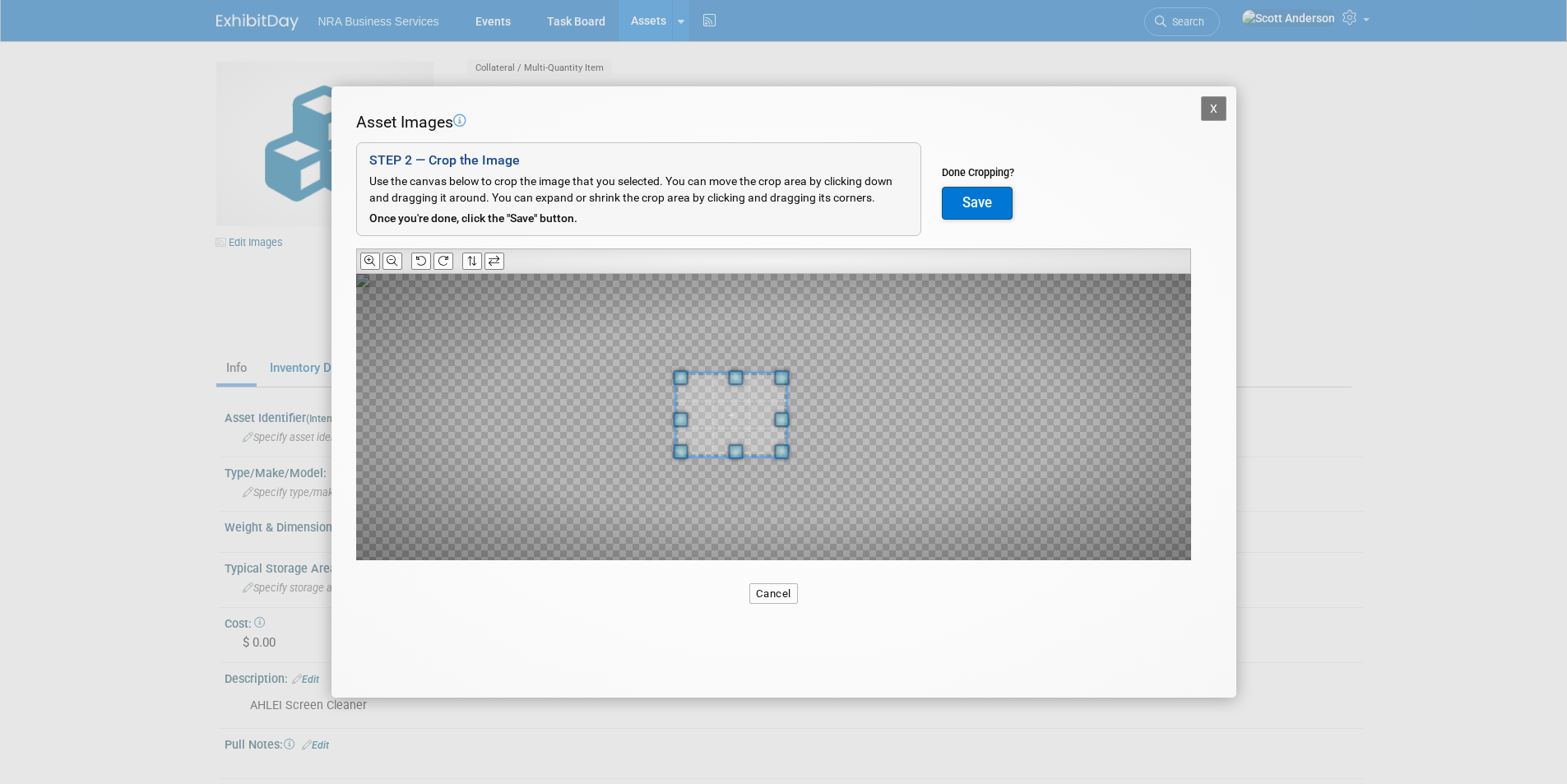
click at [731, 417] on span at bounding box center [731, 414] width 112 height 84
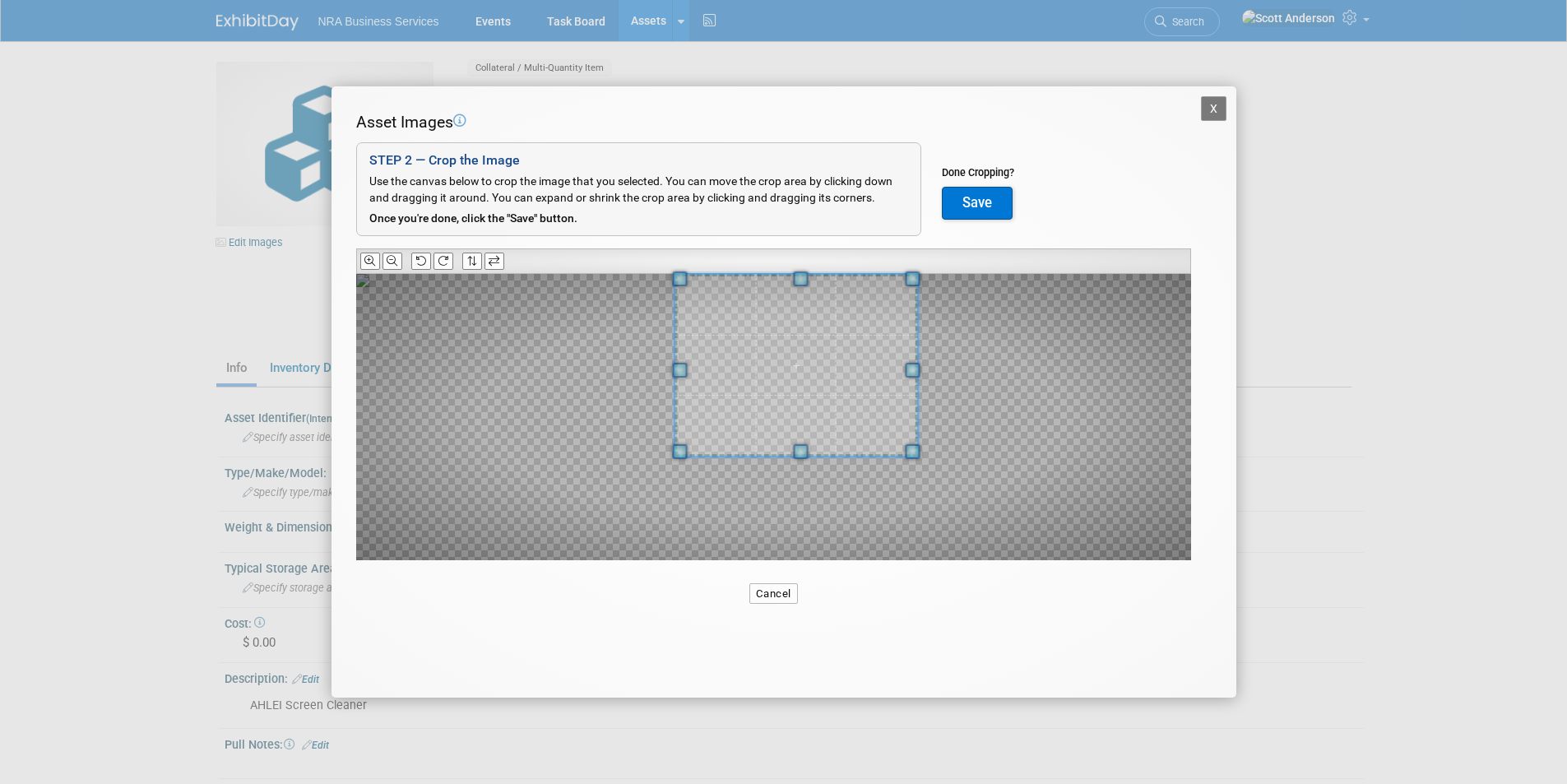
click at [1147, 271] on div "Asset Images Add Image STEP 2 — Crop the Image Use the canvas below to crop the…" at bounding box center [784, 361] width 855 height 500
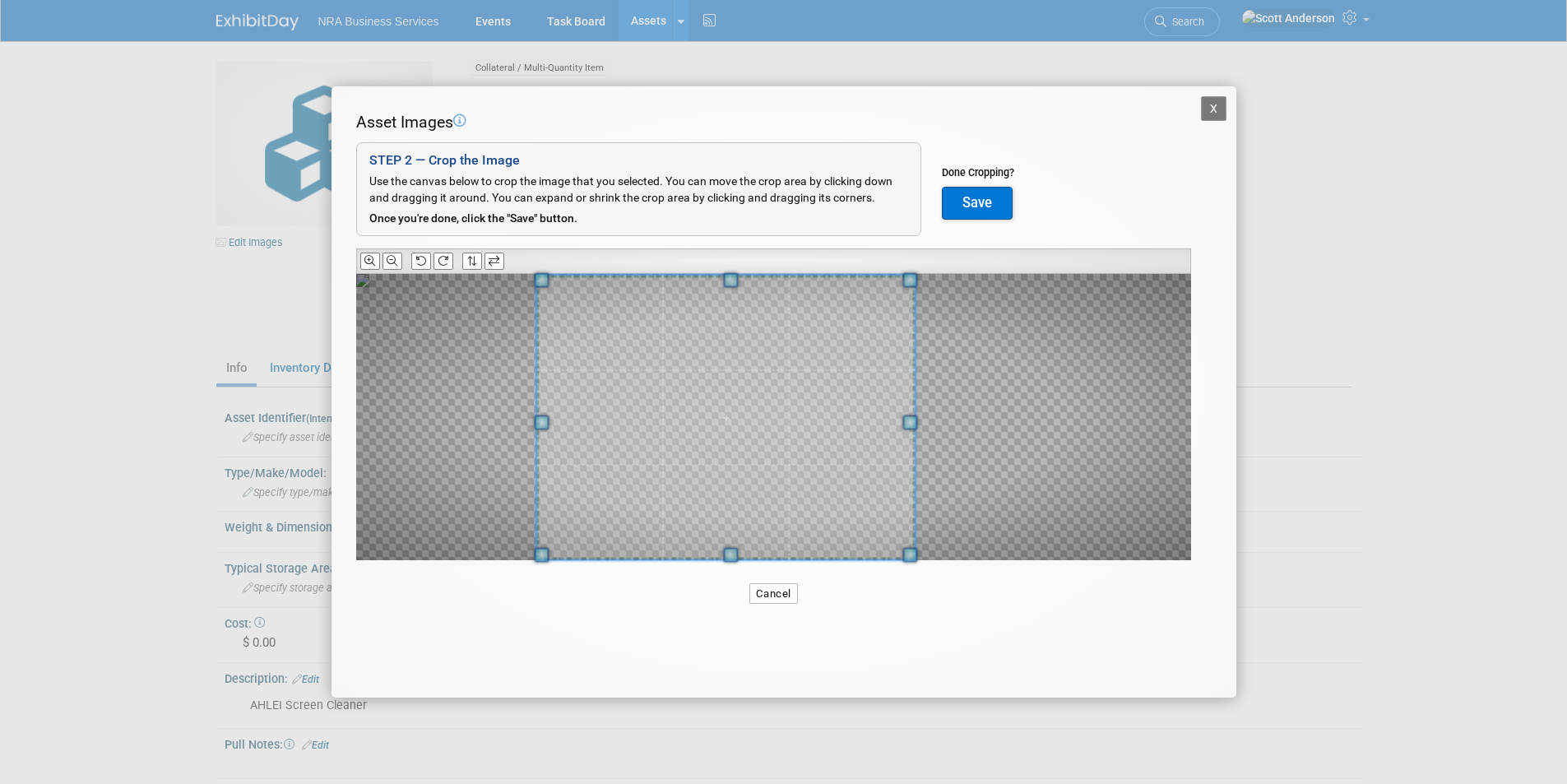
click at [460, 542] on div at bounding box center [774, 417] width 835 height 286
click at [490, 423] on div at bounding box center [774, 417] width 835 height 286
click at [978, 198] on button "Save" at bounding box center [977, 203] width 71 height 33
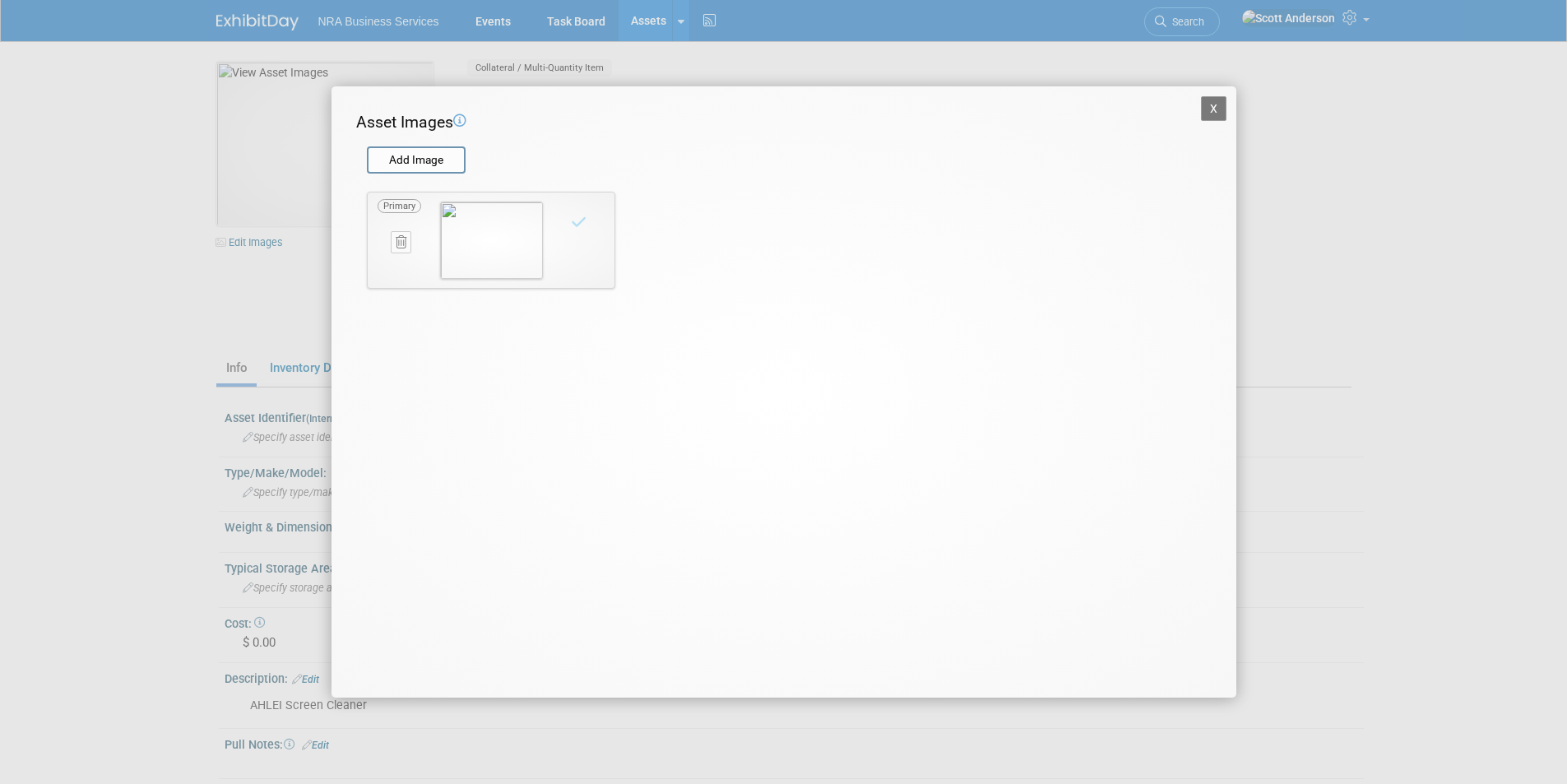
click at [1211, 110] on button "X" at bounding box center [1213, 108] width 26 height 25
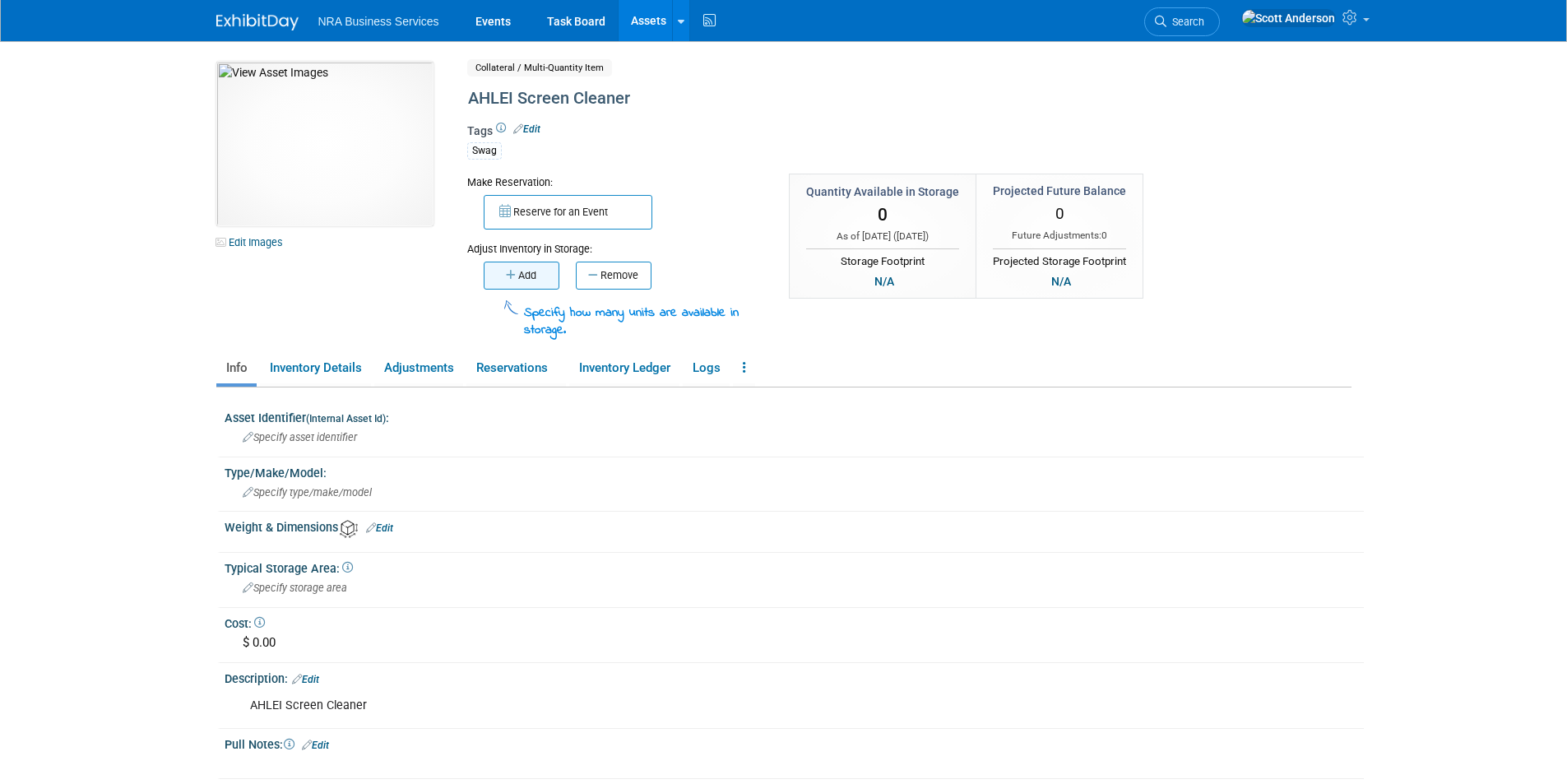
click at [515, 274] on icon "button" at bounding box center [512, 275] width 13 height 11
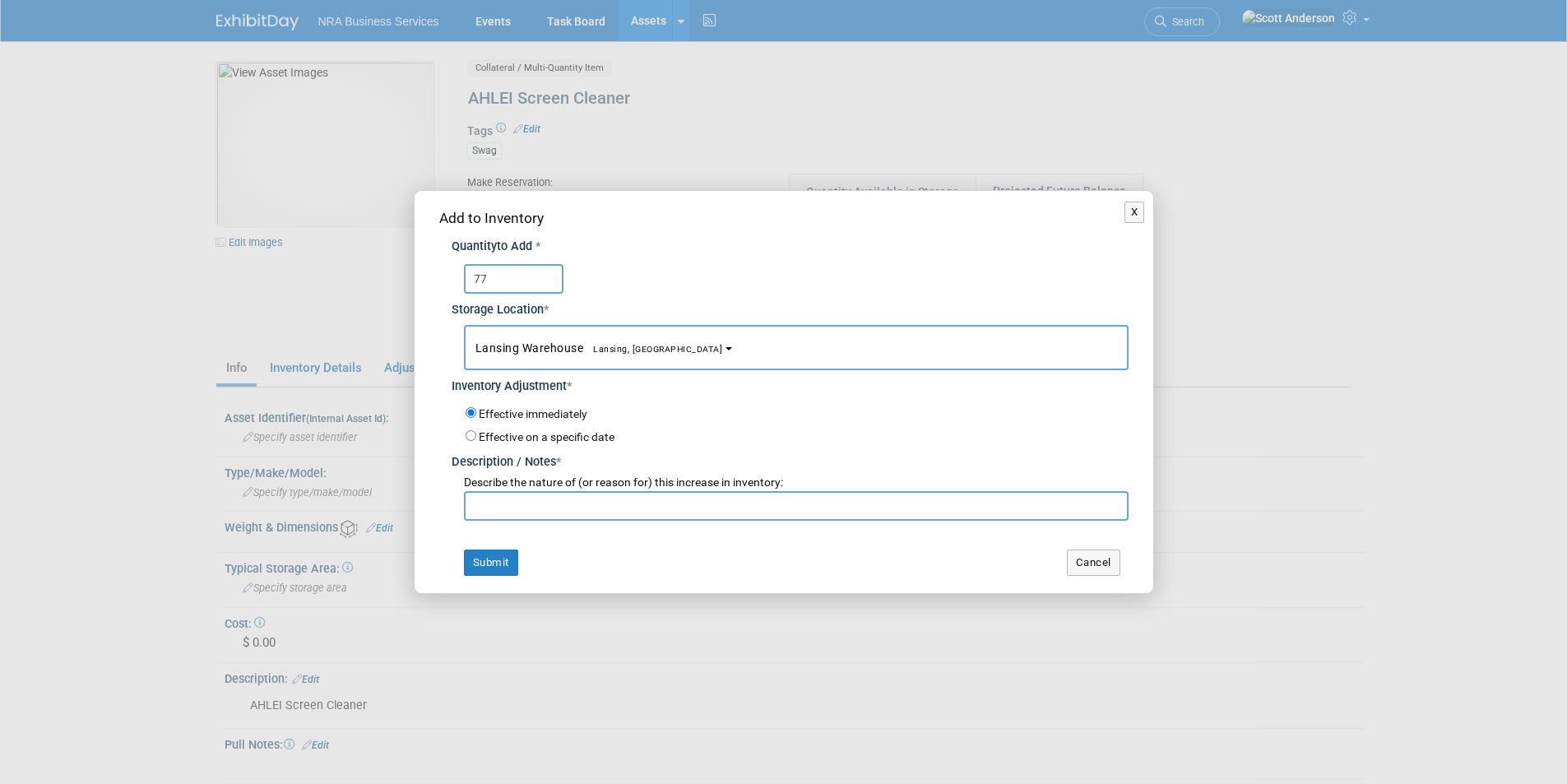
type input "77"
click at [579, 499] on input "text" at bounding box center [796, 505] width 664 height 30
type input "Stock"
click at [495, 562] on button "Submit" at bounding box center [491, 562] width 55 height 26
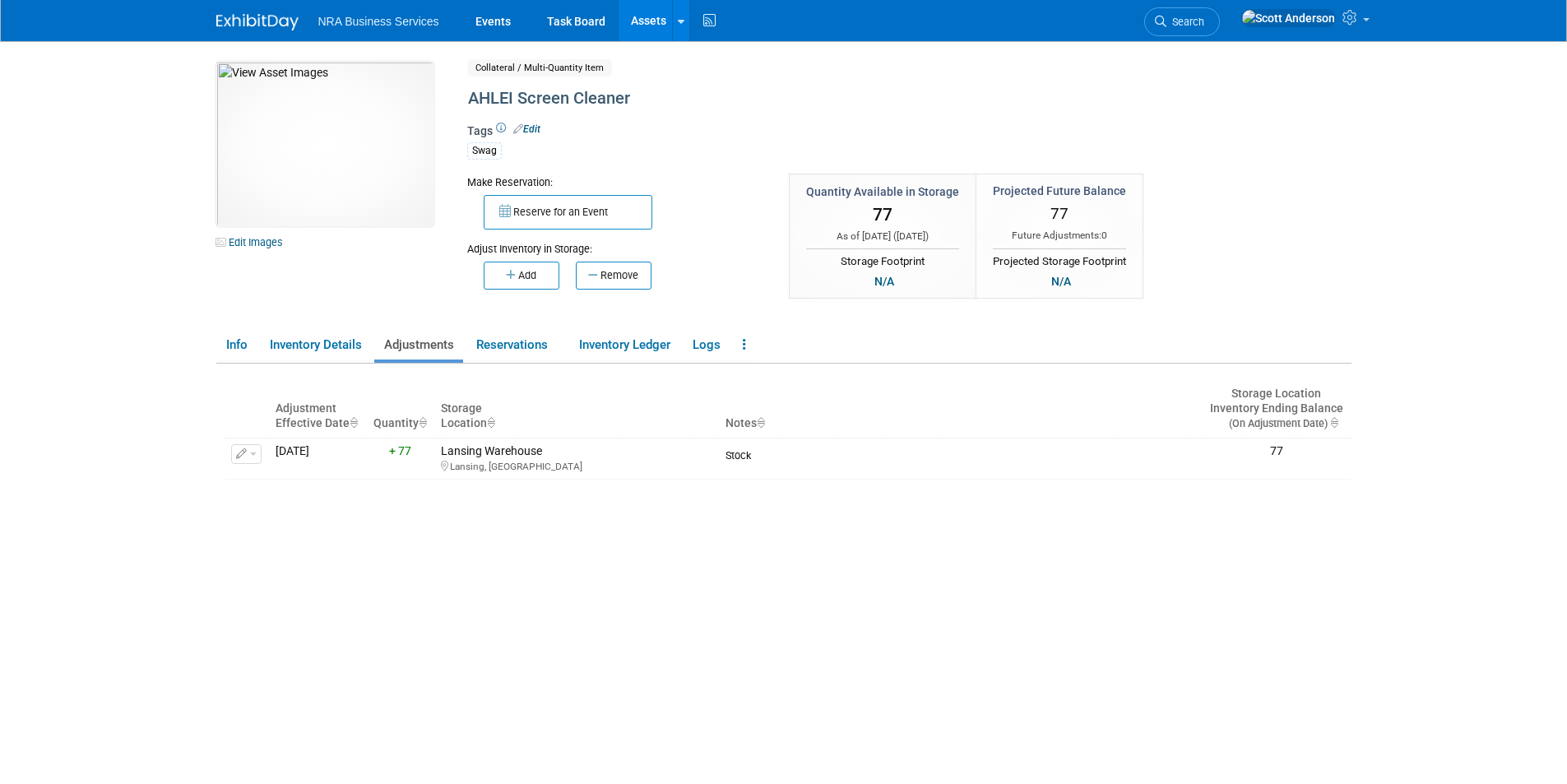
click at [649, 16] on link "Assets" at bounding box center [648, 21] width 60 height 41
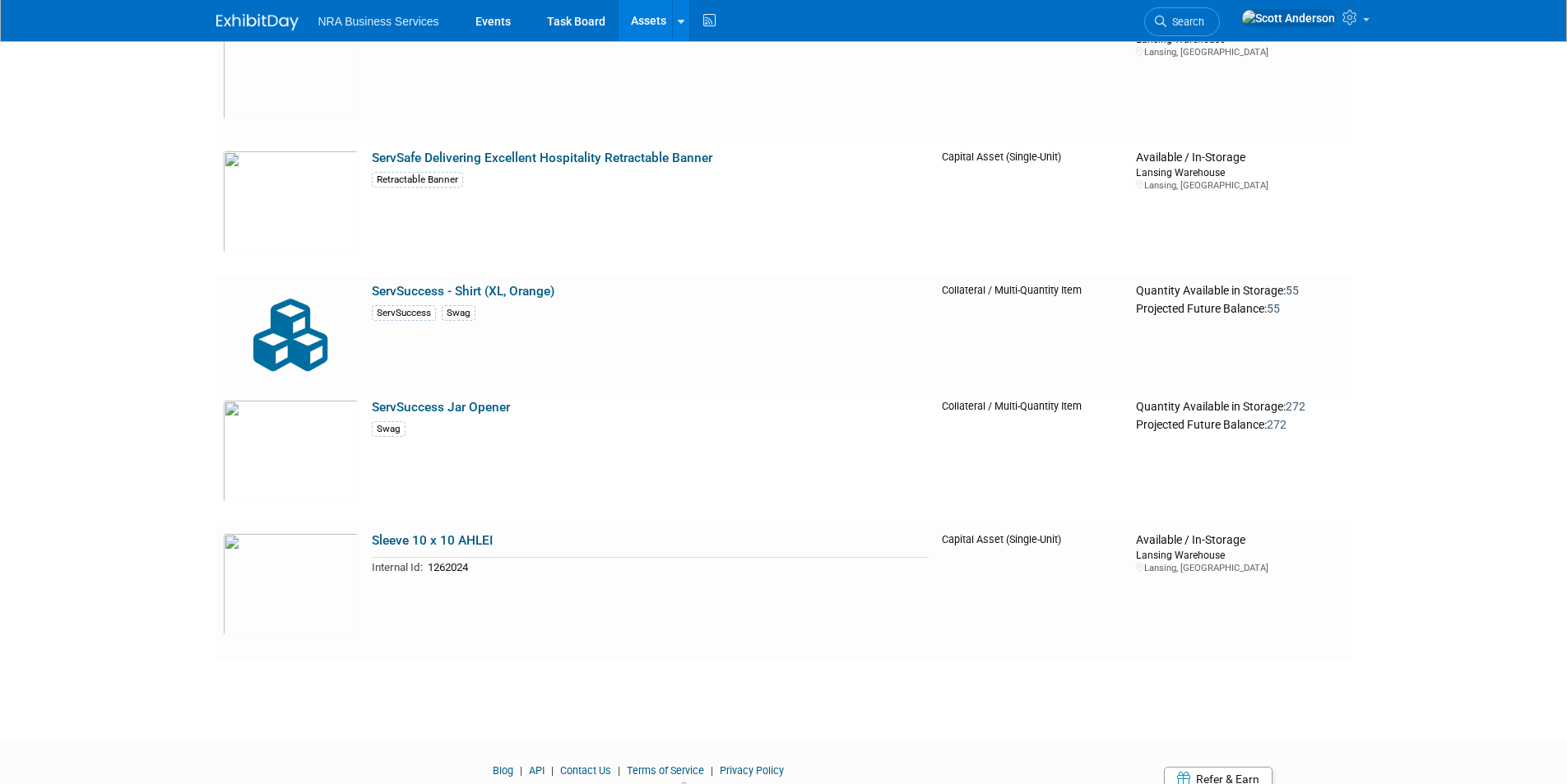
scroll to position [4440, 0]
